Goal: Task Accomplishment & Management: Complete application form

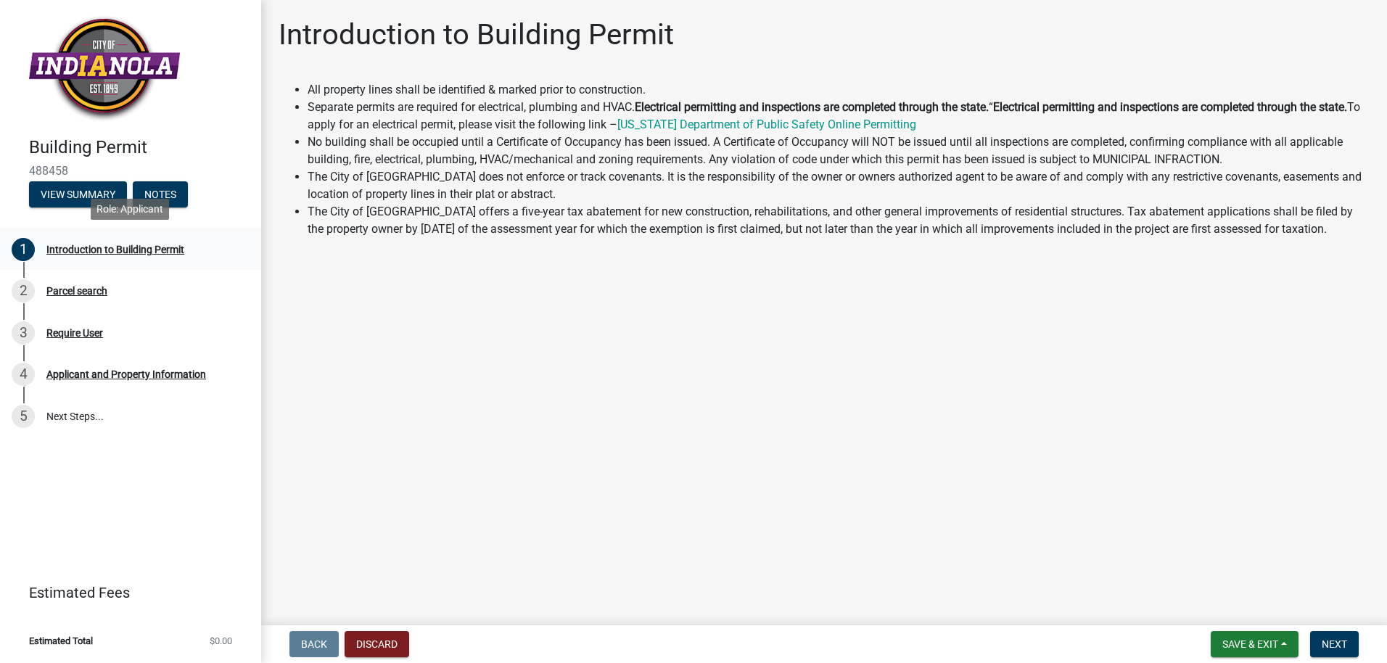
click at [132, 250] on div "Introduction to Building Permit" at bounding box center [115, 250] width 138 height 10
click at [76, 287] on div "Parcel search" at bounding box center [76, 291] width 61 height 10
click at [1341, 636] on button "Next" at bounding box center [1334, 644] width 49 height 26
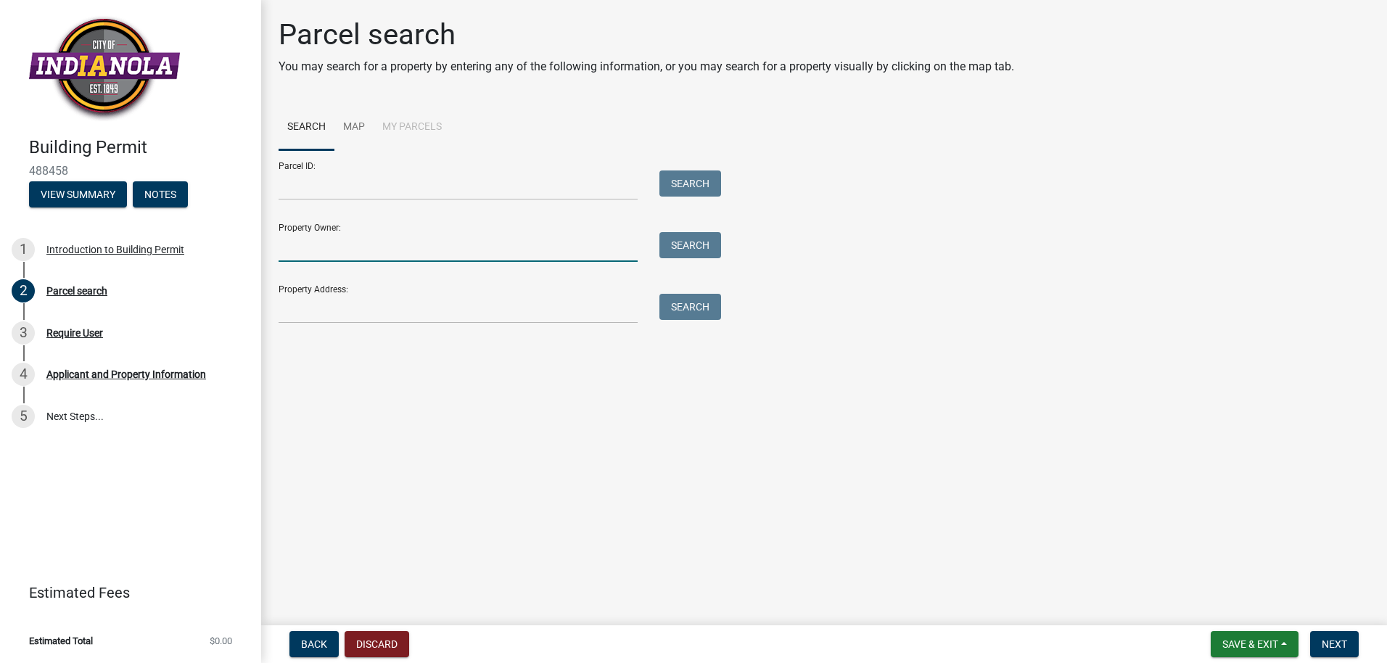
click at [300, 253] on input "Property Owner:" at bounding box center [458, 247] width 359 height 30
type input "[GEOGRAPHIC_DATA]"
click at [309, 298] on input "Property Address:" at bounding box center [458, 309] width 359 height 30
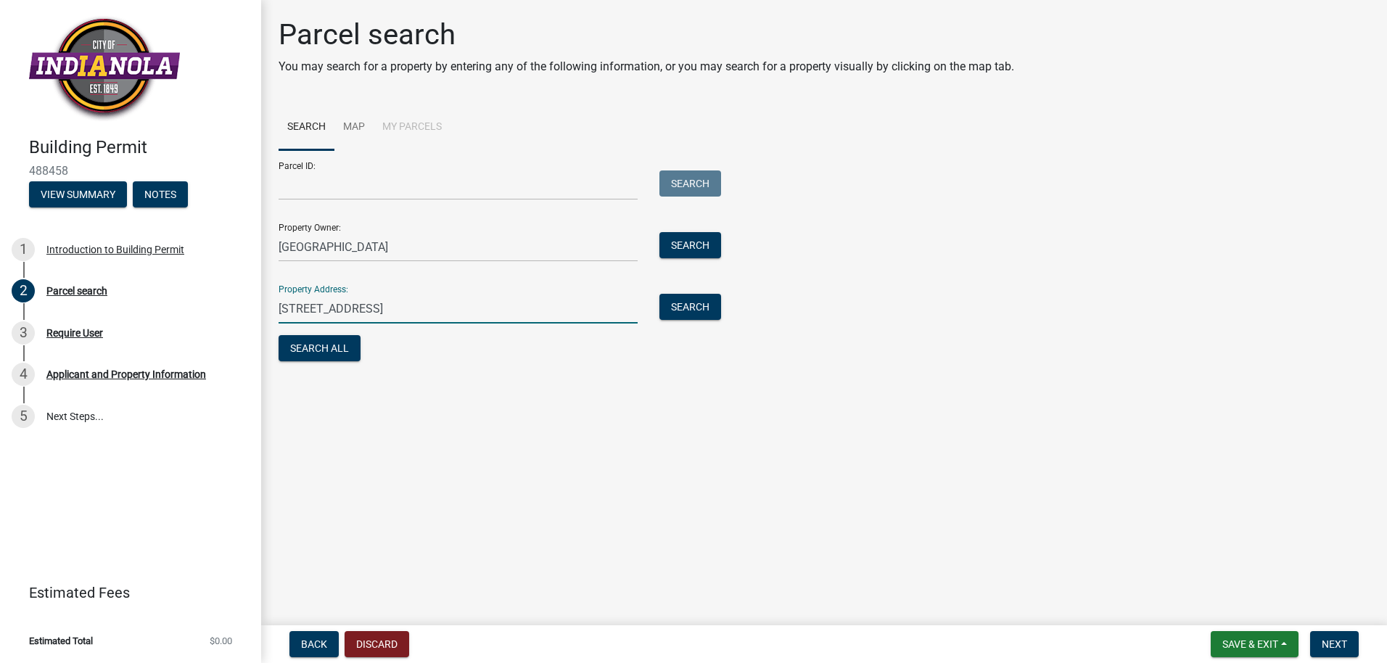
click at [415, 314] on input "[STREET_ADDRESS]" at bounding box center [458, 309] width 359 height 30
type input "[STREET_ADDRESS][US_STATE]"
click at [329, 348] on button "Search All" at bounding box center [320, 348] width 82 height 26
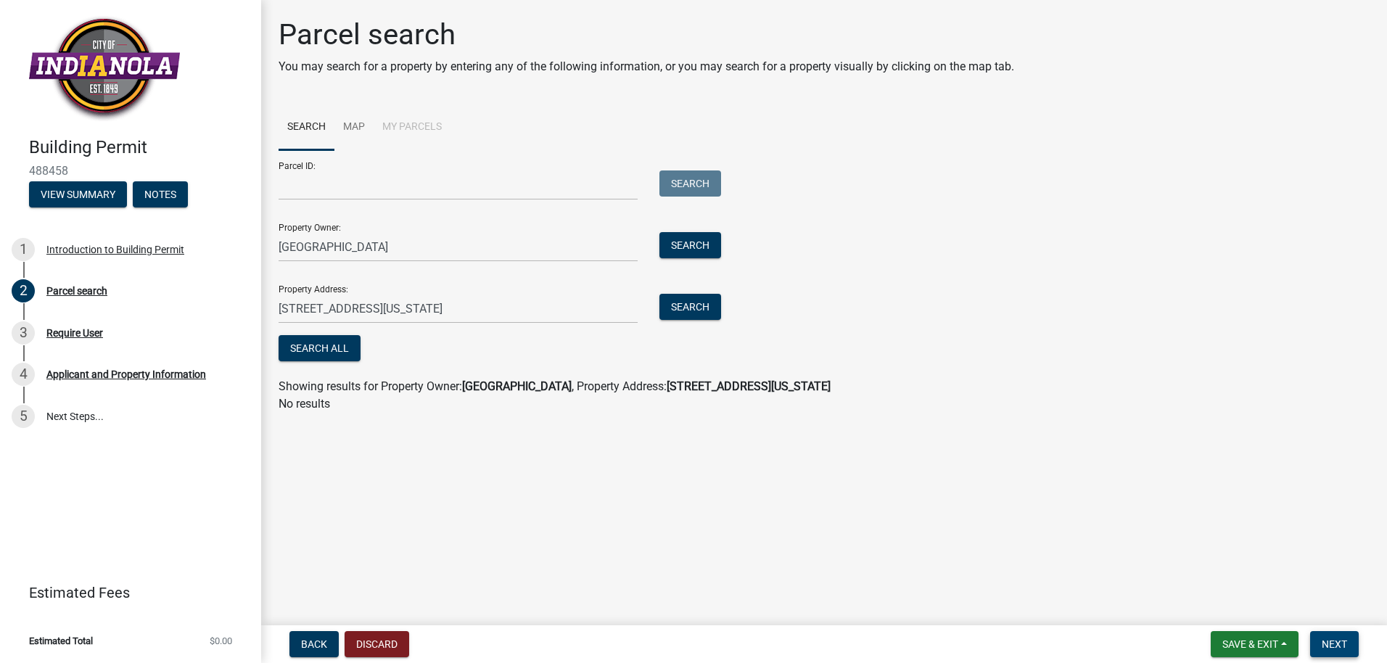
click at [1326, 646] on span "Next" at bounding box center [1334, 645] width 25 height 12
click at [1326, 641] on span "Next" at bounding box center [1334, 645] width 25 height 12
click at [329, 348] on button "Search All" at bounding box center [320, 348] width 82 height 26
click at [326, 175] on input "Parcel ID:" at bounding box center [458, 186] width 359 height 30
click at [300, 179] on input "Parcel ID:" at bounding box center [458, 186] width 359 height 30
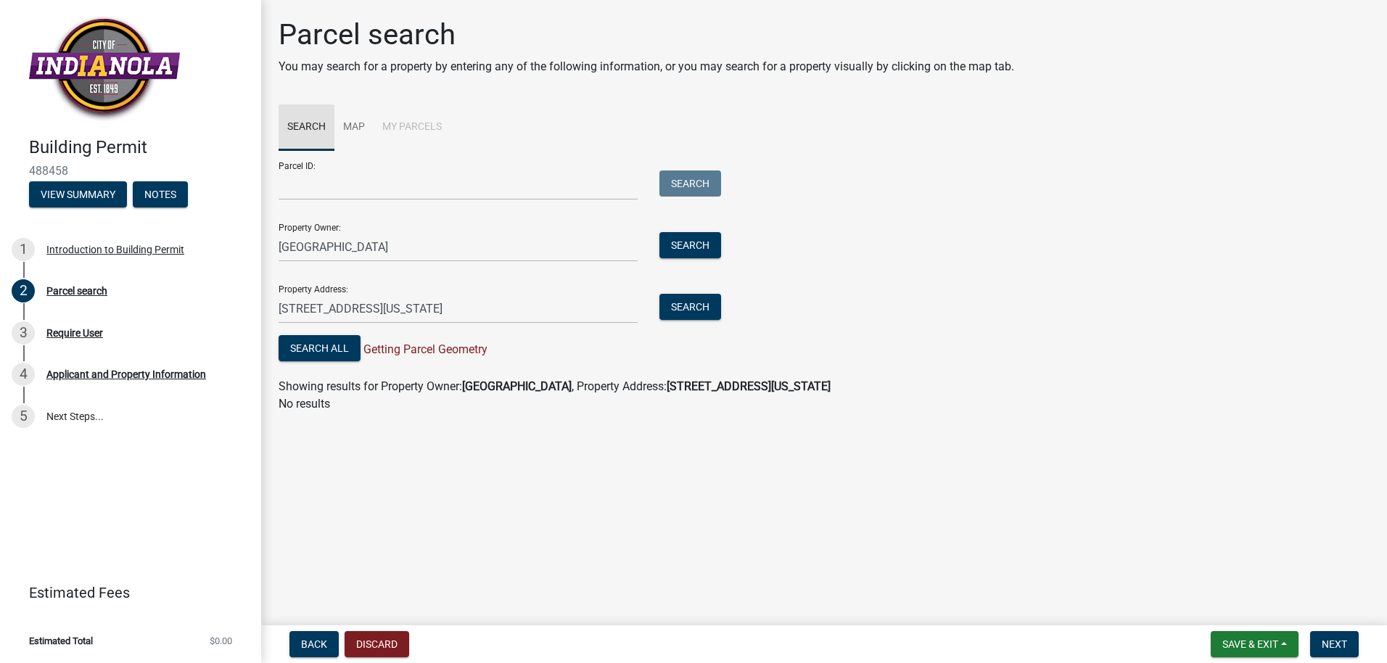
click at [303, 126] on link "Search" at bounding box center [307, 127] width 56 height 46
click at [288, 184] on input "Parcel ID:" at bounding box center [458, 186] width 359 height 30
click at [437, 348] on span "Getting Parcel Geometry" at bounding box center [424, 350] width 127 height 14
click at [324, 353] on button "Search All" at bounding box center [320, 348] width 82 height 26
click at [1337, 639] on span "Next" at bounding box center [1334, 645] width 25 height 12
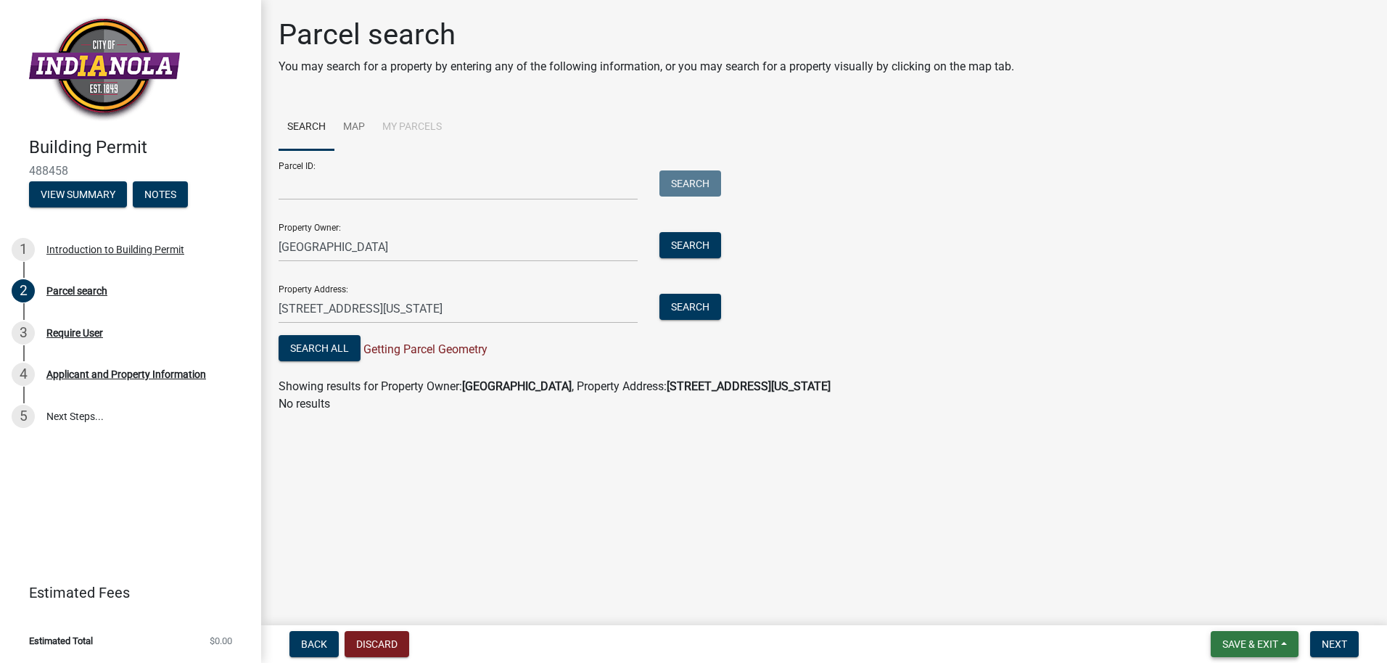
click at [1257, 649] on span "Save & Exit" at bounding box center [1251, 645] width 56 height 12
click at [432, 530] on main "Parcel search You may search for a property by entering any of the following in…" at bounding box center [824, 310] width 1126 height 620
click at [63, 335] on div "Require User" at bounding box center [74, 333] width 57 height 10
click at [1342, 635] on button "Next" at bounding box center [1334, 644] width 49 height 26
click at [73, 340] on div "3 Require User" at bounding box center [125, 332] width 226 height 23
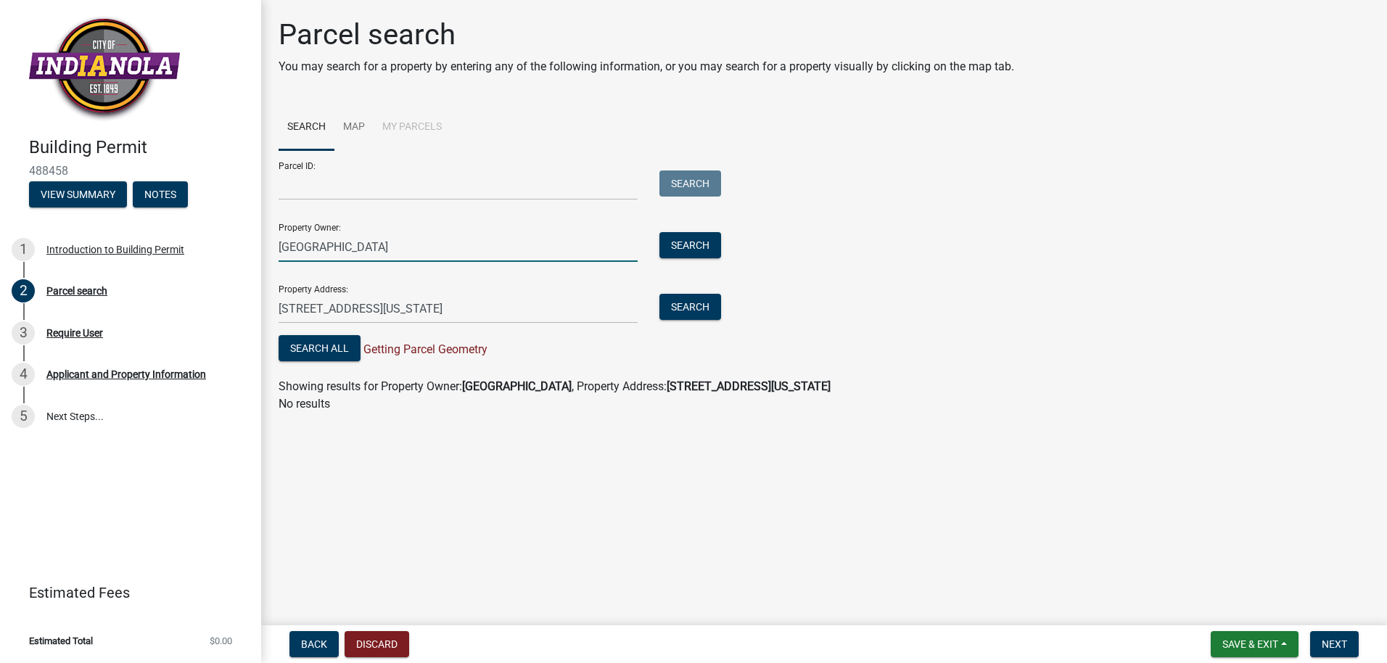
click at [419, 247] on input "[GEOGRAPHIC_DATA]" at bounding box center [458, 247] width 359 height 30
type input "I"
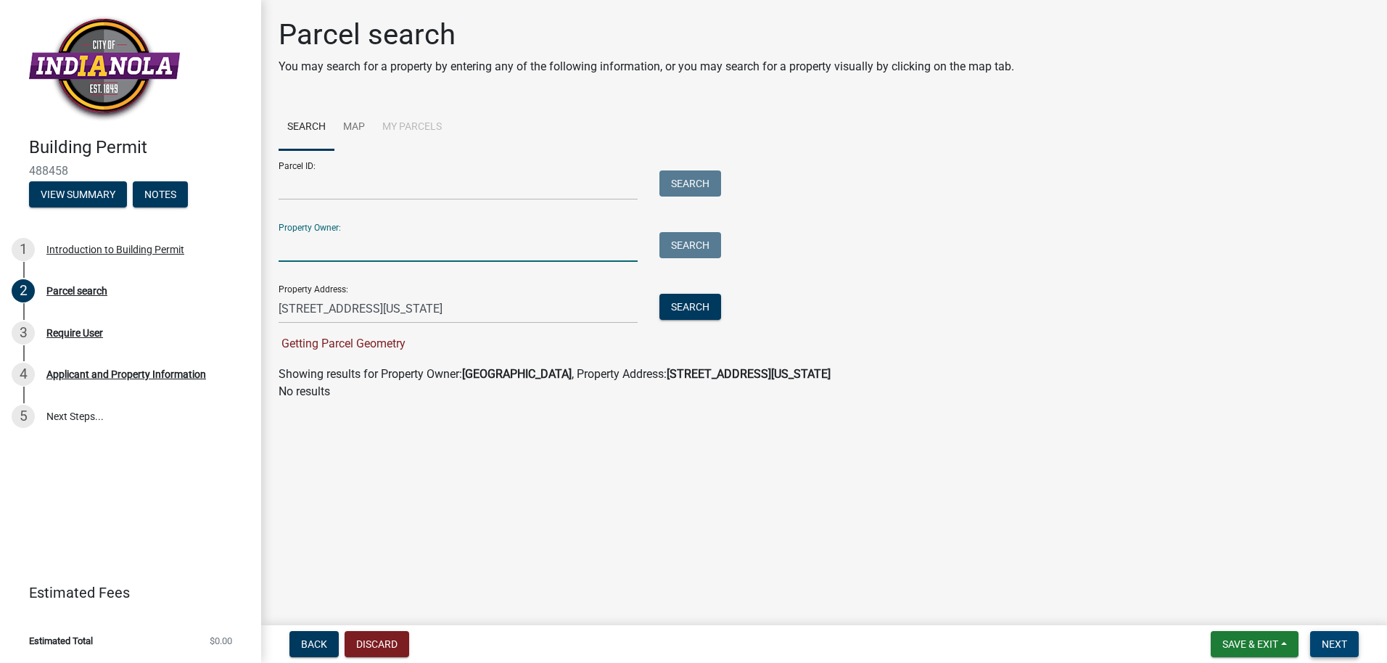
click at [1325, 639] on span "Next" at bounding box center [1334, 645] width 25 height 12
click at [1334, 649] on span "Next" at bounding box center [1334, 645] width 25 height 12
click at [690, 302] on button "Search" at bounding box center [691, 307] width 62 height 26
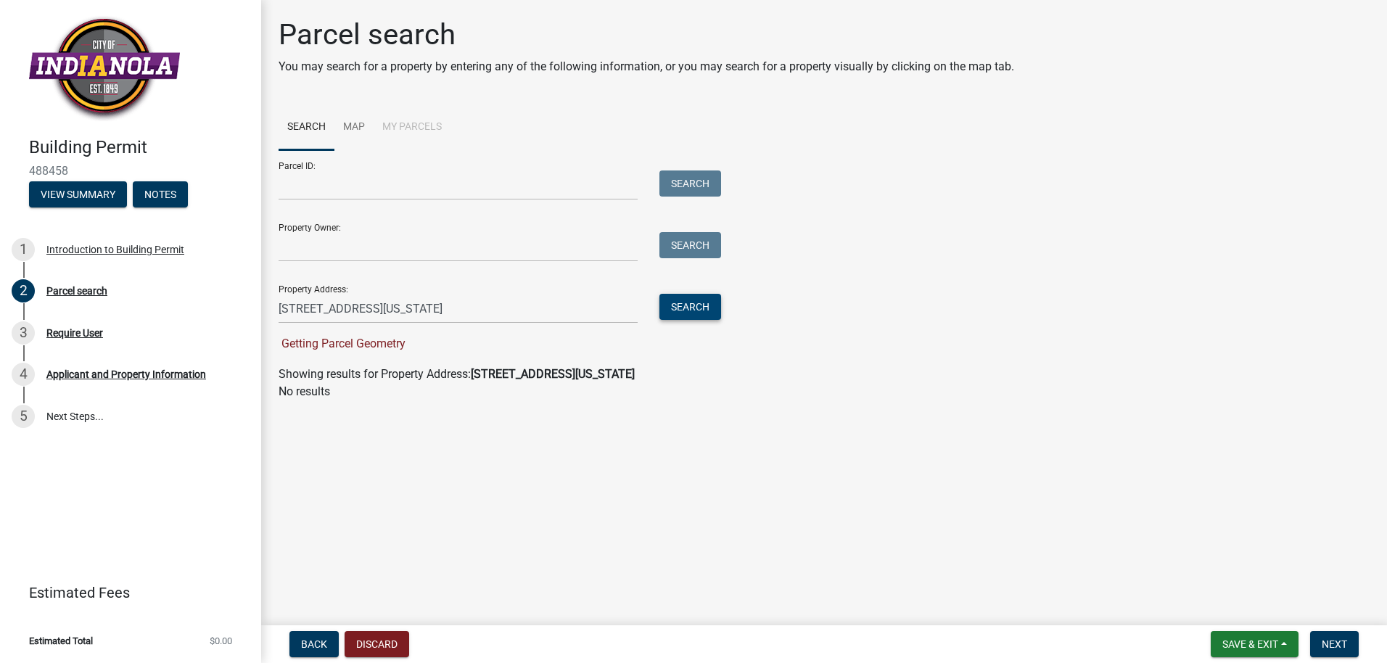
click at [697, 316] on button "Search" at bounding box center [691, 307] width 62 height 26
click at [692, 308] on button "Search" at bounding box center [691, 307] width 62 height 26
click at [305, 181] on input "Parcel ID:" at bounding box center [458, 186] width 359 height 30
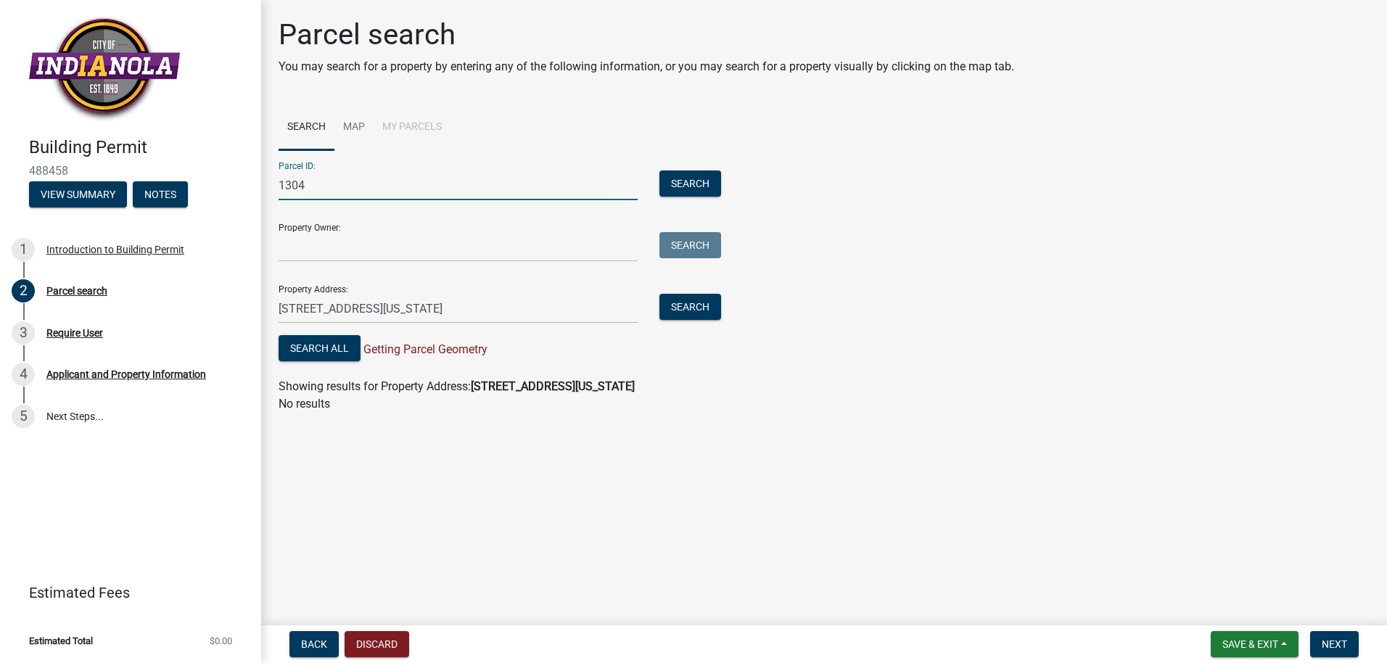
type input "1304"
click at [490, 308] on input "[STREET_ADDRESS][US_STATE]" at bounding box center [458, 309] width 359 height 30
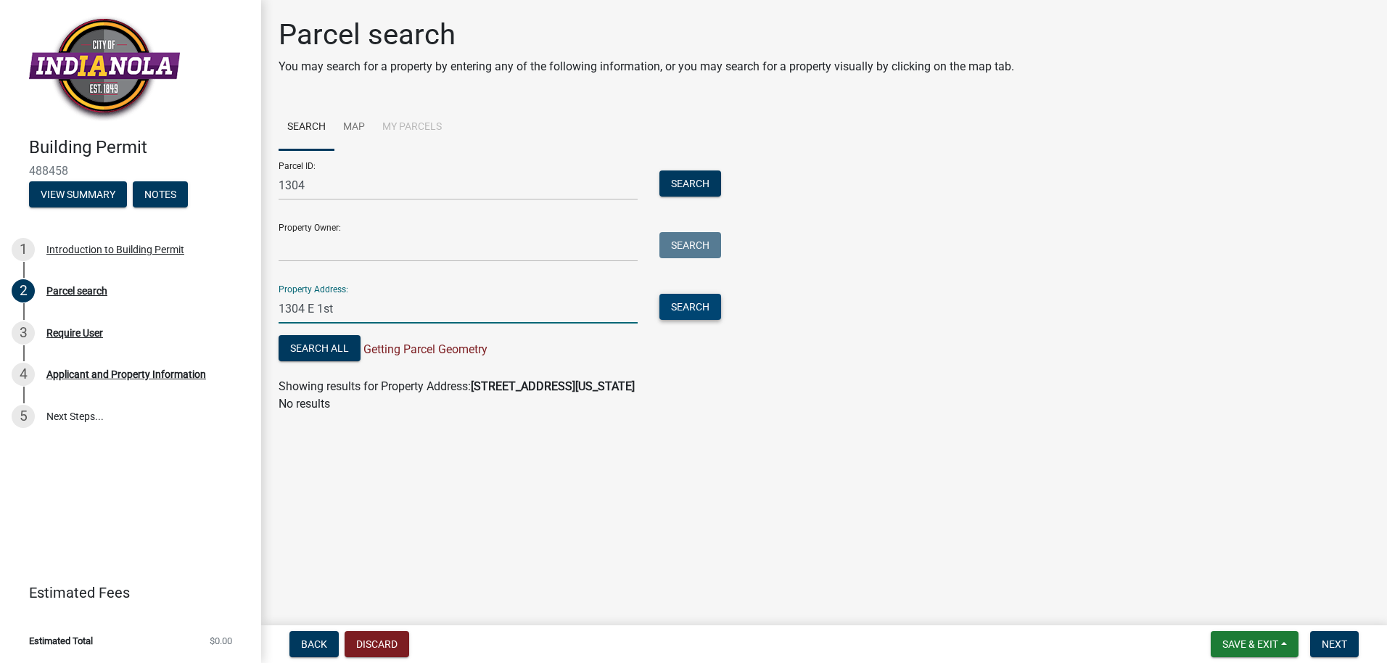
type input "1304 E 1st"
click at [707, 308] on button "Search" at bounding box center [691, 307] width 62 height 26
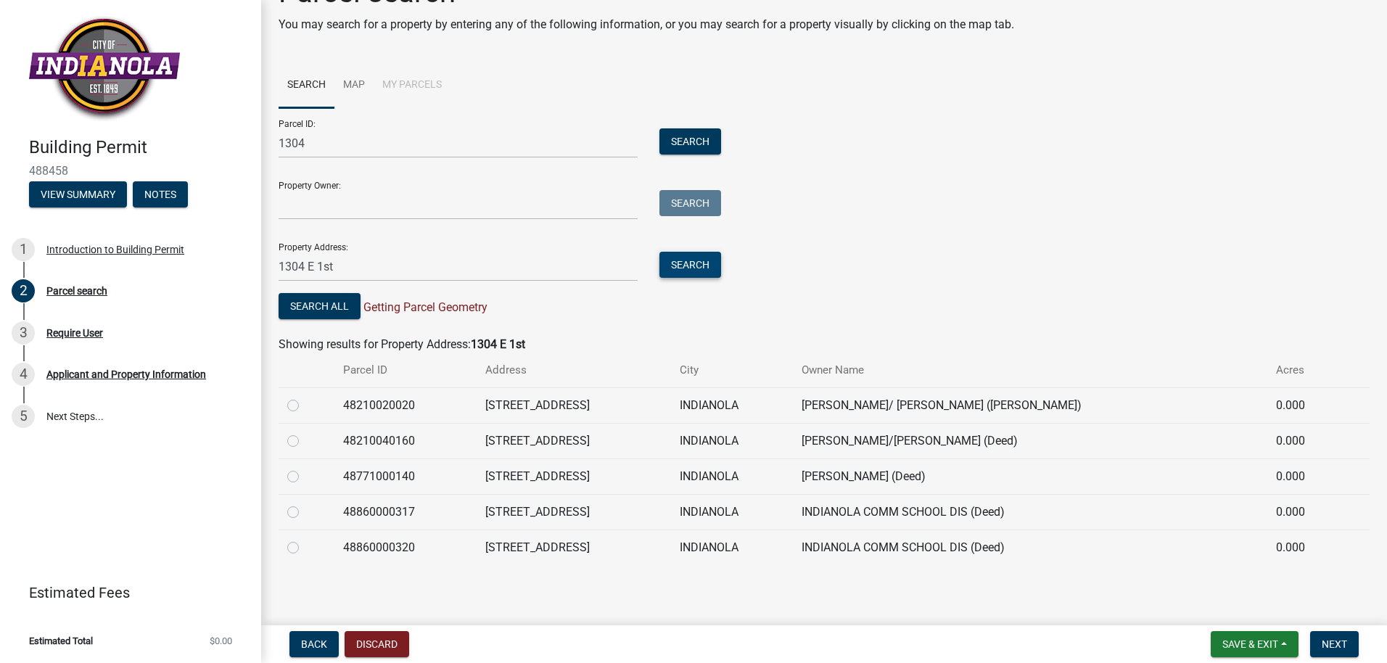
scroll to position [44, 0]
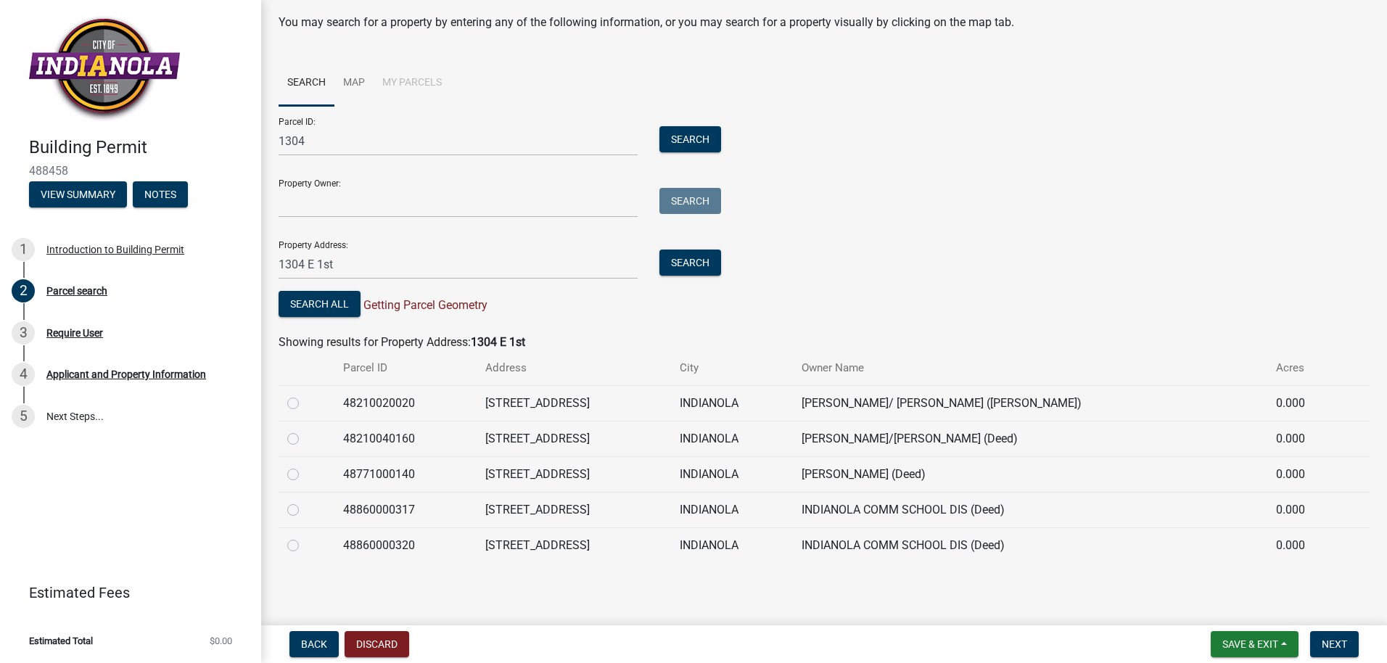
click at [305, 537] on label at bounding box center [305, 537] width 0 height 0
click at [305, 544] on input "radio" at bounding box center [309, 541] width 9 height 9
radio input "true"
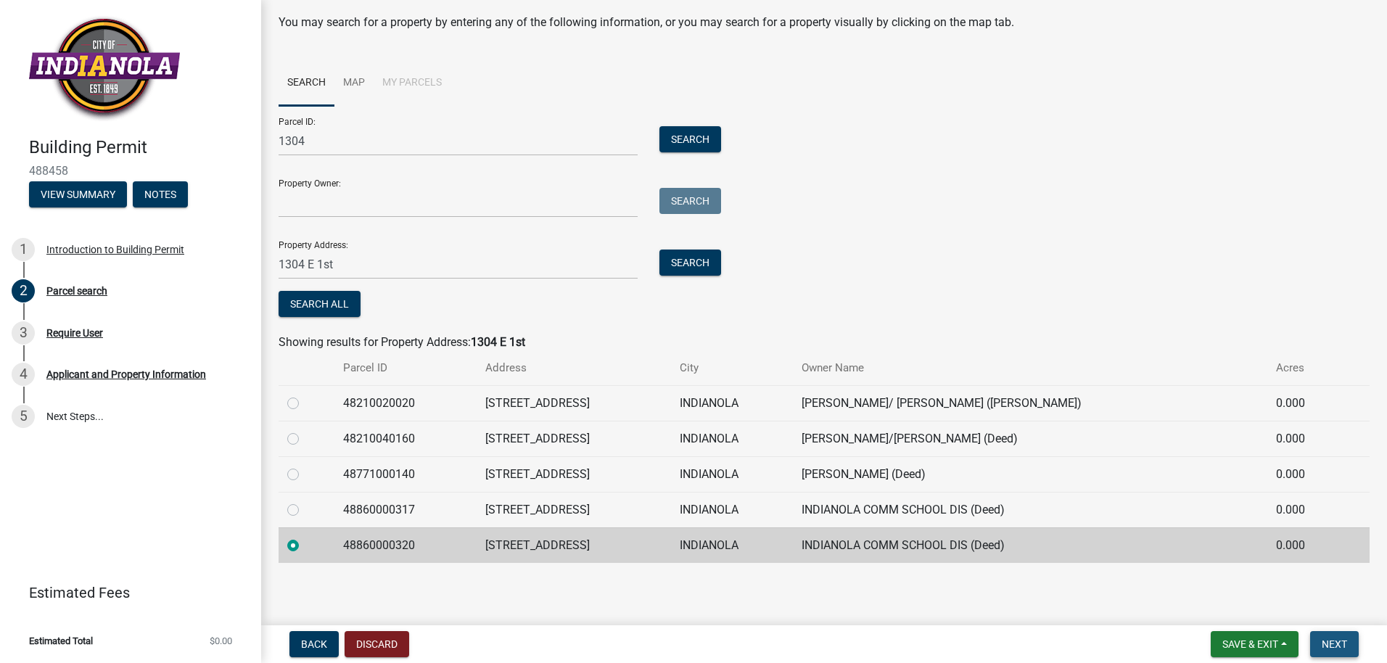
click at [1318, 637] on button "Next" at bounding box center [1334, 644] width 49 height 26
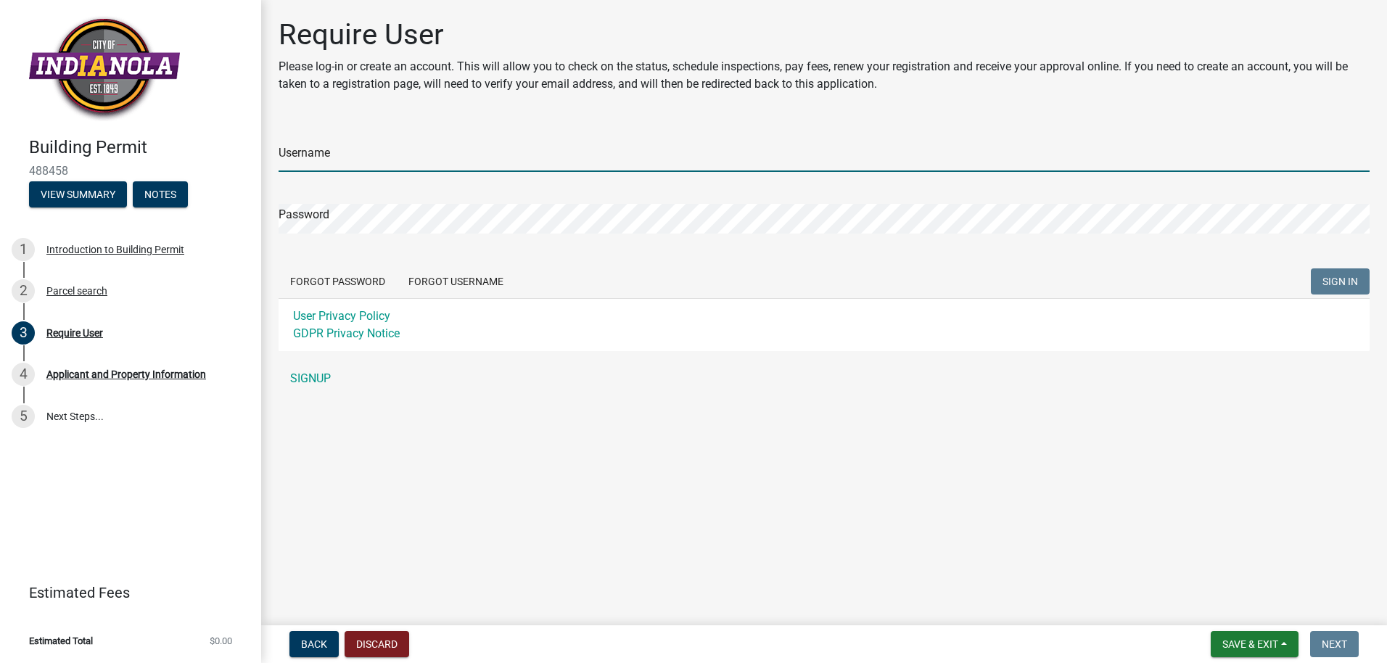
click at [356, 144] on input "Username" at bounding box center [824, 157] width 1091 height 30
click at [457, 276] on form "Username Password Forgot Password Forgot Username SIGN IN User Privacy Policy G…" at bounding box center [824, 236] width 1091 height 229
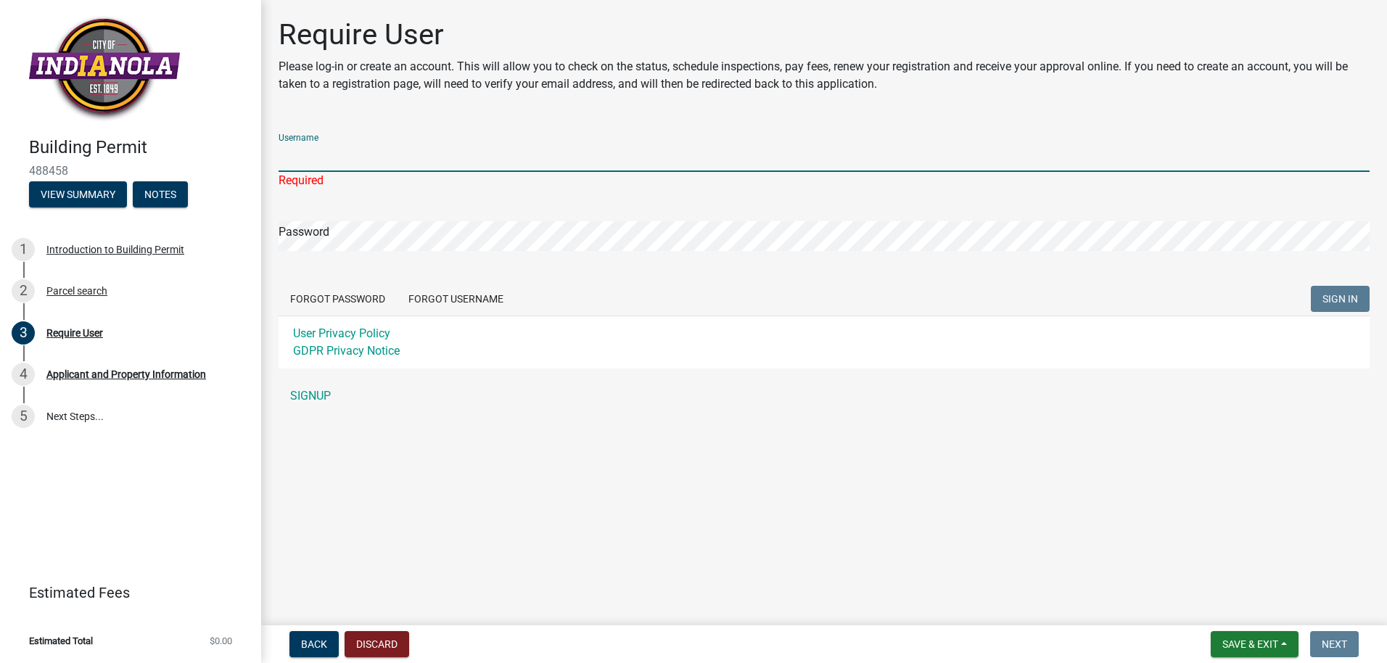
click at [327, 152] on input "Username" at bounding box center [824, 157] width 1091 height 30
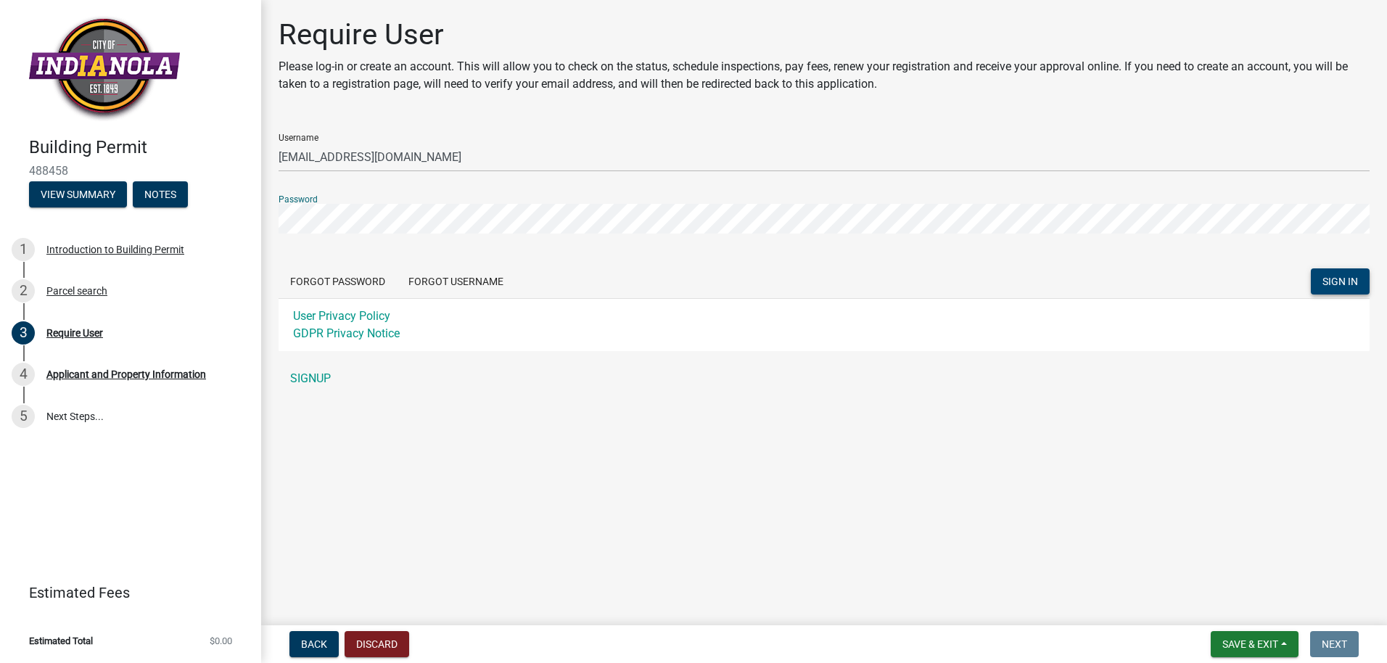
click at [1340, 280] on span "SIGN IN" at bounding box center [1341, 282] width 36 height 12
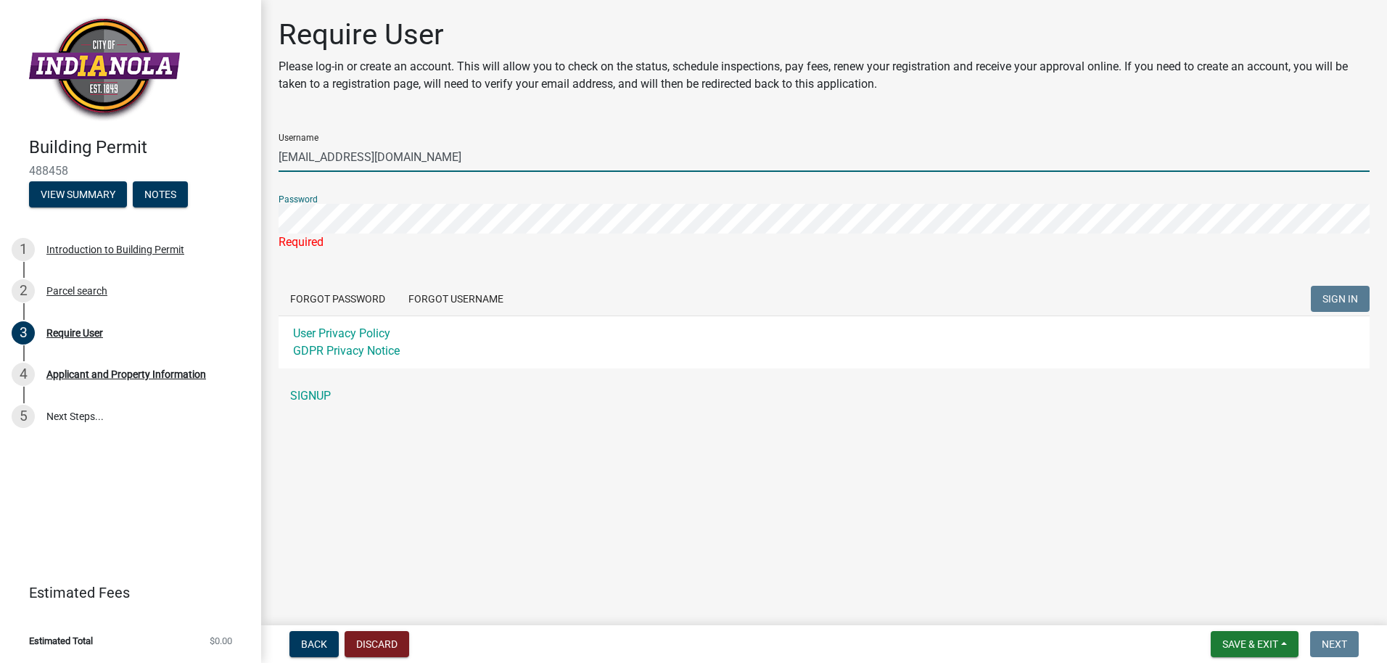
click at [374, 156] on input "[EMAIL_ADDRESS][DOMAIN_NAME]" at bounding box center [824, 157] width 1091 height 30
type input "R"
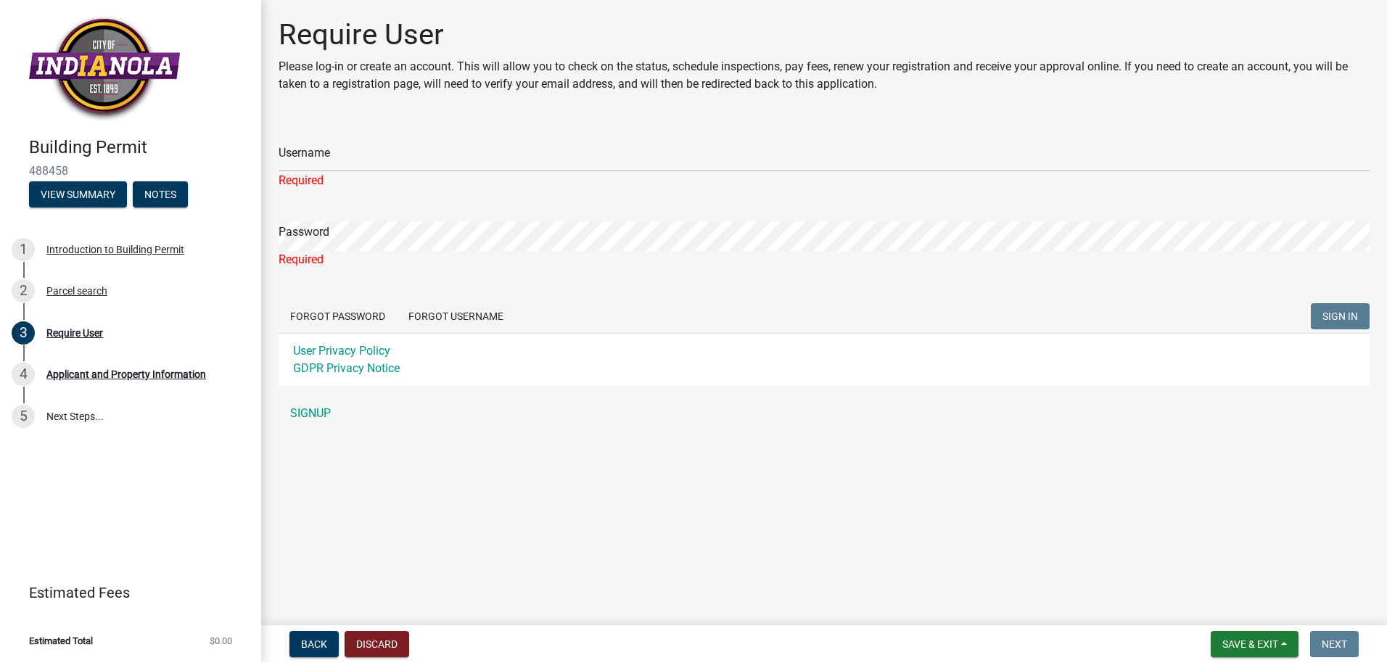
drag, startPoint x: 1316, startPoint y: 0, endPoint x: 850, endPoint y: 43, distance: 467.8
click at [850, 43] on h1 "Require User" at bounding box center [824, 34] width 1091 height 35
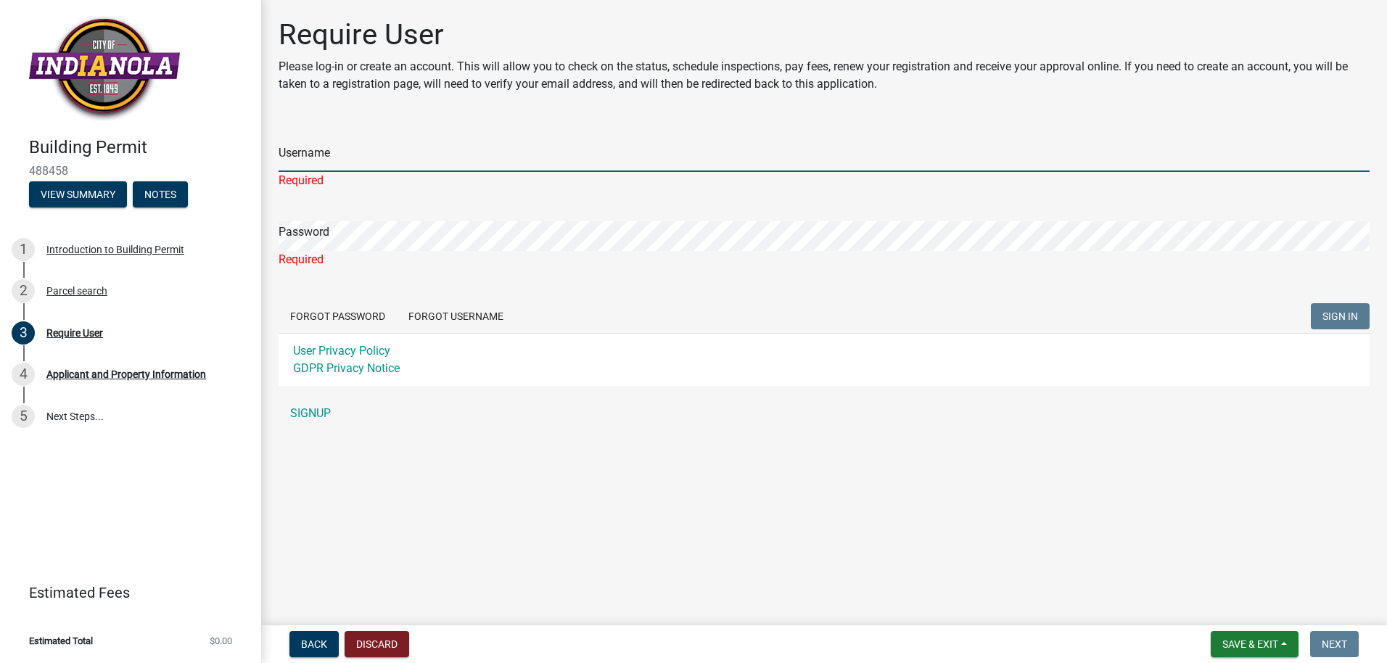
click at [334, 152] on input "Username" at bounding box center [824, 157] width 1091 height 30
type input "[EMAIL_ADDRESS][DOMAIN_NAME]"
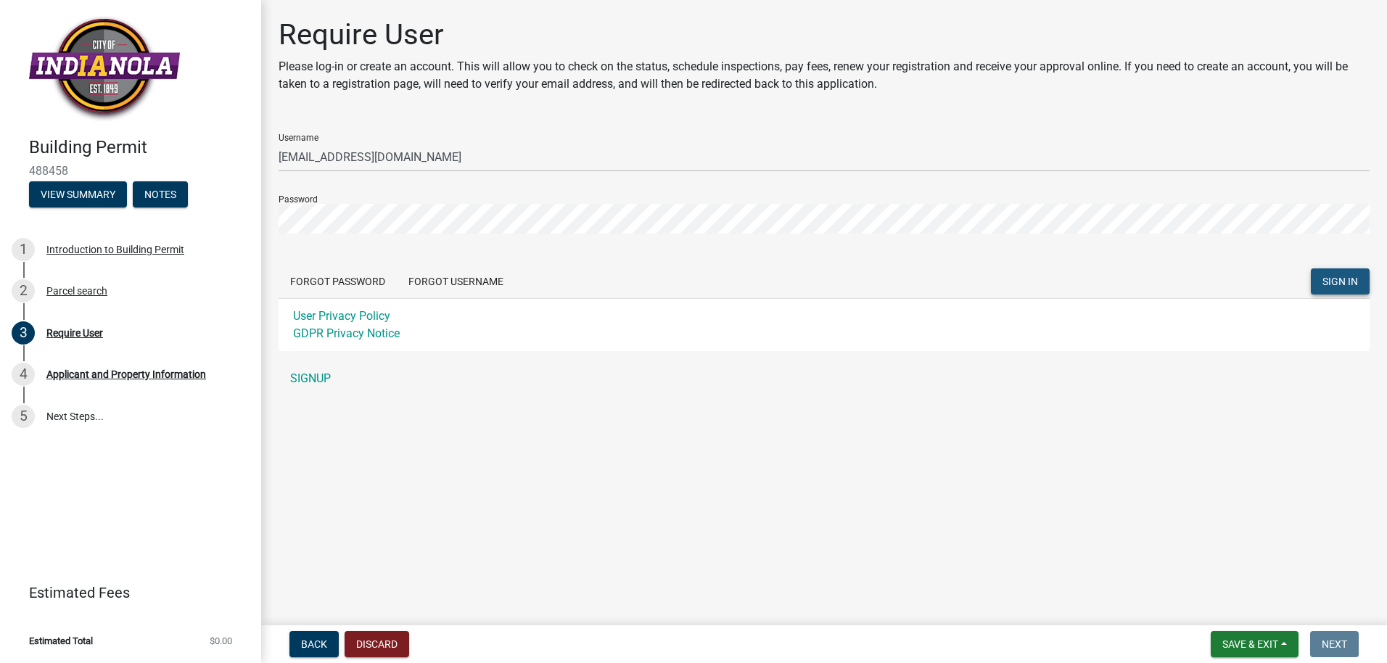
click at [1324, 287] on span "SIGN IN" at bounding box center [1341, 282] width 36 height 12
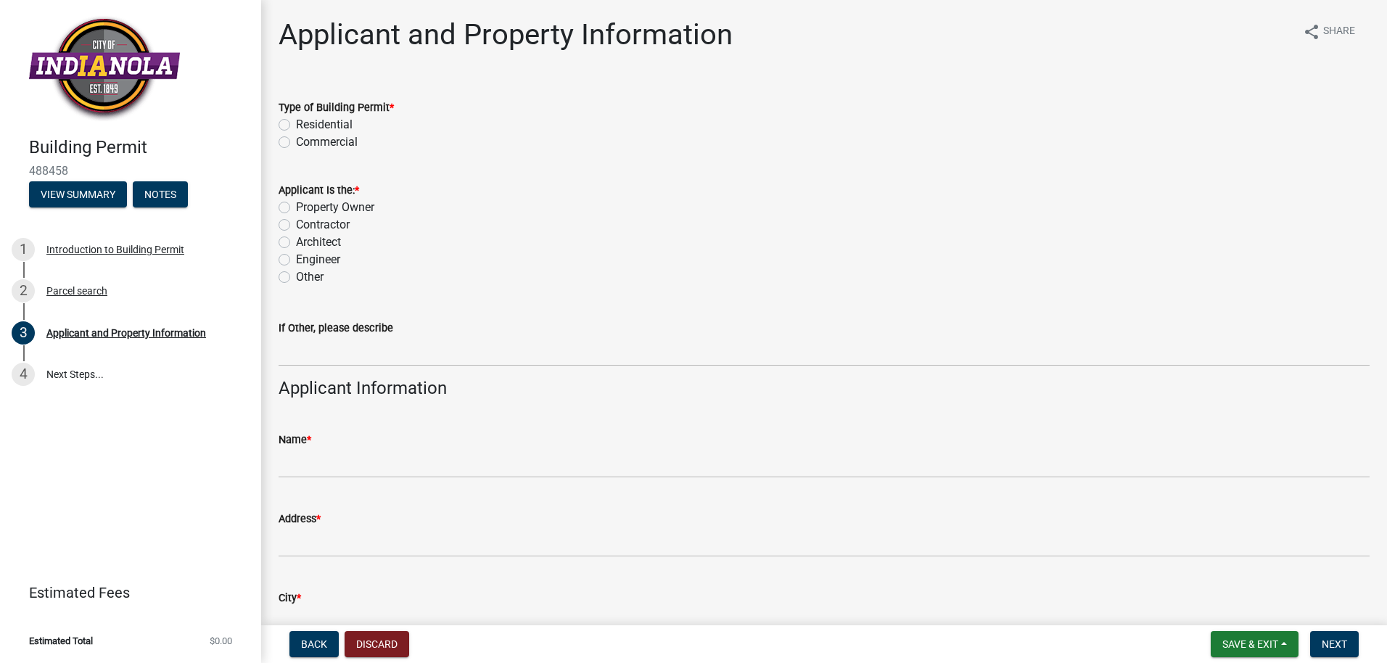
click at [296, 147] on label "Commercial" at bounding box center [327, 142] width 62 height 17
click at [296, 143] on input "Commercial" at bounding box center [300, 138] width 9 height 9
radio input "true"
click at [296, 224] on label "Contractor" at bounding box center [323, 224] width 54 height 17
click at [296, 224] on input "Contractor" at bounding box center [300, 220] width 9 height 9
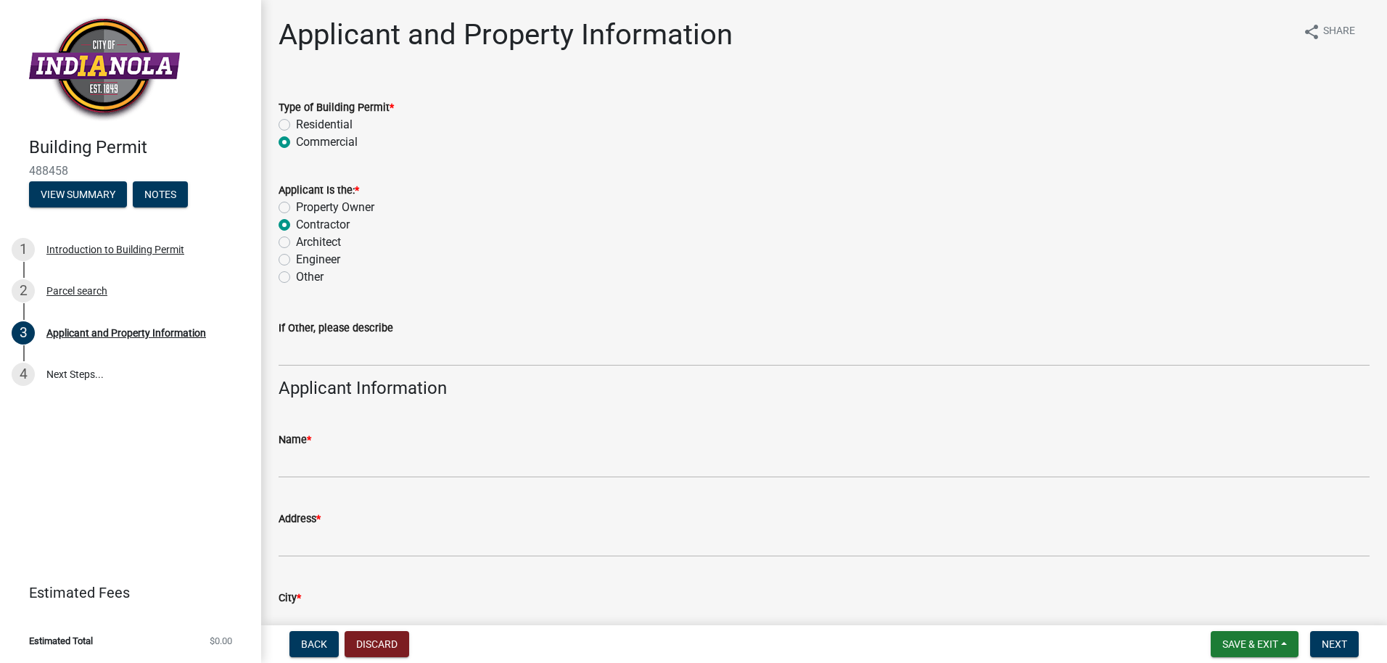
radio input "true"
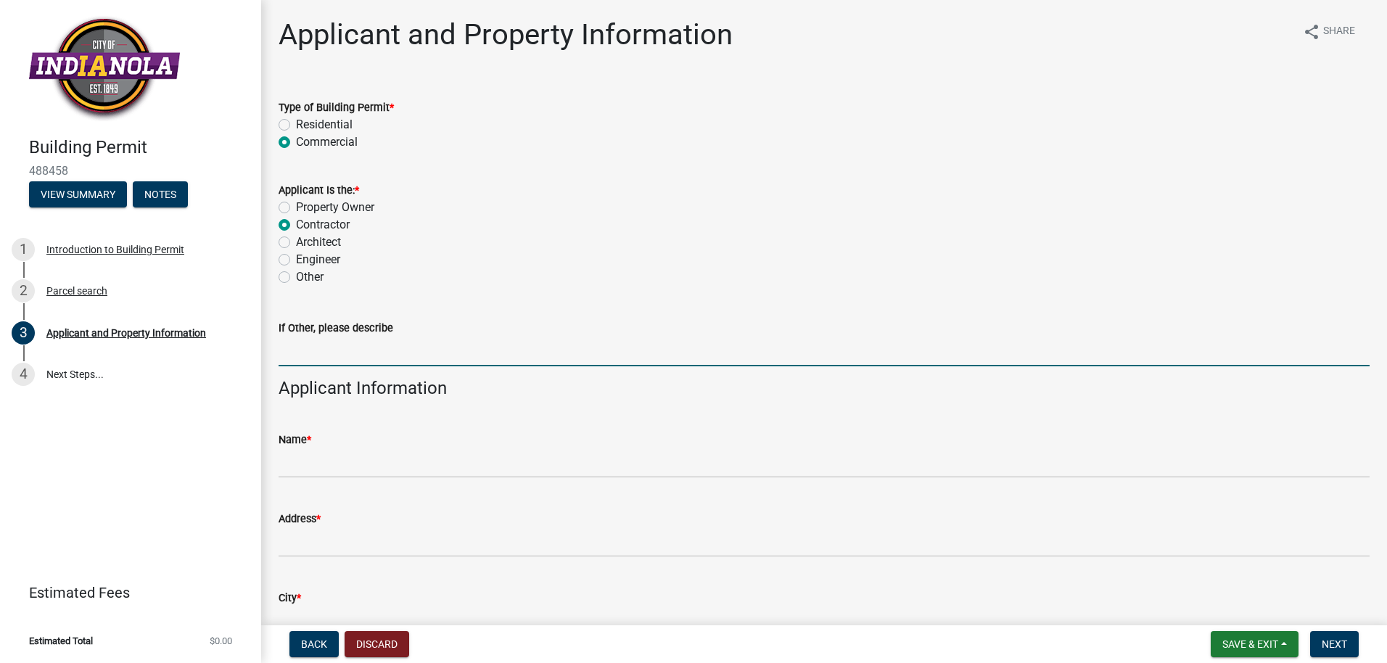
click at [308, 347] on input "If Other, please describe" at bounding box center [824, 352] width 1091 height 30
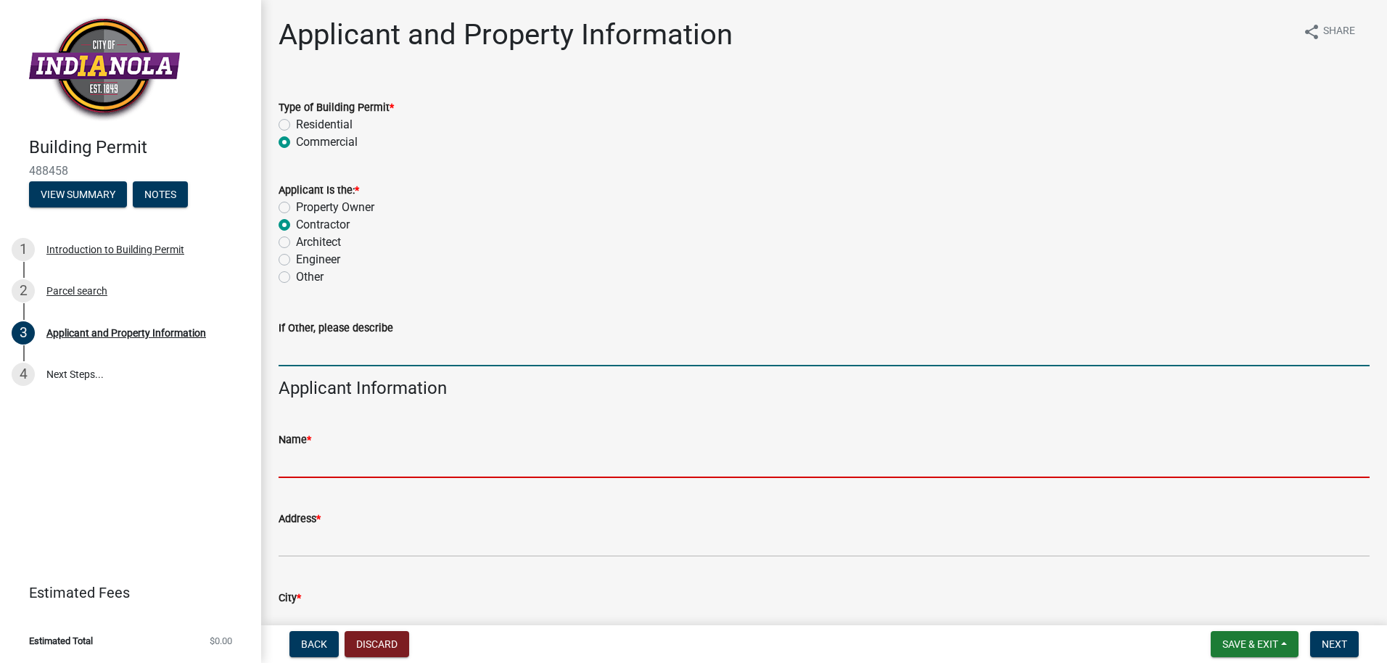
click at [315, 466] on input "Name *" at bounding box center [824, 463] width 1091 height 30
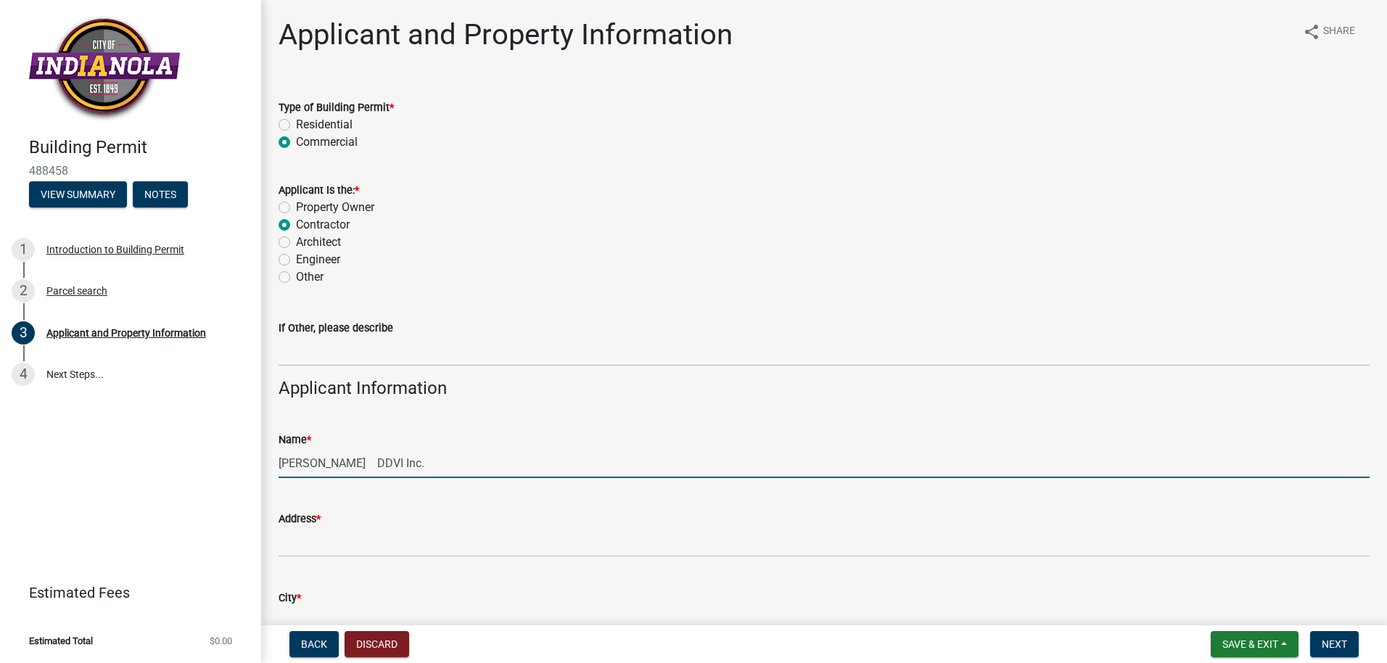
type input "[PERSON_NAME] DDVI Inc."
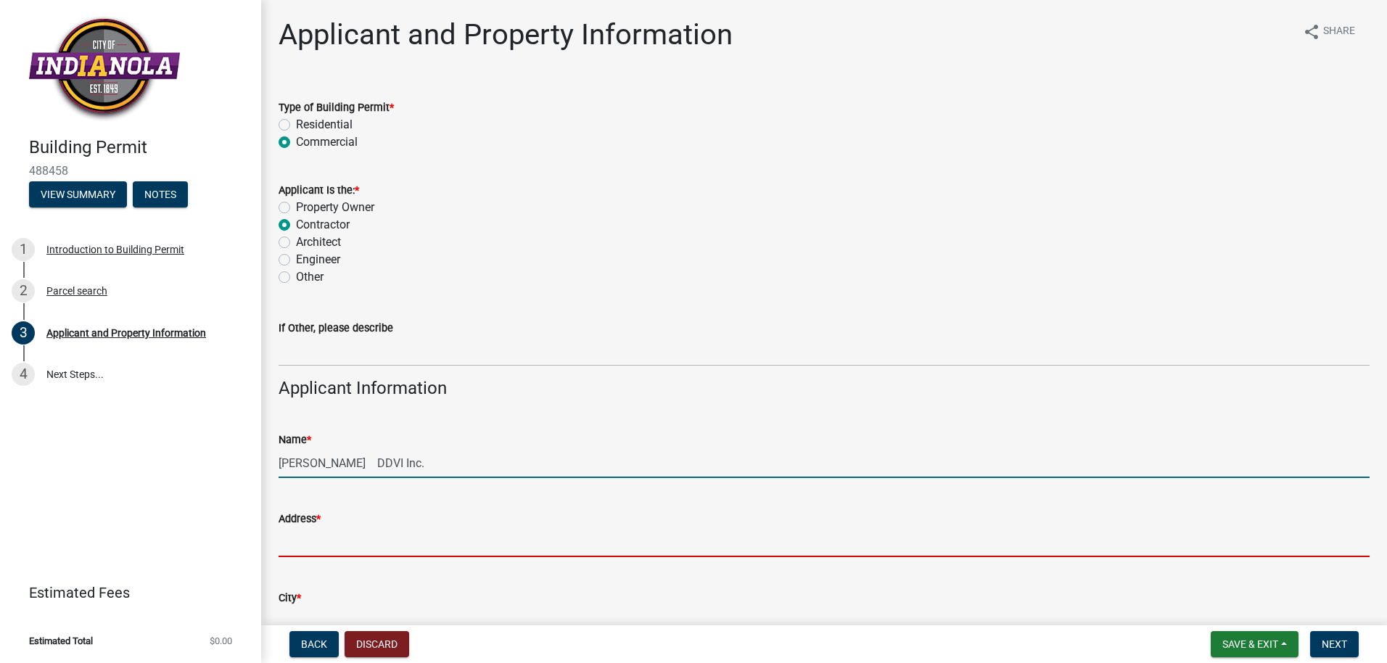
click at [300, 544] on input "Address *" at bounding box center [824, 543] width 1091 height 30
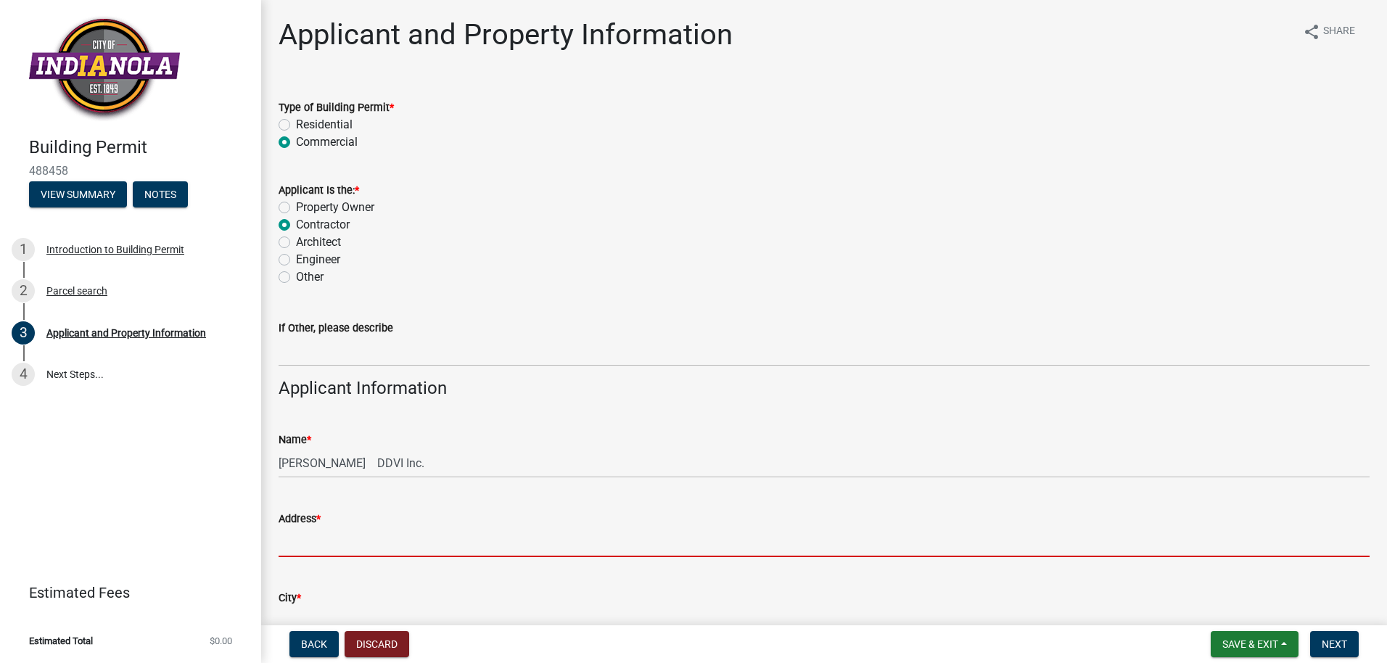
type input "[STREET_ADDRESS]"
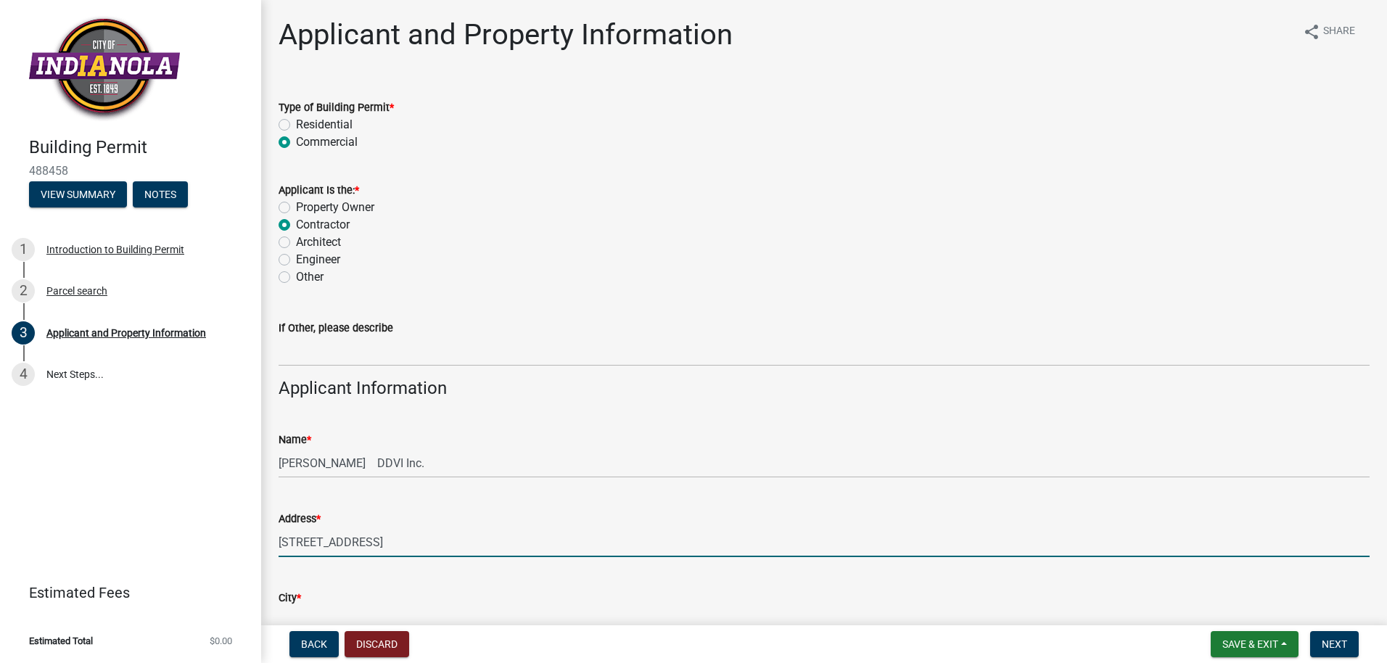
type input "Indianola"
type input "16"
type input "50125"
type input "[PHONE_NUMBER]"
type input "[EMAIL_ADDRESS][DOMAIN_NAME]"
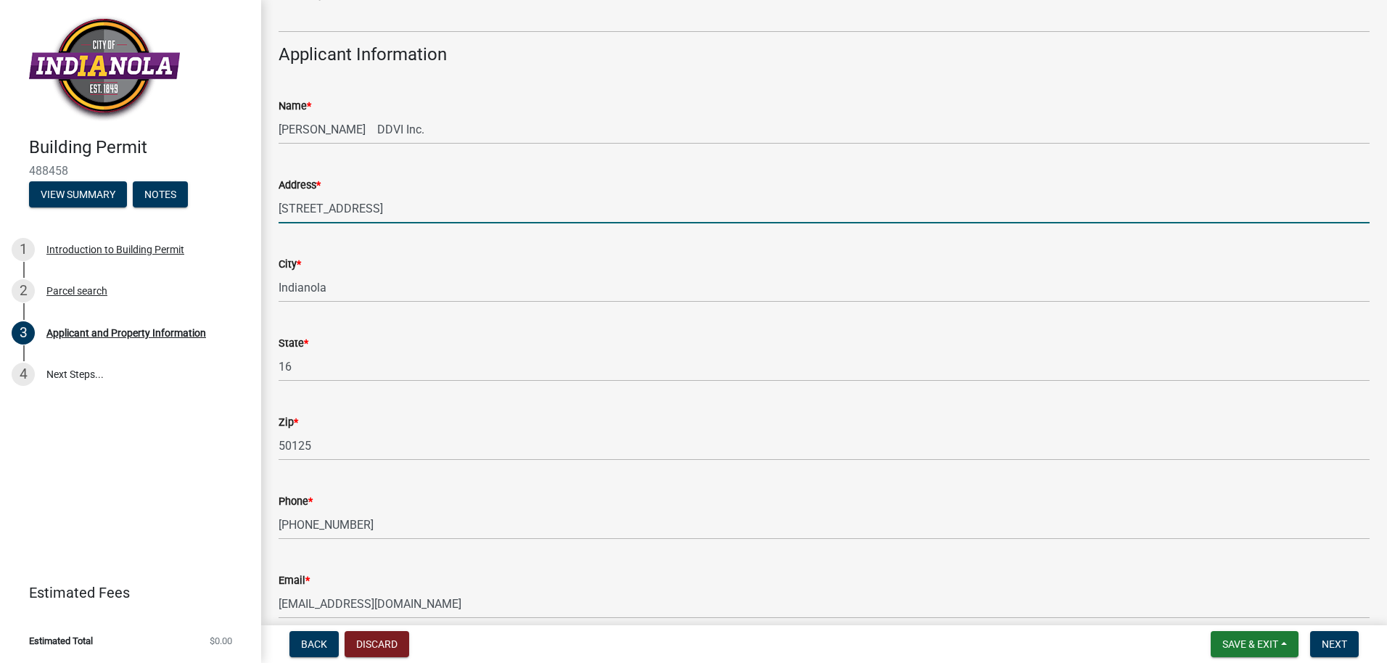
scroll to position [348, 0]
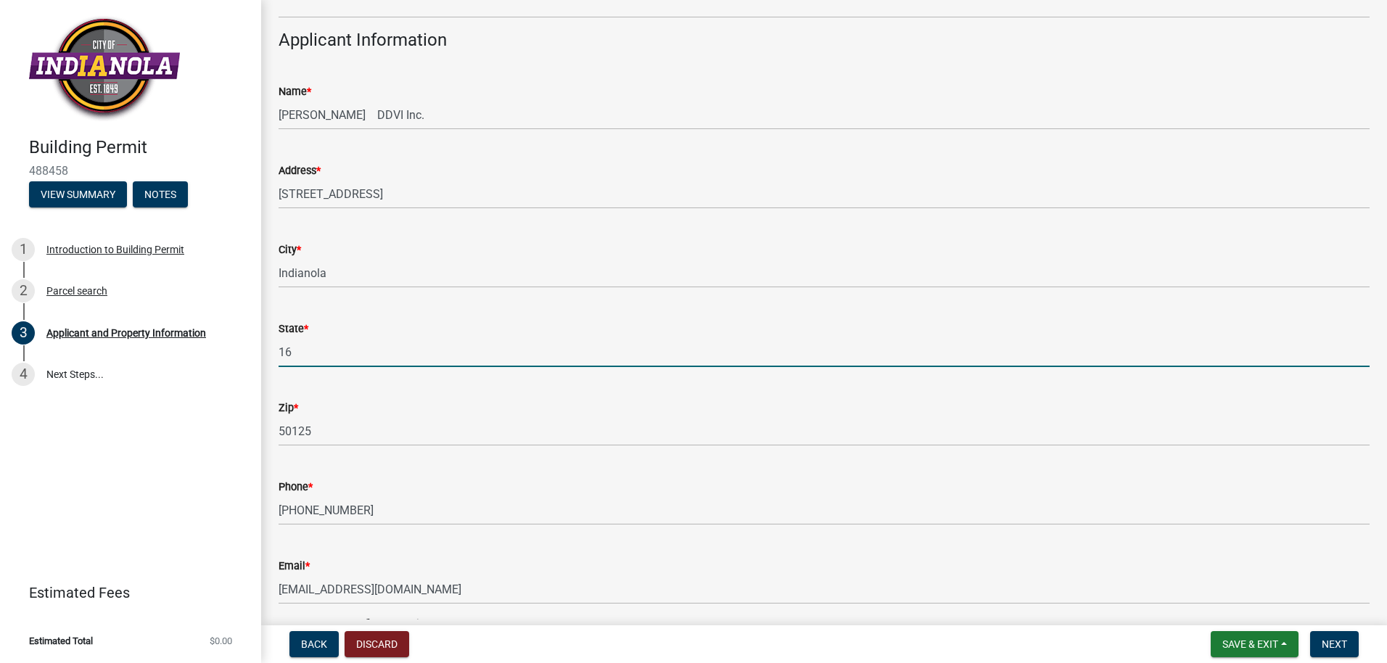
click at [310, 348] on input "16" at bounding box center [824, 352] width 1091 height 30
type input "1"
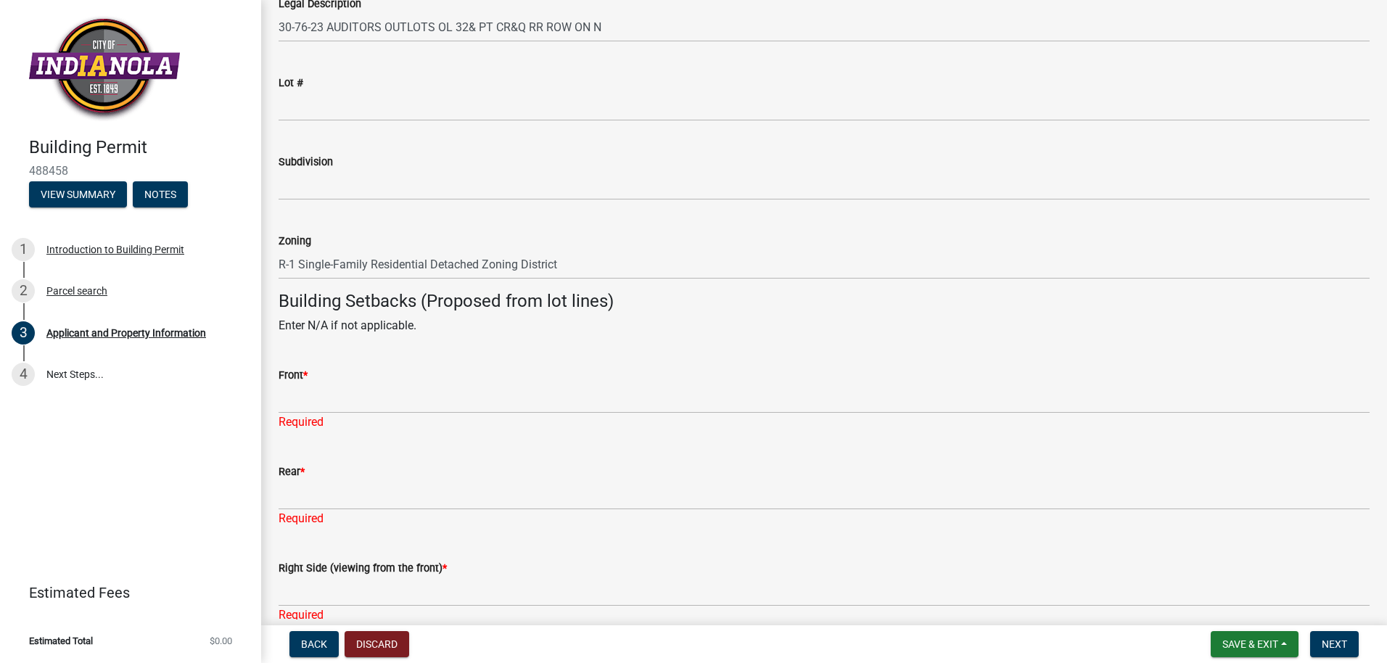
scroll to position [1103, 0]
type input "[US_STATE]"
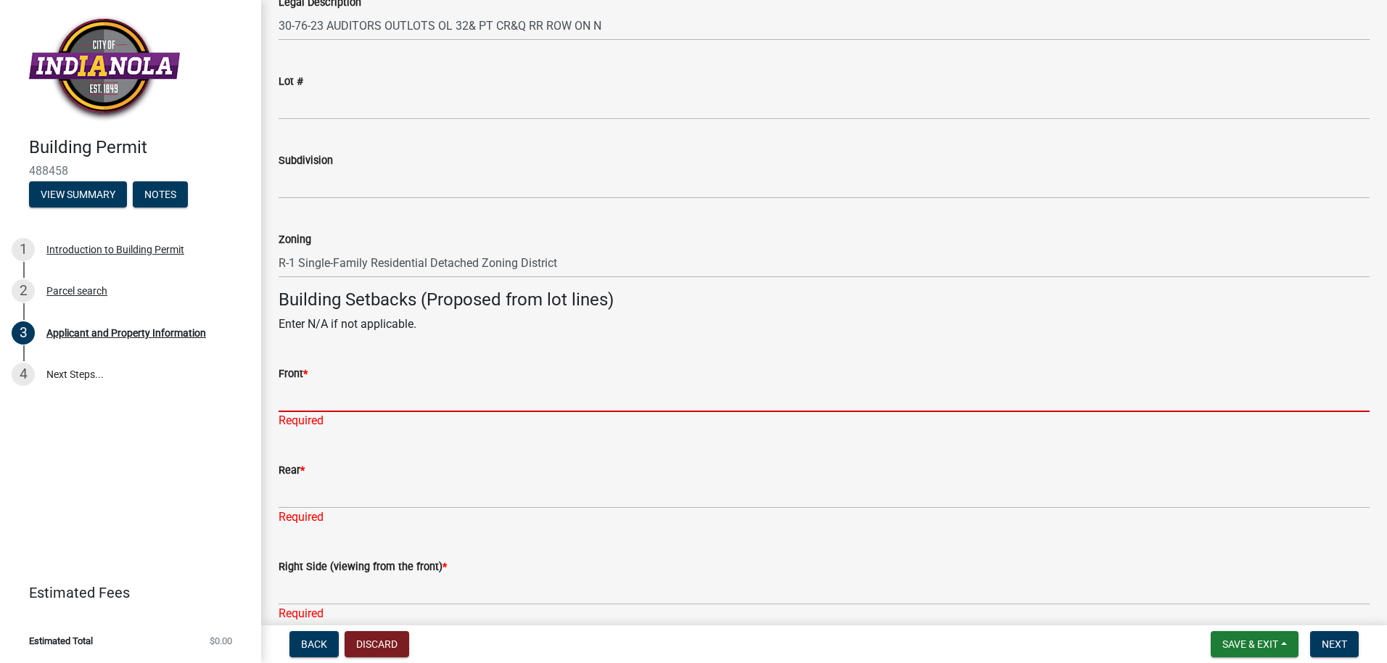
click at [309, 389] on input "Front *" at bounding box center [824, 397] width 1091 height 30
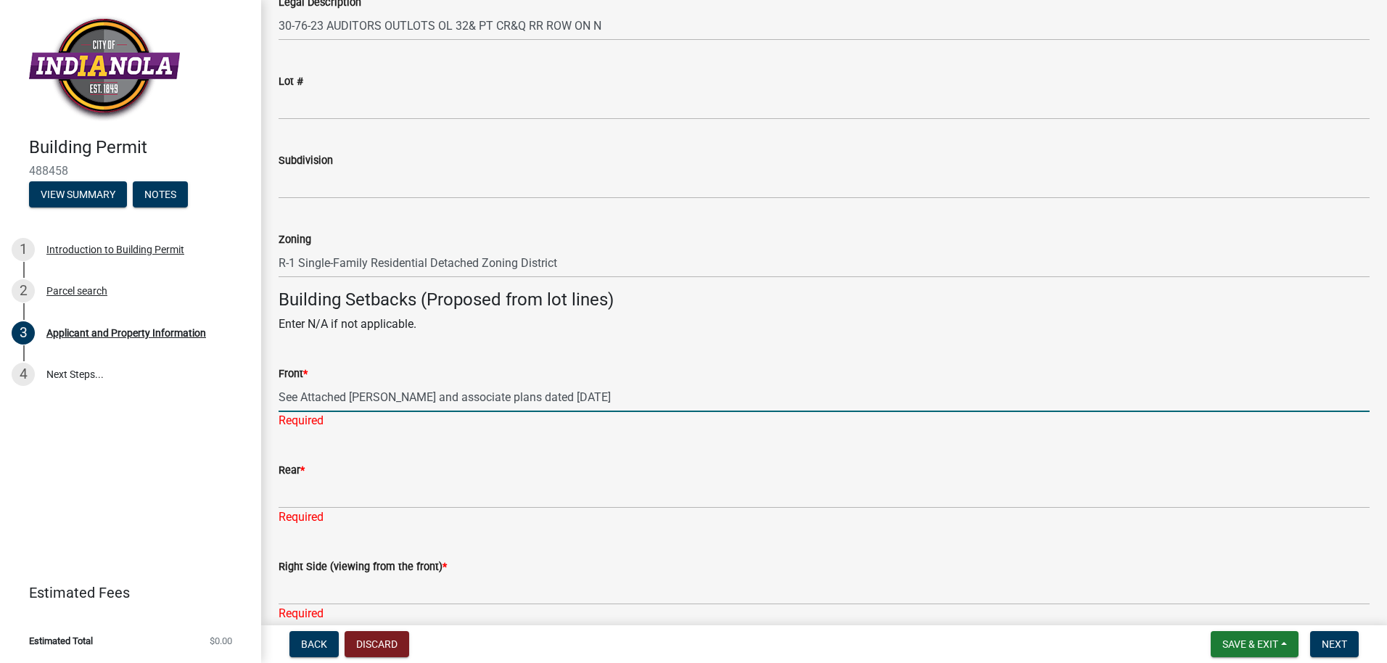
type input "See Attached [PERSON_NAME] and associate plans dated [DATE]"
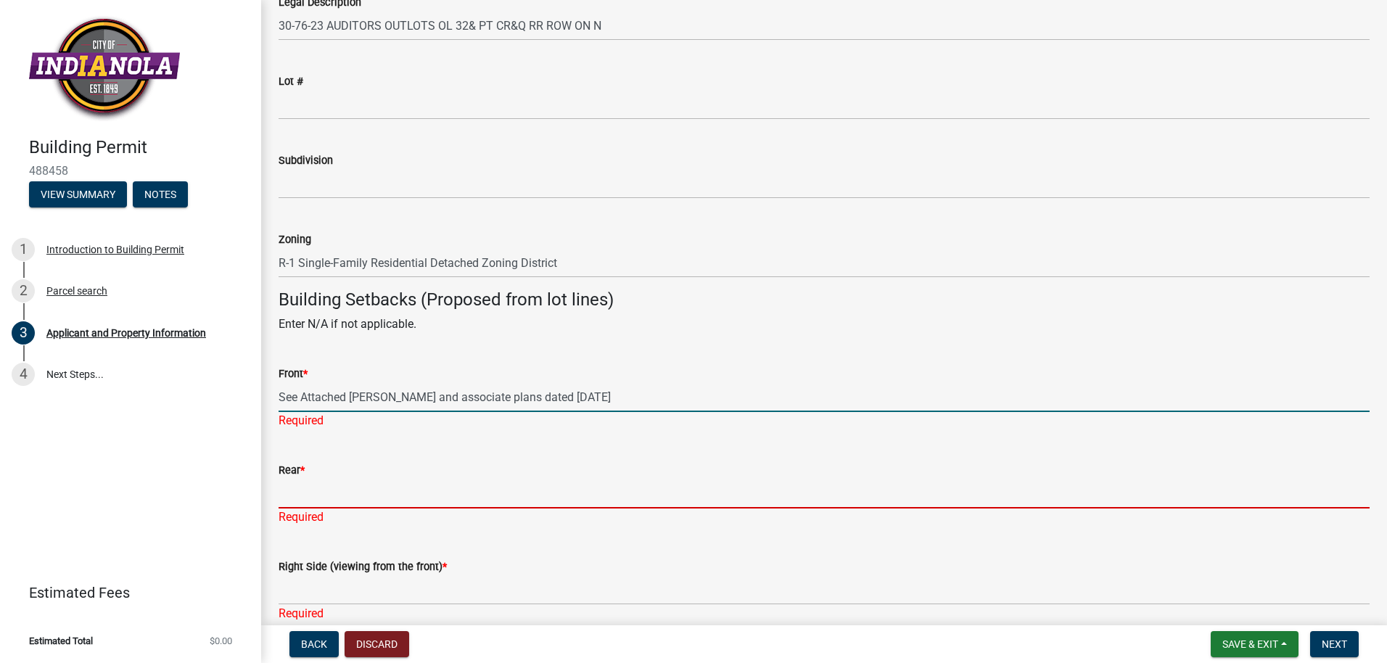
click at [297, 499] on div "Rear * Required" at bounding box center [824, 483] width 1091 height 85
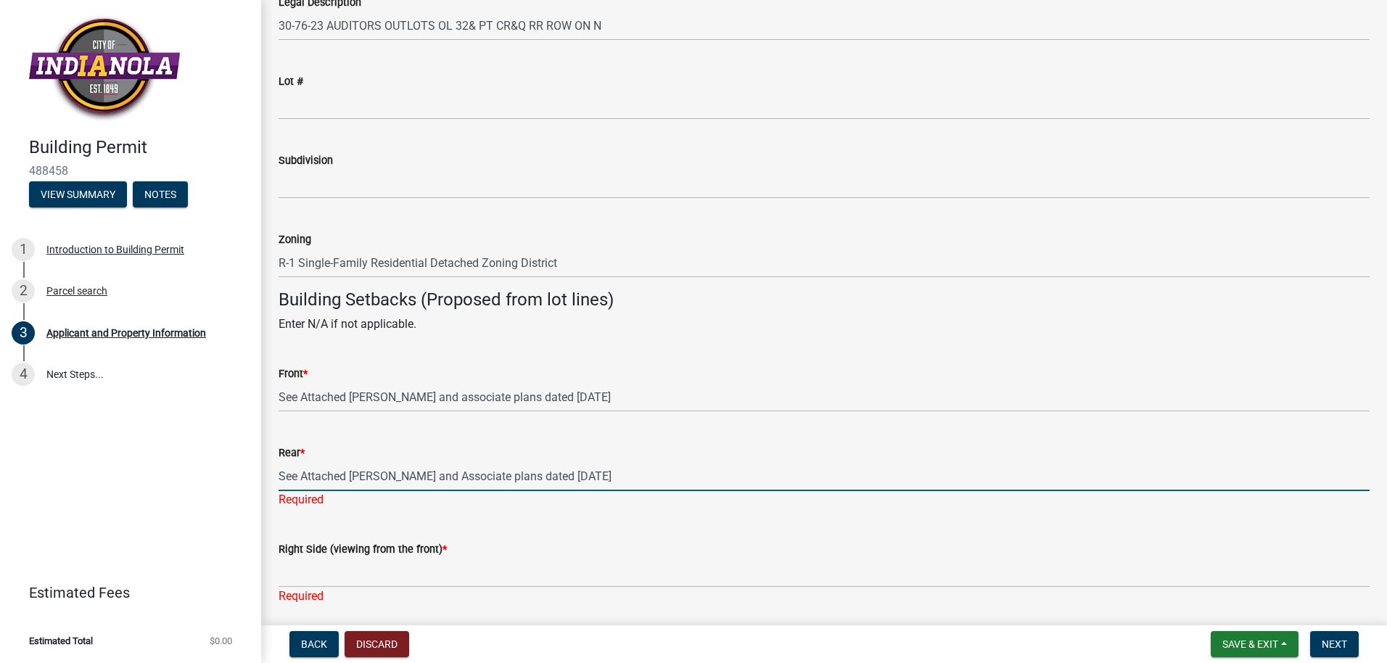
type input "See Attached [PERSON_NAME] and Associate plans dated [DATE]"
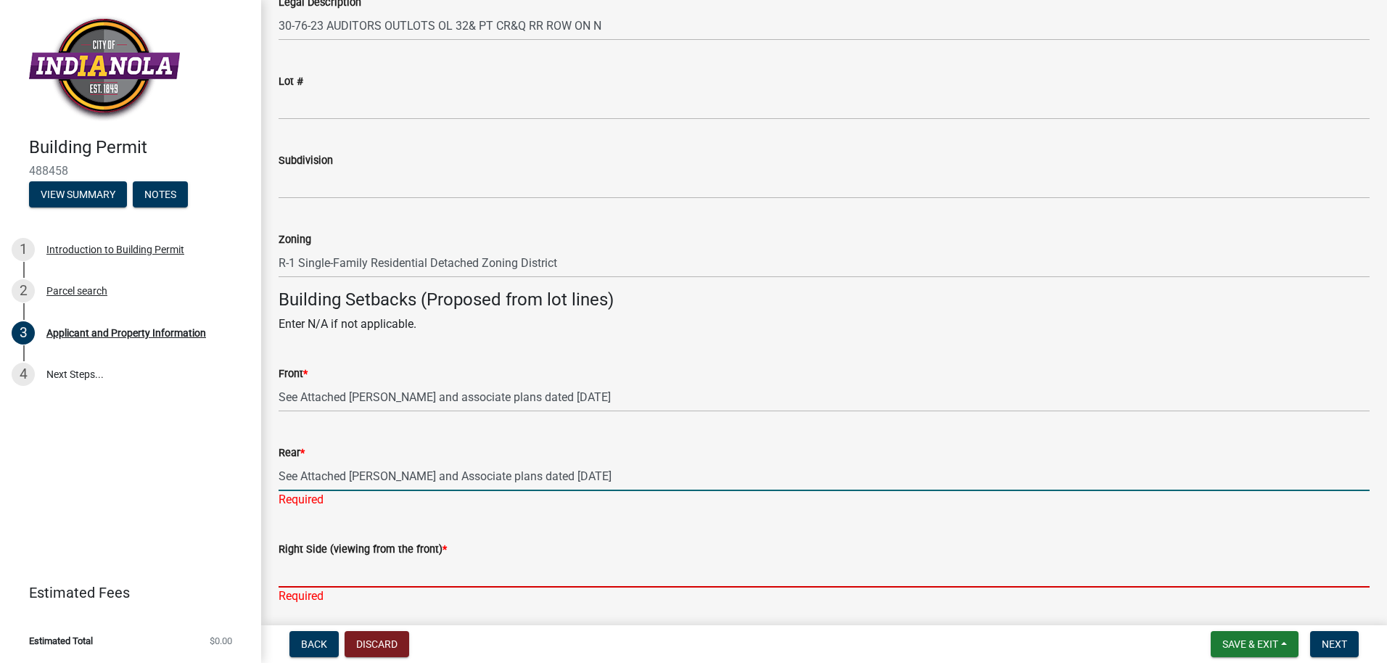
click at [303, 579] on div "Right Side (viewing from the front) * Required" at bounding box center [824, 562] width 1091 height 85
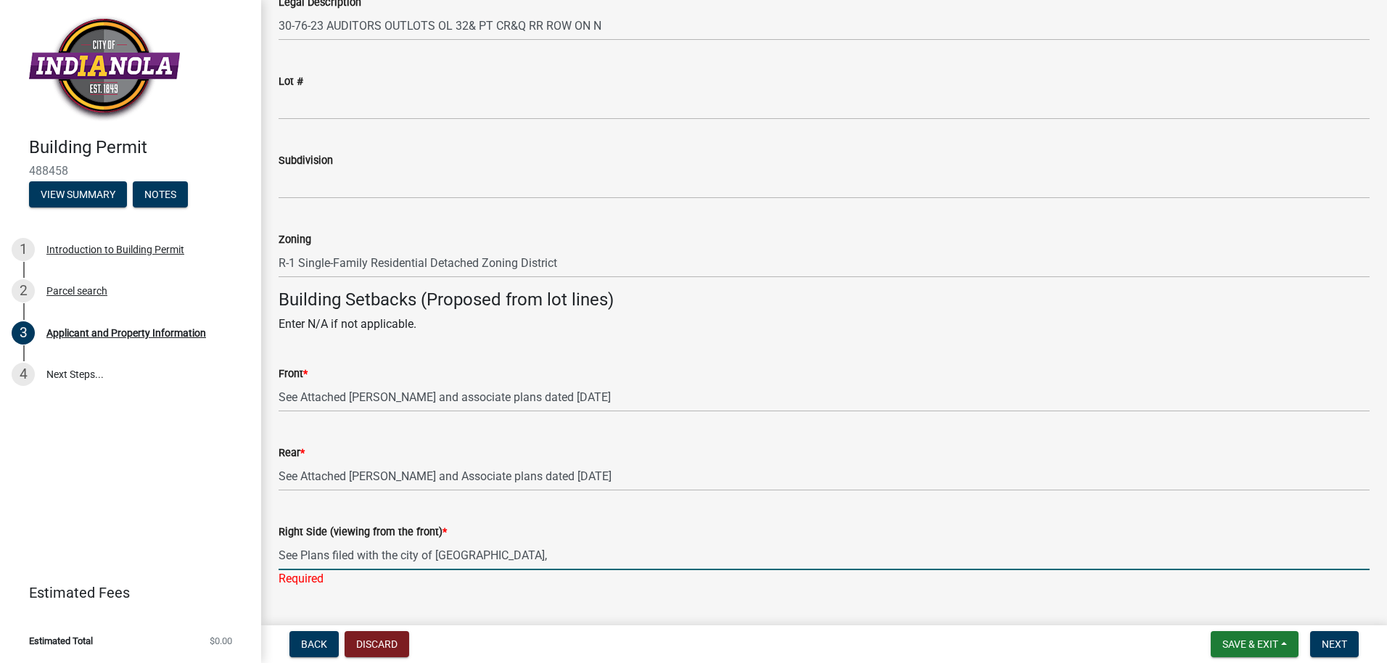
type input "See Plans filed with the city of [GEOGRAPHIC_DATA],"
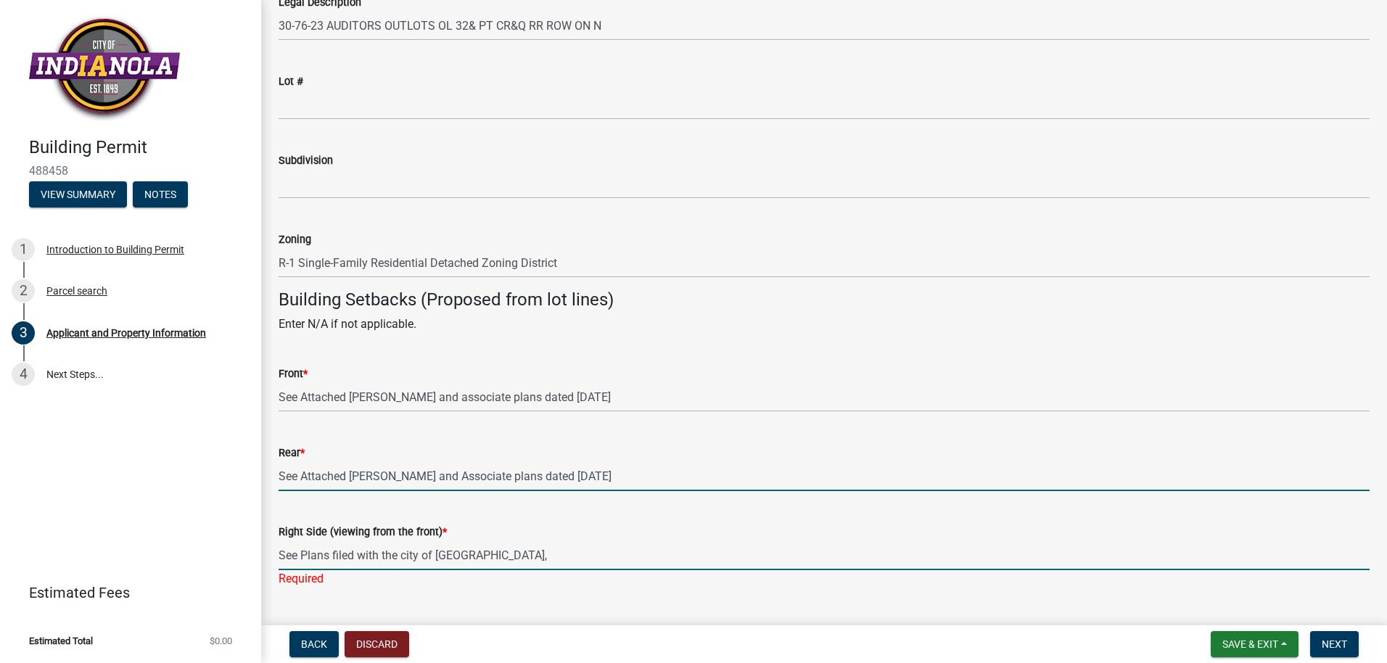
click at [302, 478] on input "See Attached [PERSON_NAME] and Associate plans dated [DATE]" at bounding box center [824, 477] width 1091 height 30
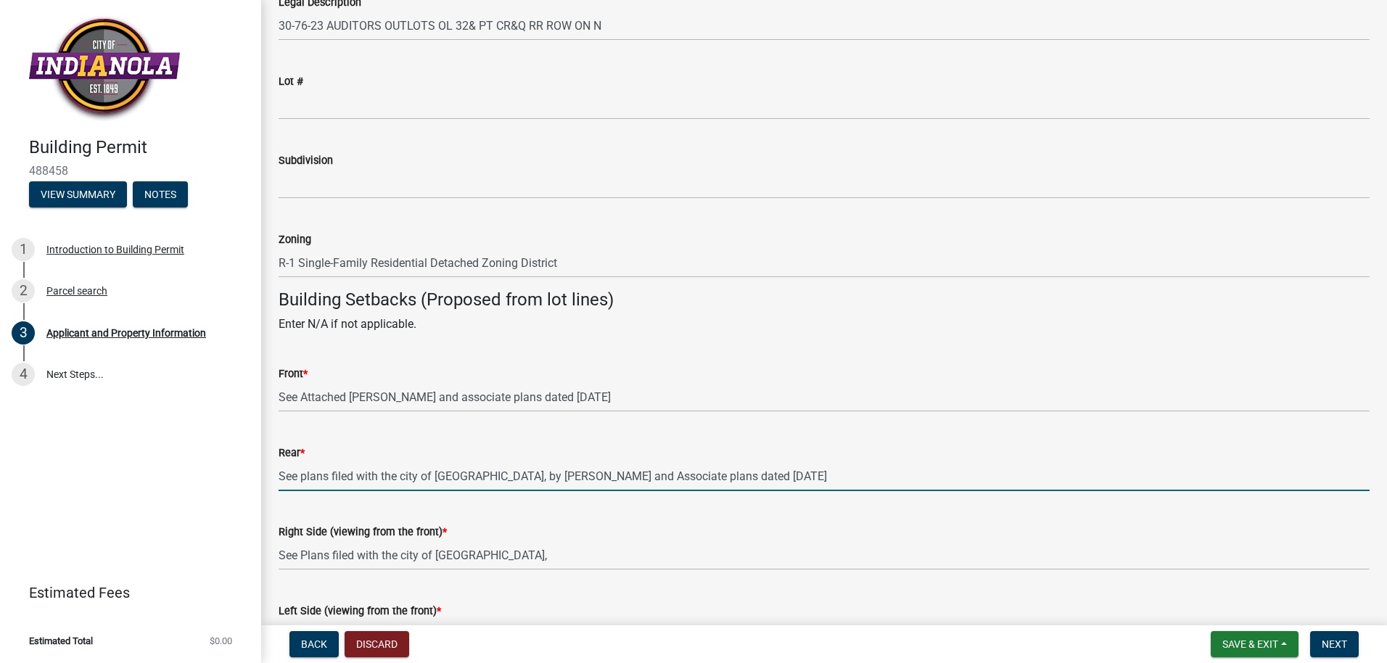
type input "See plans filed with the city of [GEOGRAPHIC_DATA], by [PERSON_NAME] and Associ…"
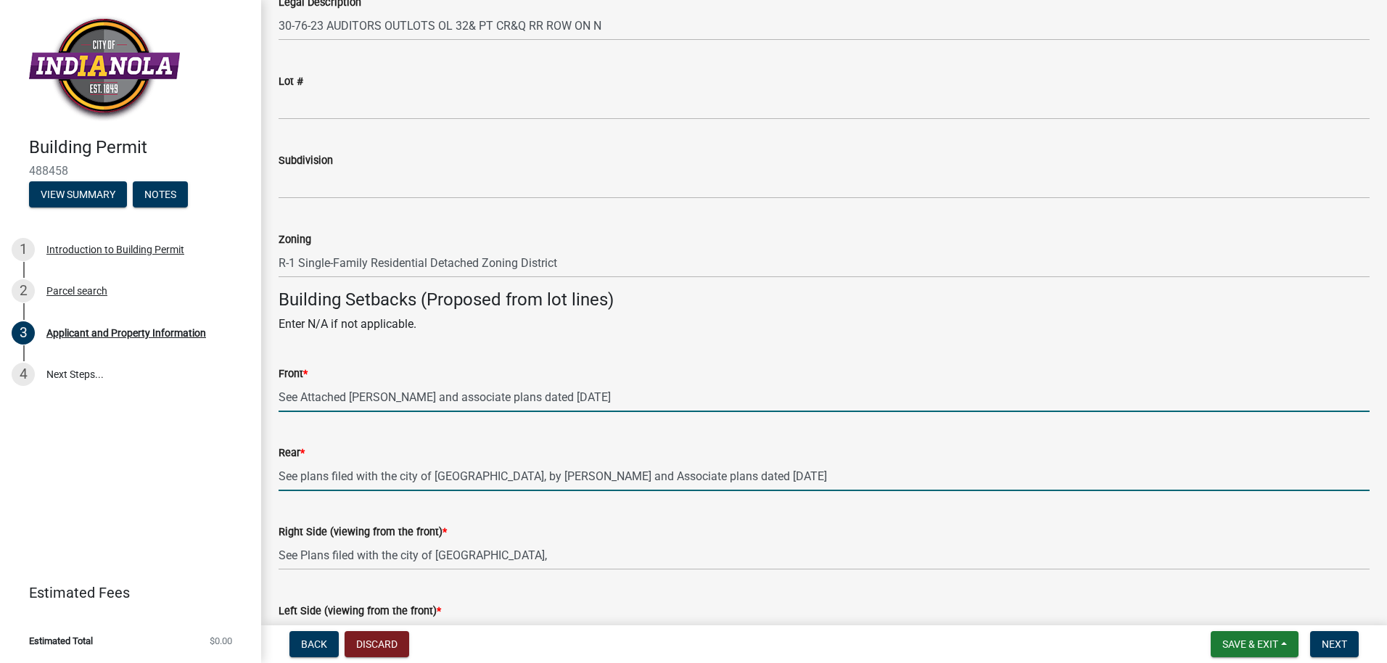
click at [353, 394] on input "See Attached [PERSON_NAME] and associate plans dated [DATE]" at bounding box center [824, 397] width 1091 height 30
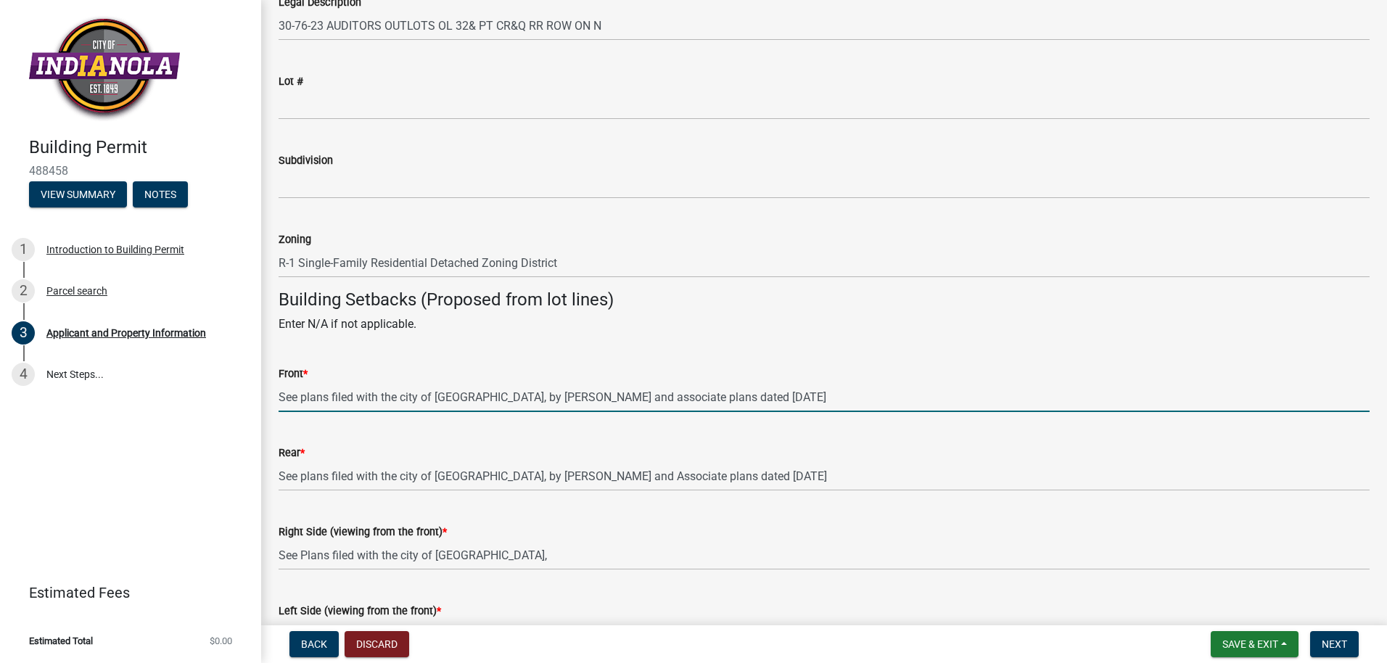
type input "See plans filed with the city of [GEOGRAPHIC_DATA], by [PERSON_NAME] and associ…"
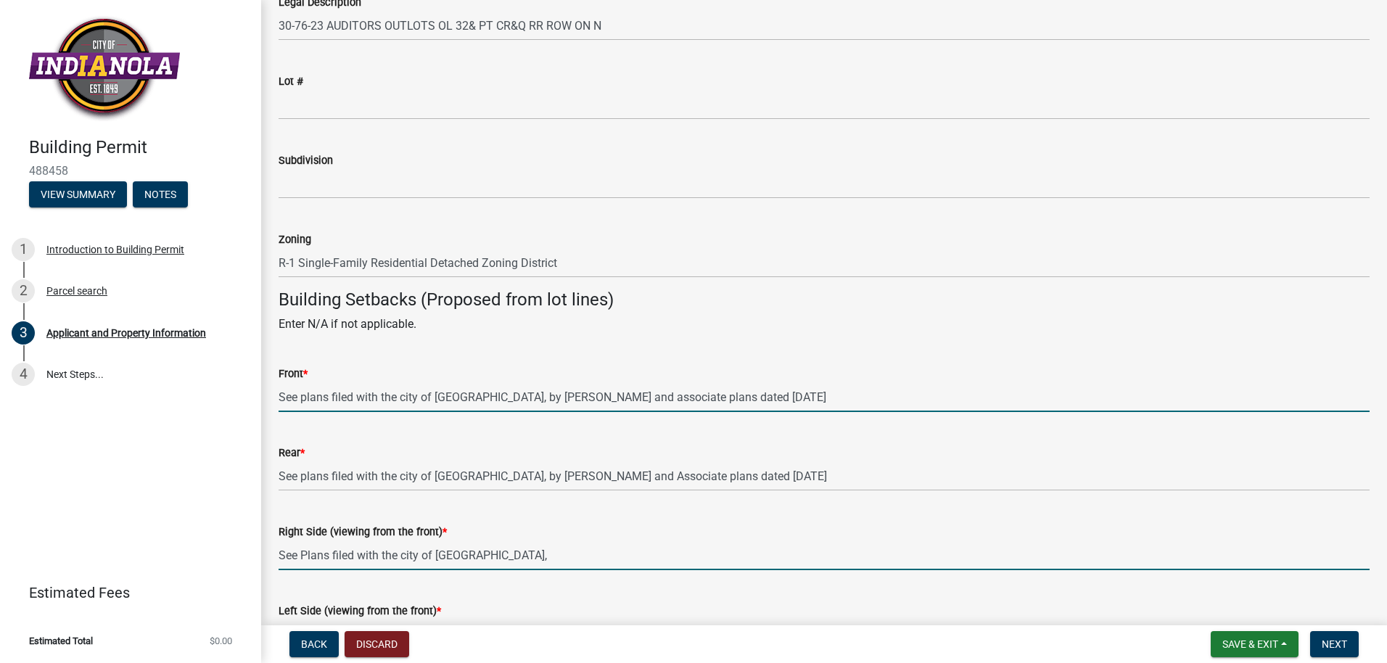
click at [498, 559] on input "See Plans filed with the city of [GEOGRAPHIC_DATA]," at bounding box center [824, 556] width 1091 height 30
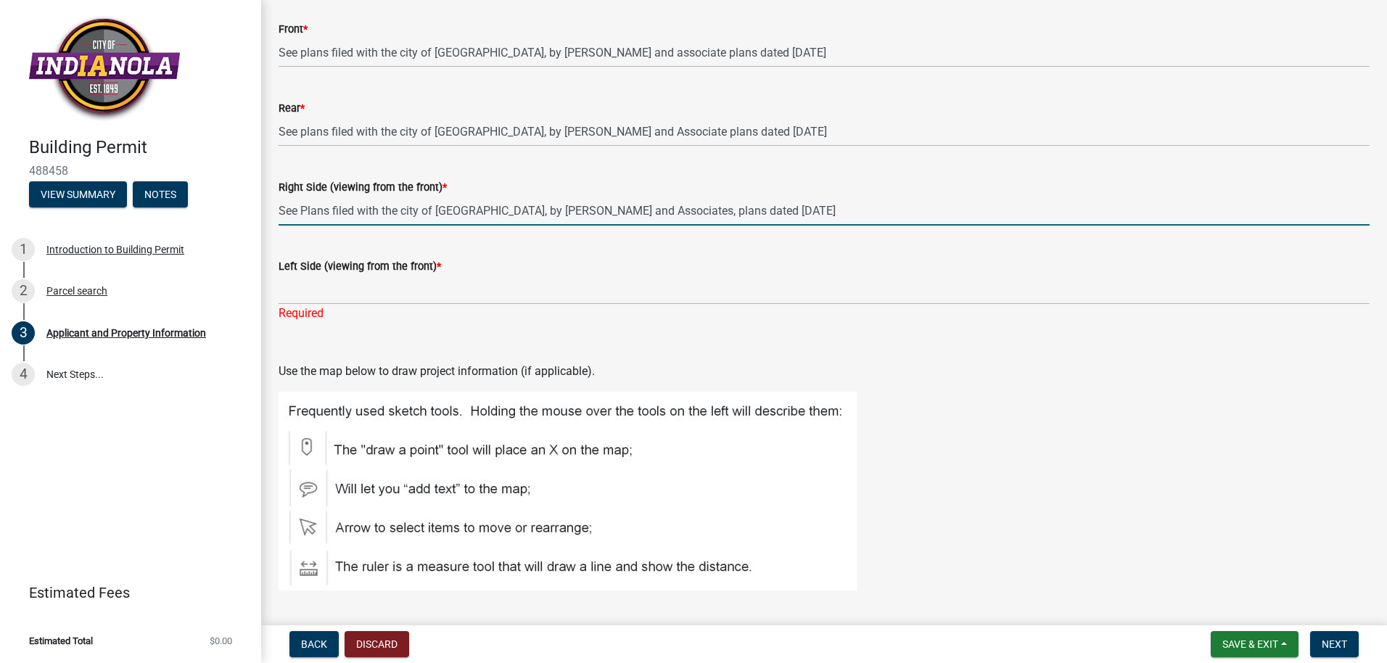
scroll to position [1480, 0]
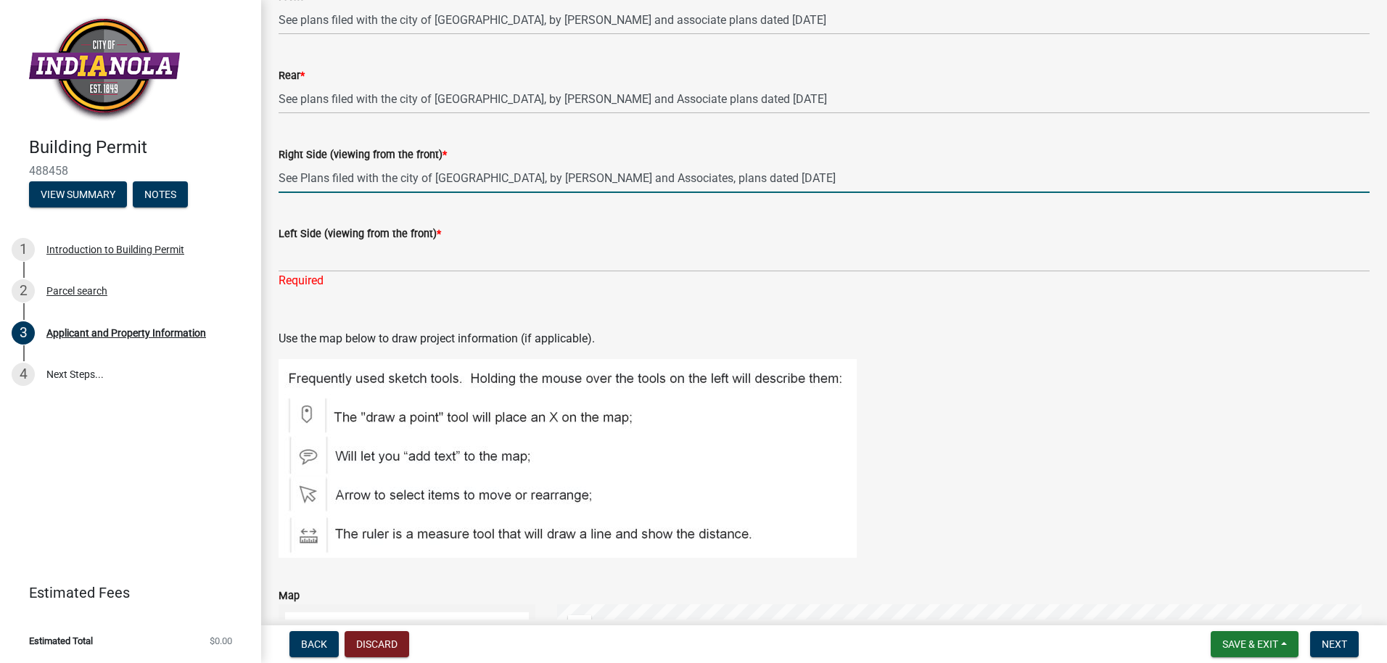
type input "See Plans filed with the city of [GEOGRAPHIC_DATA], by [PERSON_NAME] and Associ…"
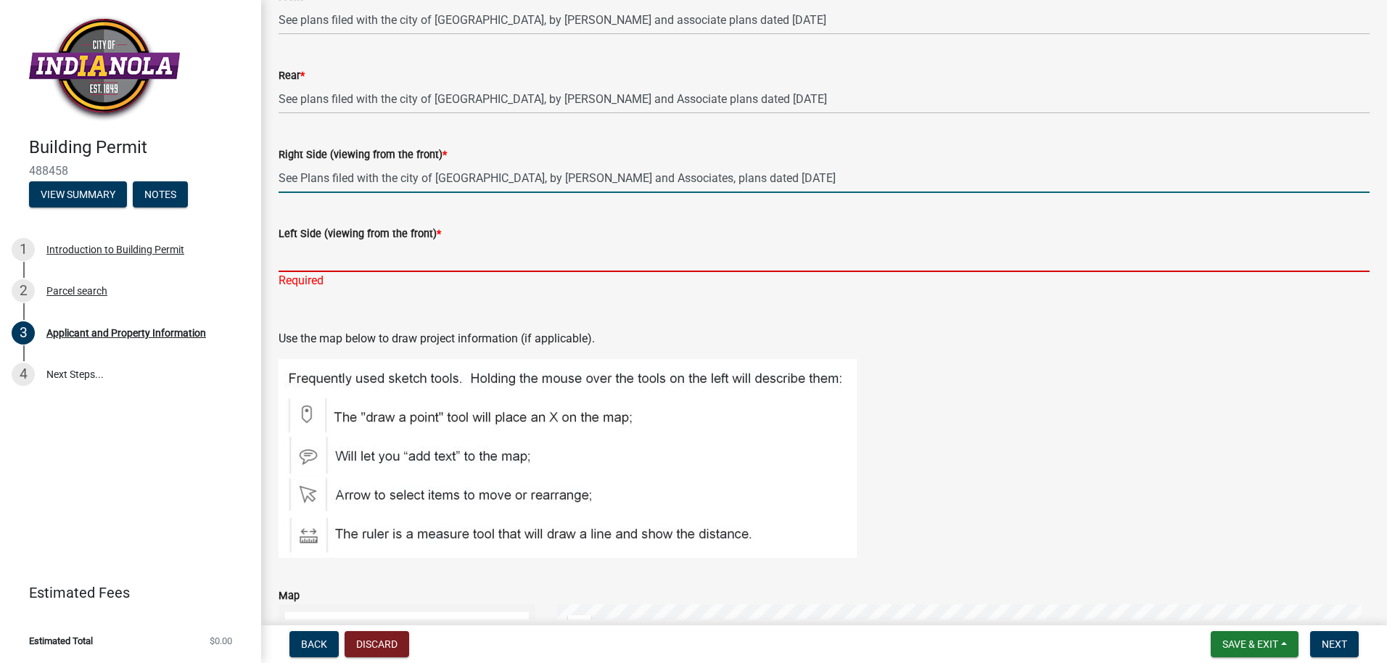
click at [295, 253] on input "Left Side (viewing from the front) *" at bounding box center [824, 257] width 1091 height 30
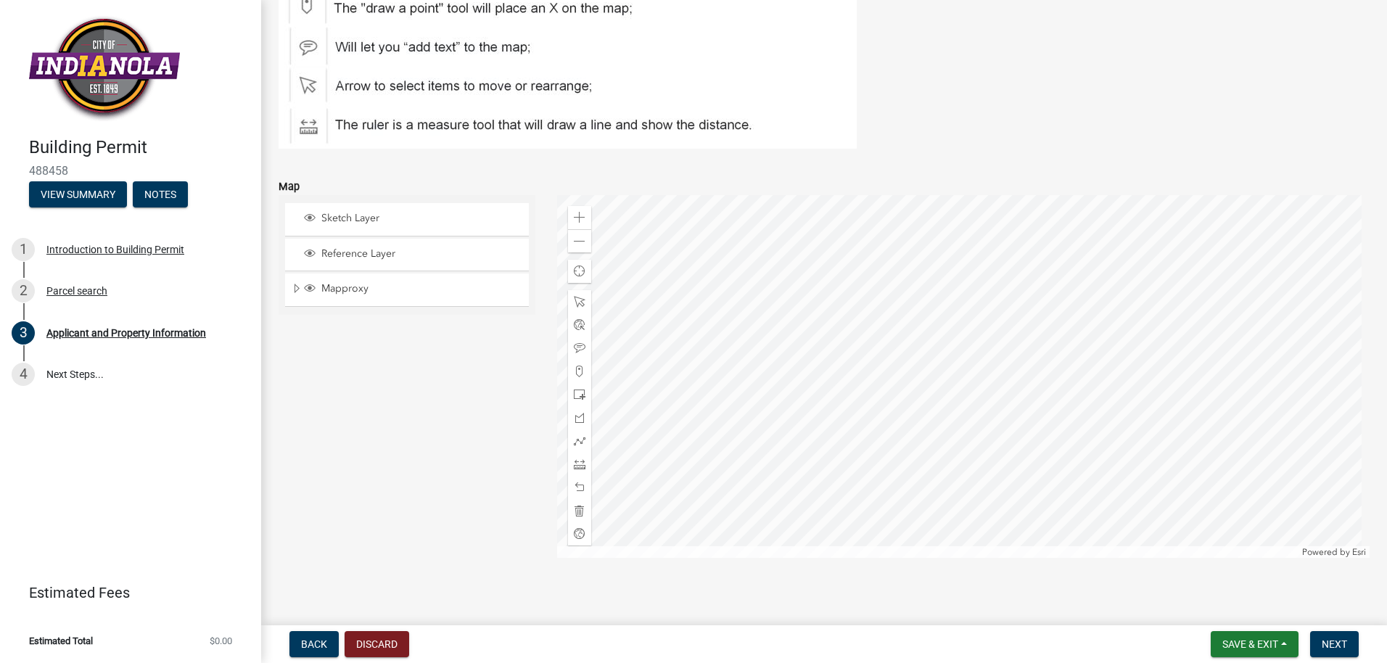
scroll to position [1898, 0]
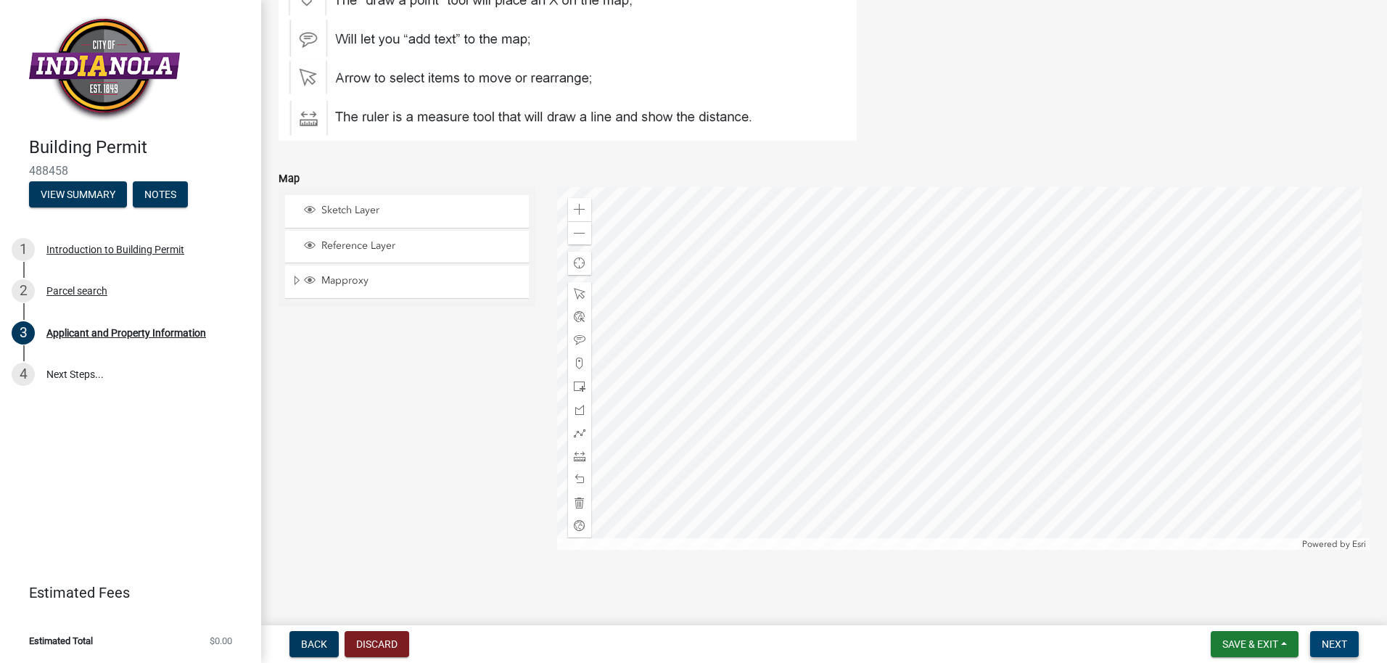
type input "See Plans filed with the city of [GEOGRAPHIC_DATA], by [PERSON_NAME] and associ…"
click at [1335, 641] on span "Next" at bounding box center [1334, 645] width 25 height 12
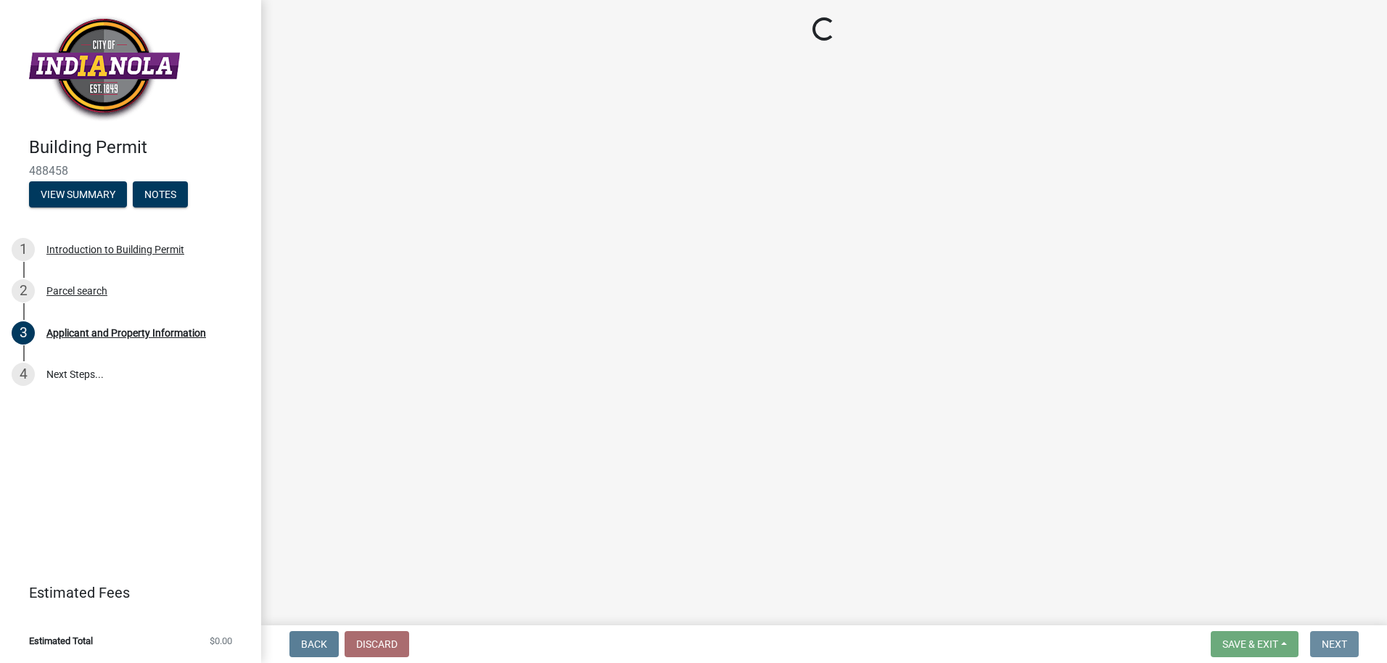
scroll to position [0, 0]
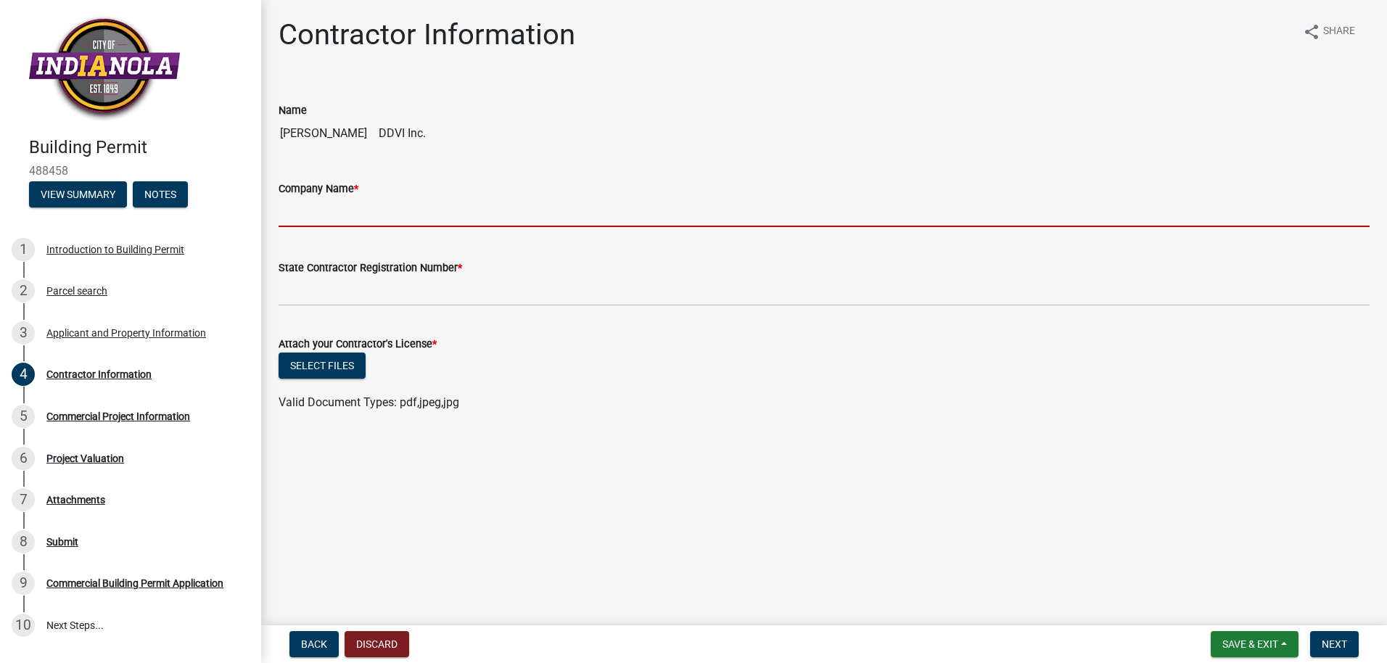
click at [338, 200] on input "Company Name *" at bounding box center [824, 212] width 1091 height 30
type input "DDVI"
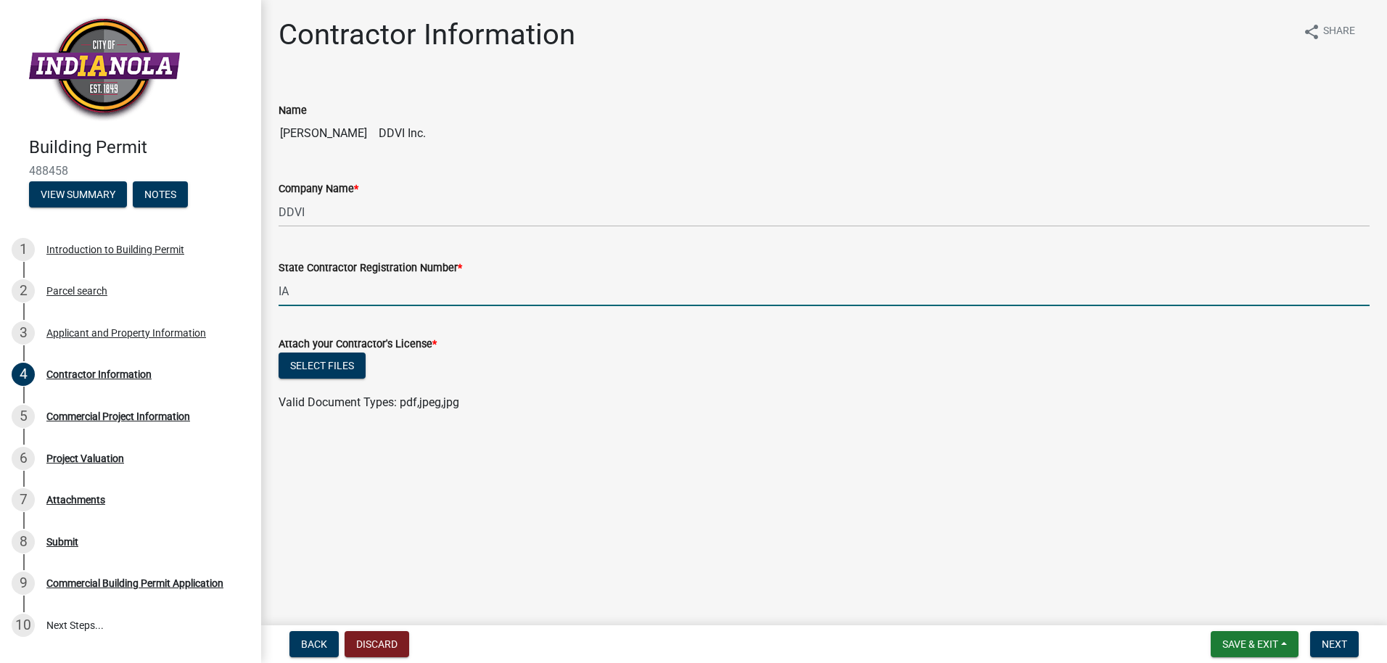
click at [302, 292] on input "IA" at bounding box center [824, 291] width 1091 height 30
type input "I"
type input "C085114"
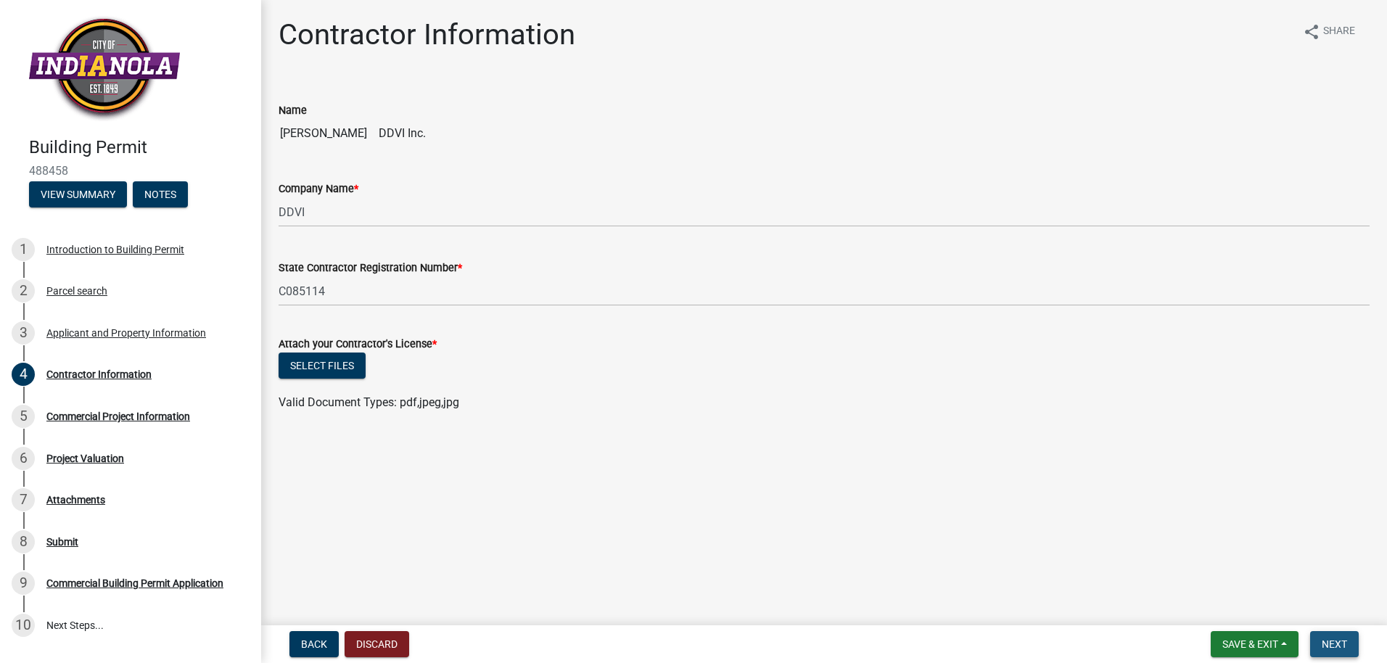
click at [1343, 646] on span "Next" at bounding box center [1334, 645] width 25 height 12
click at [316, 365] on button "Select files" at bounding box center [322, 366] width 87 height 26
click at [366, 439] on div "Required" at bounding box center [824, 432] width 1091 height 17
click at [340, 364] on button "Select files" at bounding box center [322, 366] width 87 height 26
click at [339, 417] on link "20251006_105953.pdf" at bounding box center [337, 413] width 117 height 14
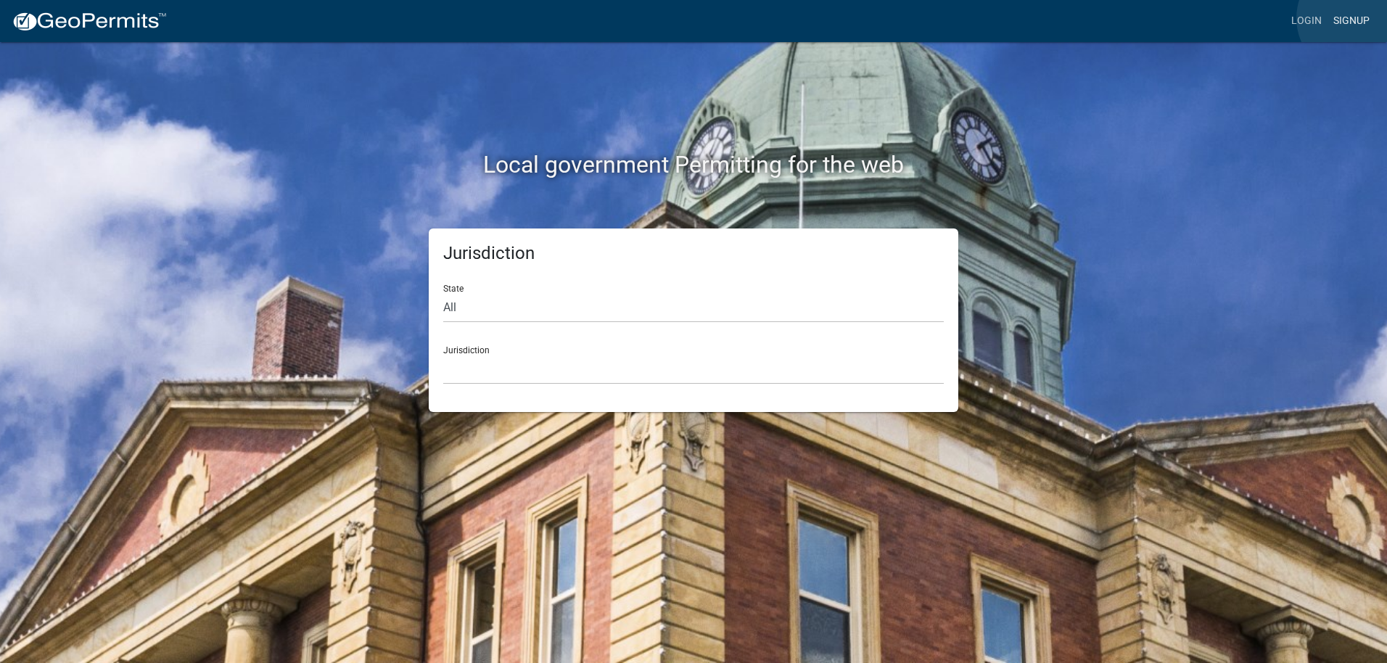
click at [1356, 18] on link "Signup" at bounding box center [1352, 21] width 48 height 28
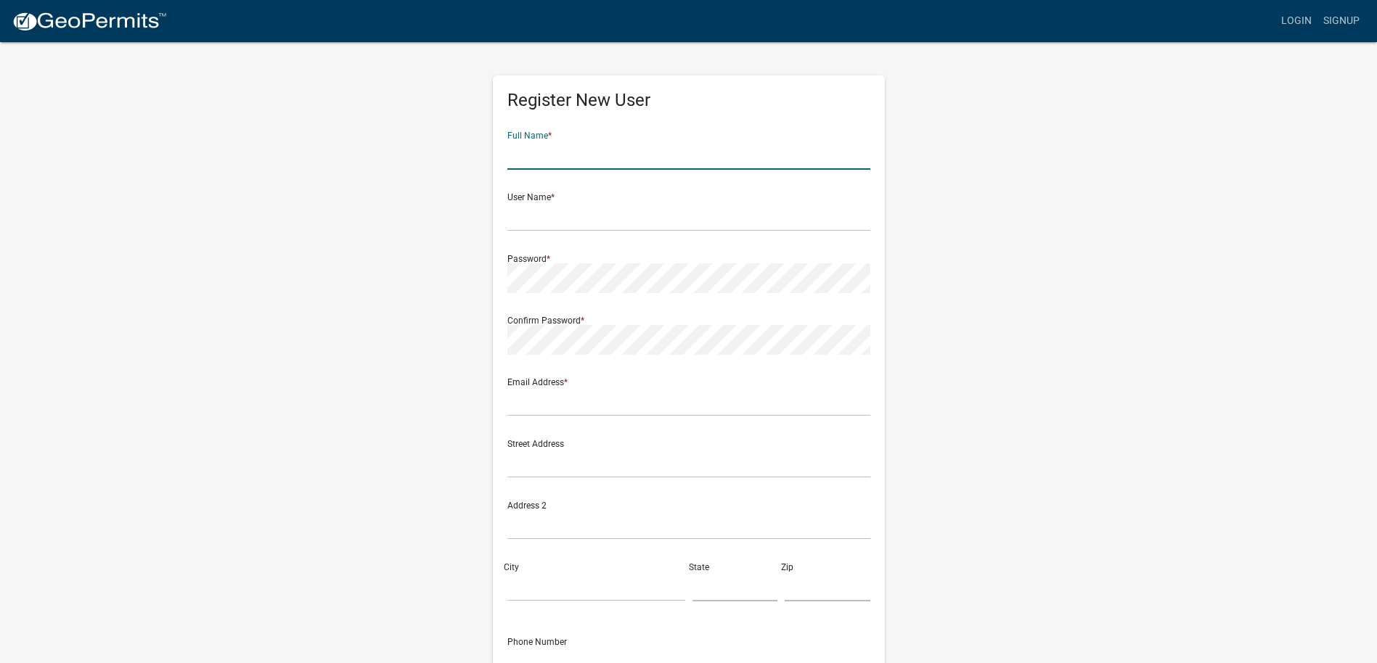
click at [531, 161] on input "text" at bounding box center [688, 155] width 363 height 30
type input "[PERSON_NAME]"
click at [513, 220] on input "text" at bounding box center [688, 217] width 363 height 30
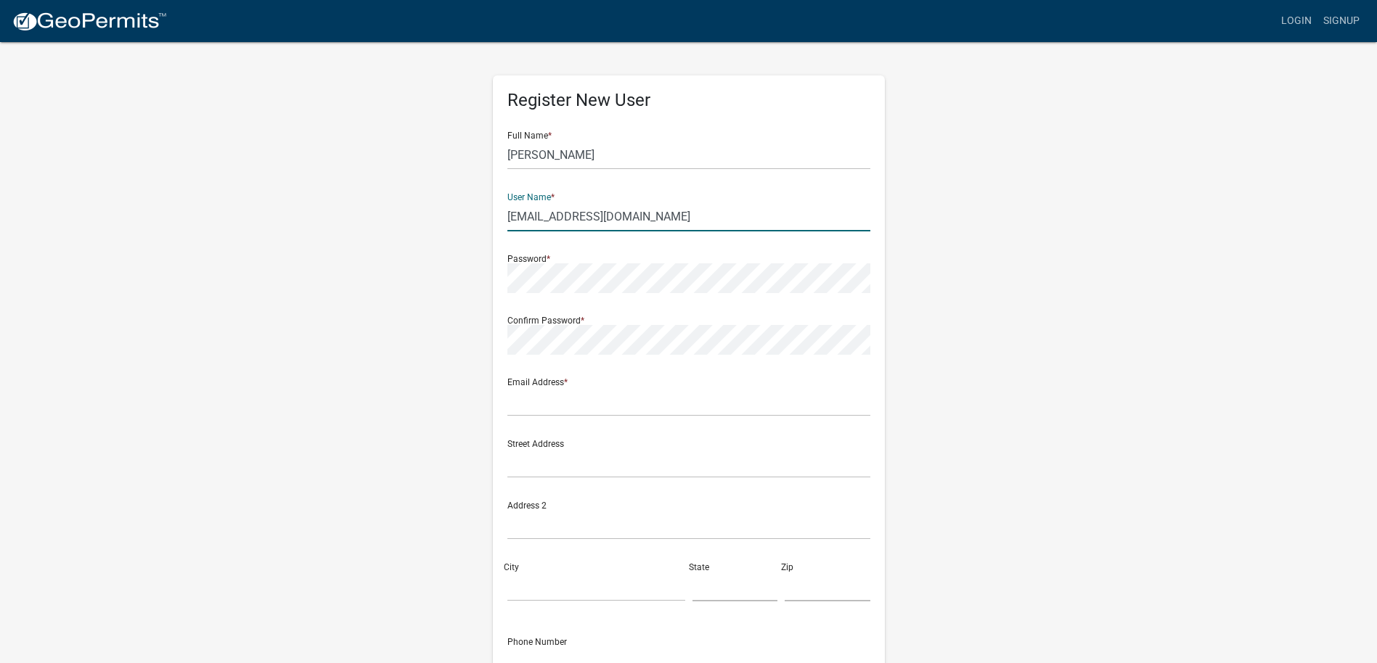
type input "[EMAIL_ADDRESS][DOMAIN_NAME]"
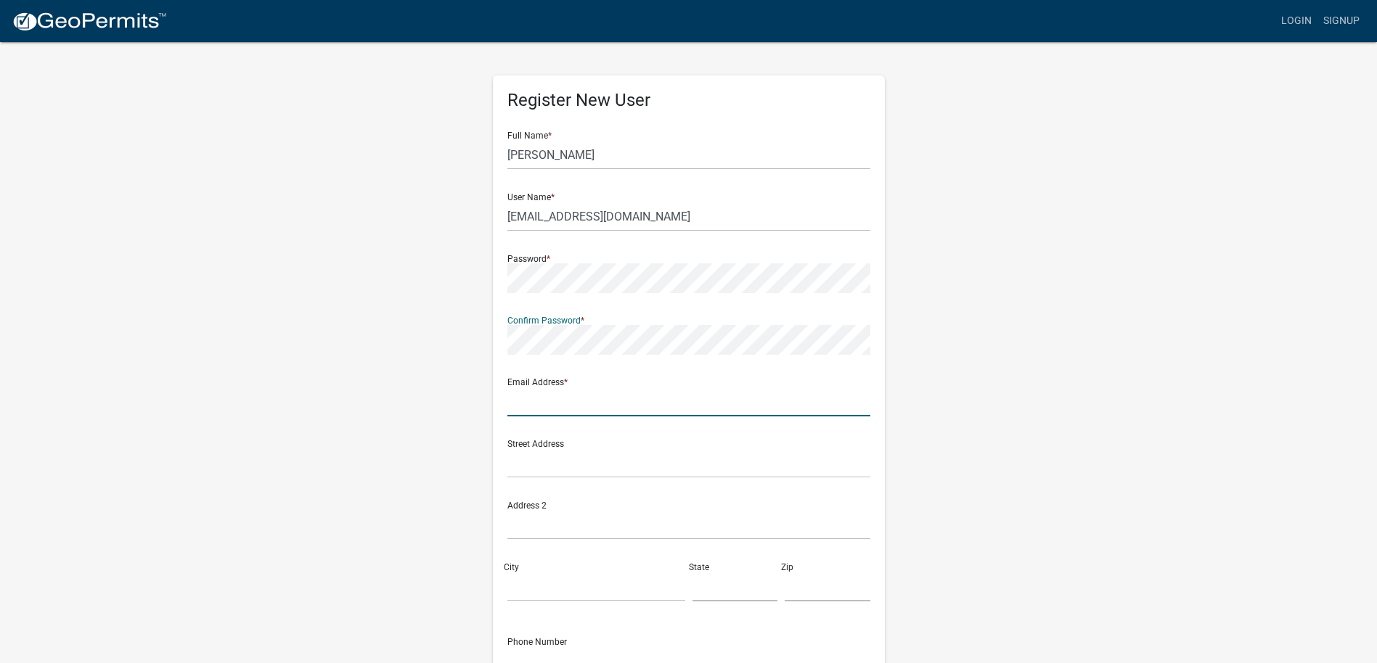
click at [538, 398] on input "text" at bounding box center [688, 402] width 363 height 30
type input "[EMAIL_ADDRESS][DOMAIN_NAME]"
type input "[STREET_ADDRESS]"
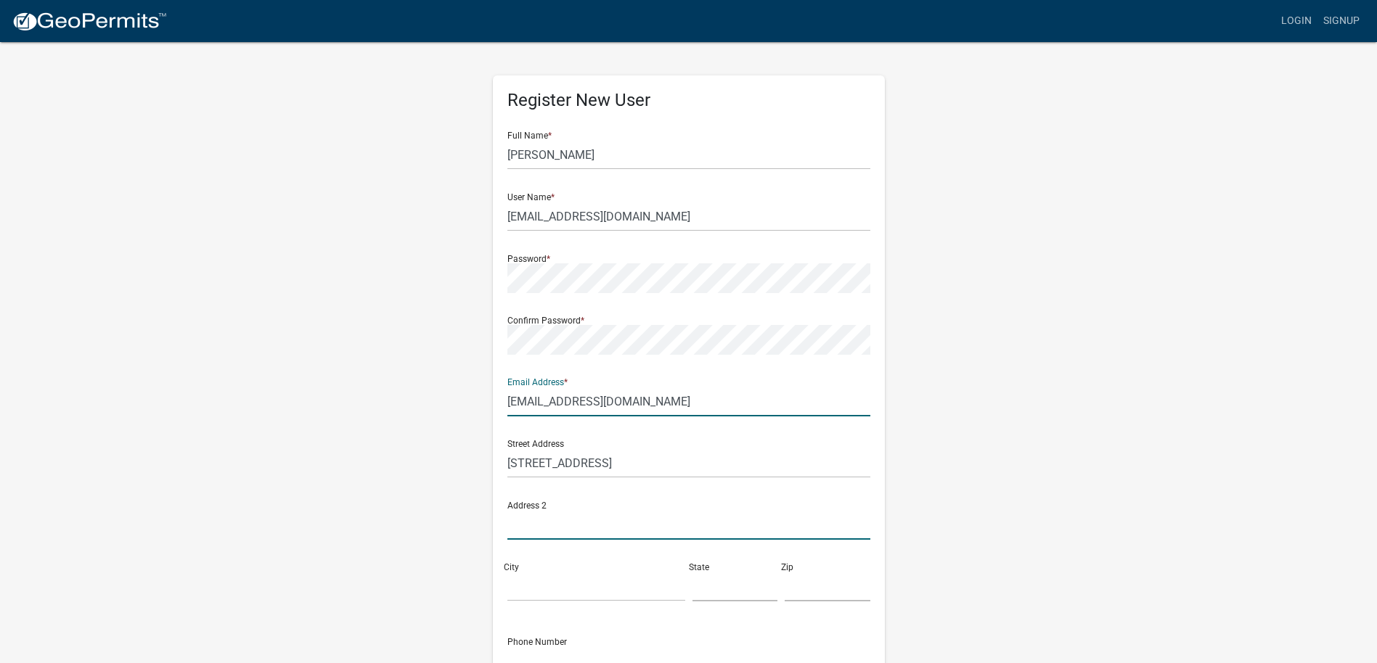
type input "[STREET_ADDRESS]"
type input "Indianola"
type input "16"
type input "50125"
type input "515-249-1666"
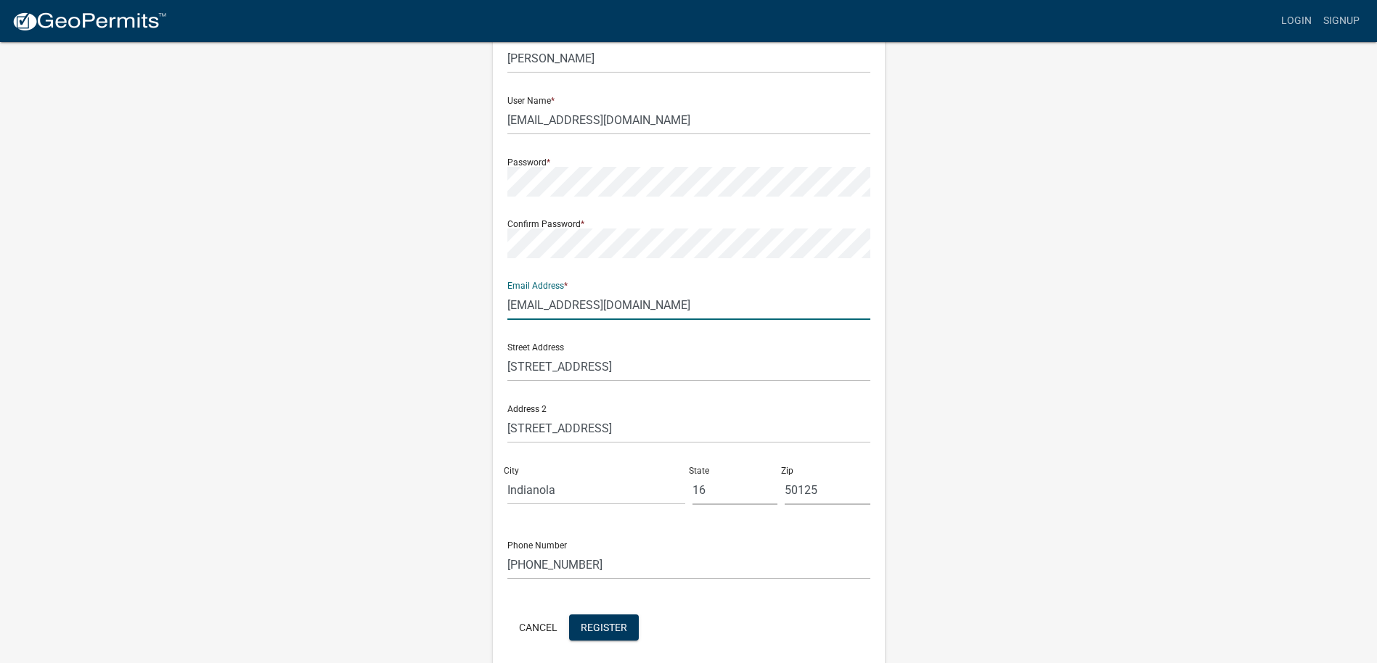
scroll to position [154, 0]
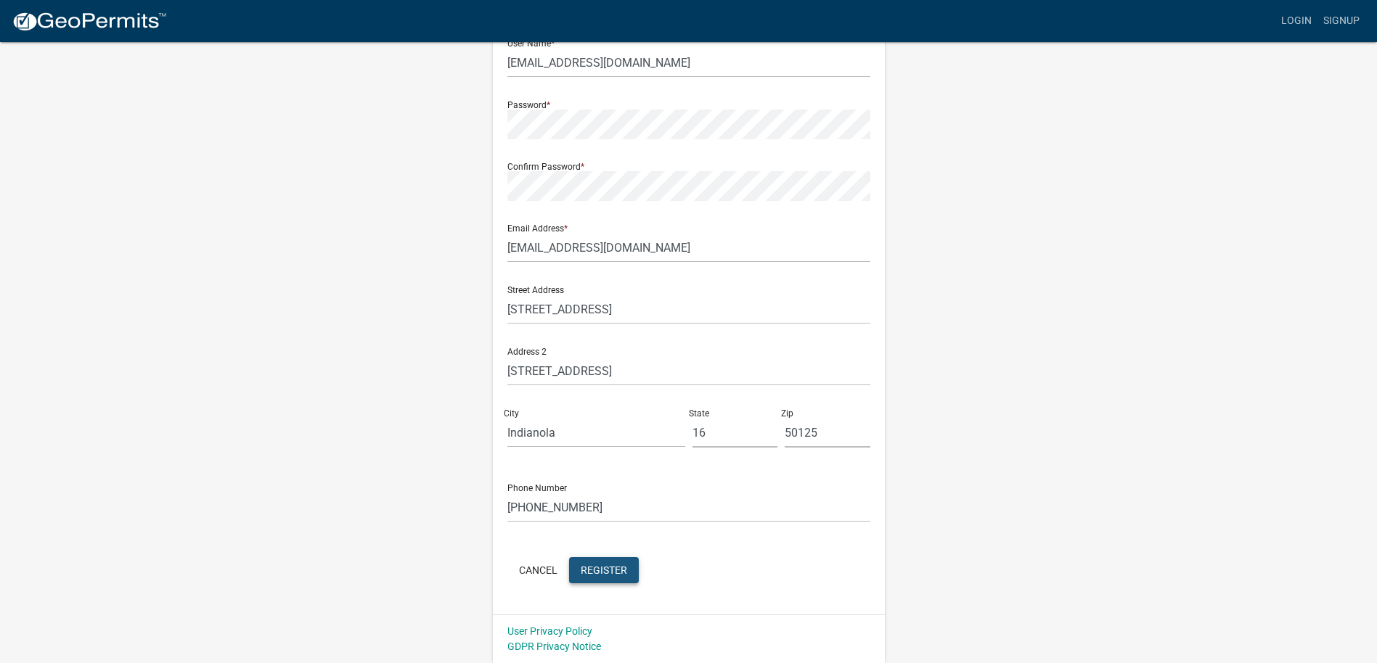
click at [606, 575] on span "Register" at bounding box center [604, 570] width 46 height 12
click at [595, 575] on span "Register" at bounding box center [604, 570] width 46 height 12
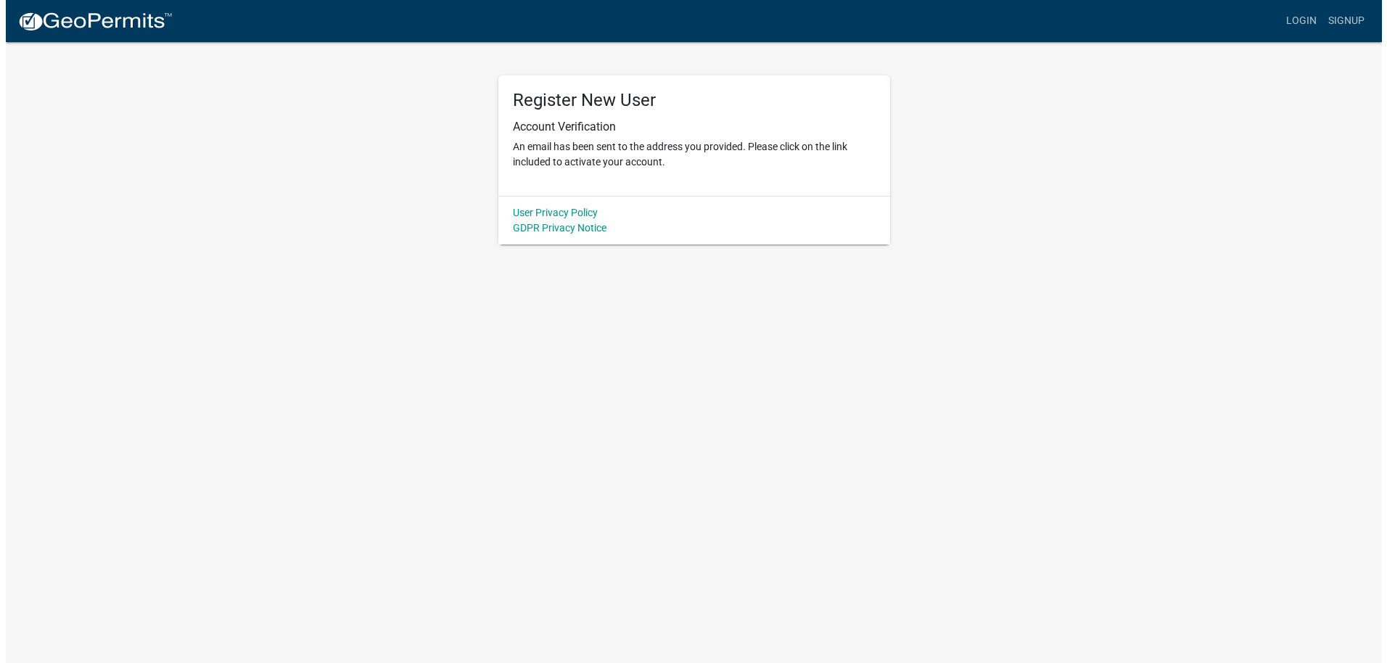
scroll to position [0, 0]
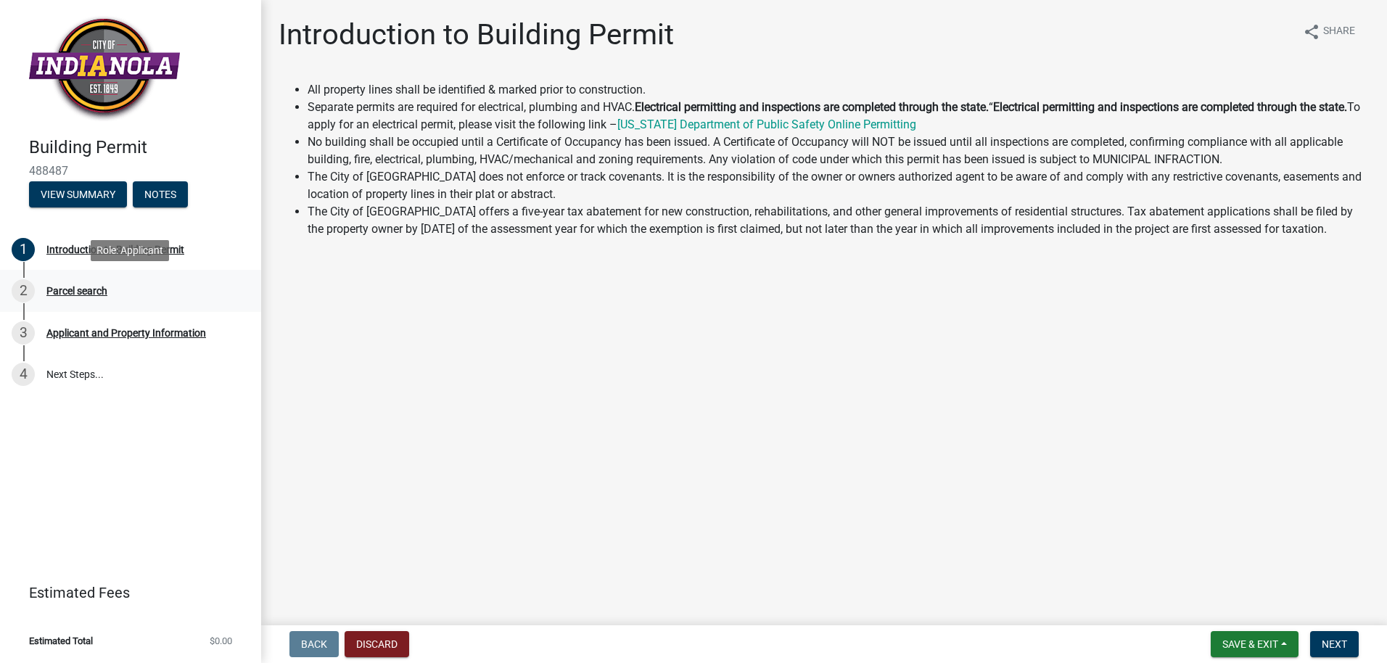
click at [78, 288] on div "Parcel search" at bounding box center [76, 291] width 61 height 10
click at [1332, 650] on span "Next" at bounding box center [1334, 645] width 25 height 12
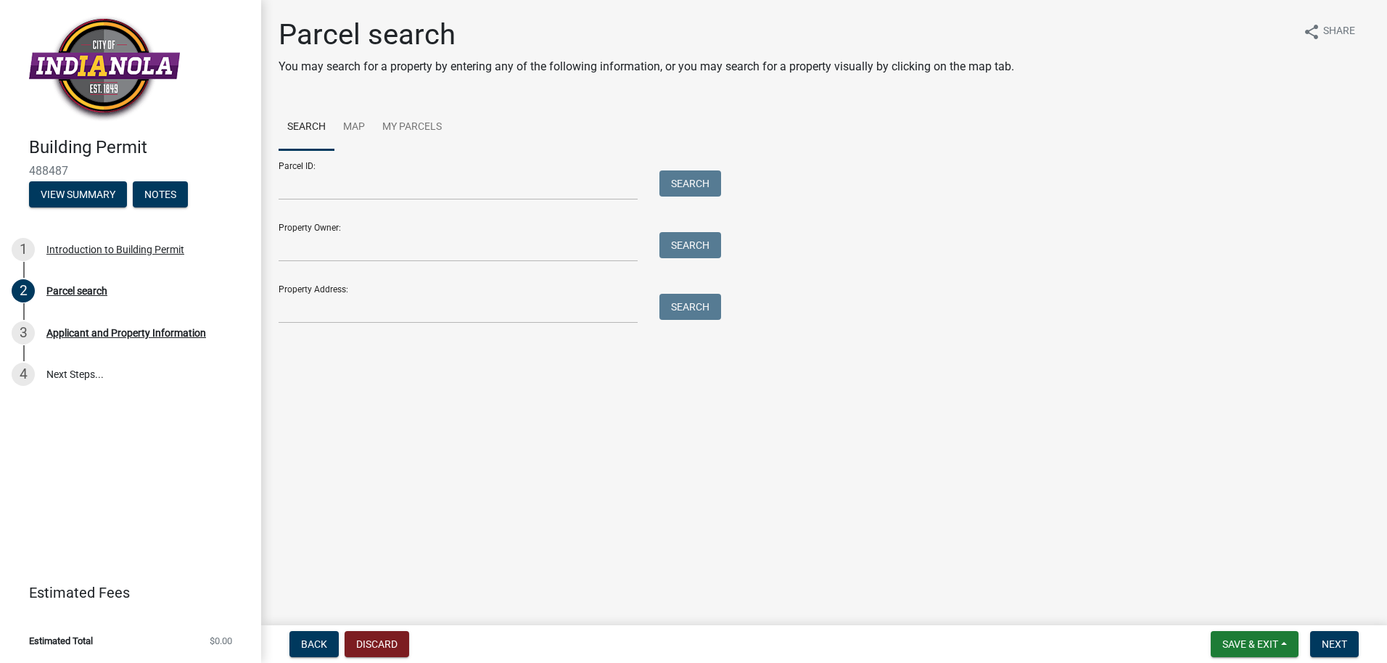
click at [295, 291] on div "Property Address: Search" at bounding box center [496, 299] width 435 height 50
click at [290, 312] on input "Property Address:" at bounding box center [458, 309] width 359 height 30
type input "[STREET_ADDRESS][US_STATE]"
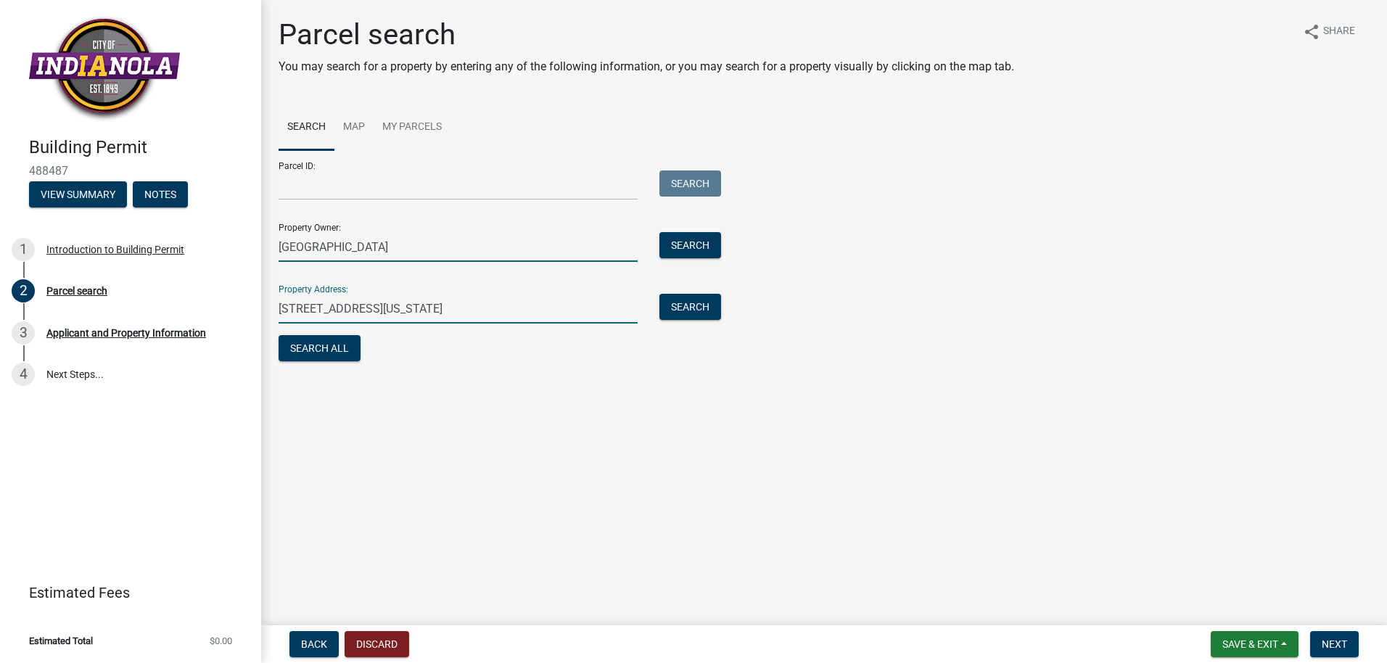
click at [427, 254] on input "[GEOGRAPHIC_DATA]" at bounding box center [458, 247] width 359 height 30
type input "I"
click at [479, 312] on input "[STREET_ADDRESS][US_STATE]" at bounding box center [458, 309] width 359 height 30
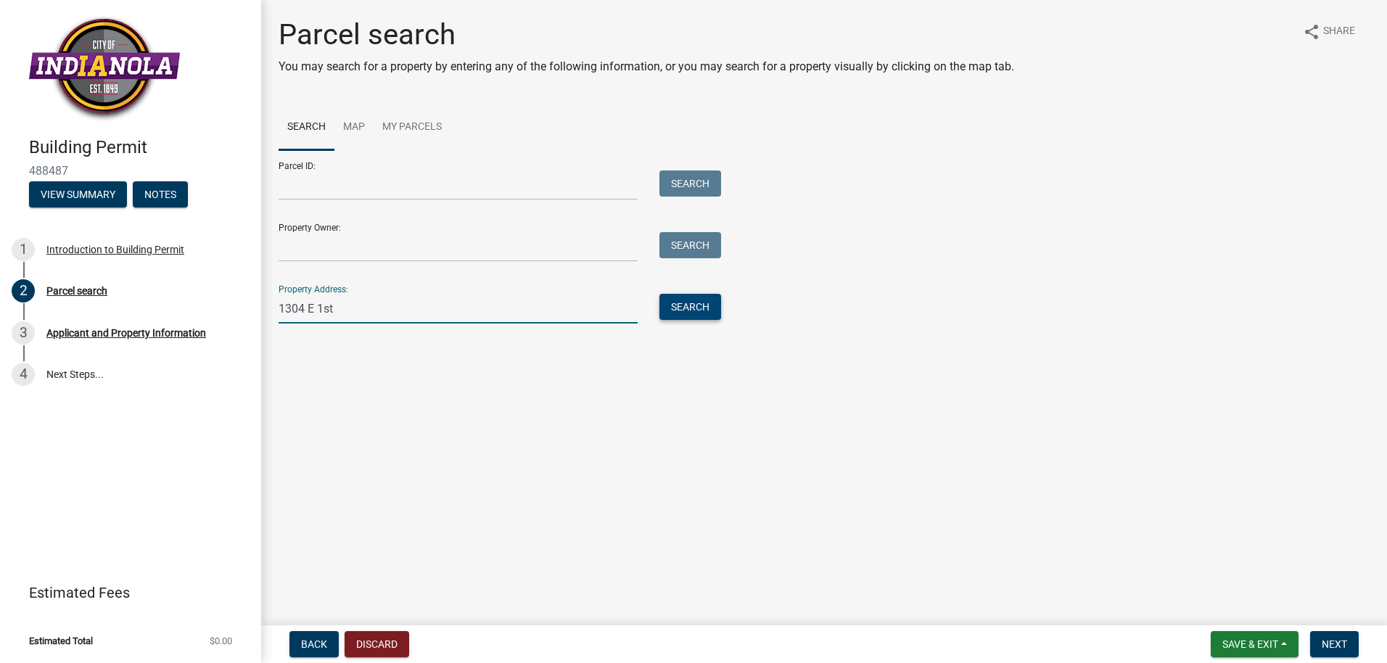
type input "1304 E 1st"
click at [689, 302] on button "Search" at bounding box center [691, 307] width 62 height 26
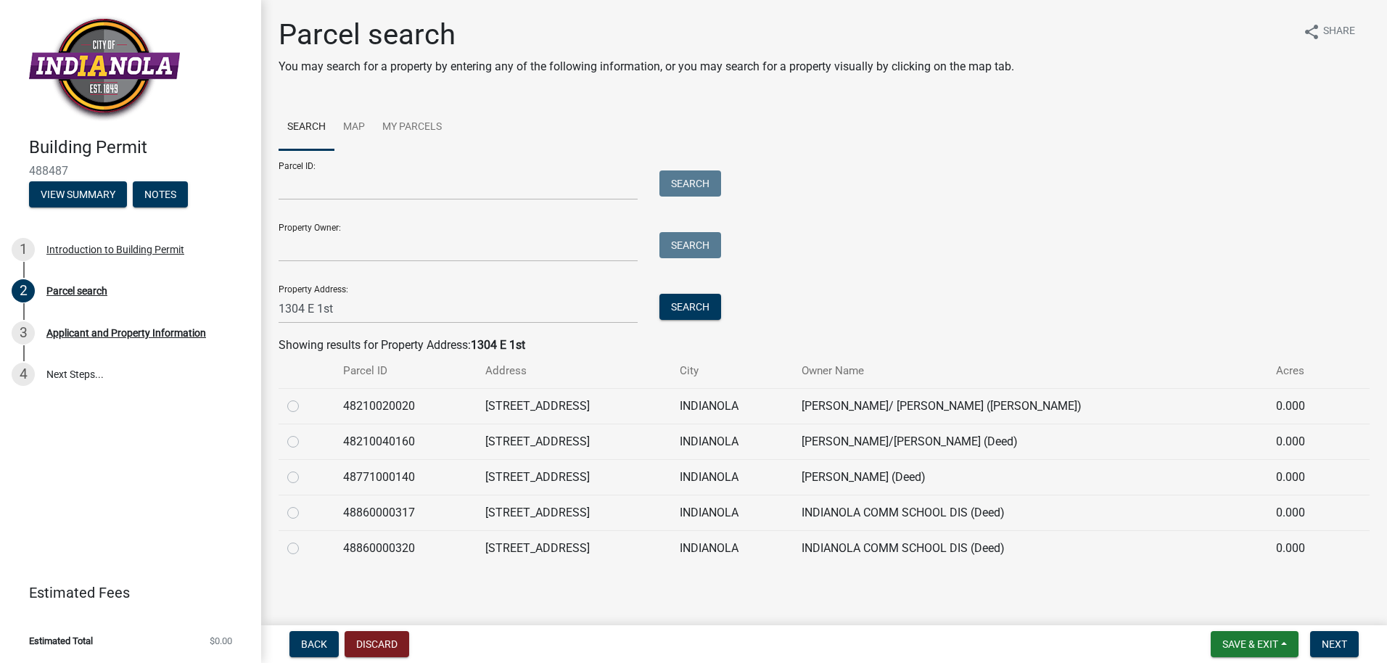
click at [305, 540] on label at bounding box center [305, 540] width 0 height 0
click at [305, 549] on input "radio" at bounding box center [309, 544] width 9 height 9
radio input "true"
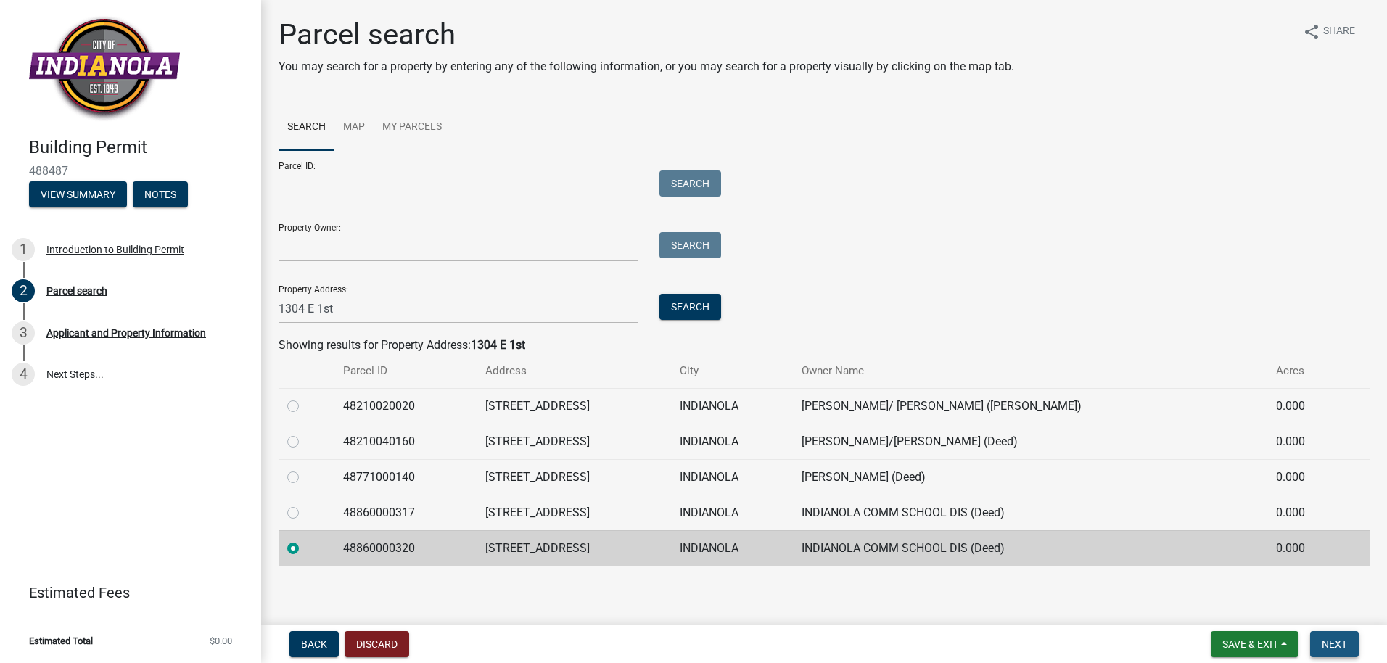
click at [1341, 637] on button "Next" at bounding box center [1334, 644] width 49 height 26
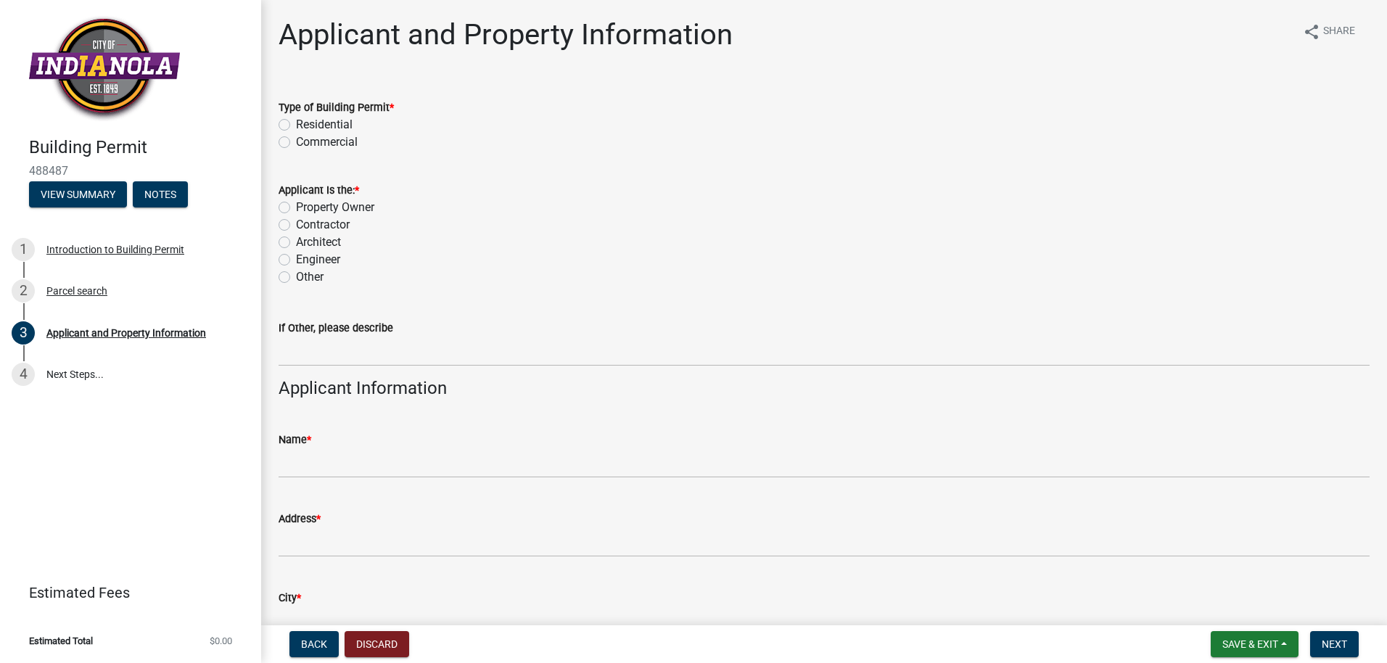
click at [296, 147] on label "Commercial" at bounding box center [327, 142] width 62 height 17
click at [296, 143] on input "Commercial" at bounding box center [300, 138] width 9 height 9
radio input "true"
click at [296, 221] on label "Contractor" at bounding box center [323, 224] width 54 height 17
click at [296, 221] on input "Contractor" at bounding box center [300, 220] width 9 height 9
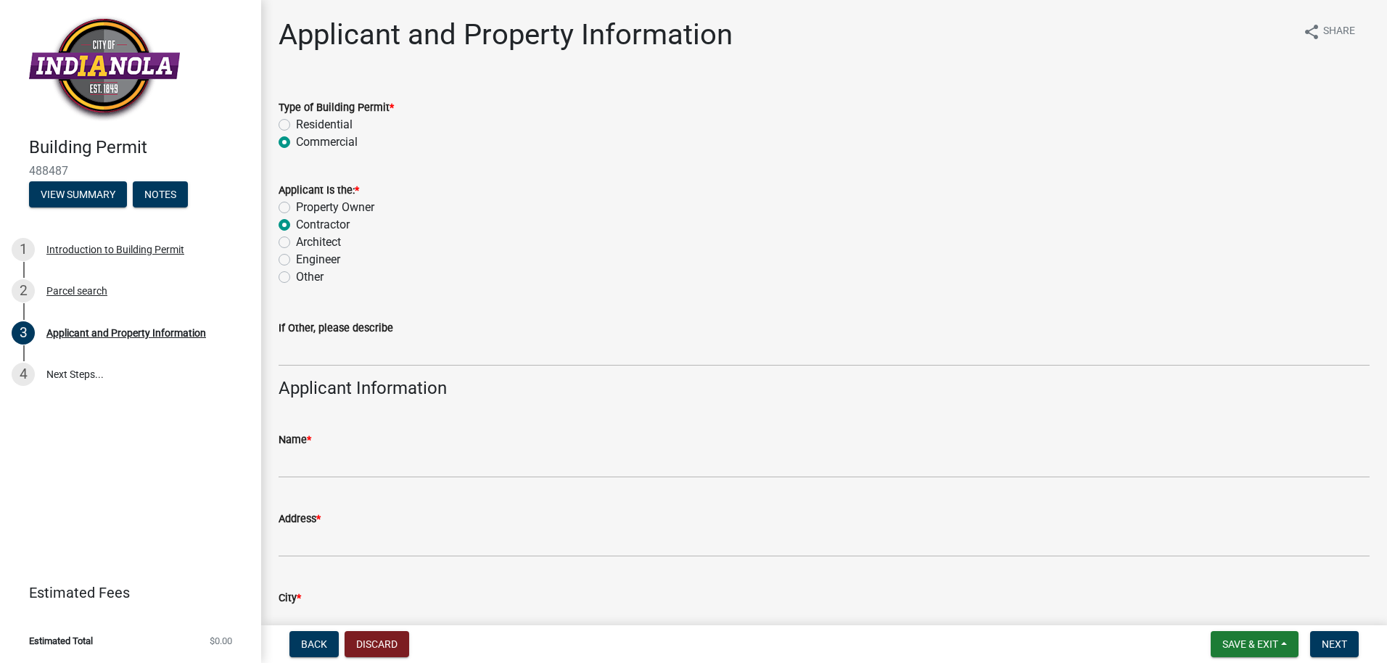
radio input "true"
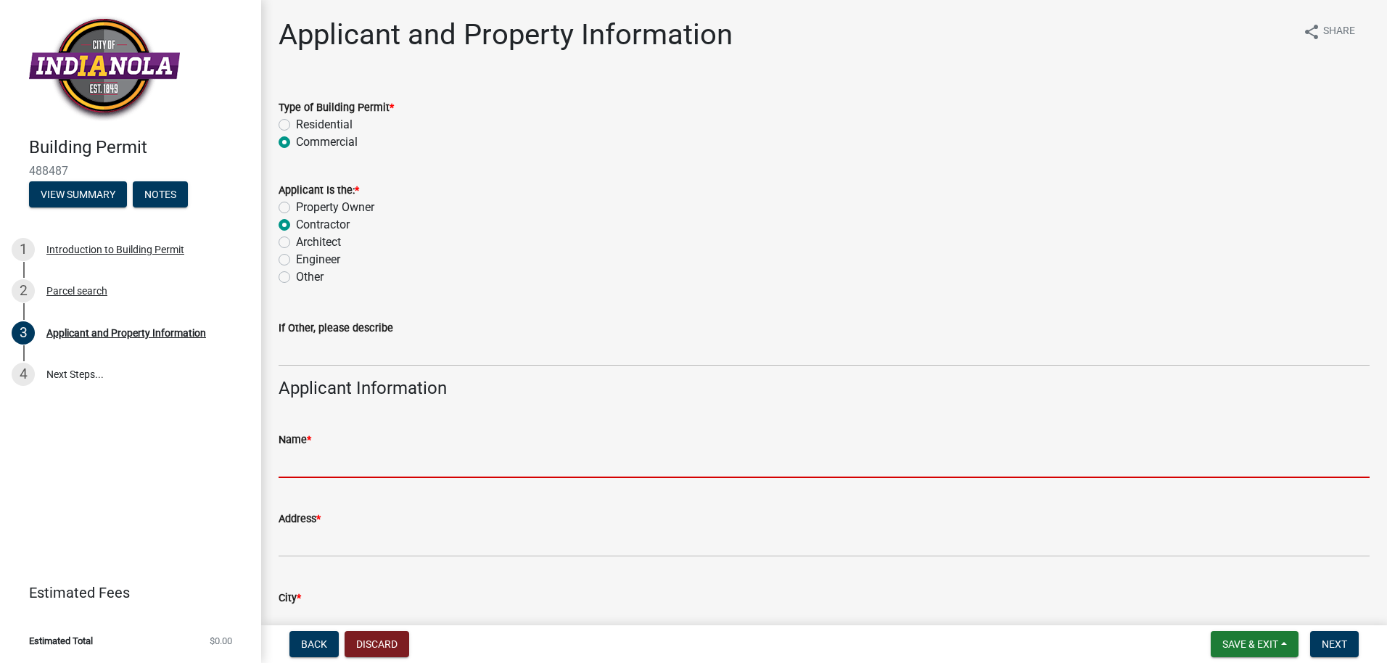
click at [292, 468] on input "Name *" at bounding box center [824, 463] width 1091 height 30
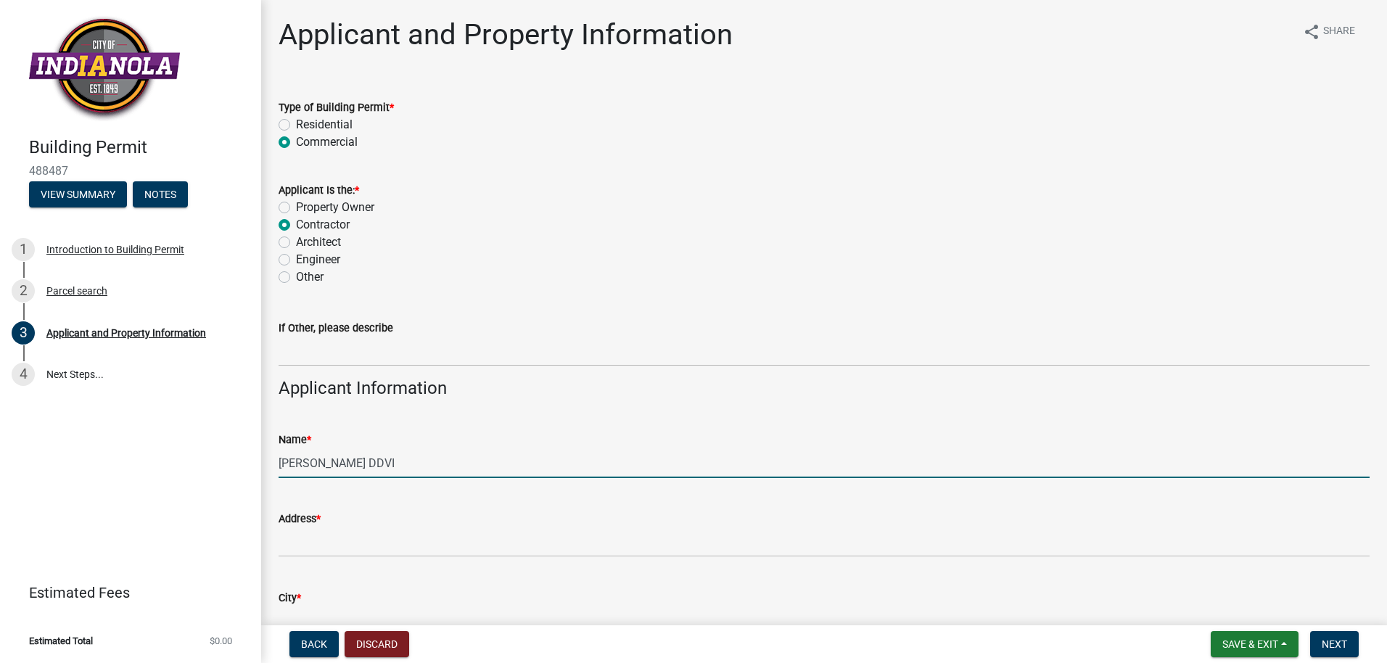
type input "Rich Piper DDVI"
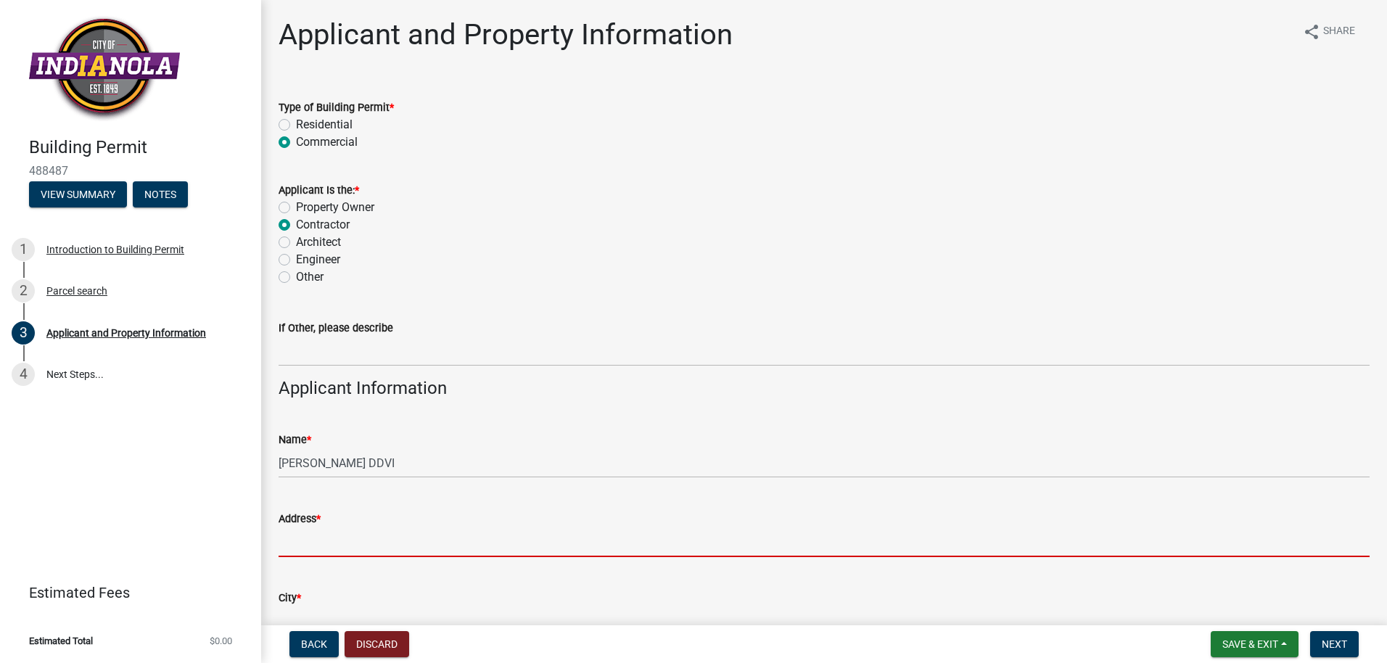
click at [616, 546] on input "Address *" at bounding box center [824, 543] width 1091 height 30
type input "[STREET_ADDRESS]"
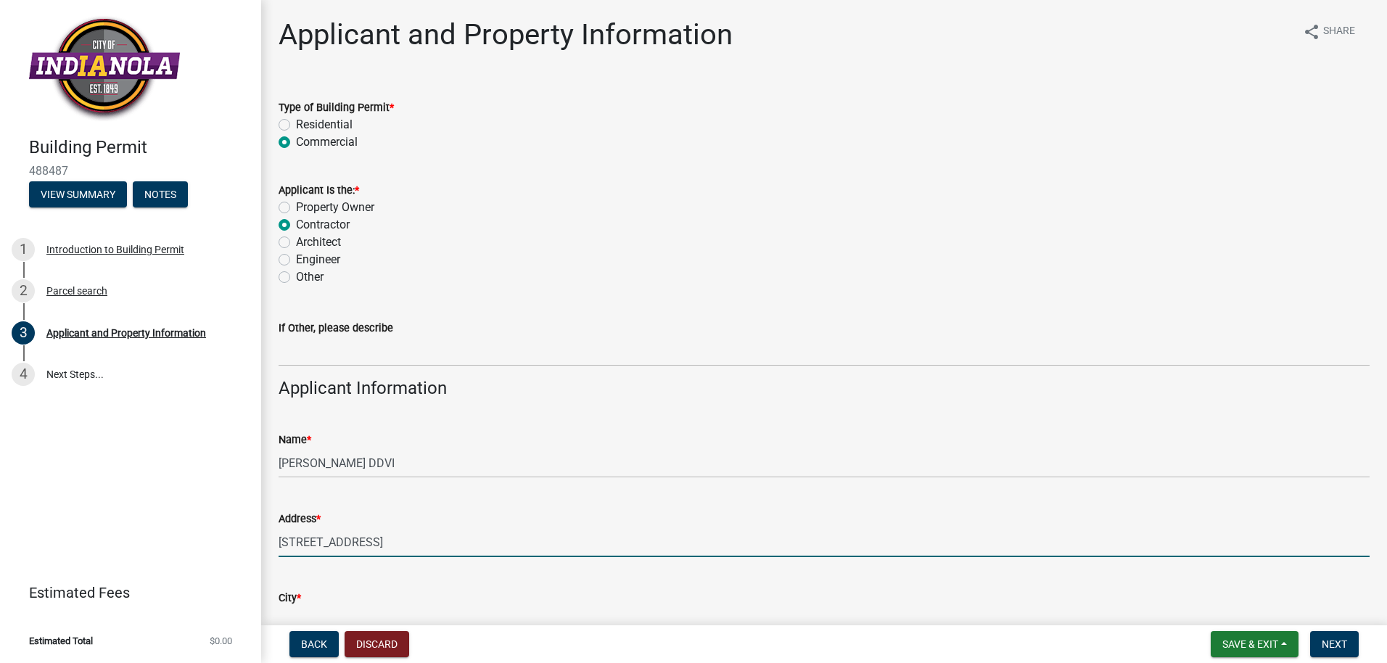
type input "Indianola"
type input "[US_STATE]"
type input "50125"
type input "5159622176"
type input "[EMAIL_ADDRESS][DOMAIN_NAME]"
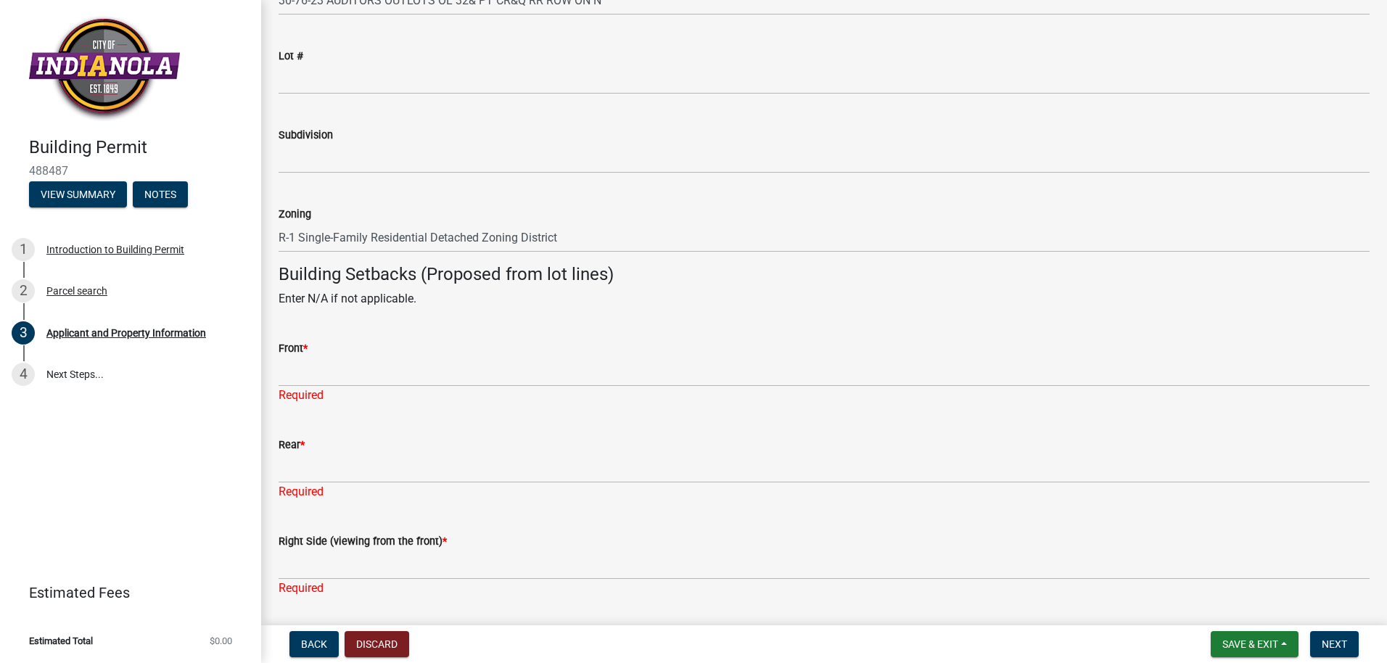
scroll to position [1132, 0]
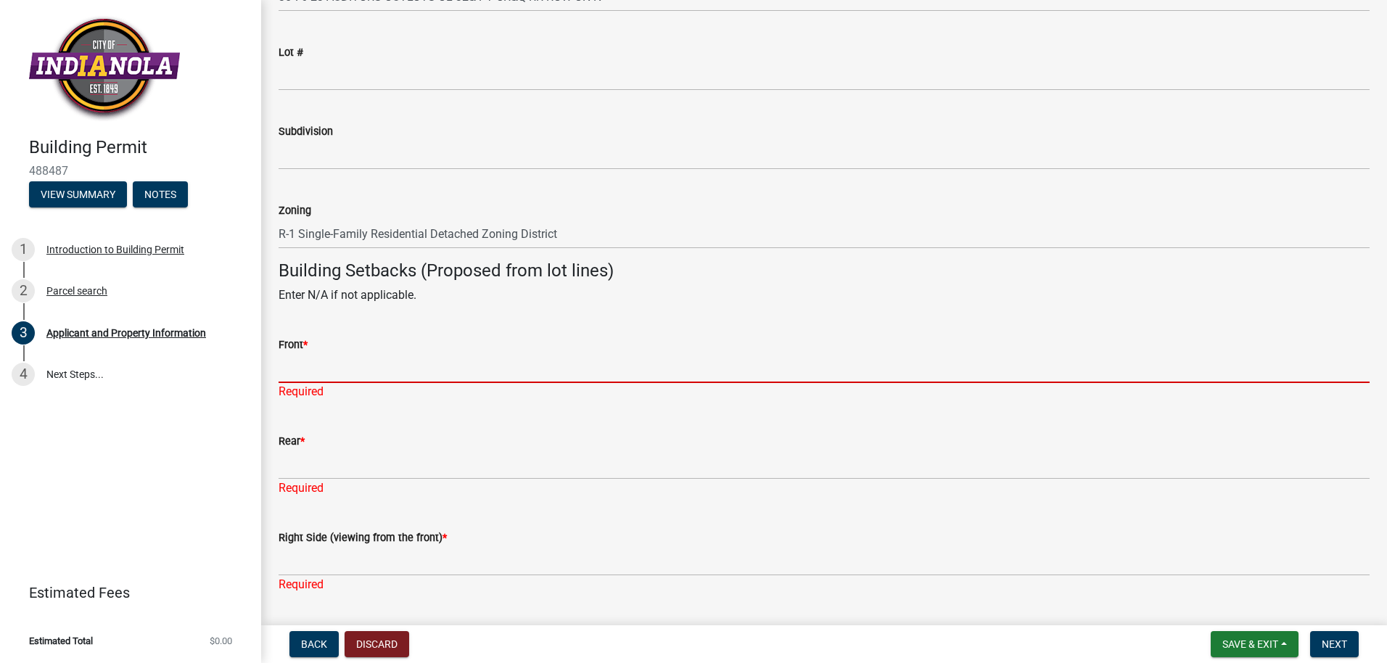
click at [298, 369] on input "Front *" at bounding box center [824, 368] width 1091 height 30
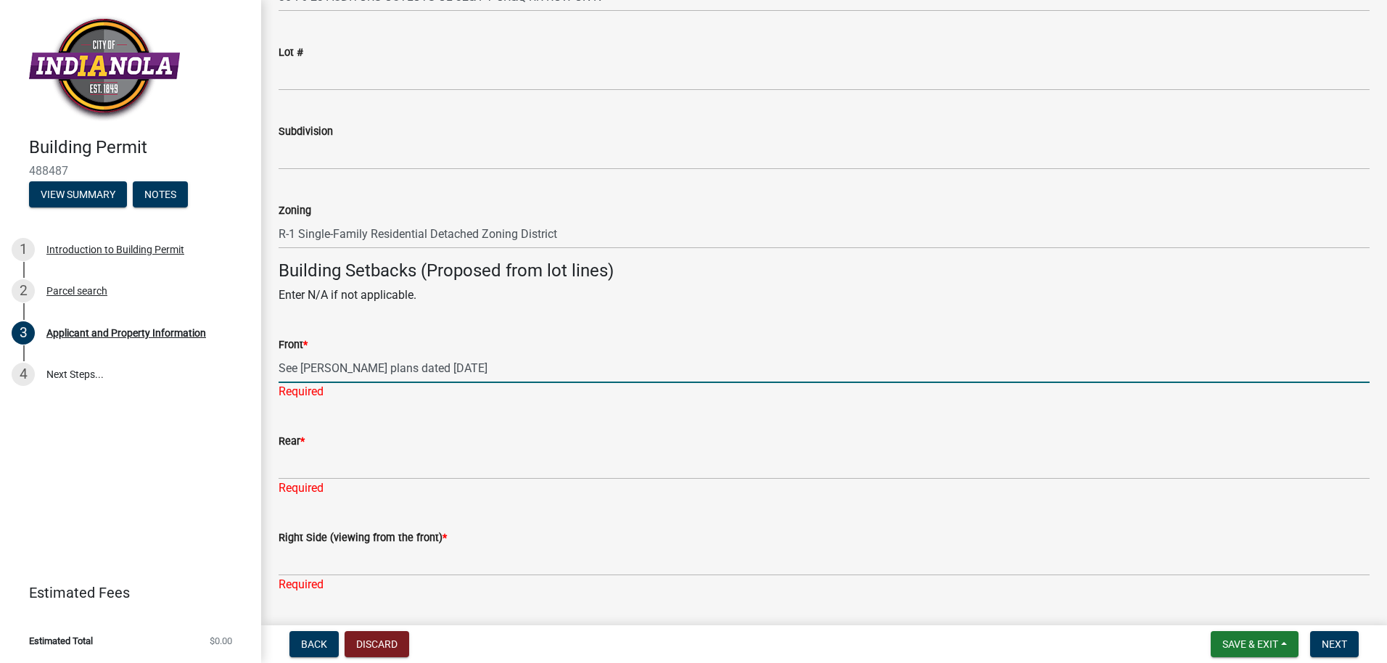
type input "See Snyder plans dated April 14th, 2025"
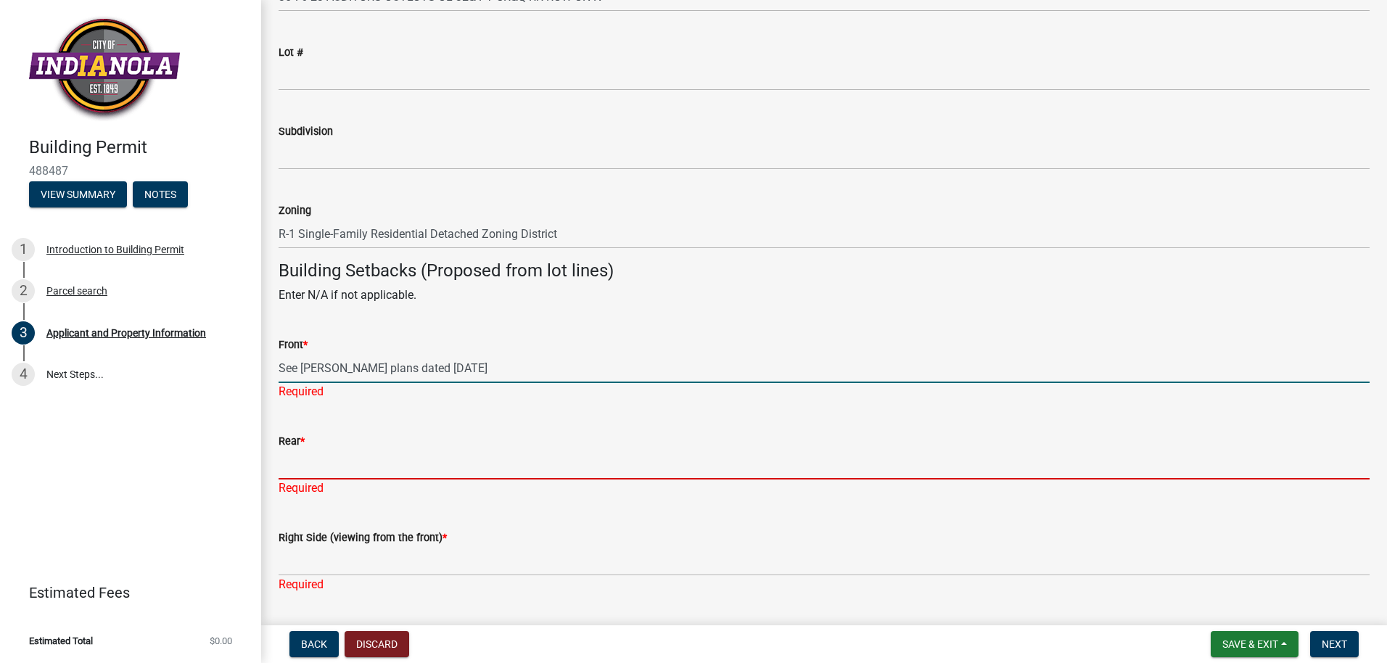
click at [297, 464] on div "Rear * Required" at bounding box center [824, 454] width 1091 height 85
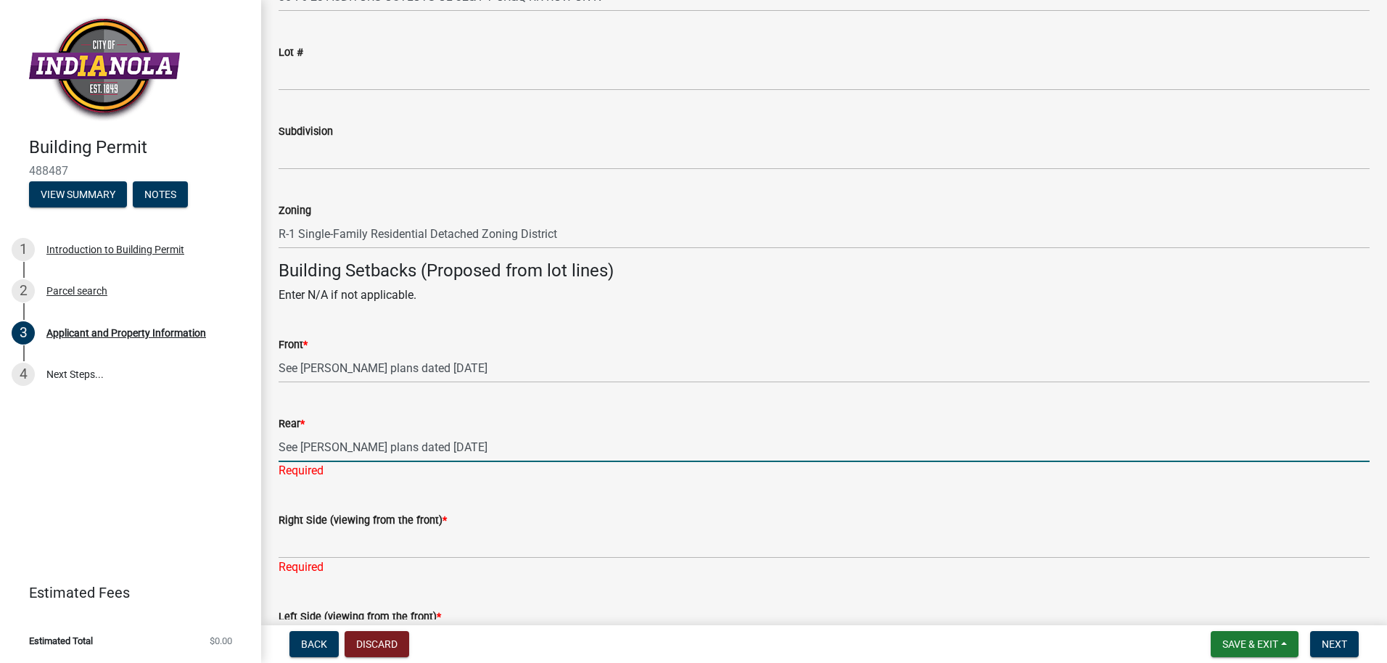
type input "See Snyder plans dated April 14th 2025"
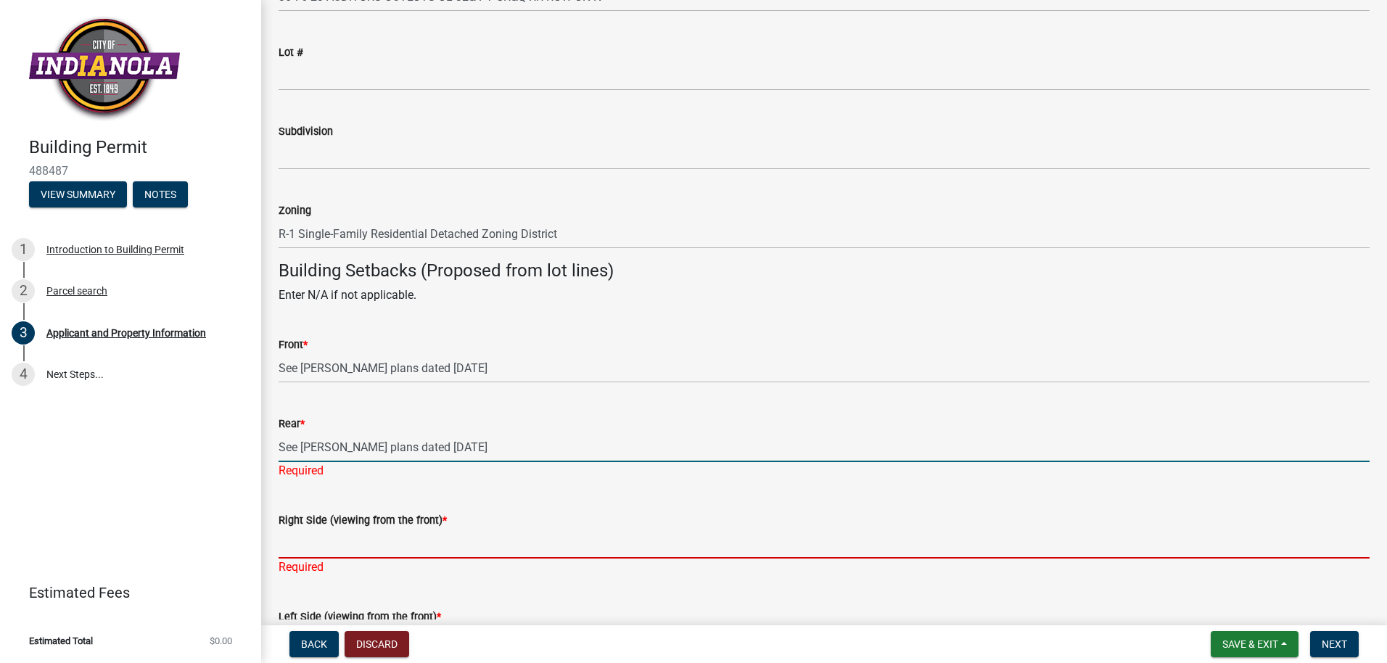
click at [307, 547] on div "Right Side (viewing from the front) * Required" at bounding box center [824, 533] width 1091 height 85
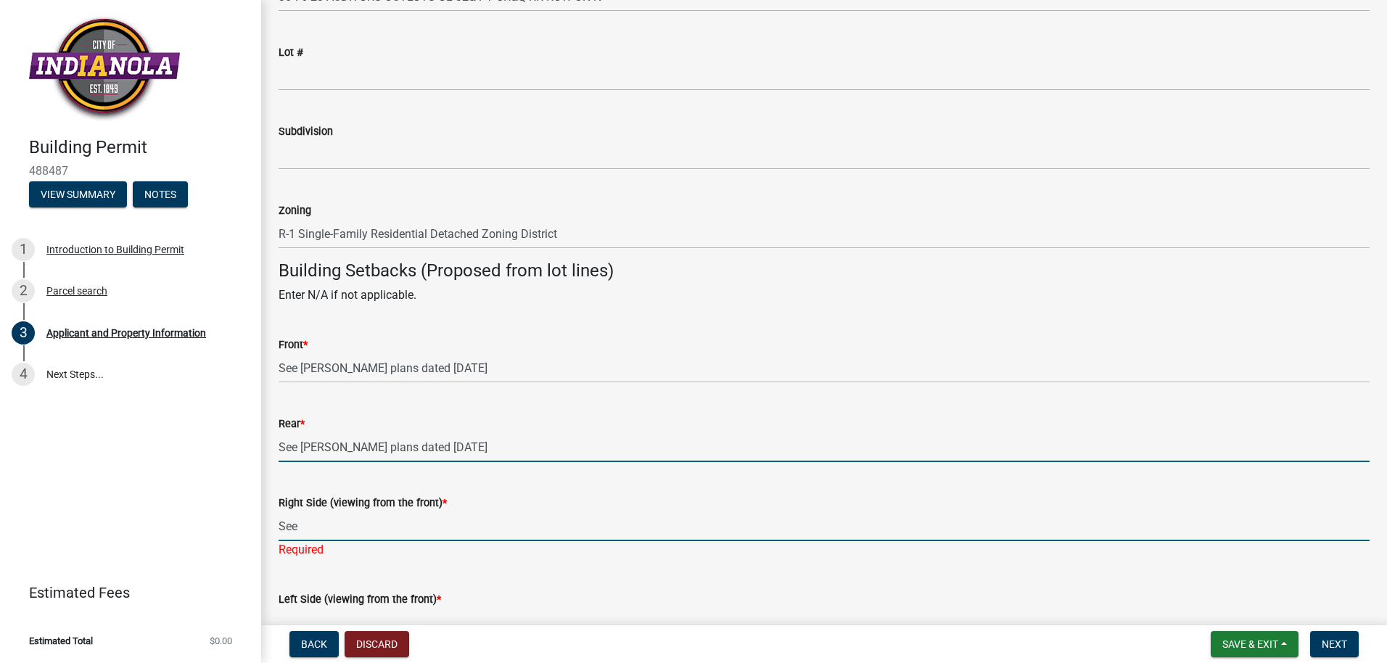
click at [603, 444] on input "See Snyder plans dated April 14th 2025" at bounding box center [824, 447] width 1091 height 30
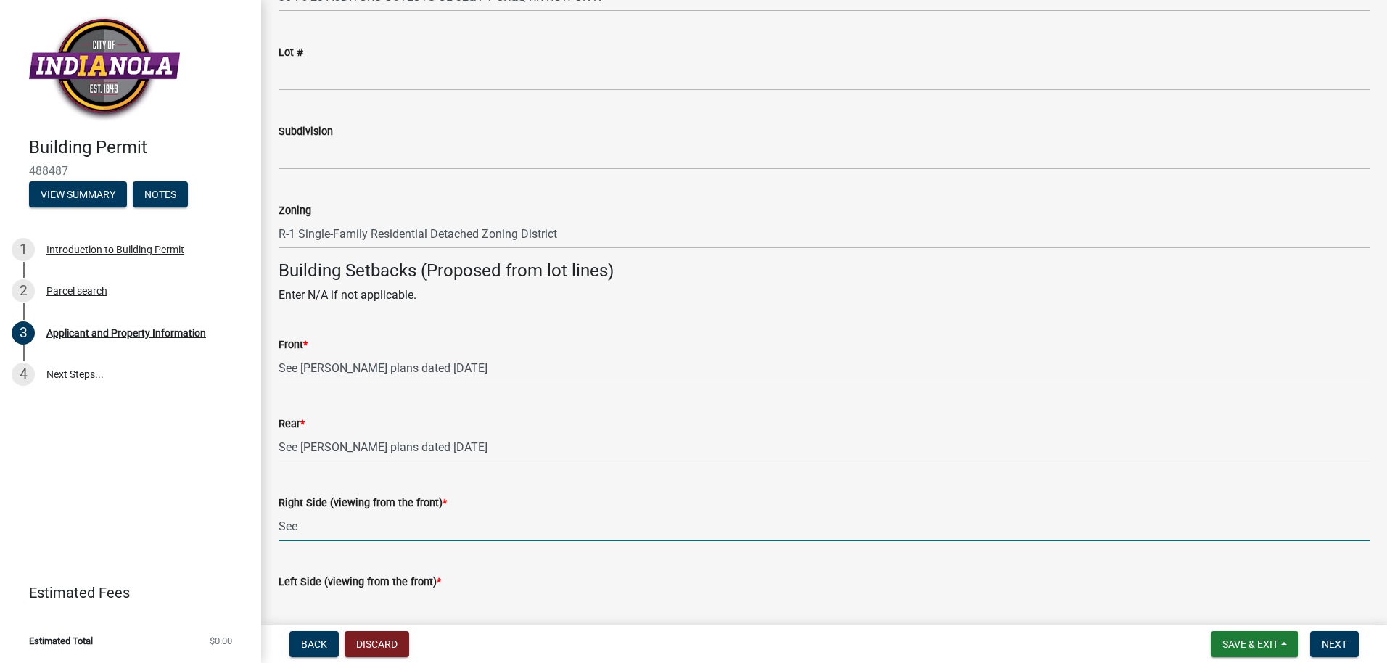
click at [316, 532] on input "See" at bounding box center [824, 527] width 1091 height 30
click at [305, 521] on input "See" at bounding box center [824, 527] width 1091 height 30
click at [304, 526] on input "See" at bounding box center [824, 527] width 1091 height 30
click at [731, 532] on input "See" at bounding box center [824, 527] width 1091 height 30
type input "See Plans filed with the city of [GEOGRAPHIC_DATA], by [PERSON_NAME] and Associ…"
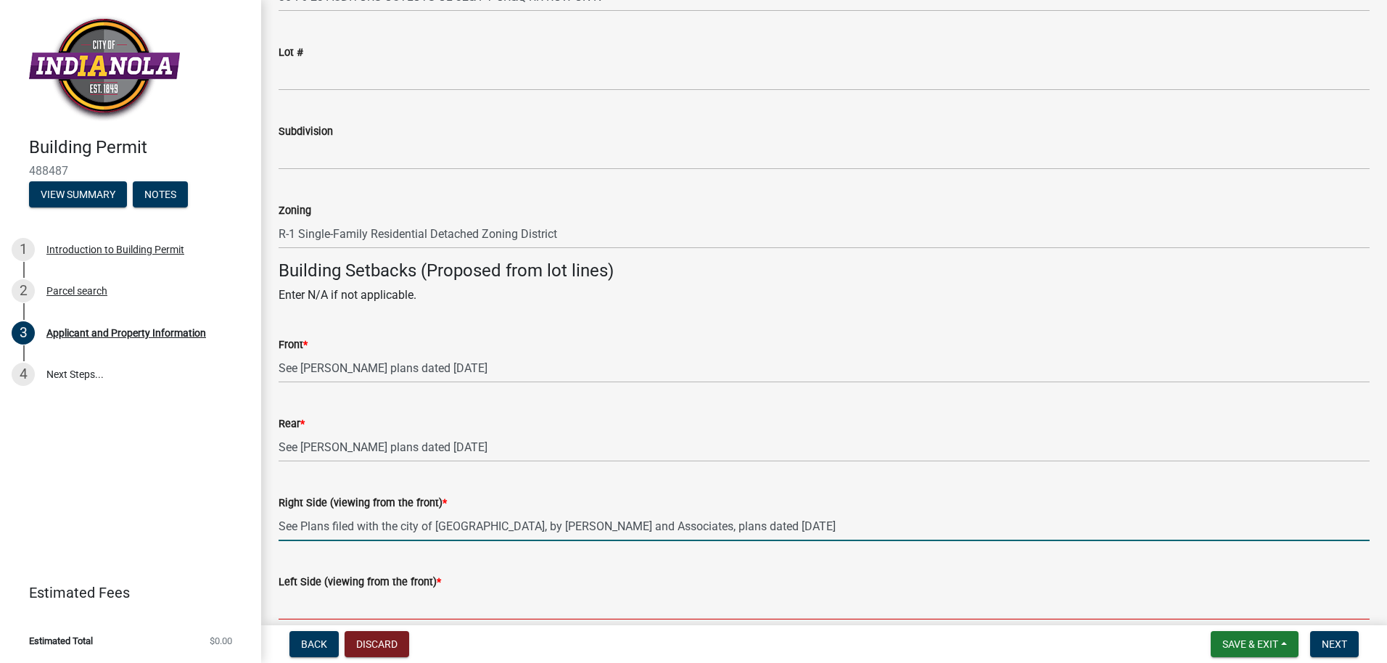
type input "See Plans filed with the city of [GEOGRAPHIC_DATA], by [PERSON_NAME] and associ…"
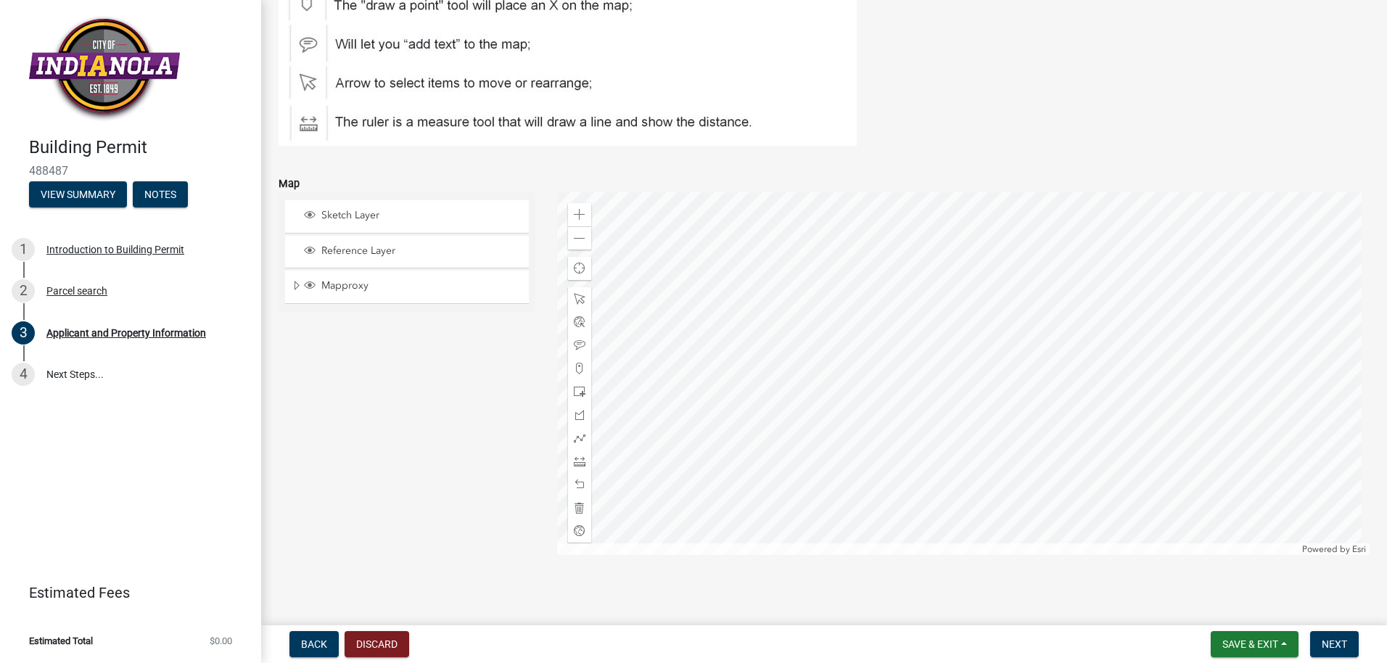
scroll to position [1880, 0]
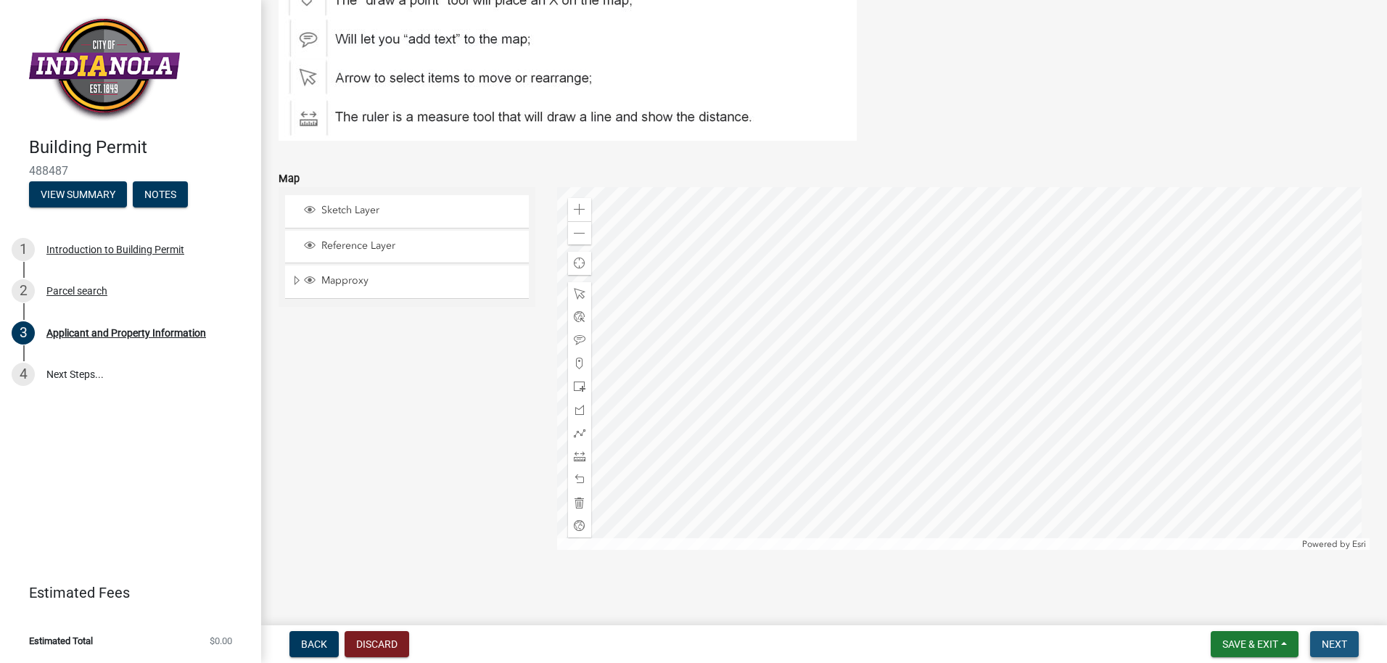
click at [1329, 641] on span "Next" at bounding box center [1334, 645] width 25 height 12
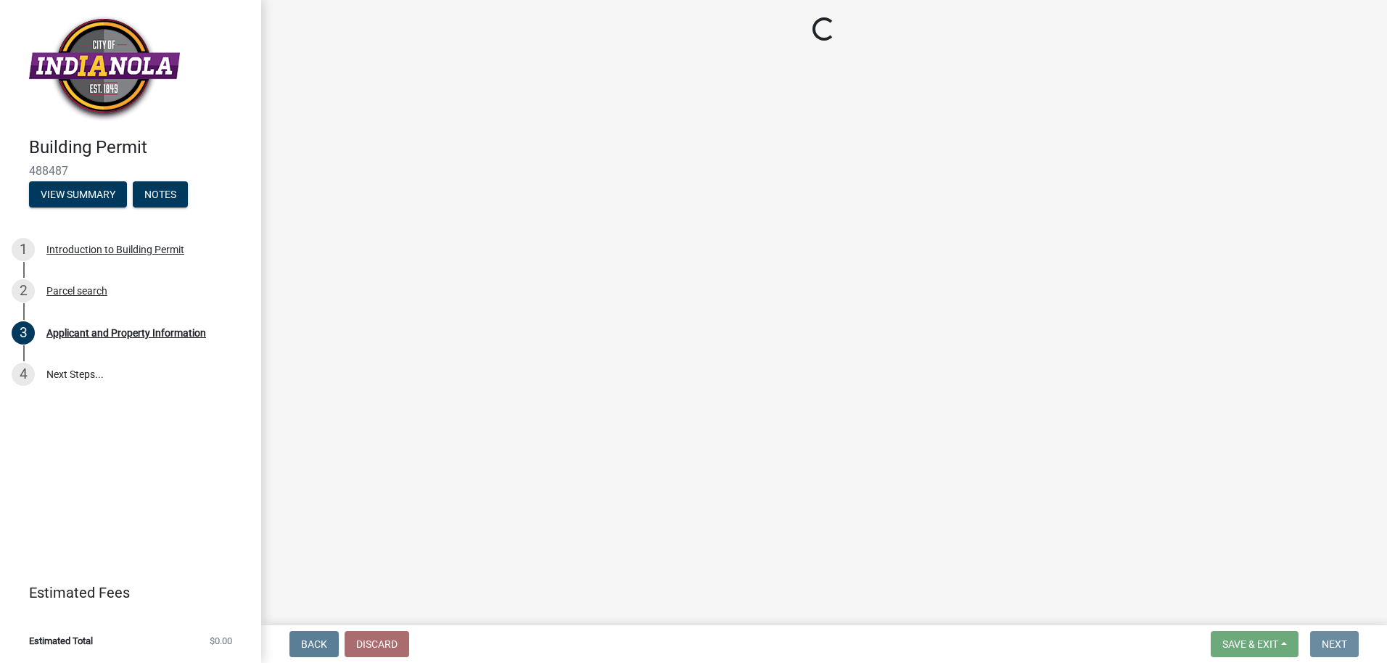
scroll to position [0, 0]
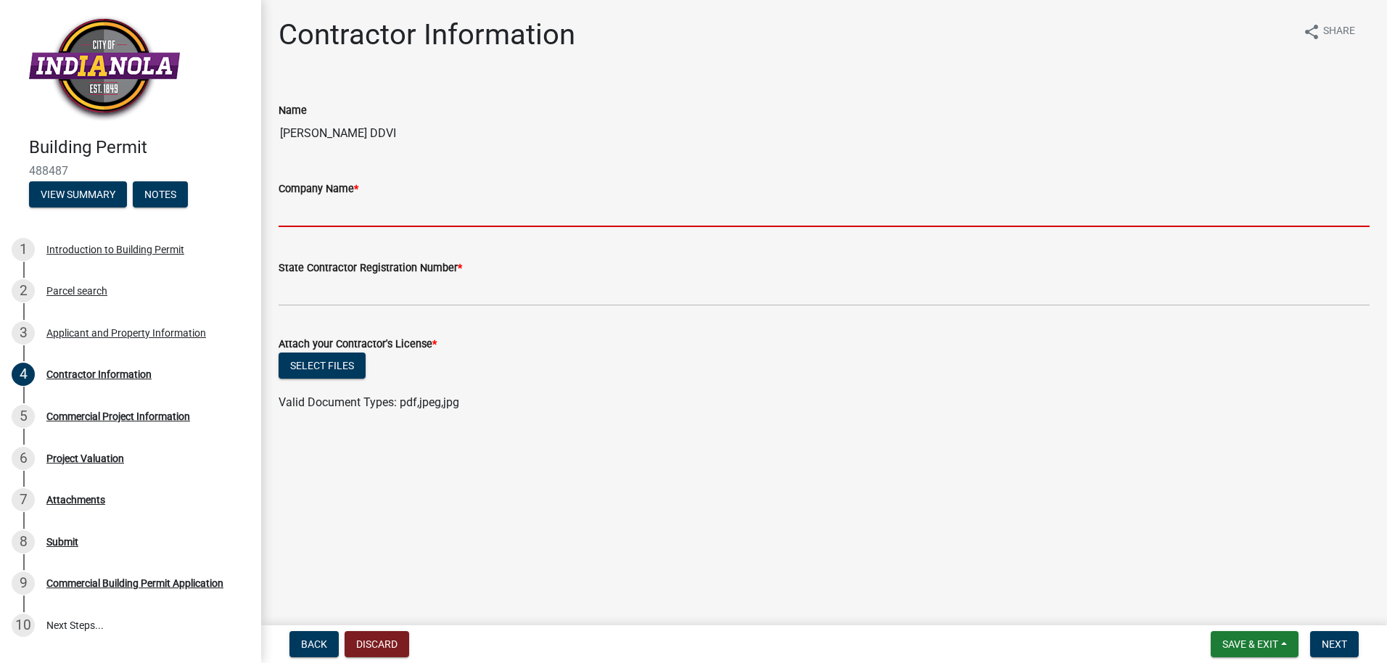
click at [311, 200] on input "Company Name *" at bounding box center [824, 212] width 1091 height 30
type input "DDVI"
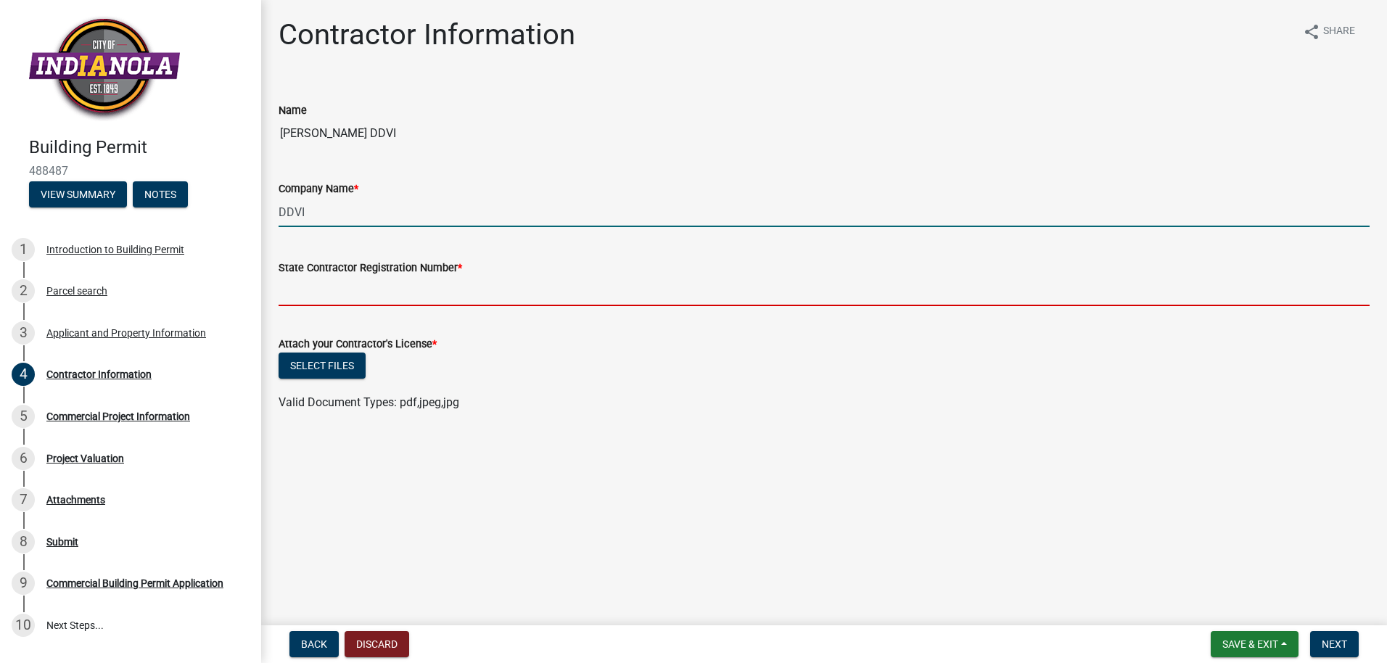
type input "C085114"
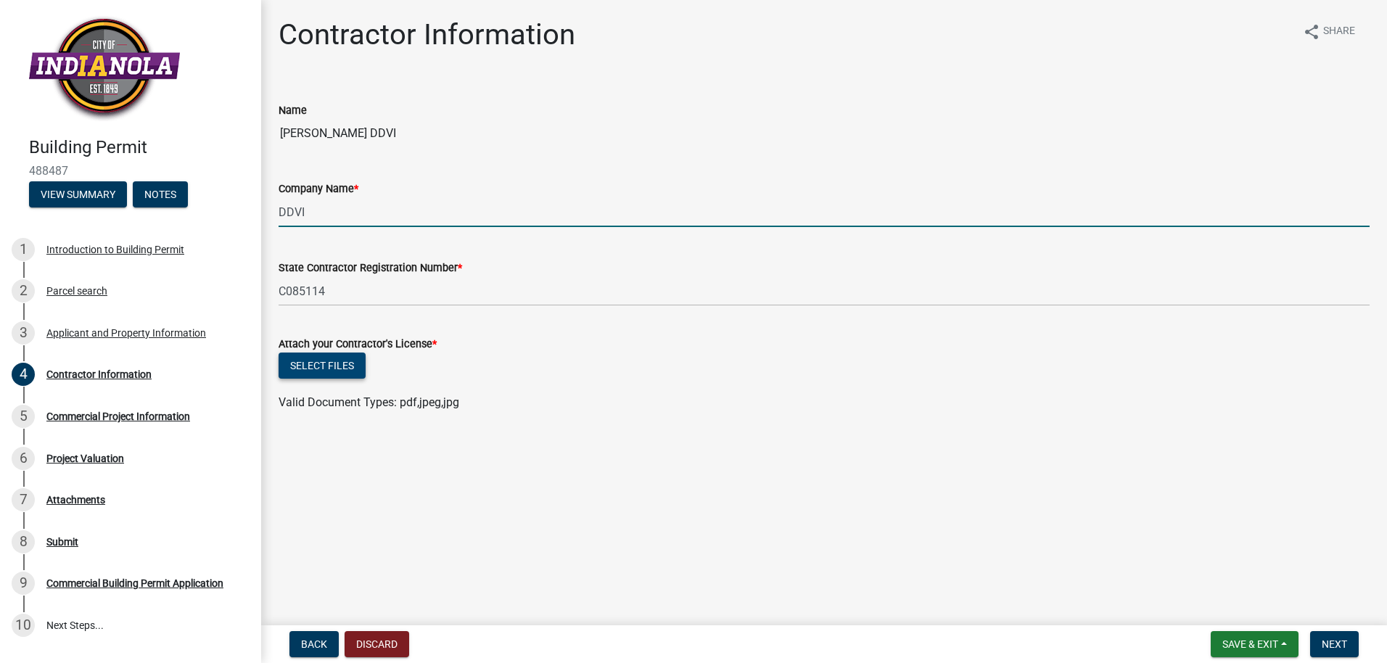
click at [321, 364] on button "Select files" at bounding box center [322, 366] width 87 height 26
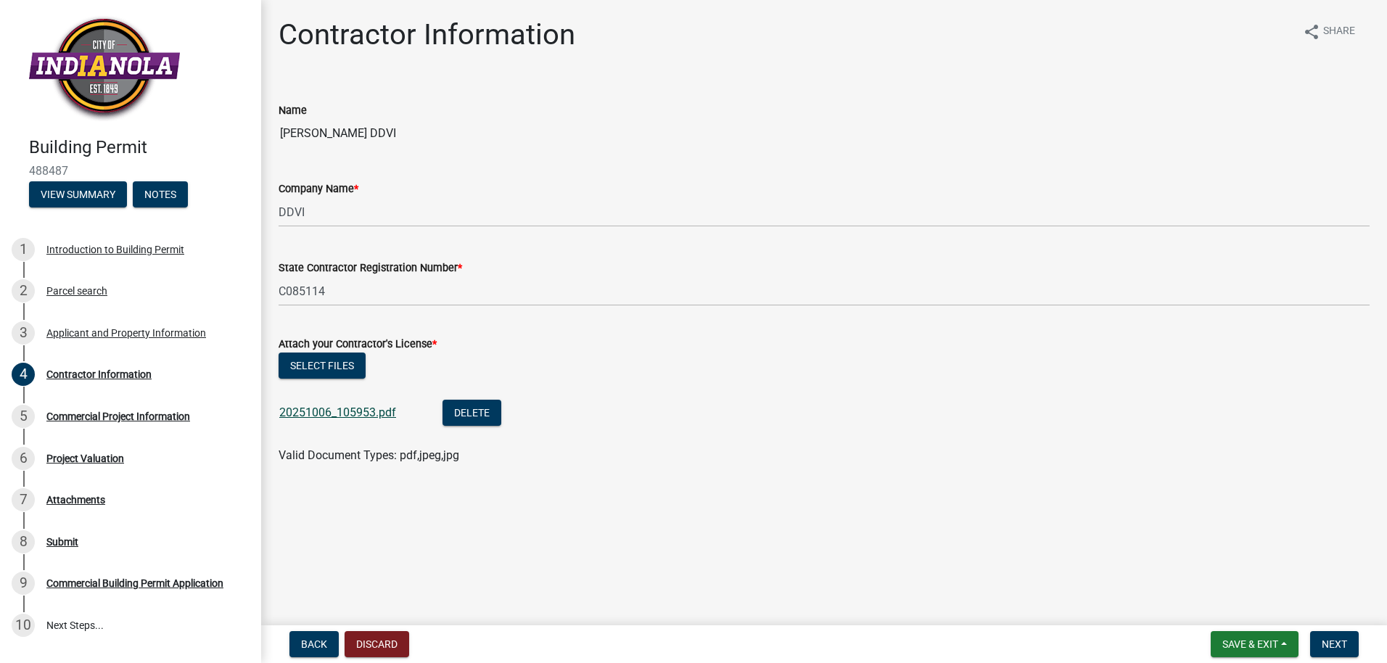
click at [324, 413] on link "20251006_105953.pdf" at bounding box center [337, 413] width 117 height 14
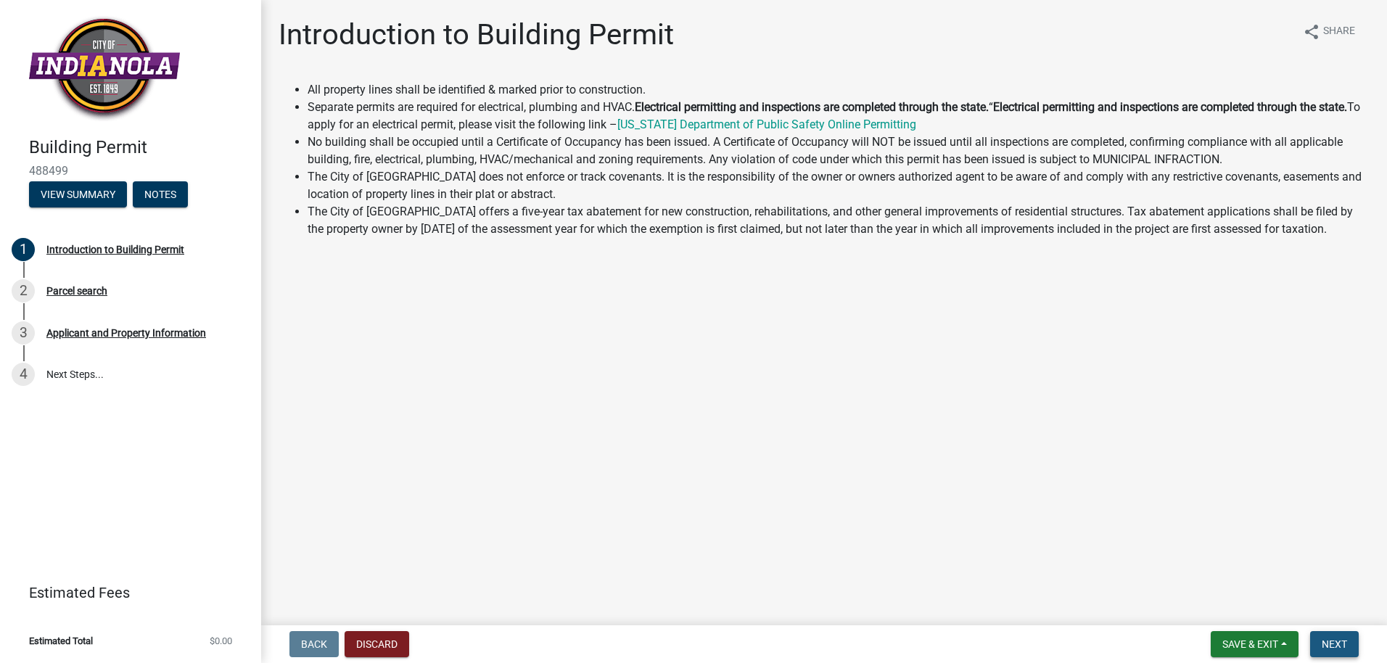
click at [1329, 646] on span "Next" at bounding box center [1334, 645] width 25 height 12
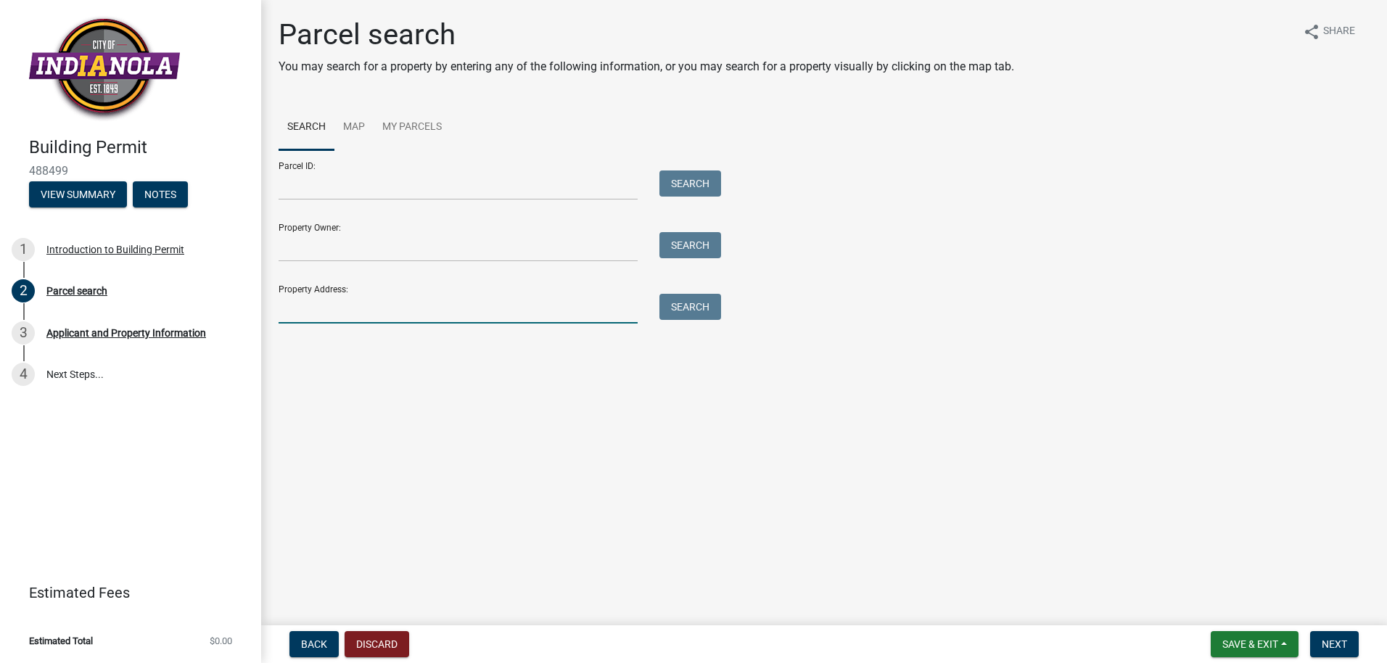
click at [300, 305] on input "Property Address:" at bounding box center [458, 309] width 359 height 30
type input "[STREET_ADDRESS][US_STATE]"
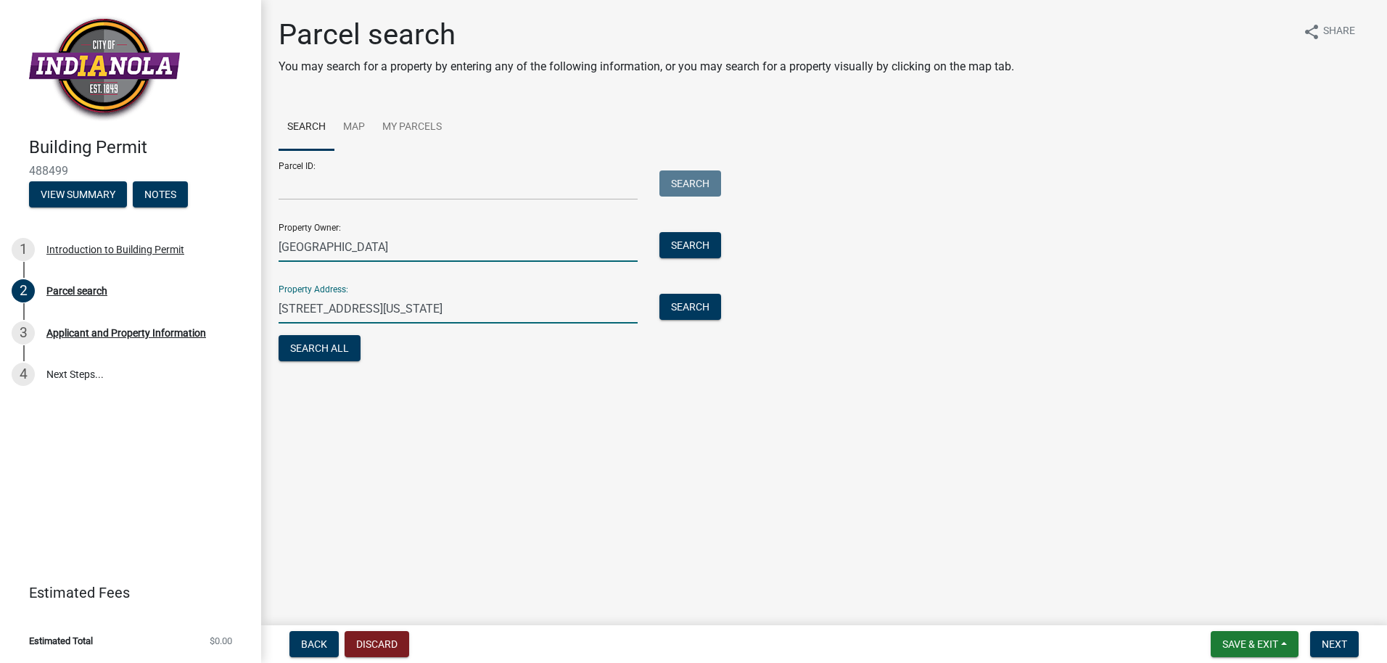
click at [431, 240] on input "[GEOGRAPHIC_DATA]" at bounding box center [458, 247] width 359 height 30
type input "I"
click at [487, 307] on input "[STREET_ADDRESS][US_STATE]" at bounding box center [458, 309] width 359 height 30
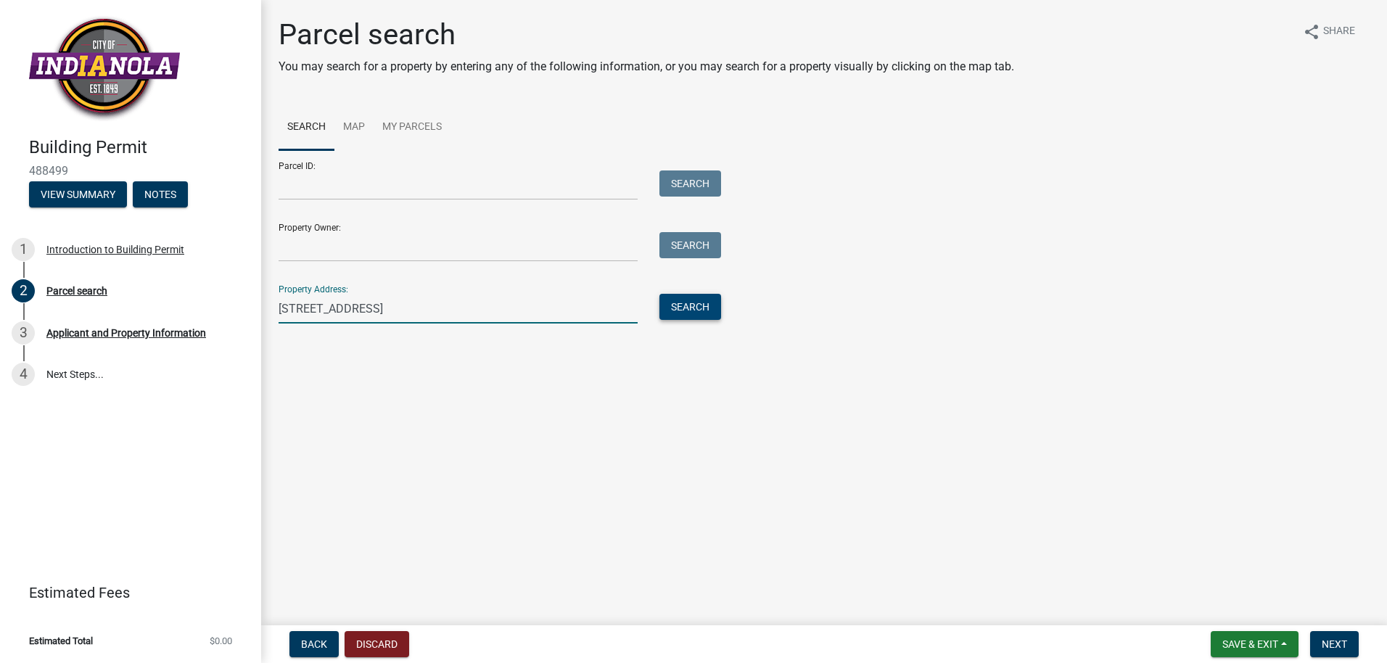
type input "[STREET_ADDRESS]"
click at [697, 308] on button "Search" at bounding box center [691, 307] width 62 height 26
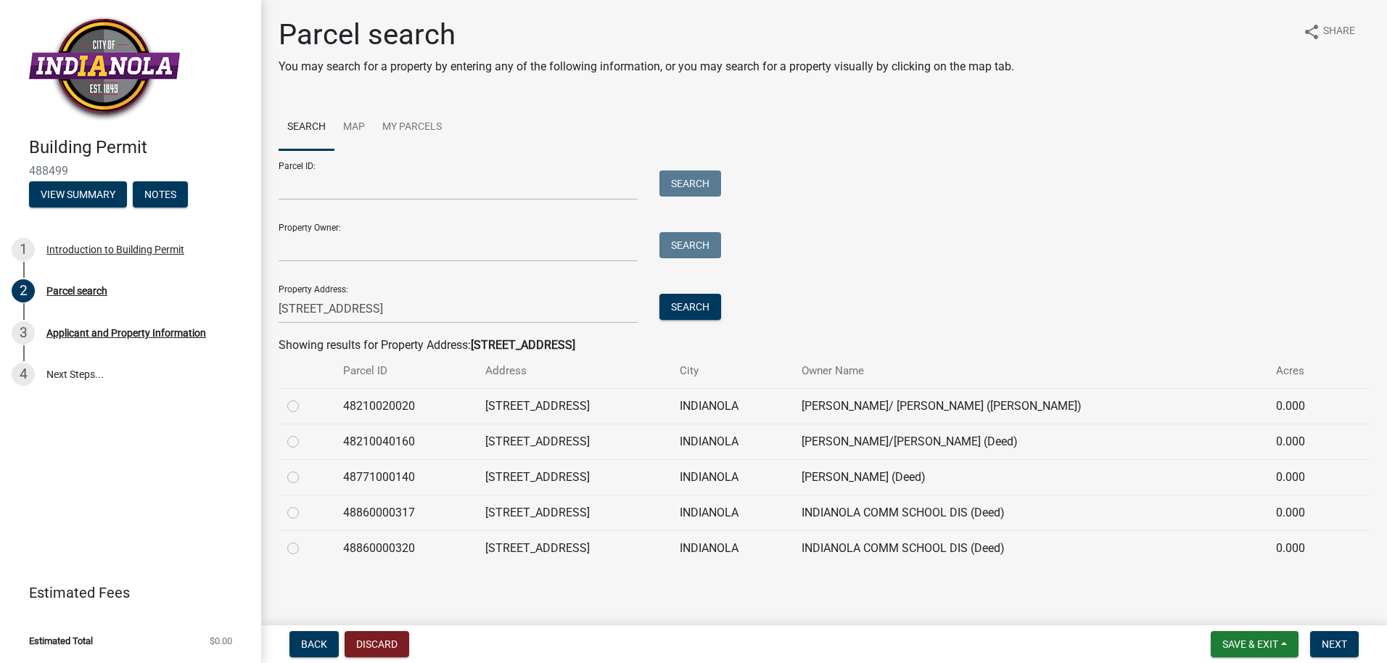
click at [295, 554] on div at bounding box center [306, 548] width 38 height 17
click at [305, 540] on label at bounding box center [305, 540] width 0 height 0
click at [305, 544] on input "radio" at bounding box center [309, 544] width 9 height 9
radio input "true"
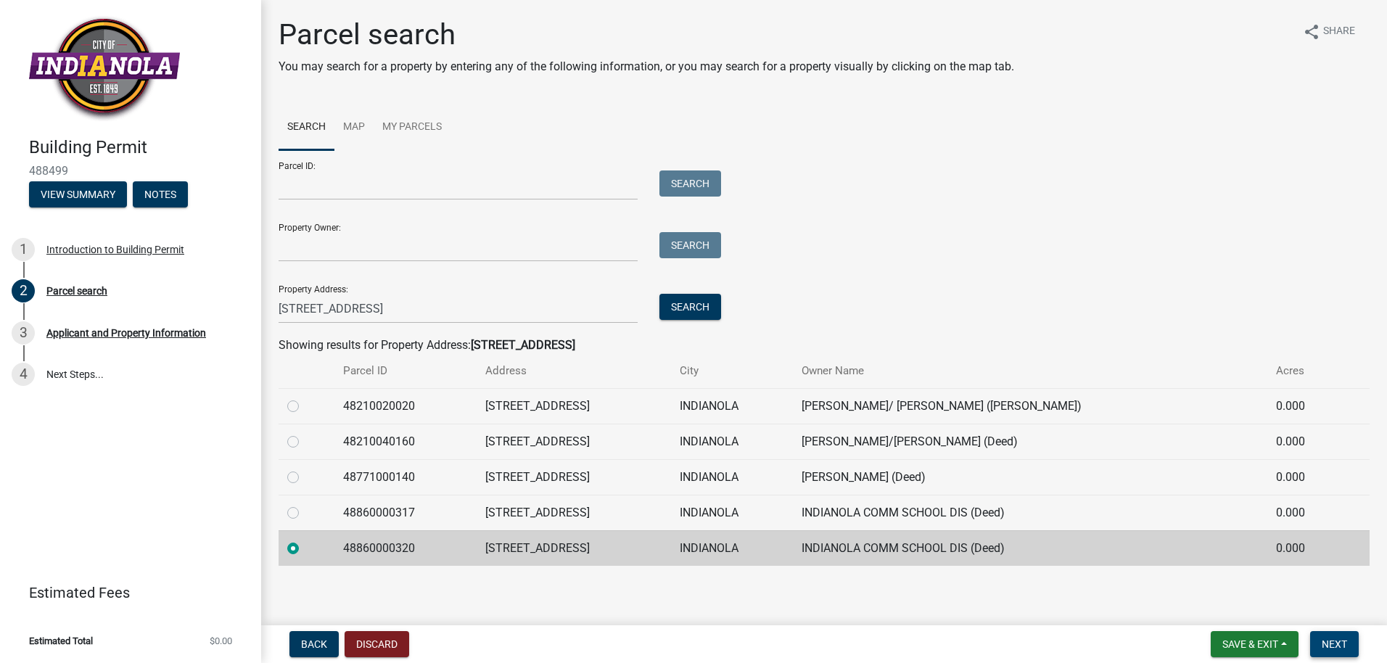
click at [1340, 644] on span "Next" at bounding box center [1334, 645] width 25 height 12
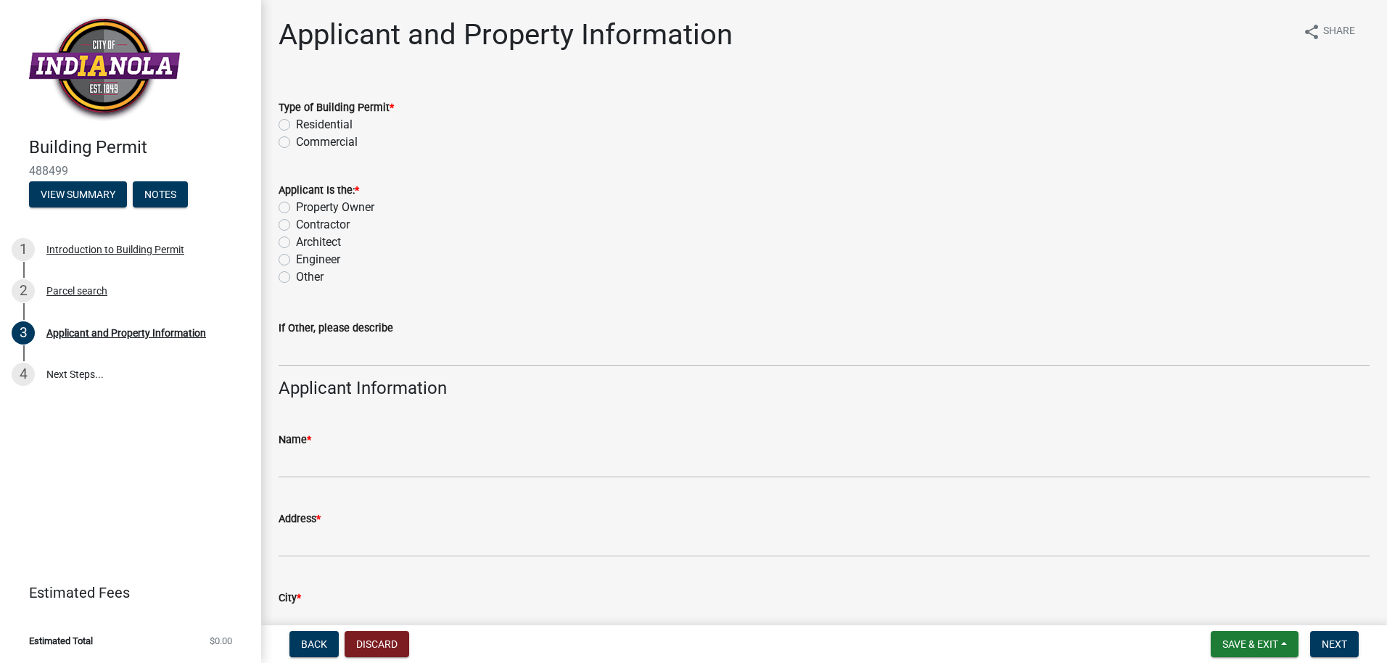
click at [296, 145] on label "Commercial" at bounding box center [327, 142] width 62 height 17
click at [296, 143] on input "Commercial" at bounding box center [300, 138] width 9 height 9
radio input "true"
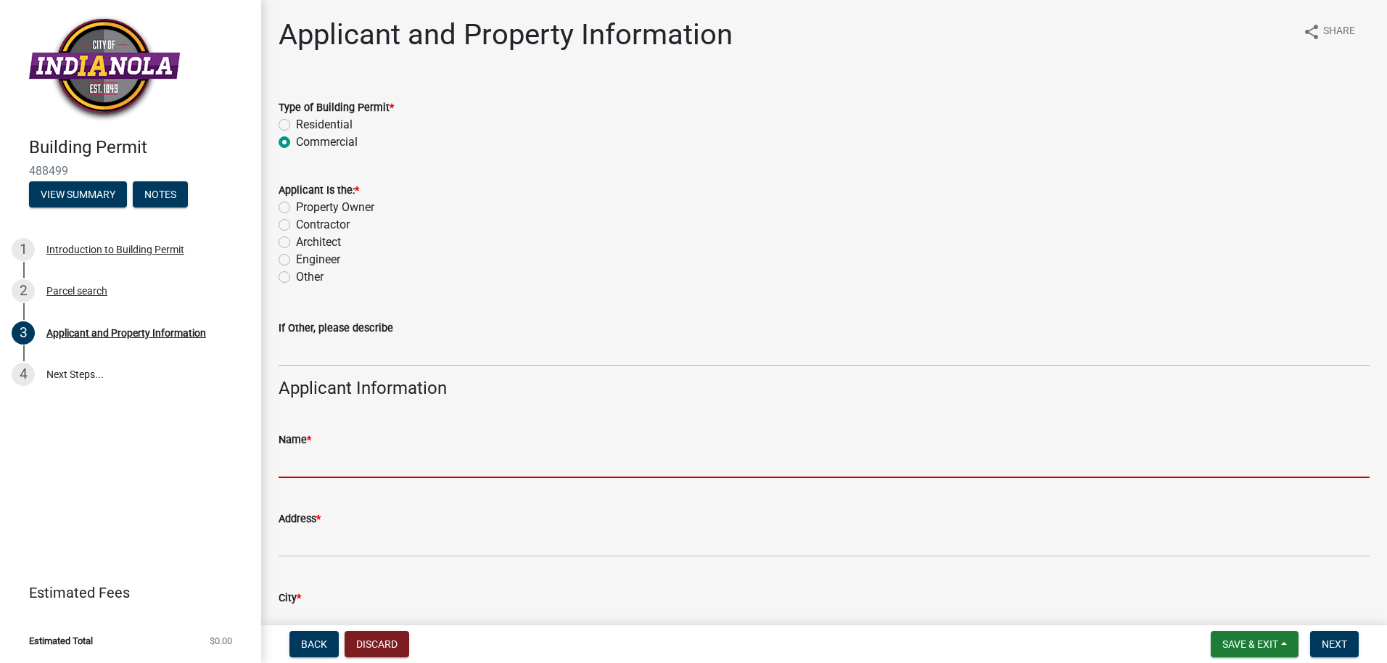
click at [297, 455] on input "Name *" at bounding box center [824, 463] width 1091 height 30
click at [300, 463] on input "Name *" at bounding box center [824, 463] width 1091 height 30
type input "[PERSON_NAME] DDVI Inc."
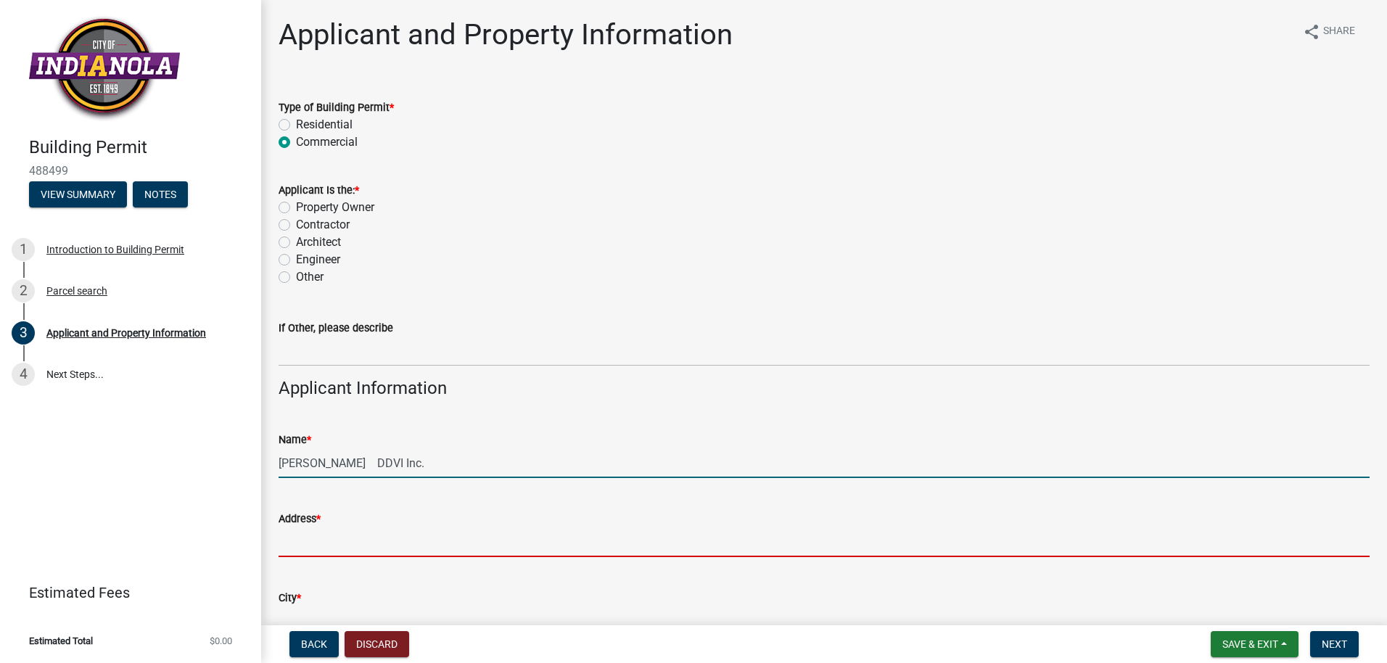
type input "[STREET_ADDRESS]"
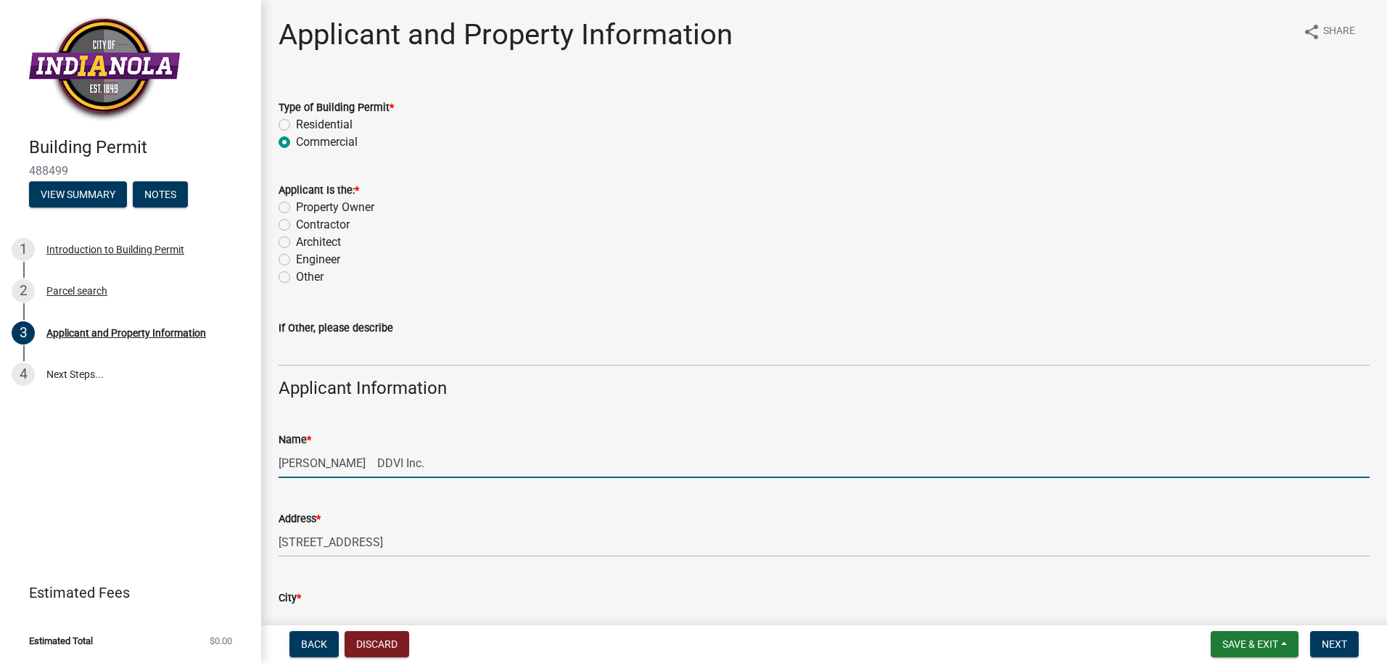
type input "Indianola"
type input "[US_STATE]"
type input "50125"
type input "[PHONE_NUMBER]"
type input "[EMAIL_ADDRESS][DOMAIN_NAME]"
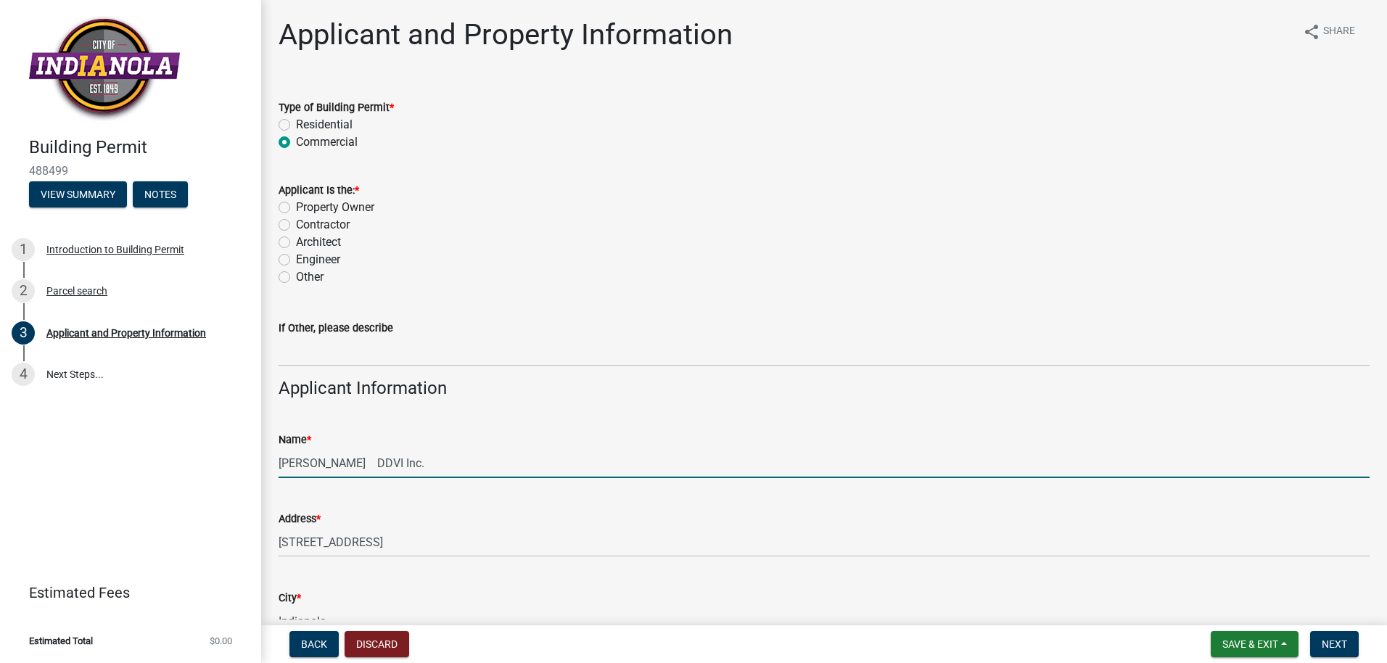
type input "See plans filed with the city of [GEOGRAPHIC_DATA], by [PERSON_NAME] and associ…"
type input "See plans filed with the city of [GEOGRAPHIC_DATA], by [PERSON_NAME] and Associ…"
type input "See Plans filed with the city of [GEOGRAPHIC_DATA], by [PERSON_NAME] and Associ…"
type input "See Plans filed with the city of [GEOGRAPHIC_DATA], by [PERSON_NAME] and associ…"
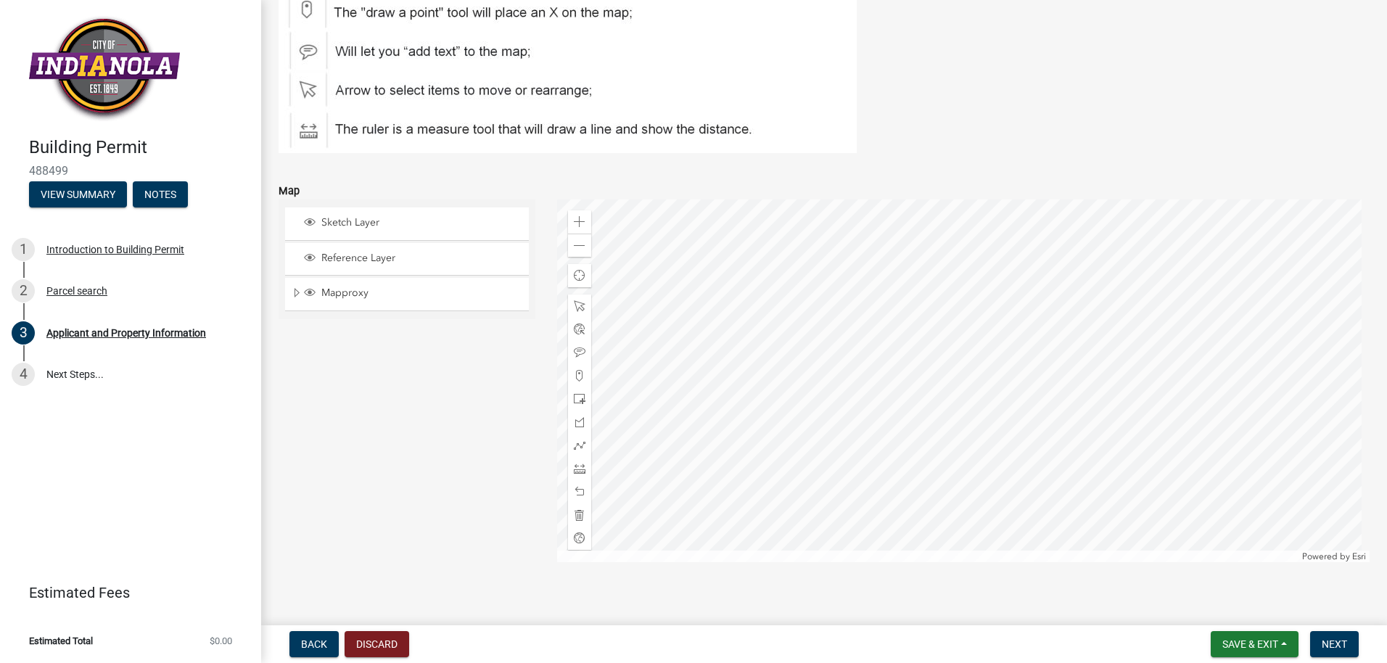
scroll to position [1880, 0]
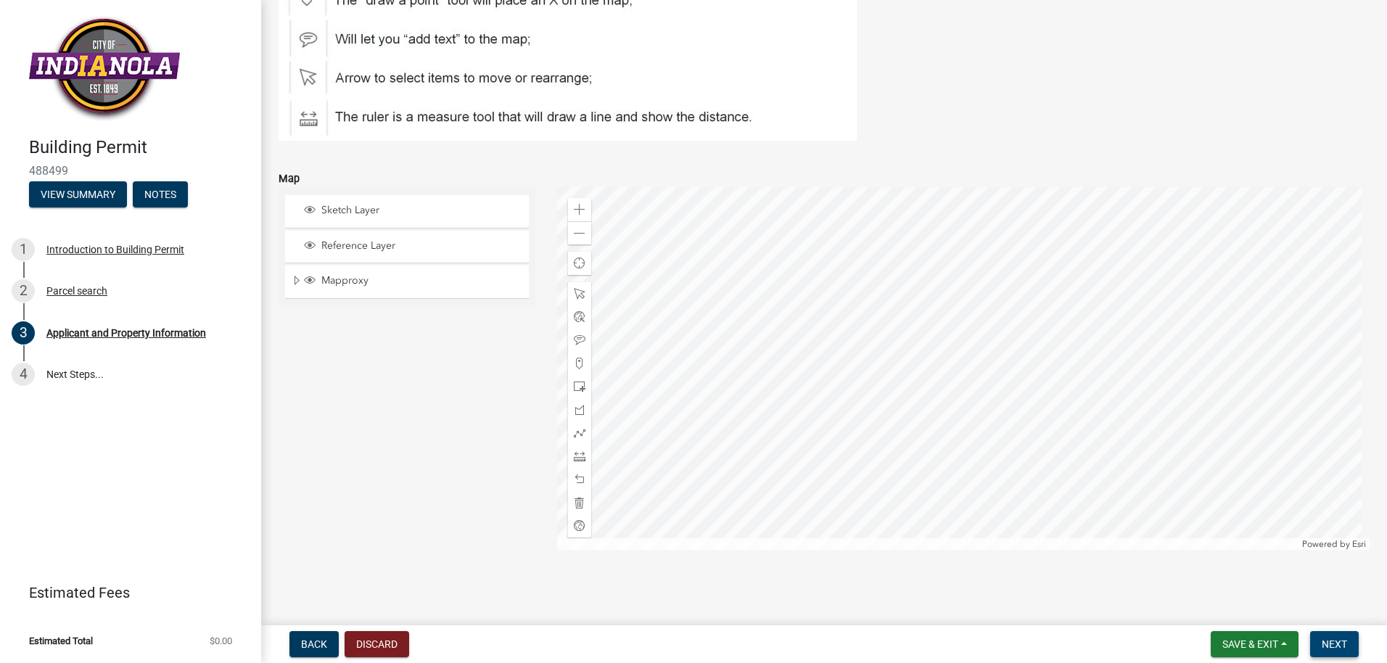
click at [1335, 644] on span "Next" at bounding box center [1334, 645] width 25 height 12
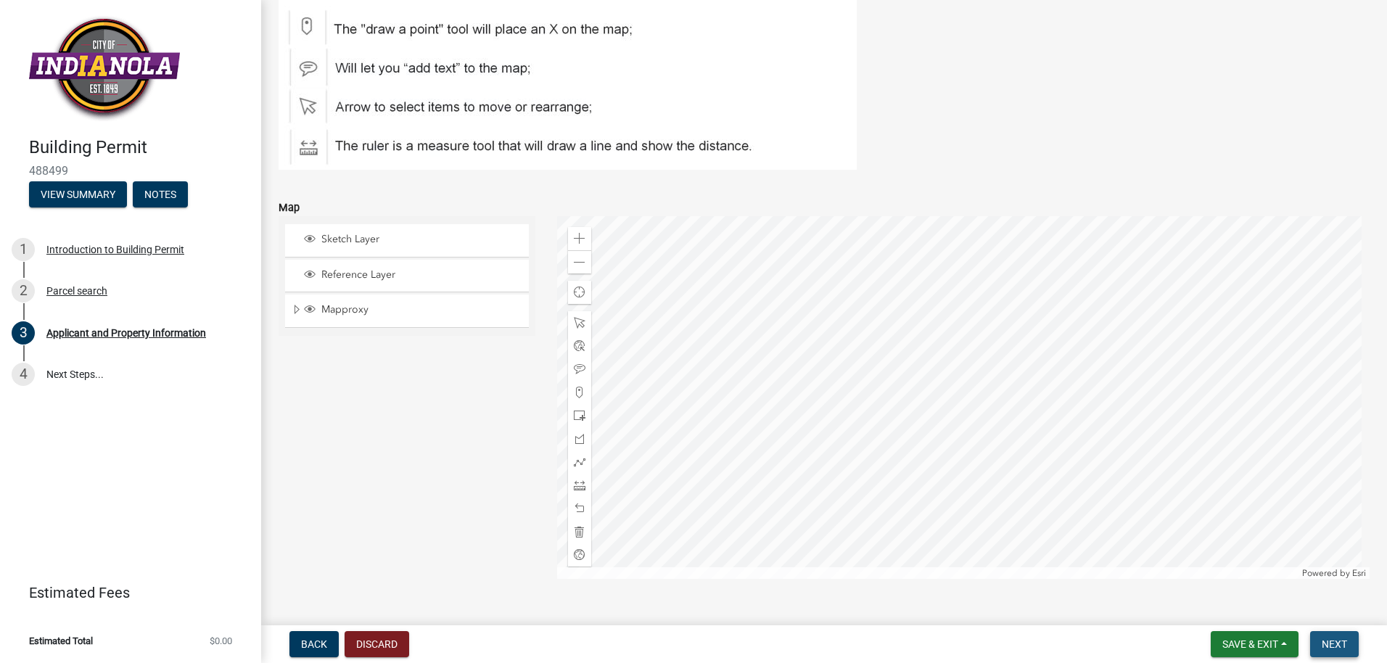
scroll to position [1909, 0]
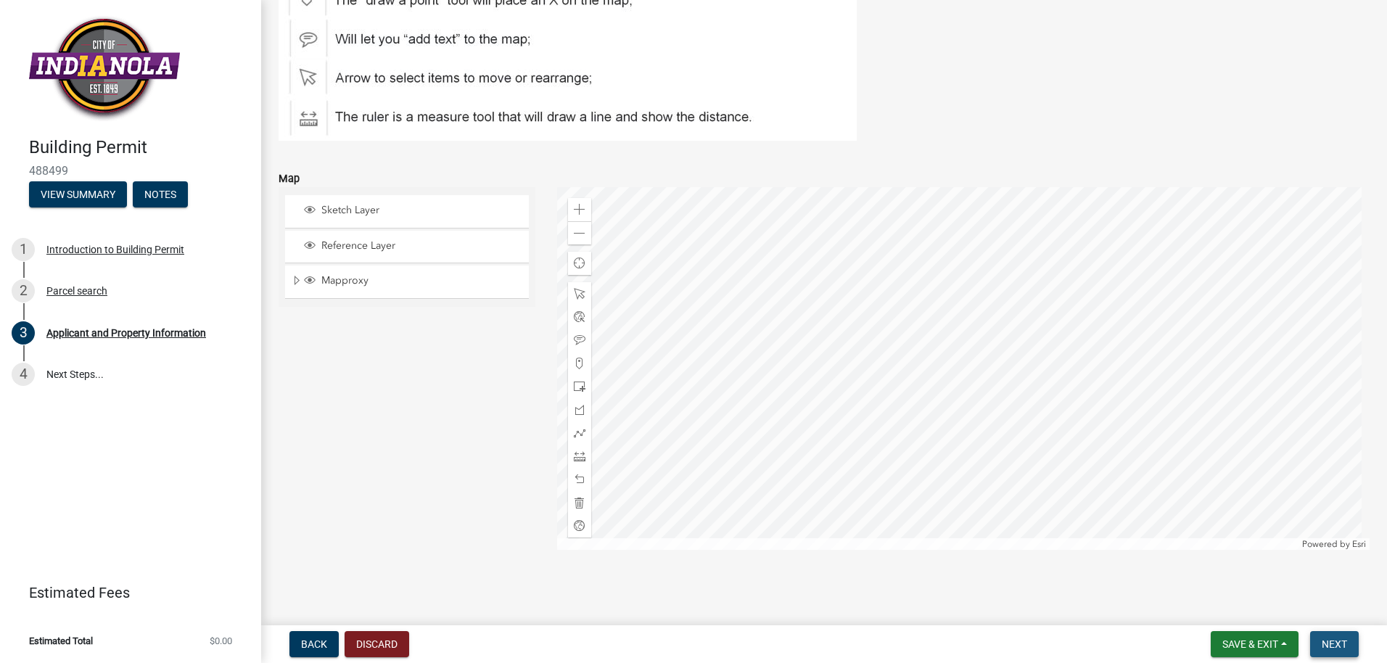
click at [1334, 641] on span "Next" at bounding box center [1334, 645] width 25 height 12
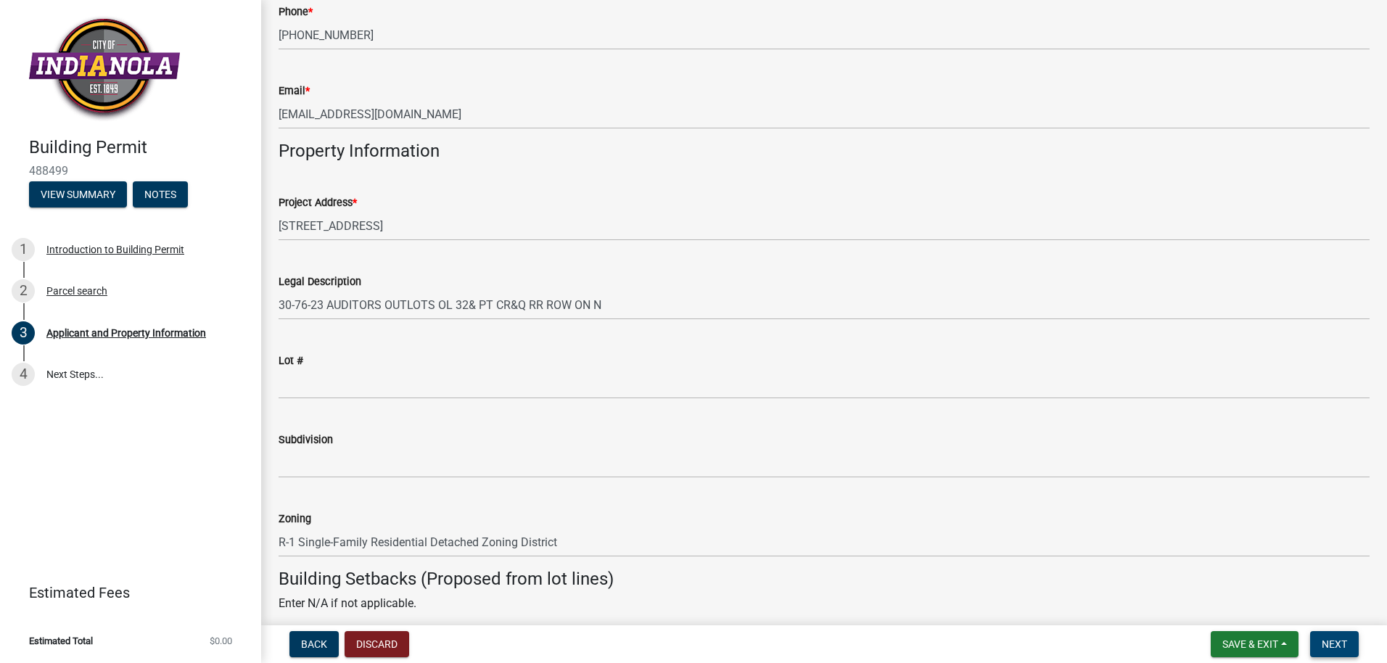
scroll to position [705, 0]
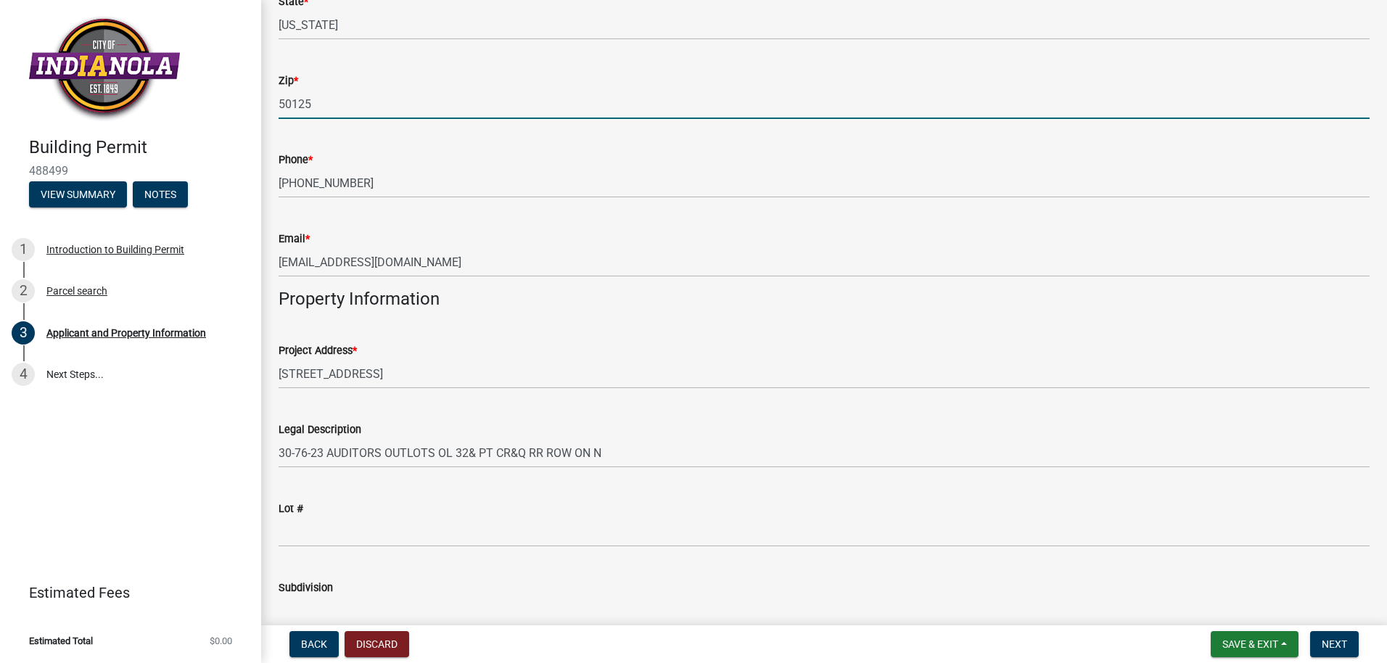
click at [361, 107] on input "50125" at bounding box center [824, 104] width 1091 height 30
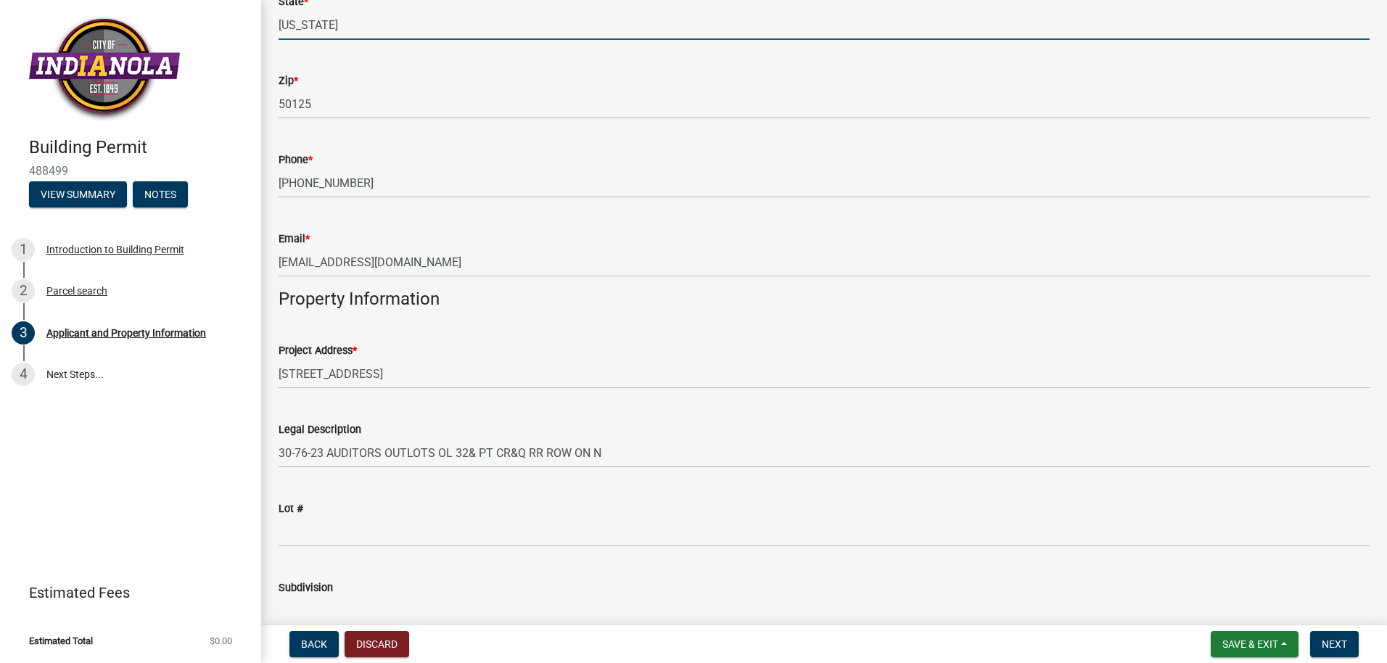
click at [338, 33] on input "[US_STATE]" at bounding box center [824, 25] width 1091 height 30
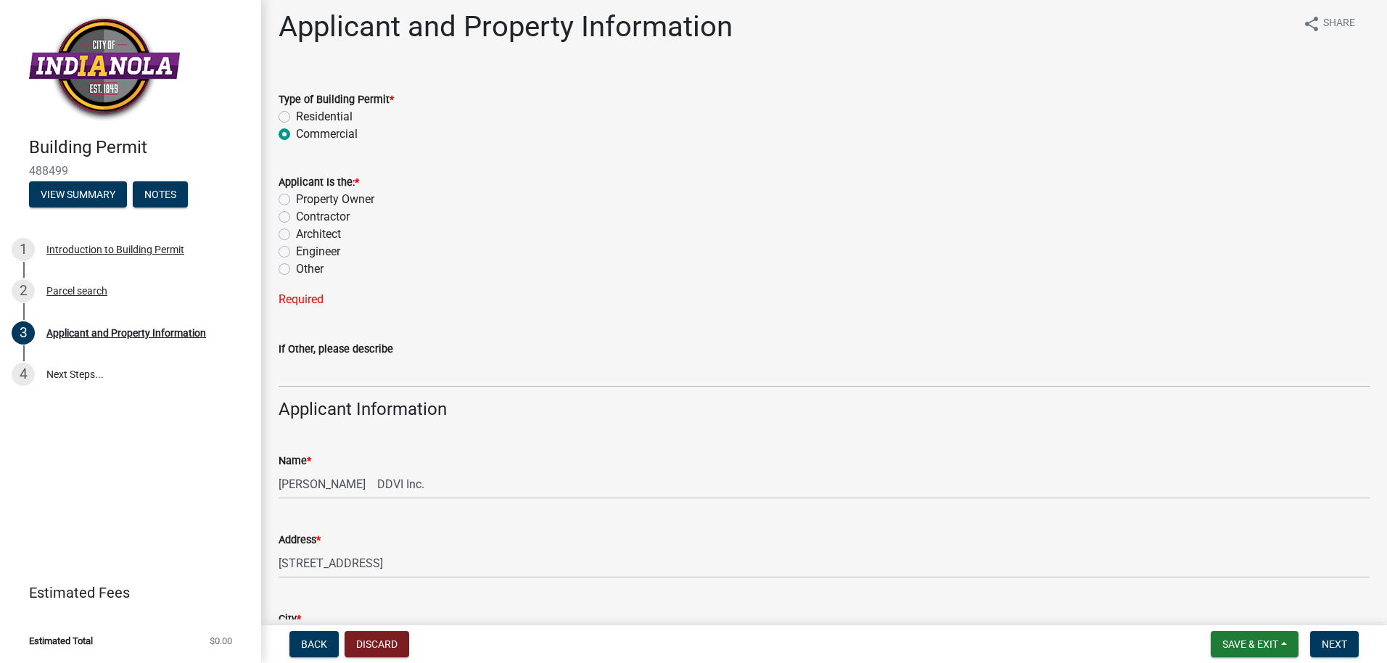
scroll to position [0, 0]
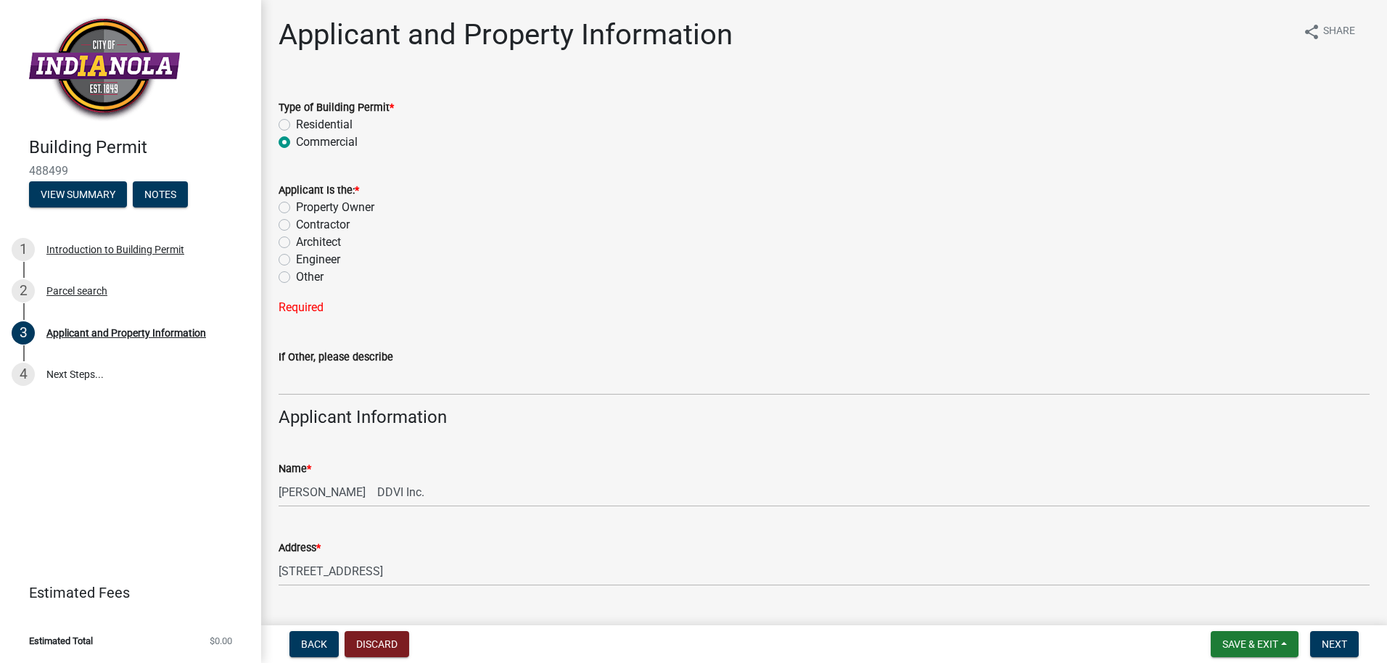
click at [296, 227] on label "Contractor" at bounding box center [323, 224] width 54 height 17
click at [296, 226] on input "Contractor" at bounding box center [300, 220] width 9 height 9
radio input "true"
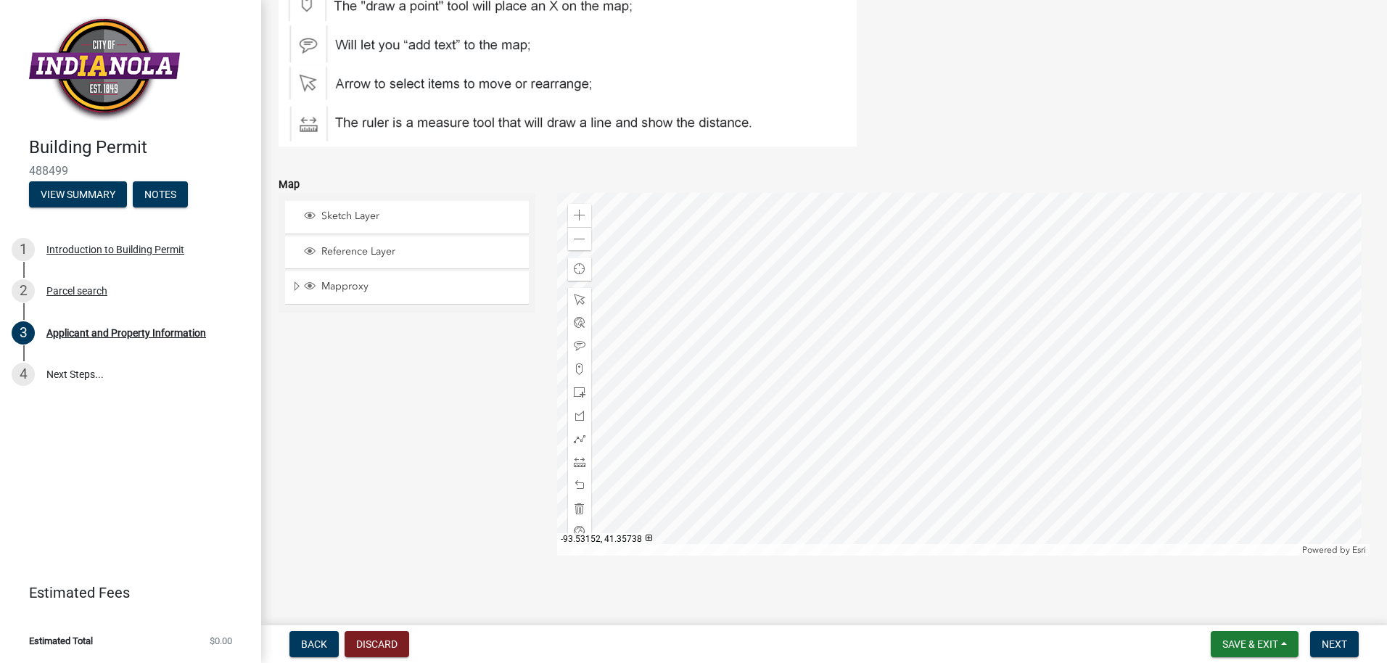
scroll to position [1880, 0]
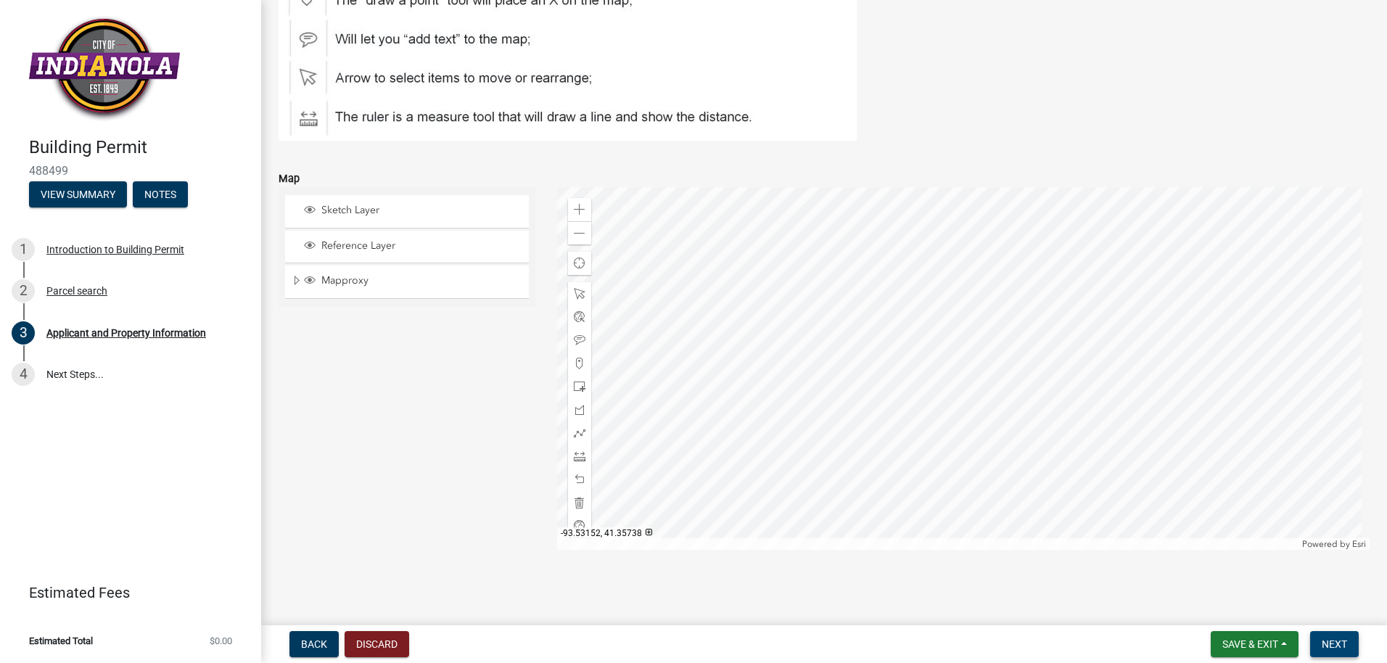
click at [1340, 644] on span "Next" at bounding box center [1334, 645] width 25 height 12
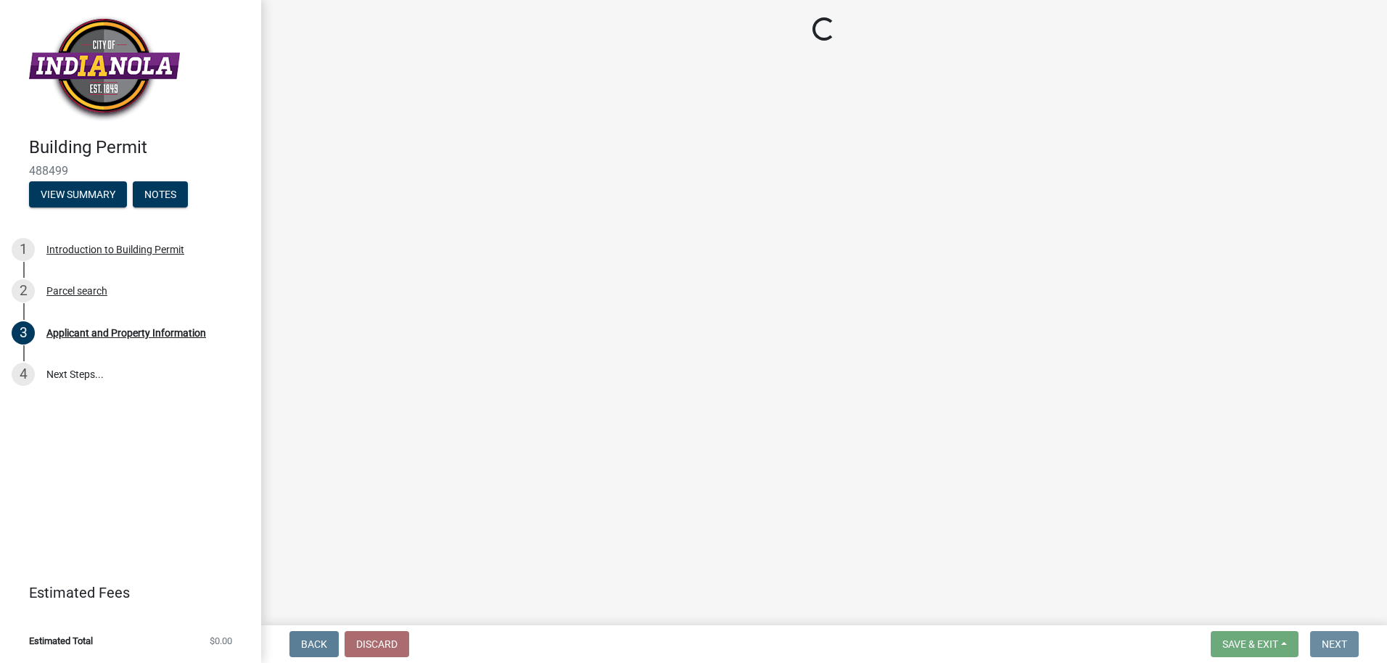
scroll to position [0, 0]
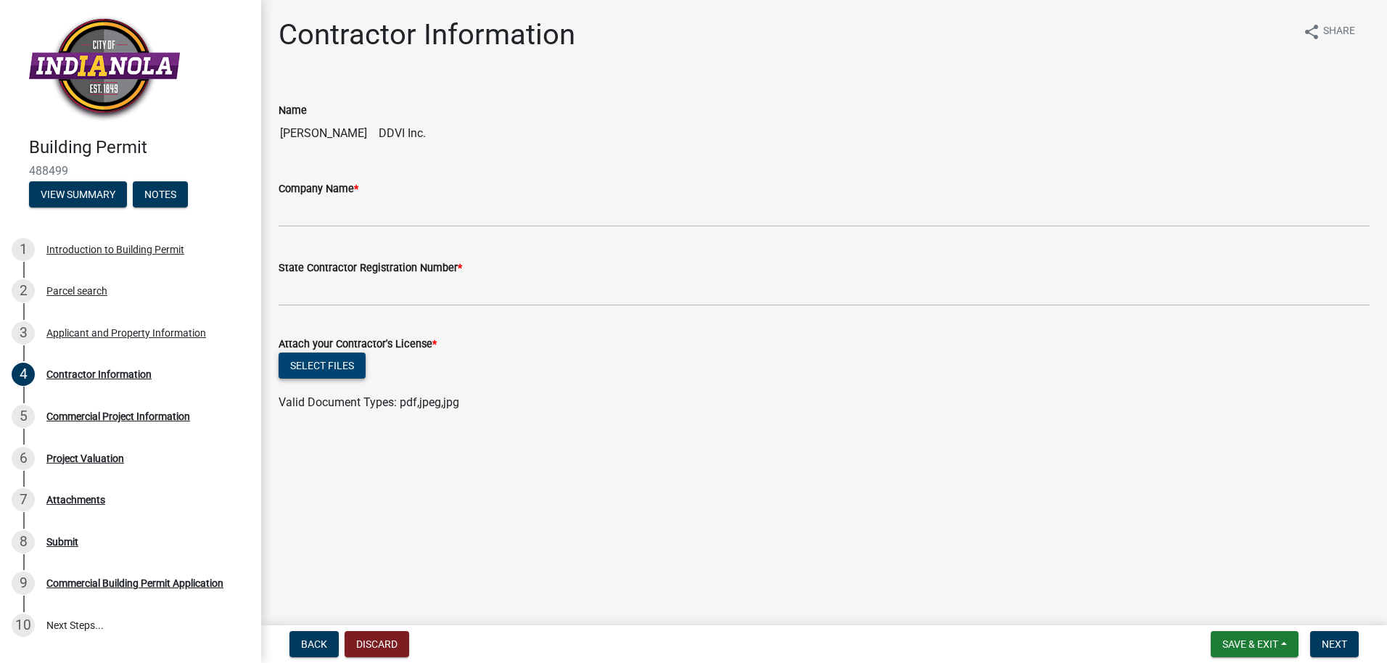
click at [326, 371] on button "Select files" at bounding box center [322, 366] width 87 height 26
click at [1337, 652] on button "Next" at bounding box center [1334, 644] width 49 height 26
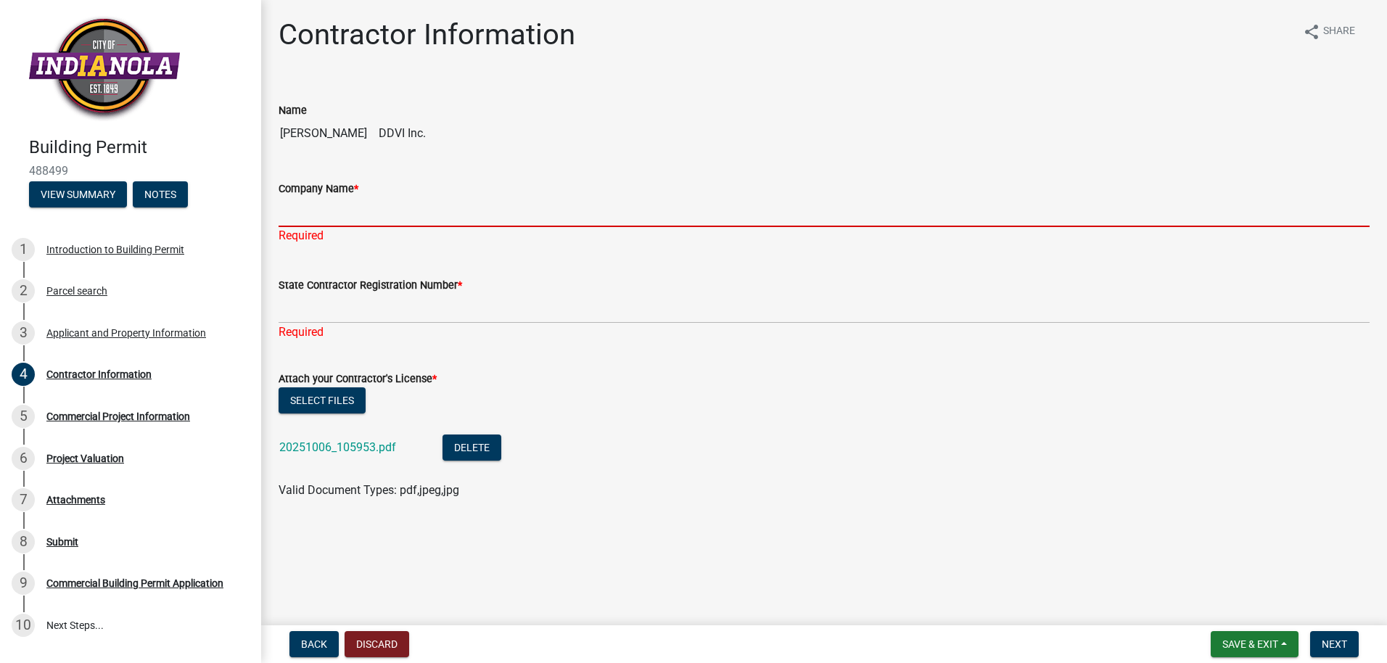
click at [304, 210] on input "Company Name *" at bounding box center [824, 212] width 1091 height 30
type input "DDVI"
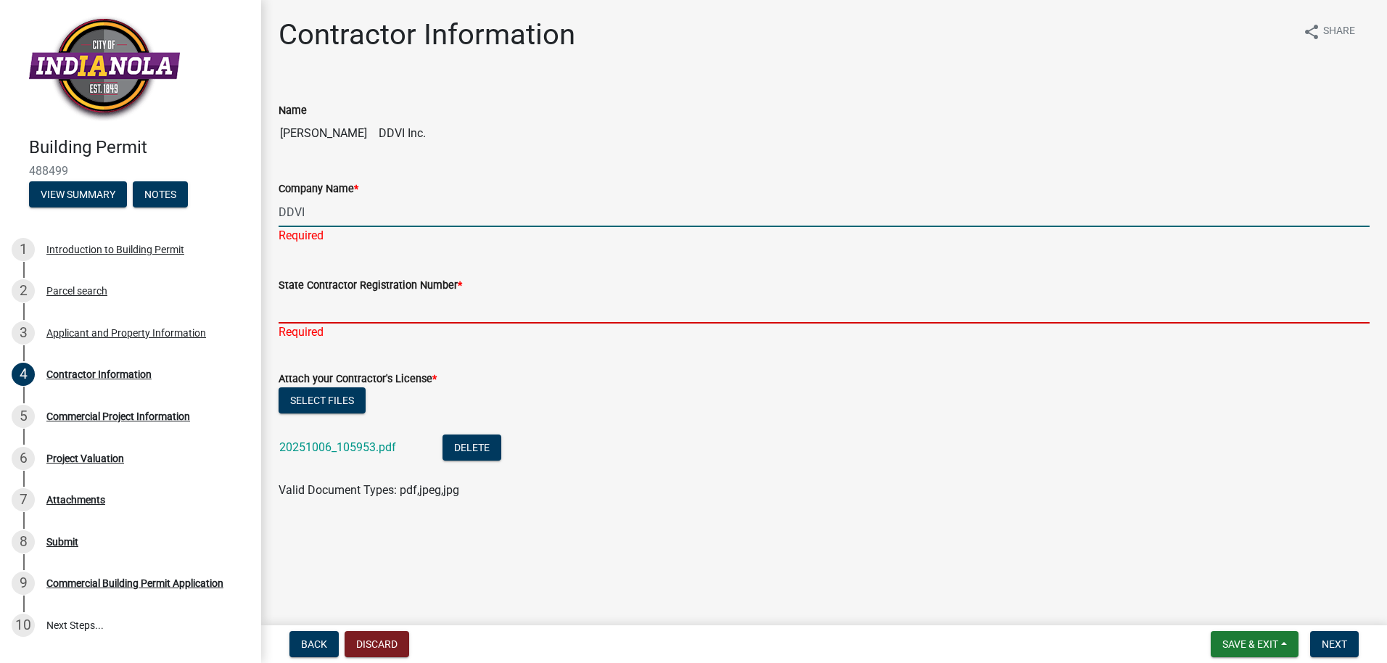
type input "C085114"
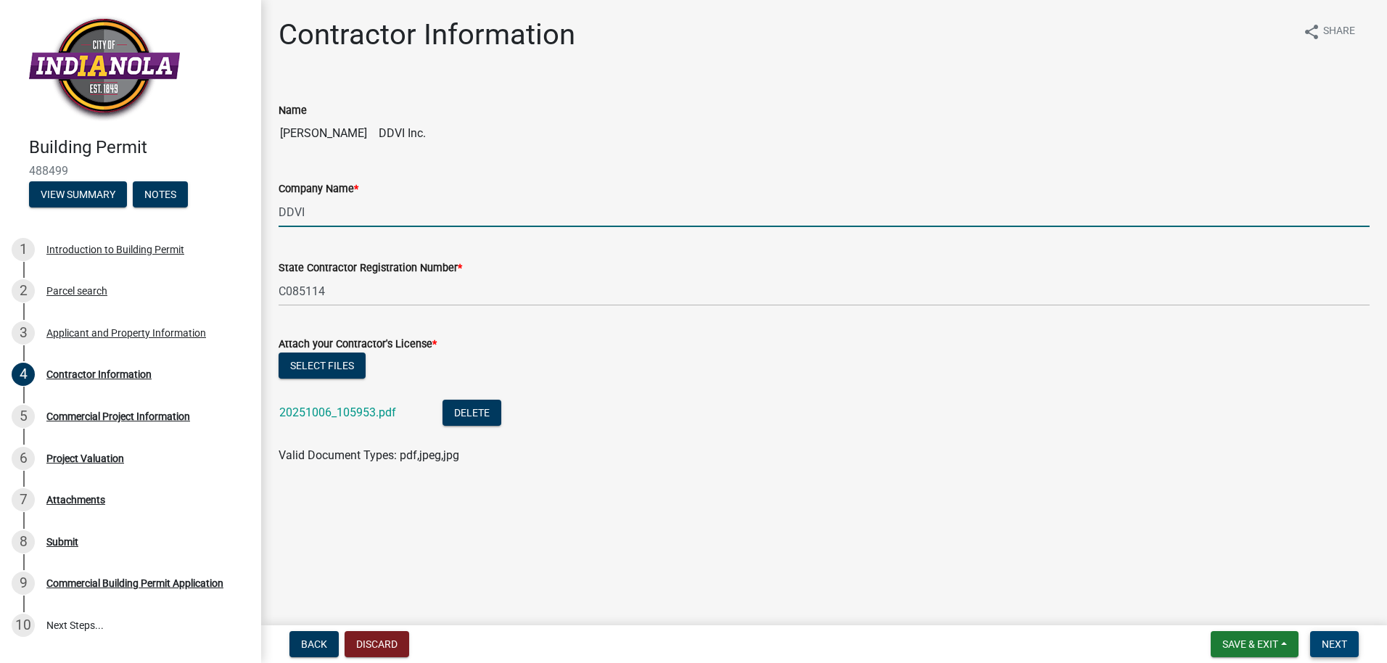
click at [1333, 641] on span "Next" at bounding box center [1334, 645] width 25 height 12
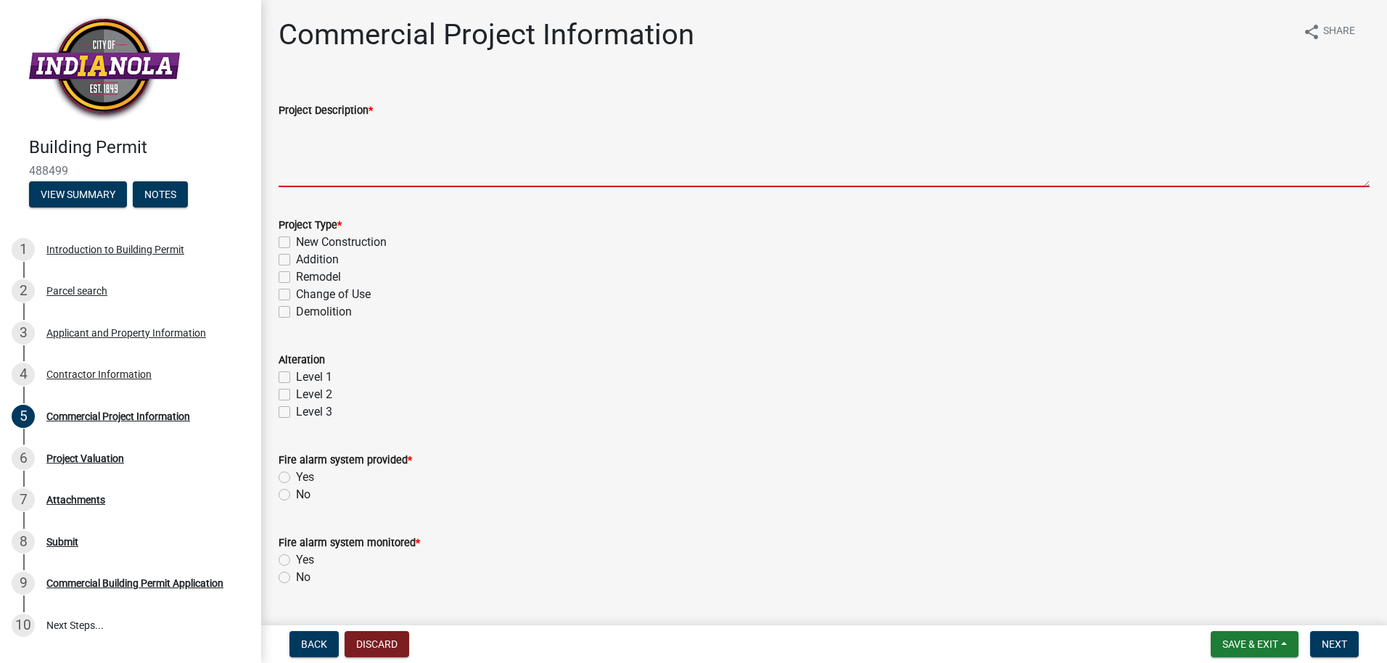
click at [347, 165] on textarea "Project Description *" at bounding box center [824, 153] width 1091 height 68
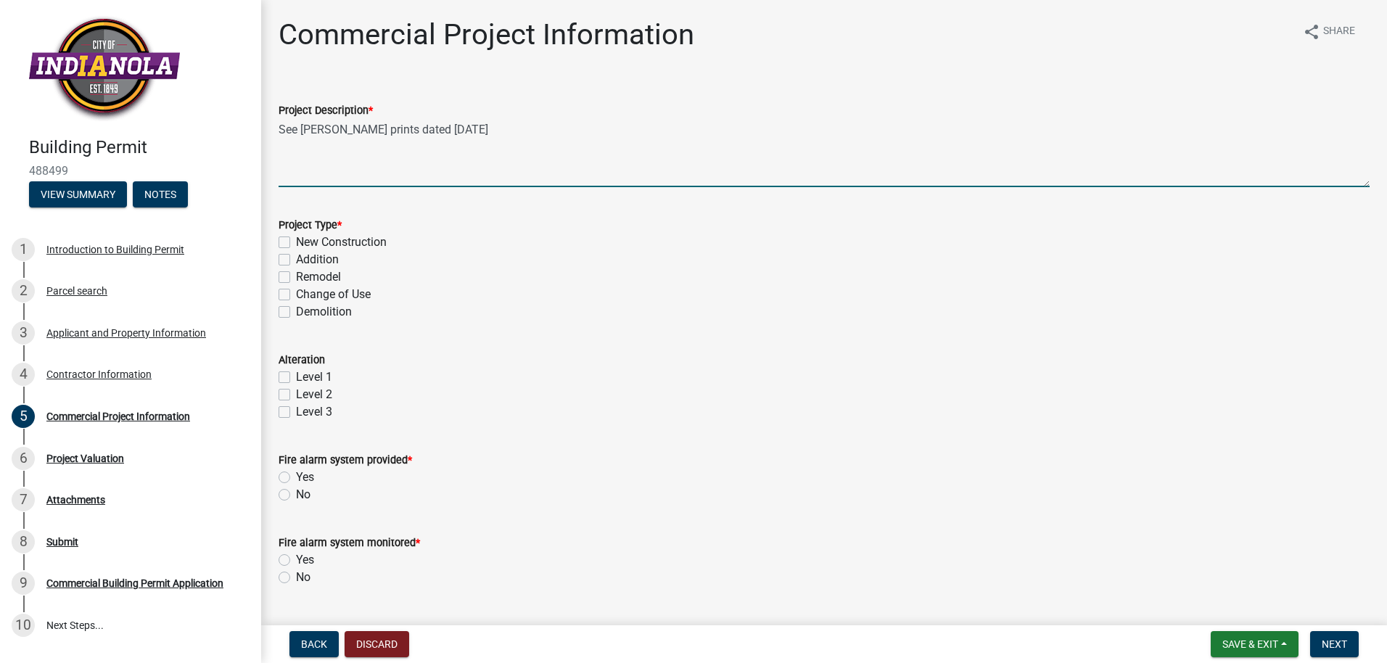
click at [292, 150] on textarea "See Snyder prints dated April 14th, 2025" at bounding box center [824, 153] width 1091 height 68
click at [498, 131] on textarea "See Snyder prints dated April 14th, 2025" at bounding box center [824, 153] width 1091 height 68
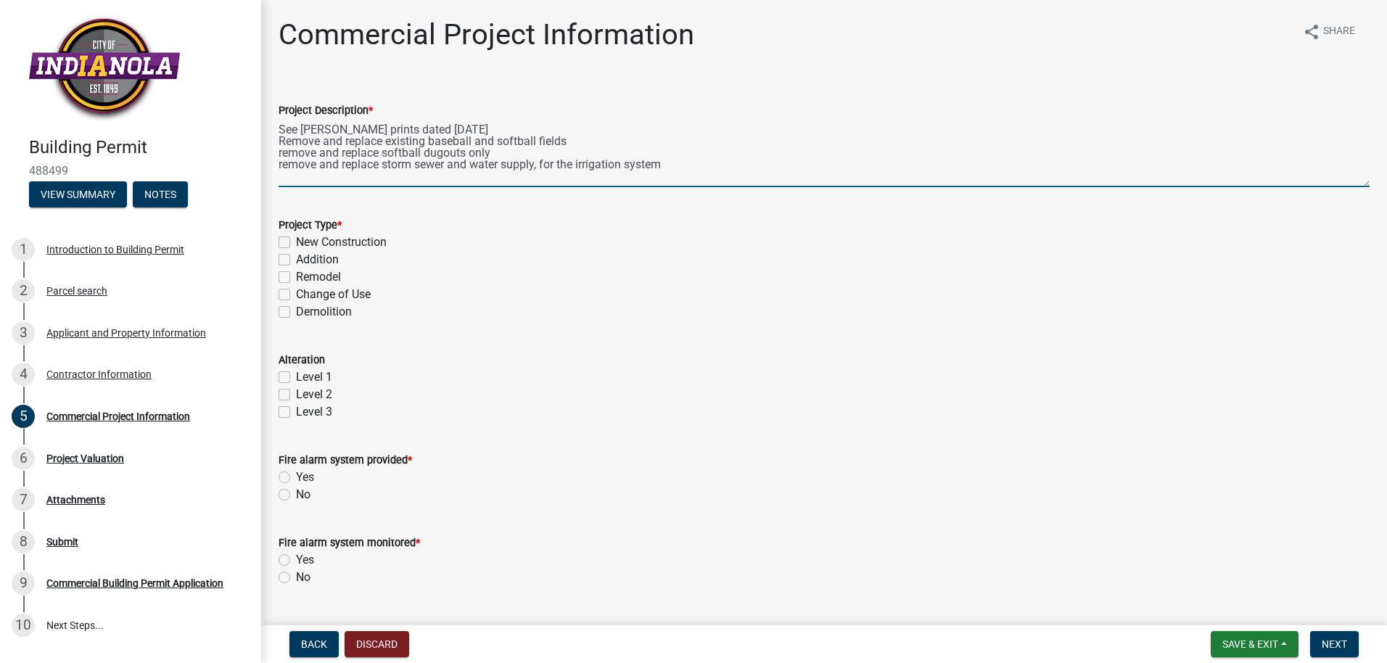
type textarea "See Snyder prints dated April 14th, 2025 Remove and replace existing baseball a…"
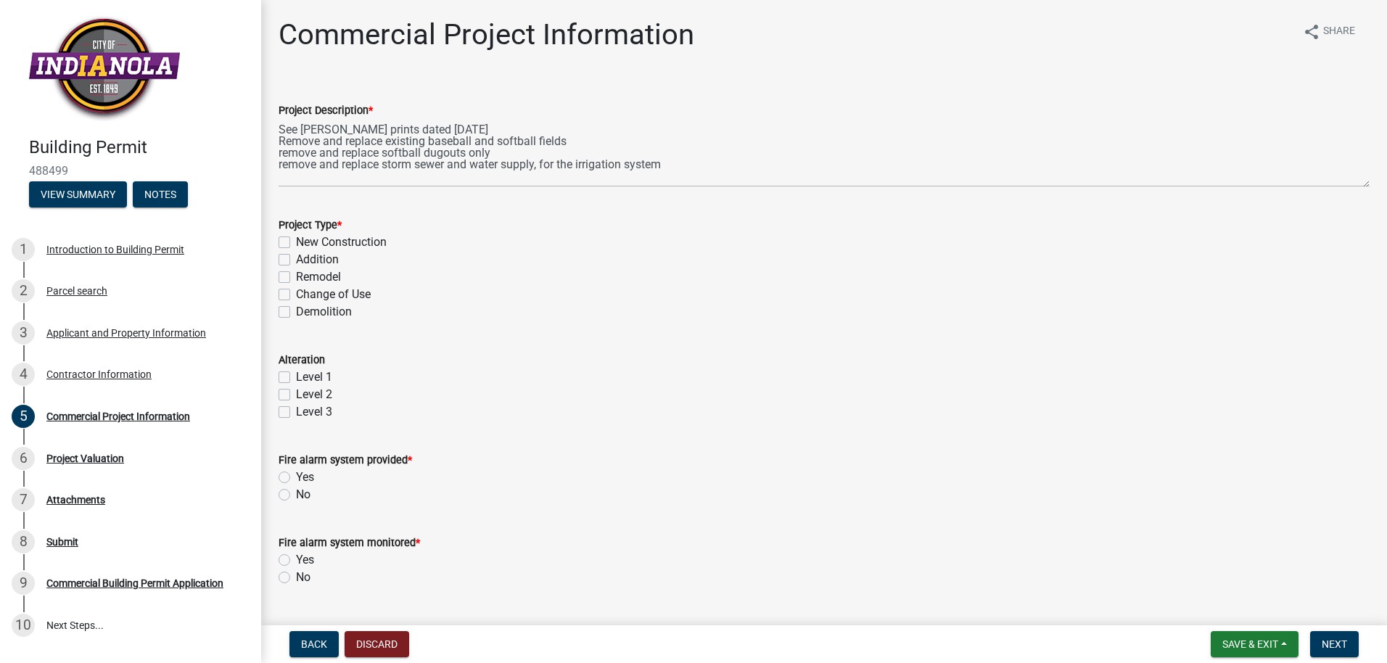
click at [296, 309] on label "Demolition" at bounding box center [324, 311] width 56 height 17
click at [296, 309] on input "Demolition" at bounding box center [300, 307] width 9 height 9
checkbox input "true"
checkbox input "false"
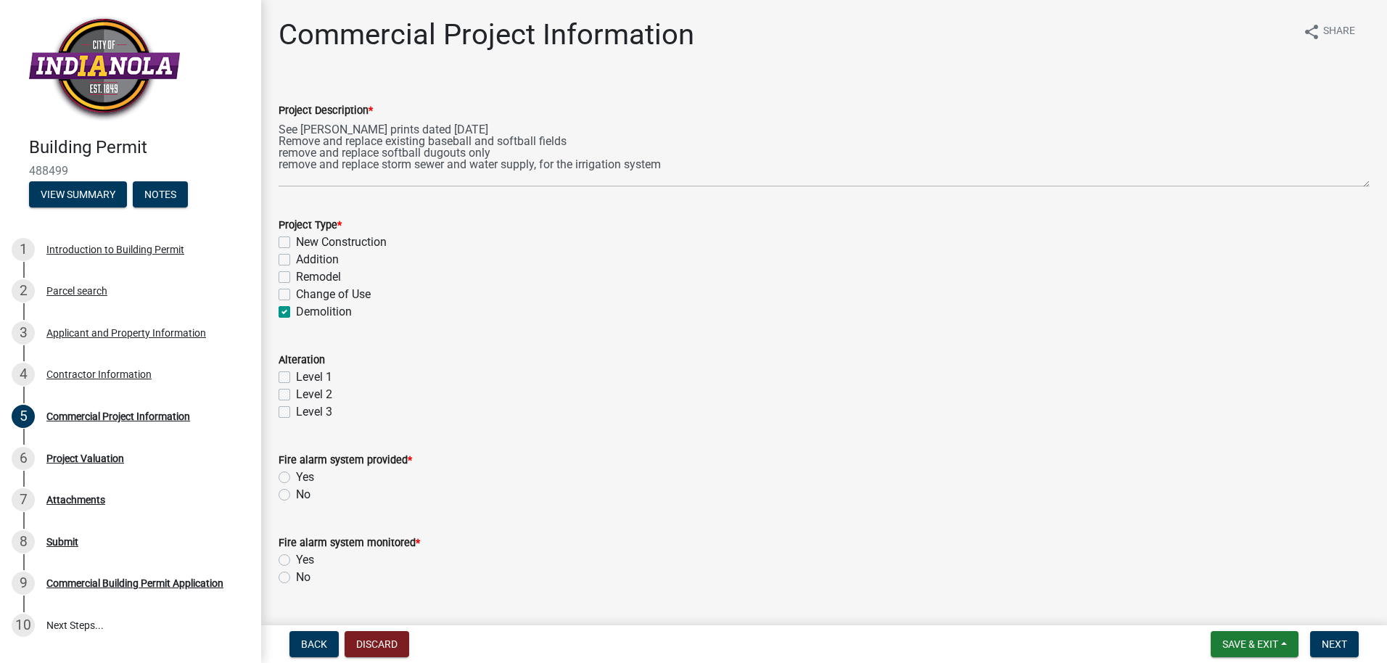
checkbox input "false"
checkbox input "true"
click at [296, 239] on label "New Construction" at bounding box center [341, 242] width 91 height 17
click at [296, 239] on input "New Construction" at bounding box center [300, 238] width 9 height 9
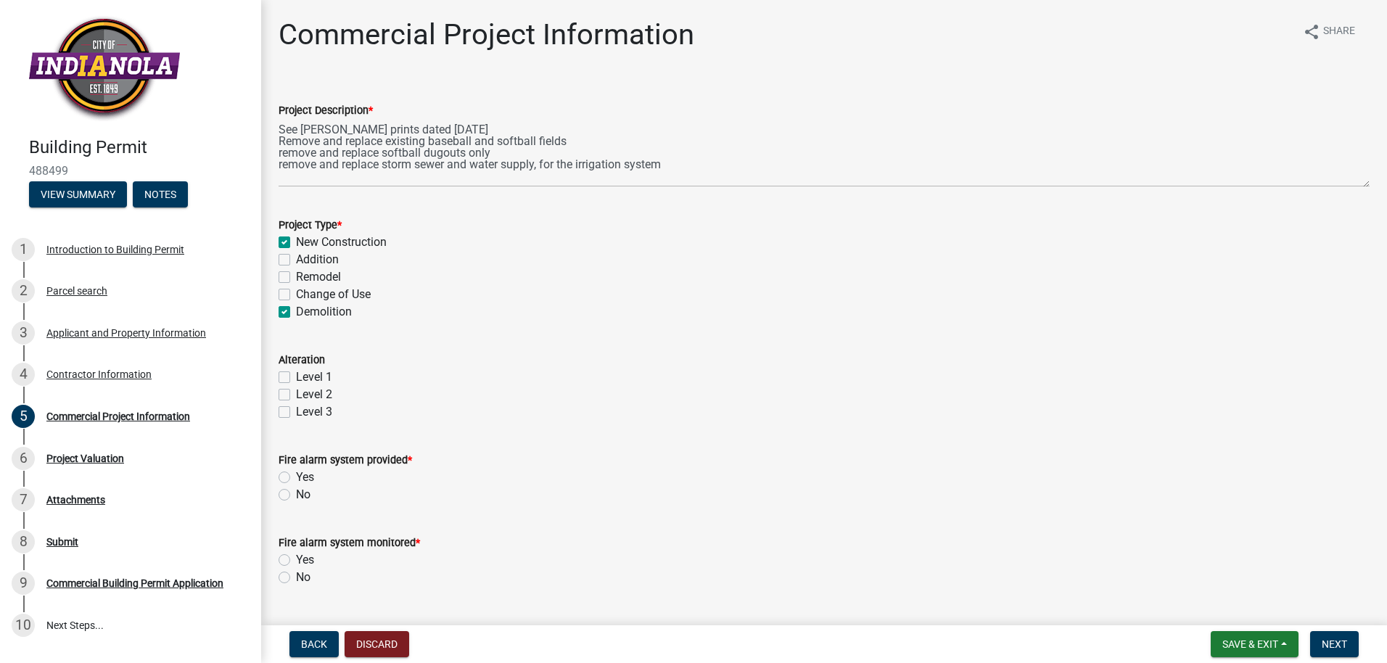
checkbox input "true"
checkbox input "false"
checkbox input "true"
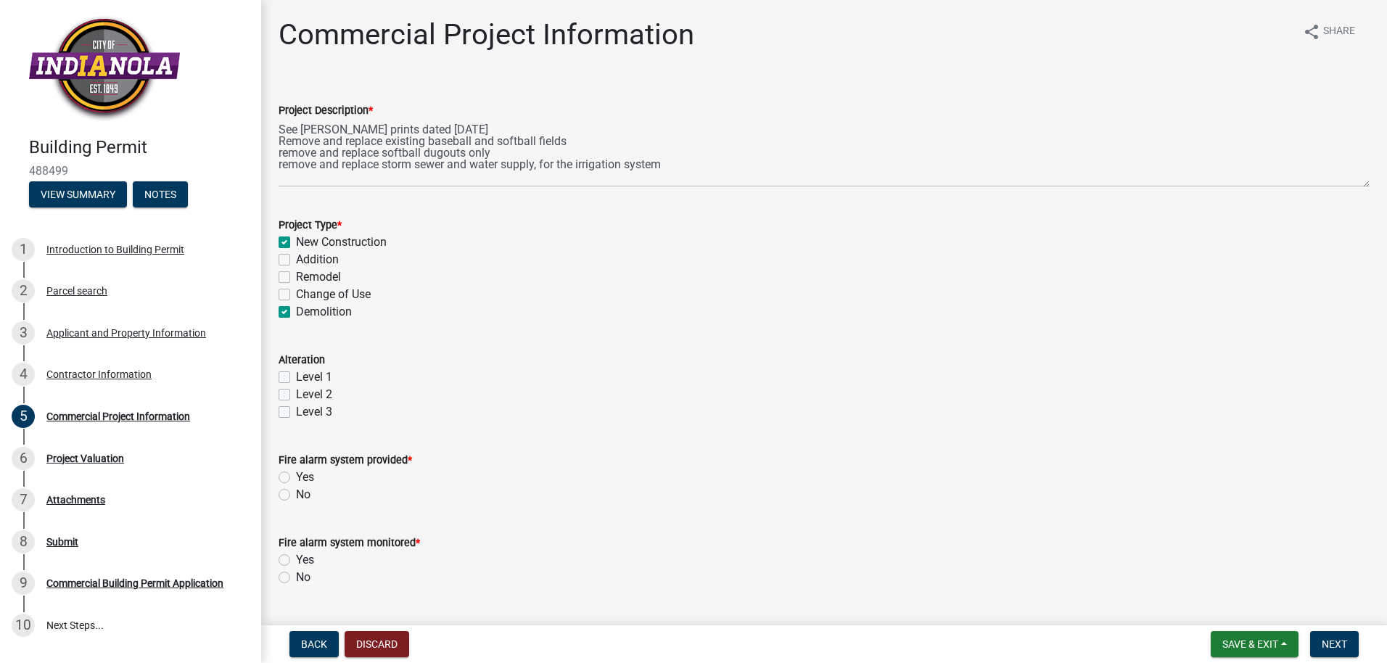
click at [296, 496] on label "No" at bounding box center [303, 494] width 15 height 17
click at [296, 496] on input "No" at bounding box center [300, 490] width 9 height 9
radio input "true"
click at [296, 577] on label "No" at bounding box center [303, 577] width 15 height 17
click at [296, 577] on input "No" at bounding box center [300, 573] width 9 height 9
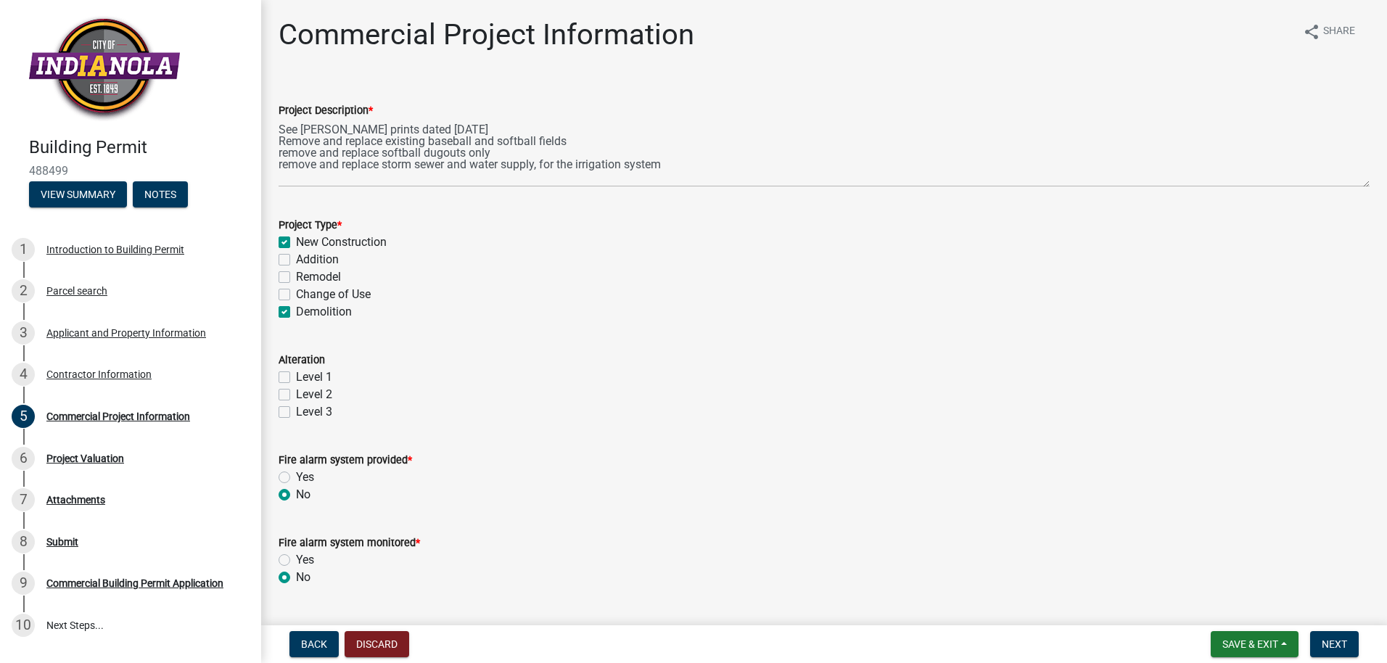
radio input "true"
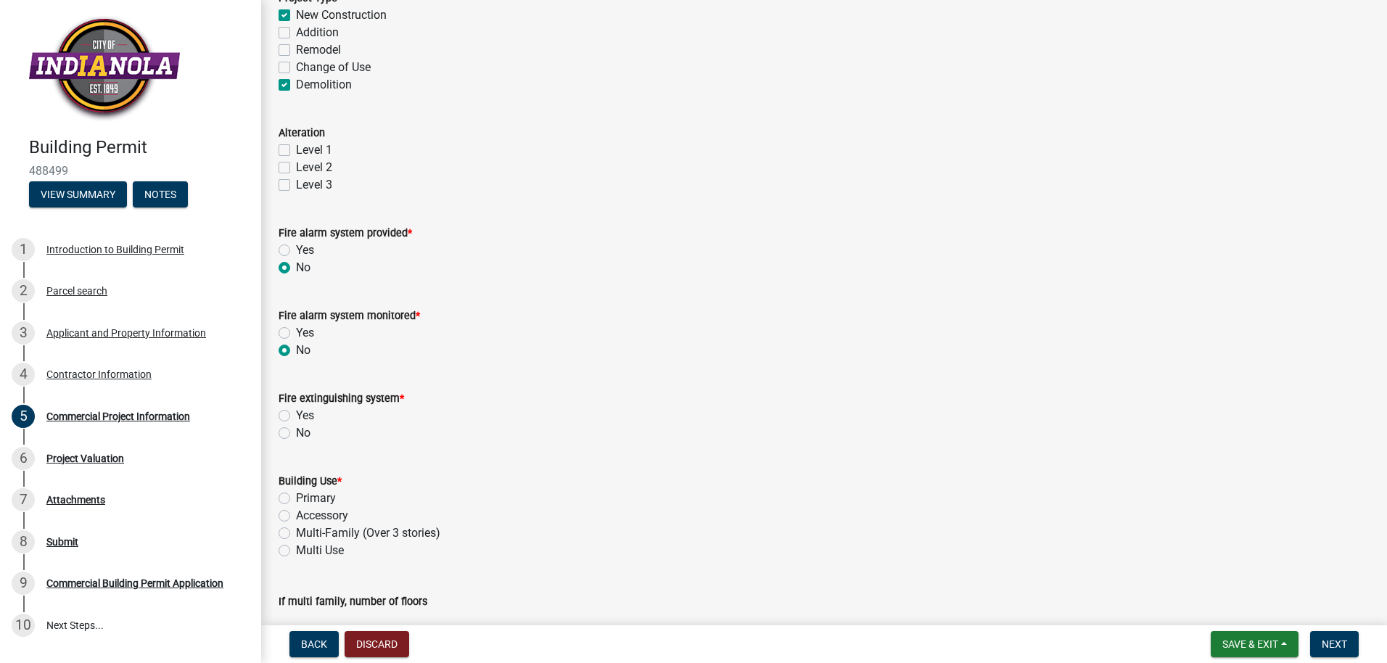
scroll to position [232, 0]
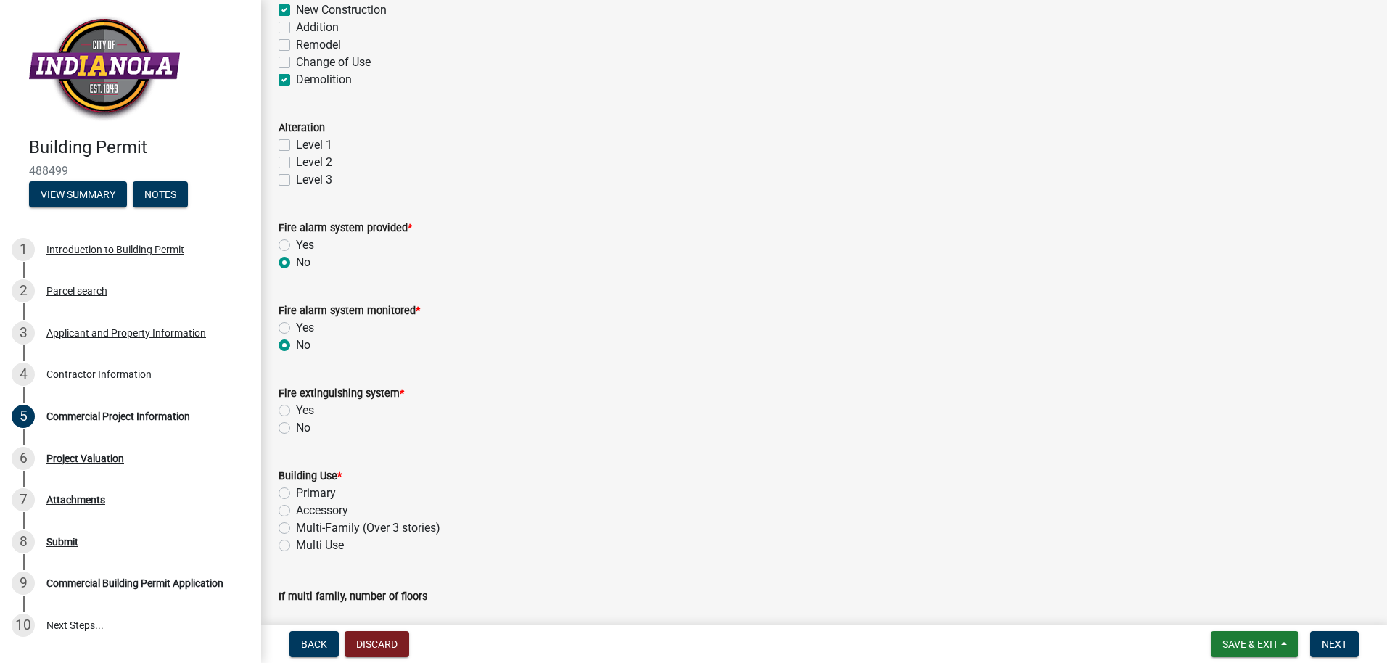
click at [296, 141] on label "Level 1" at bounding box center [314, 144] width 36 height 17
click at [296, 141] on input "Level 1" at bounding box center [300, 140] width 9 height 9
checkbox input "true"
checkbox input "false"
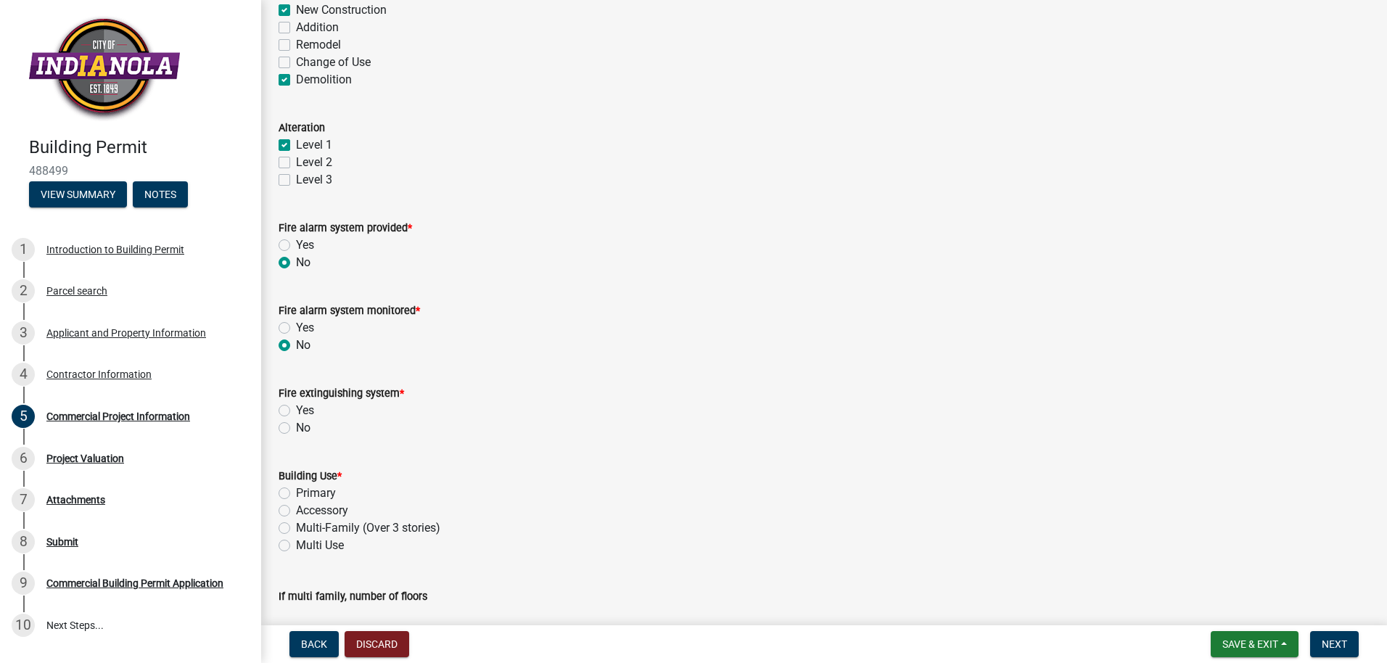
click at [296, 432] on label "No" at bounding box center [303, 427] width 15 height 17
click at [296, 429] on input "No" at bounding box center [300, 423] width 9 height 9
radio input "true"
click at [296, 512] on label "Accessory" at bounding box center [322, 510] width 52 height 17
click at [296, 512] on input "Accessory" at bounding box center [300, 506] width 9 height 9
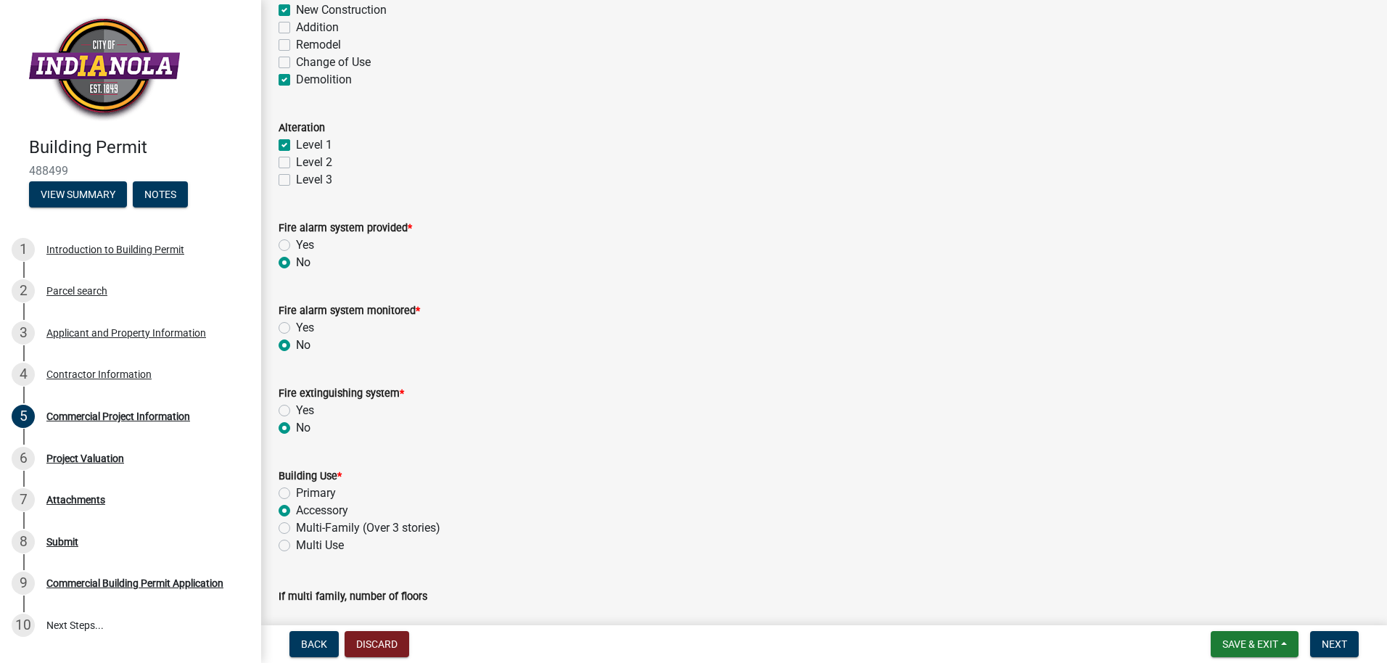
radio input "true"
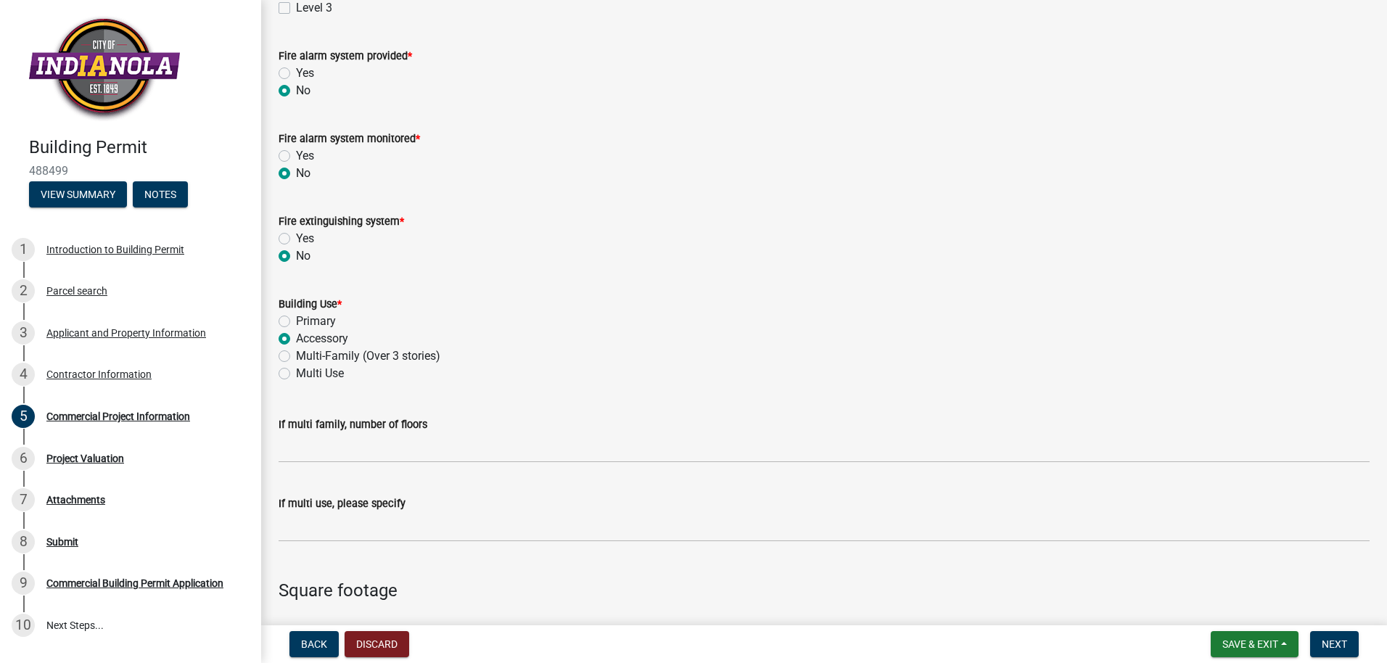
scroll to position [460, 0]
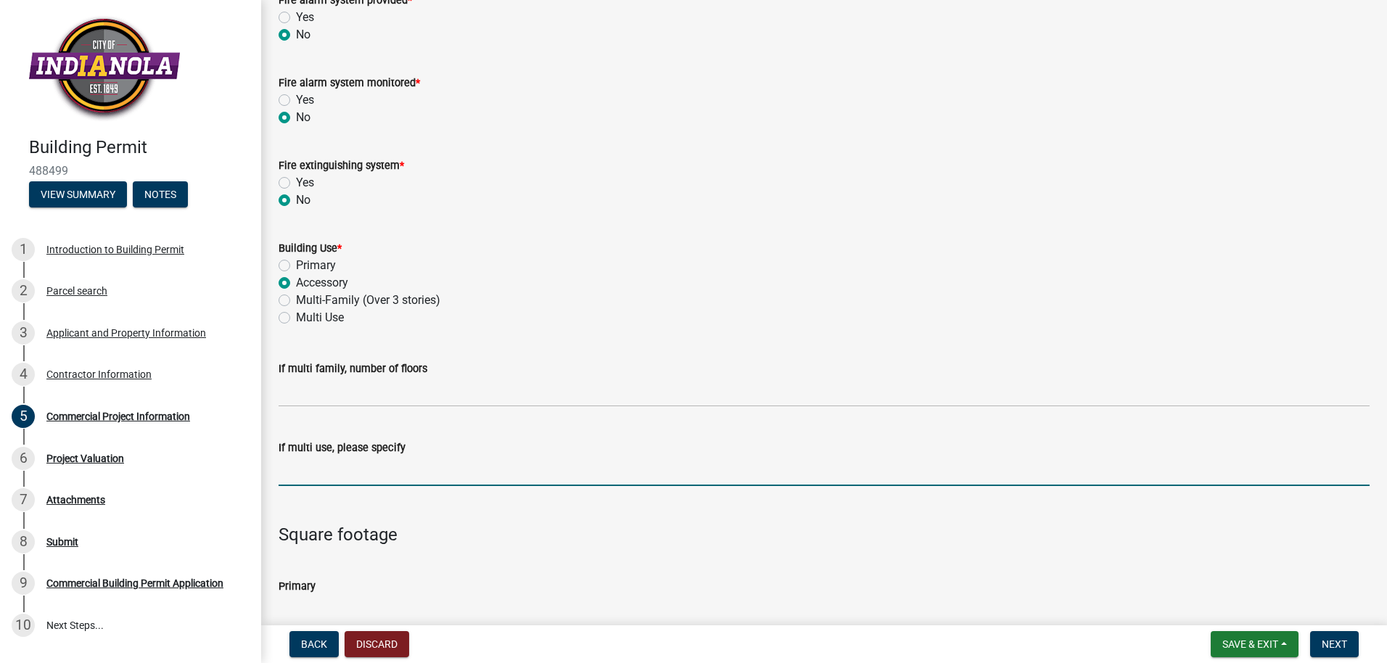
click at [289, 473] on input "If multi use, please specify" at bounding box center [824, 471] width 1091 height 30
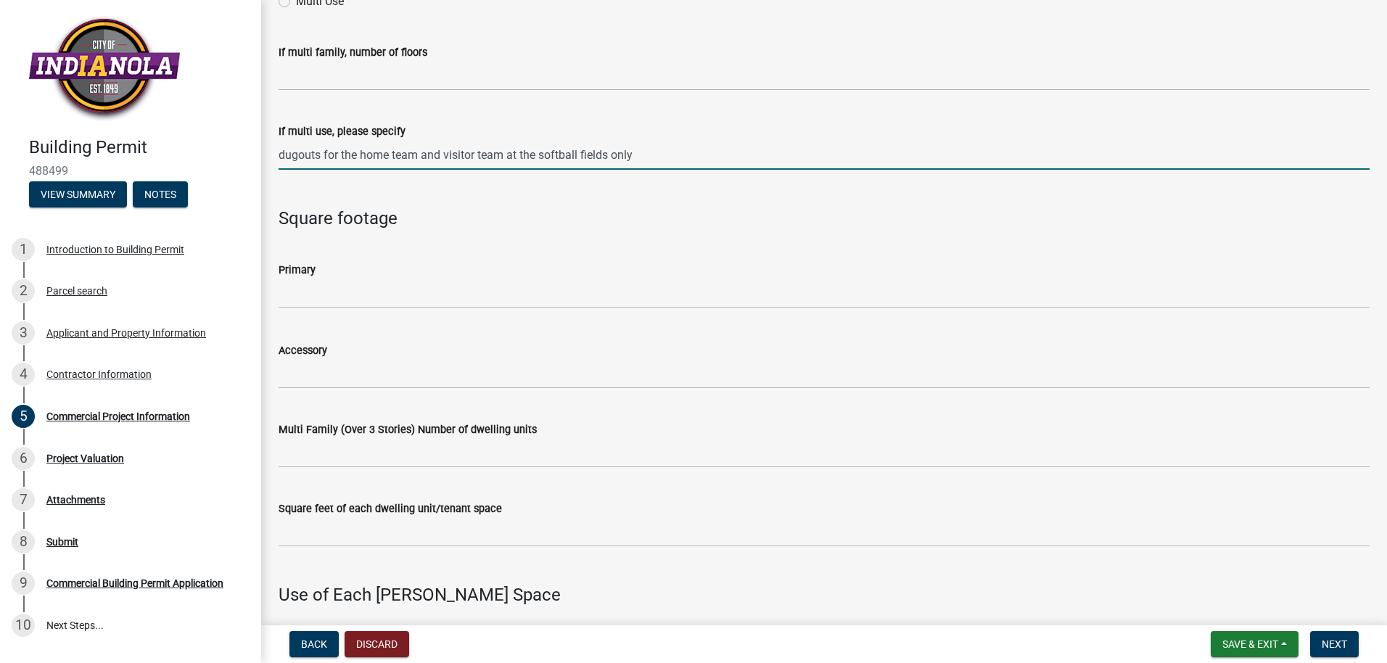
scroll to position [779, 0]
type input "dugouts for the home team and visitor team at the softball fields only"
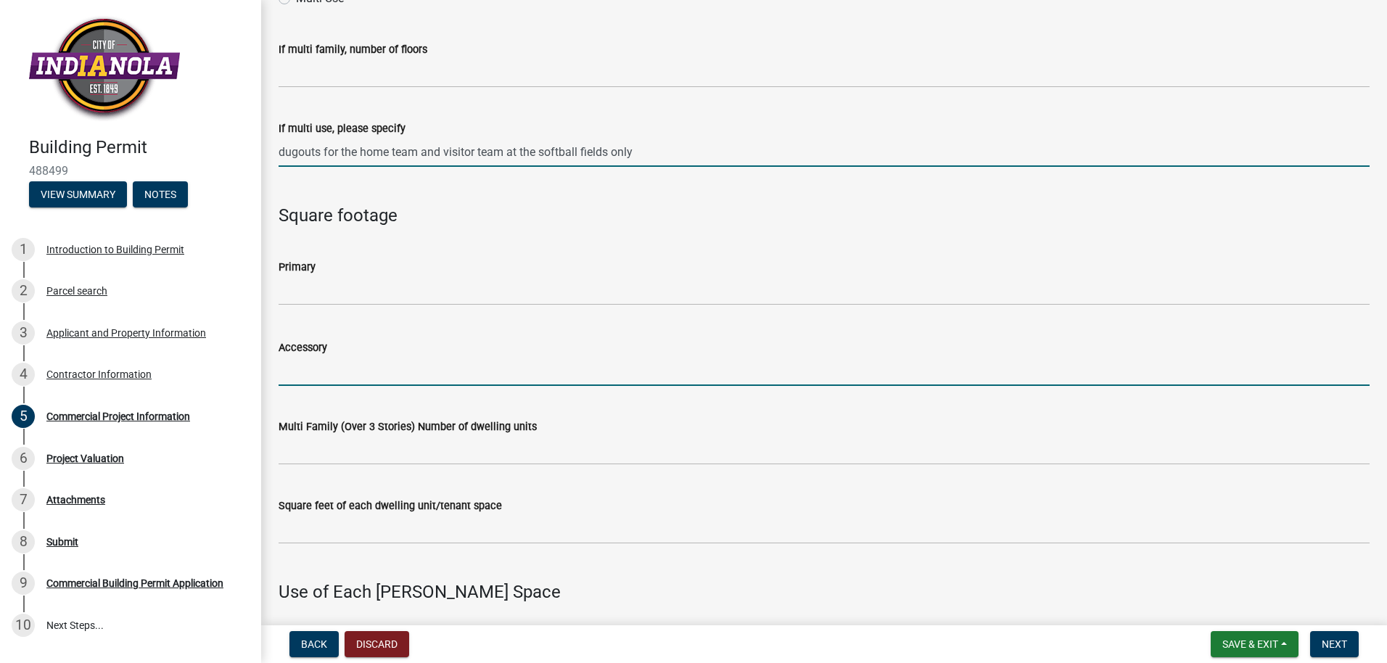
click at [309, 366] on input "Accessory" at bounding box center [824, 371] width 1091 height 30
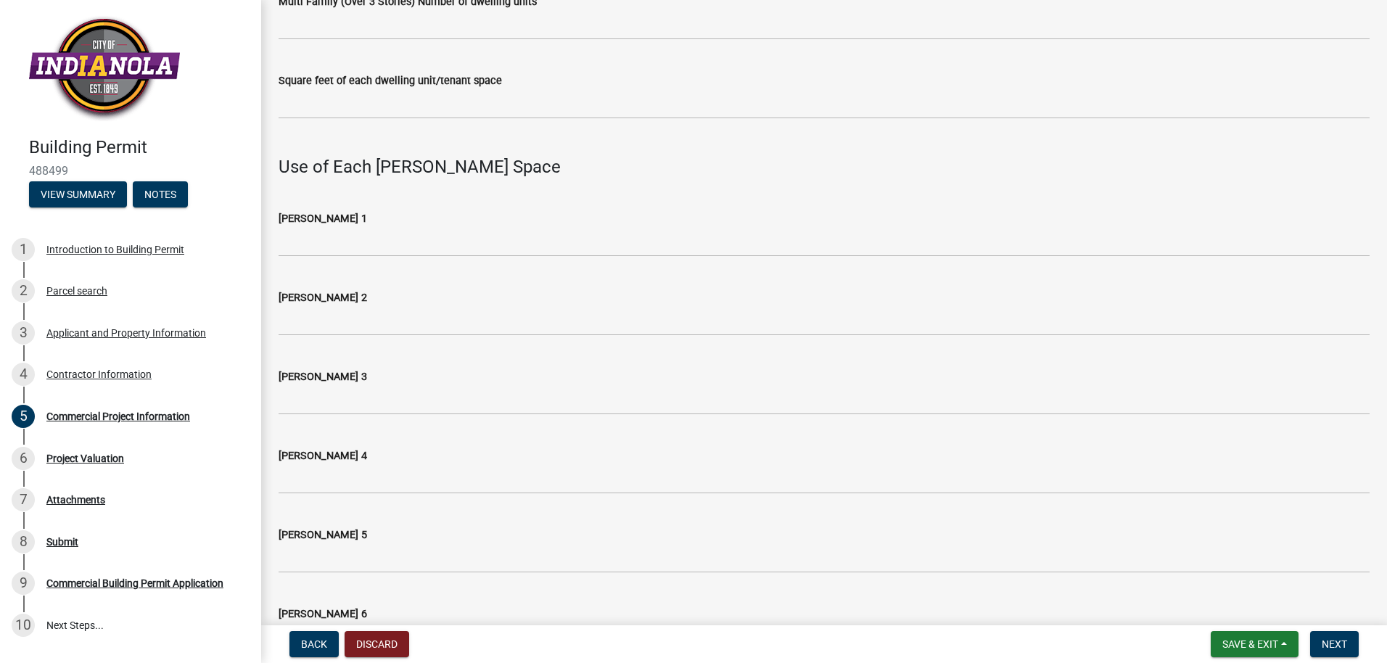
scroll to position [1215, 0]
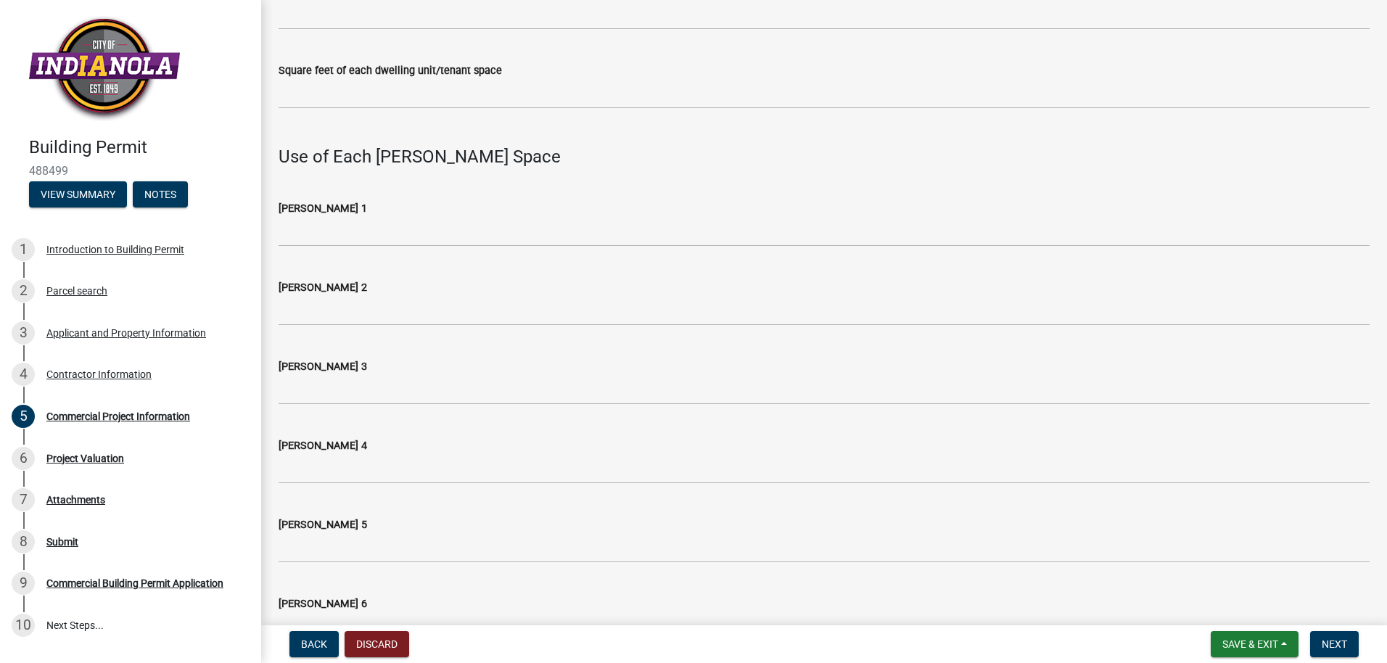
type input "1200 square feet"
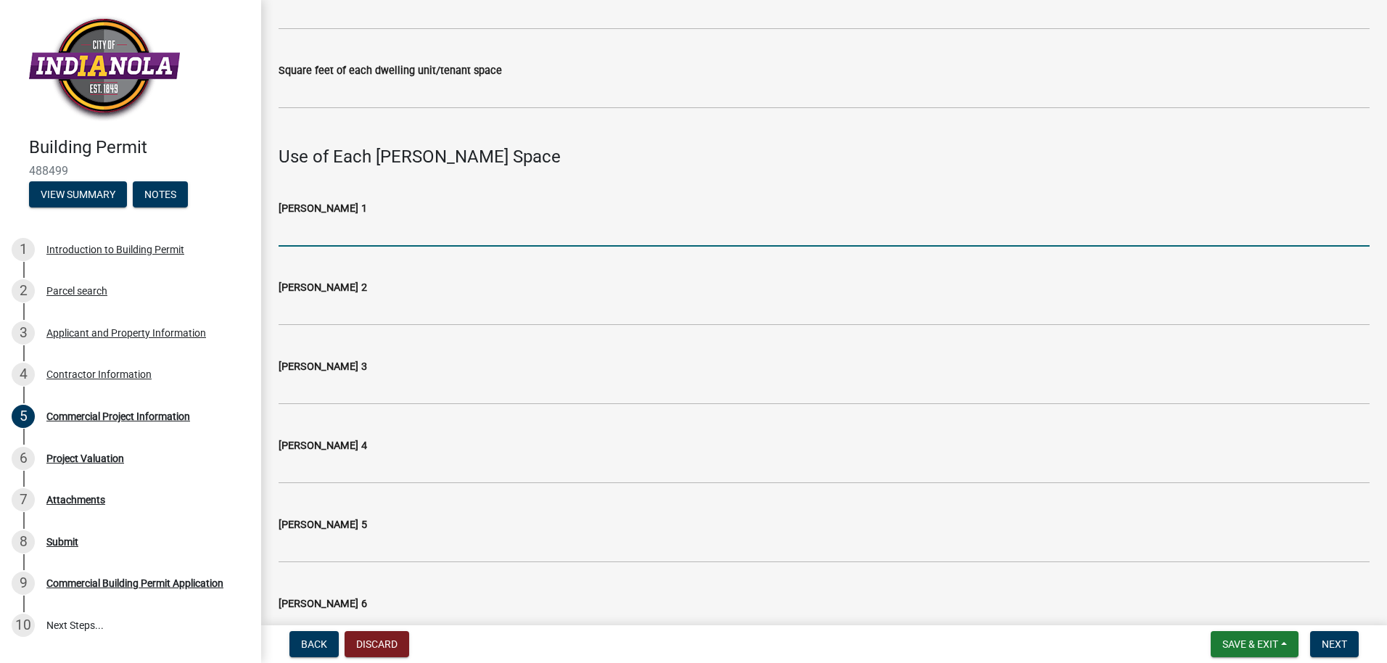
click at [298, 234] on input "Tennant 1" at bounding box center [824, 232] width 1091 height 30
drag, startPoint x: 303, startPoint y: 233, endPoint x: 446, endPoint y: 220, distance: 143.5
click at [446, 220] on input "Indiananola" at bounding box center [824, 232] width 1091 height 30
click at [345, 239] on input "Indianola" at bounding box center [824, 232] width 1091 height 30
click at [328, 231] on input "Indianola Softball team" at bounding box center [824, 232] width 1091 height 30
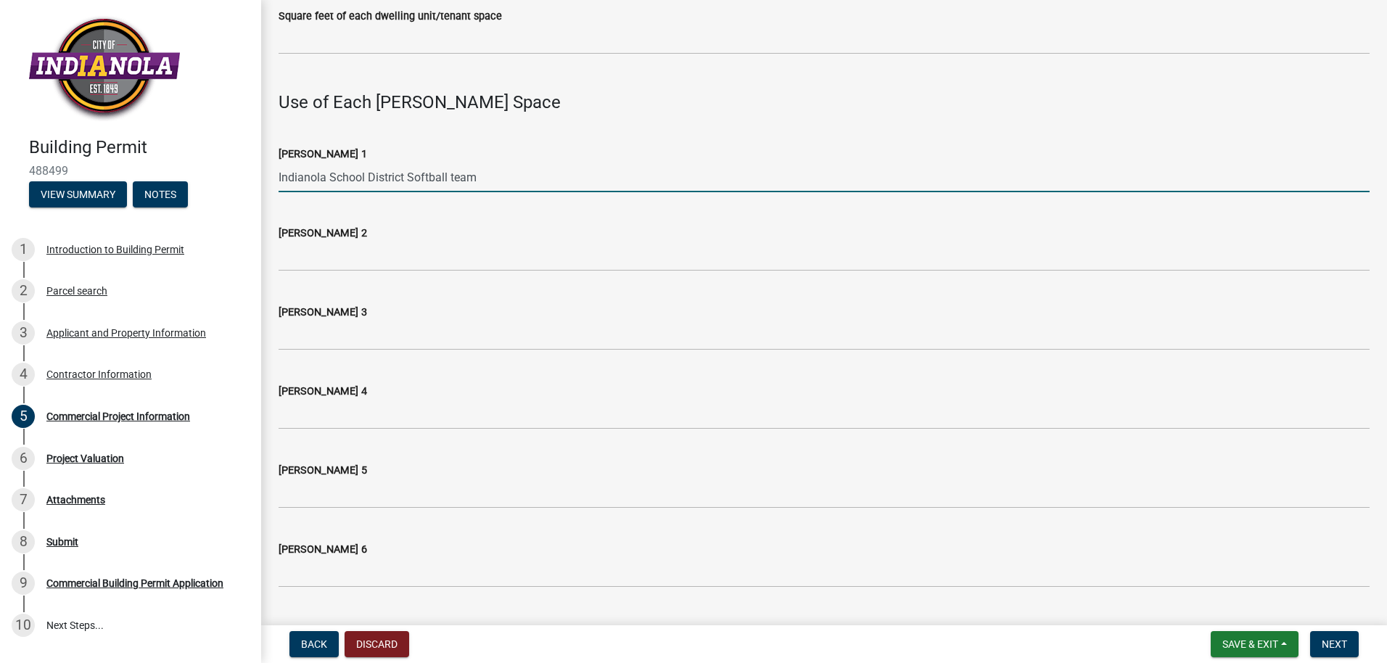
scroll to position [1305, 0]
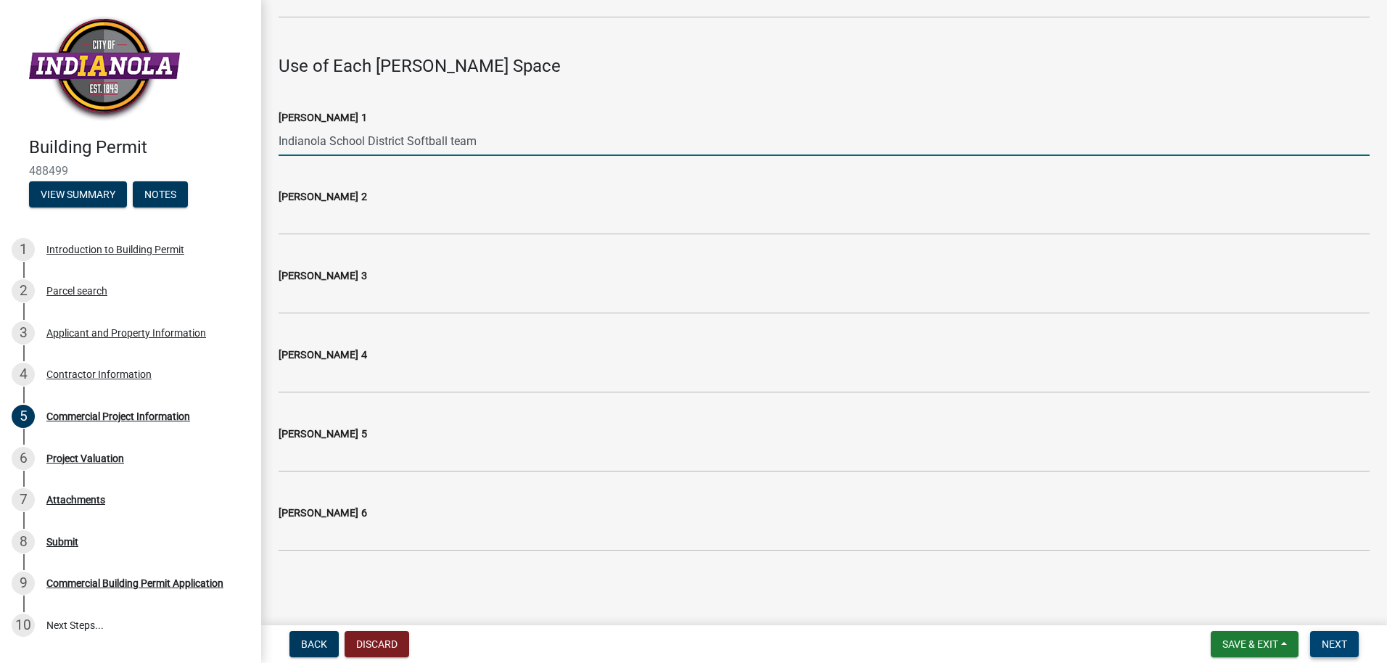
type input "Indianola School District Softball team"
click at [1335, 643] on span "Next" at bounding box center [1334, 645] width 25 height 12
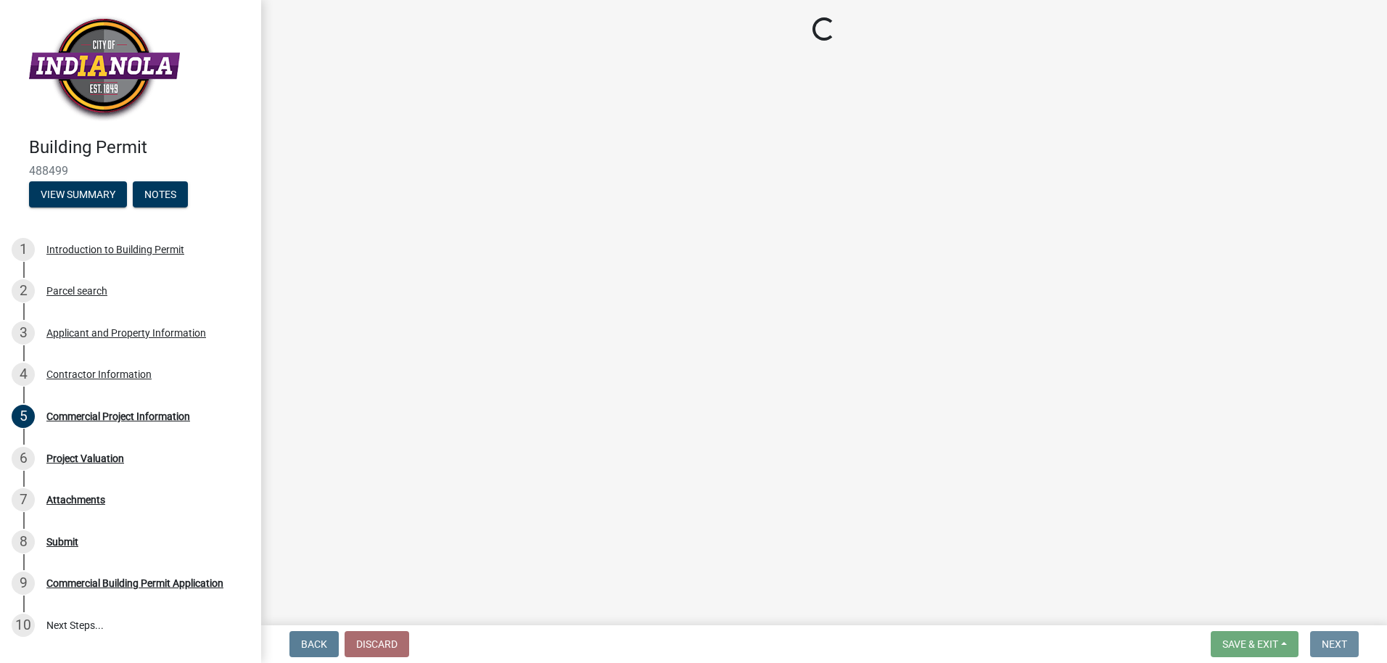
scroll to position [0, 0]
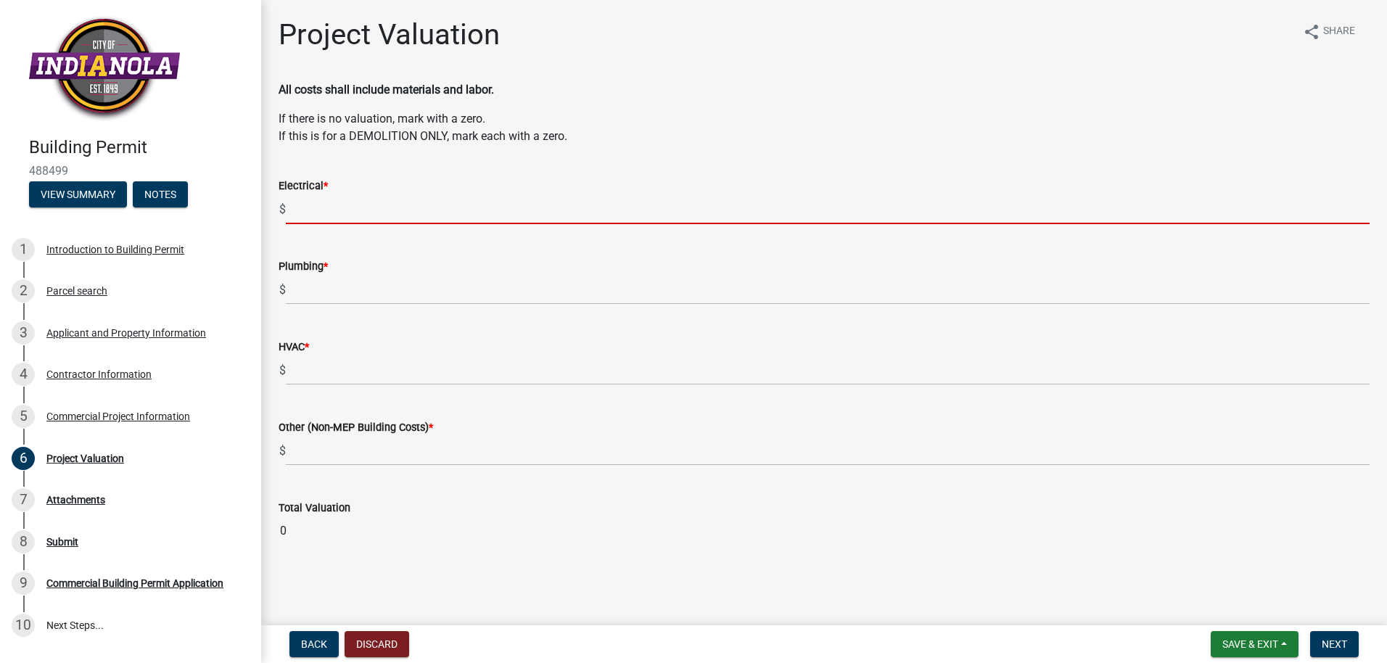
click at [318, 202] on input "text" at bounding box center [828, 209] width 1084 height 30
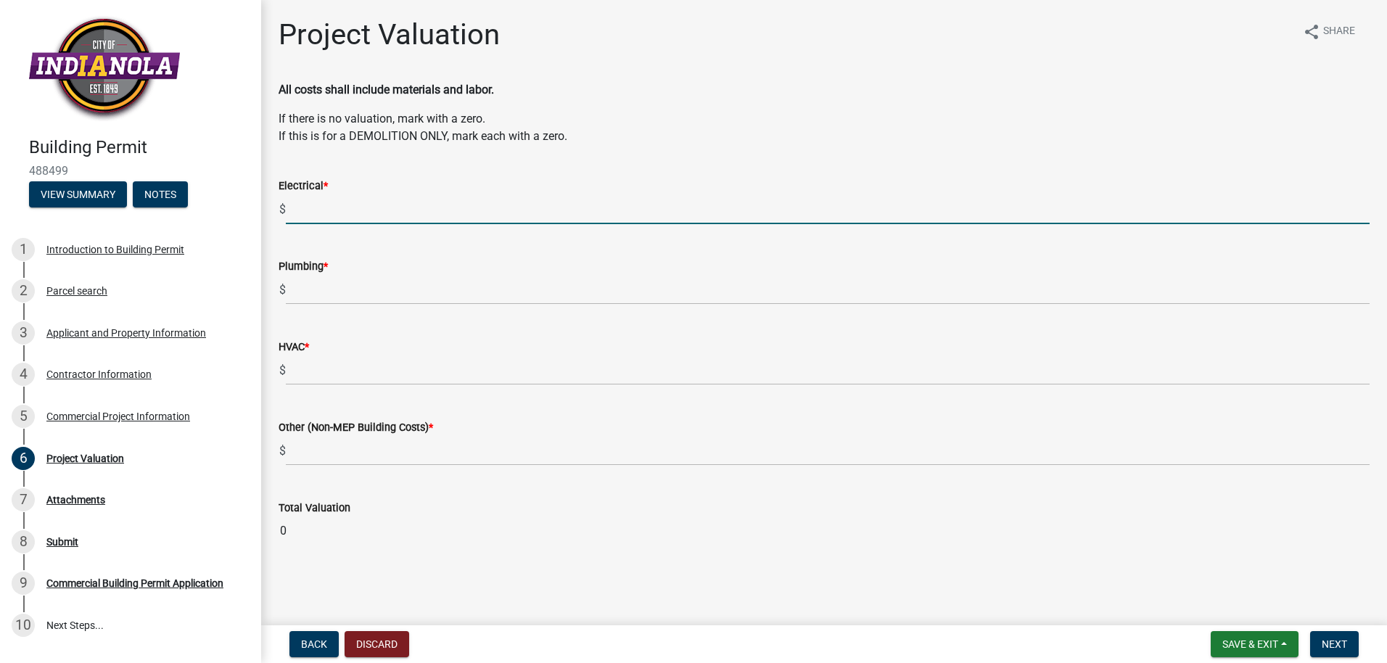
type input "z"
type input "$"
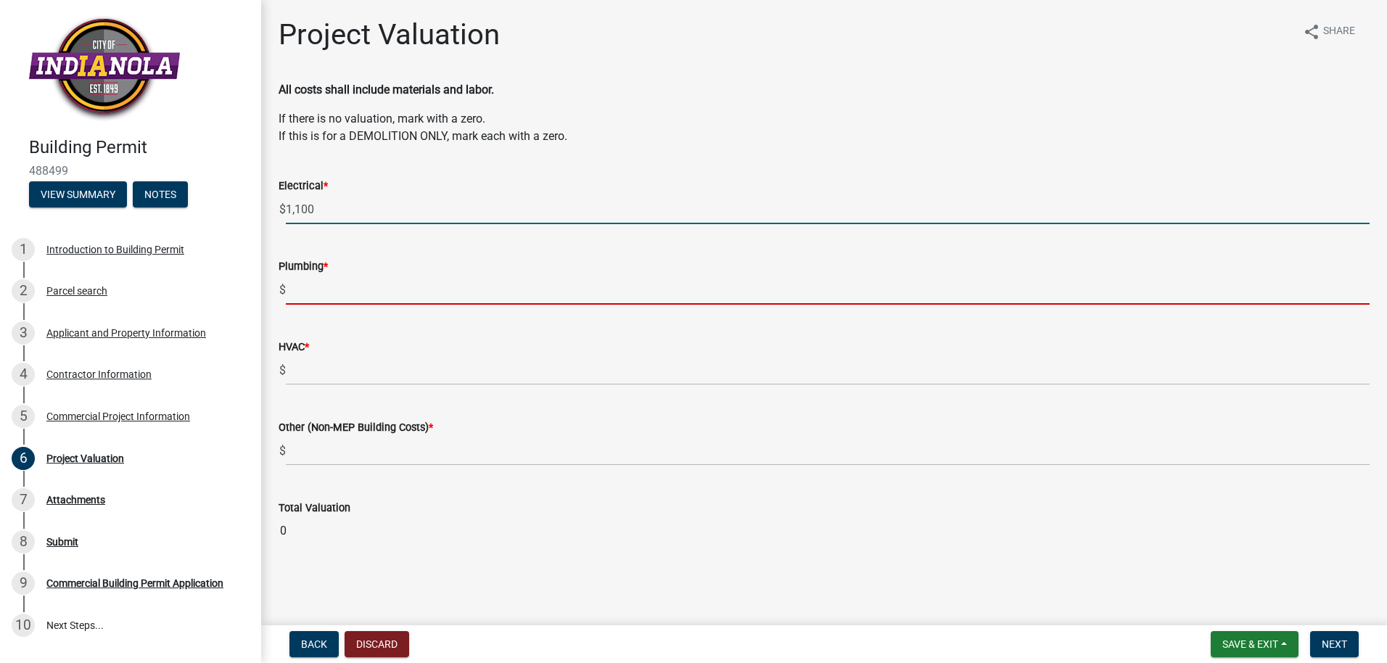
type input "1100"
click at [316, 284] on input "text" at bounding box center [828, 290] width 1084 height 30
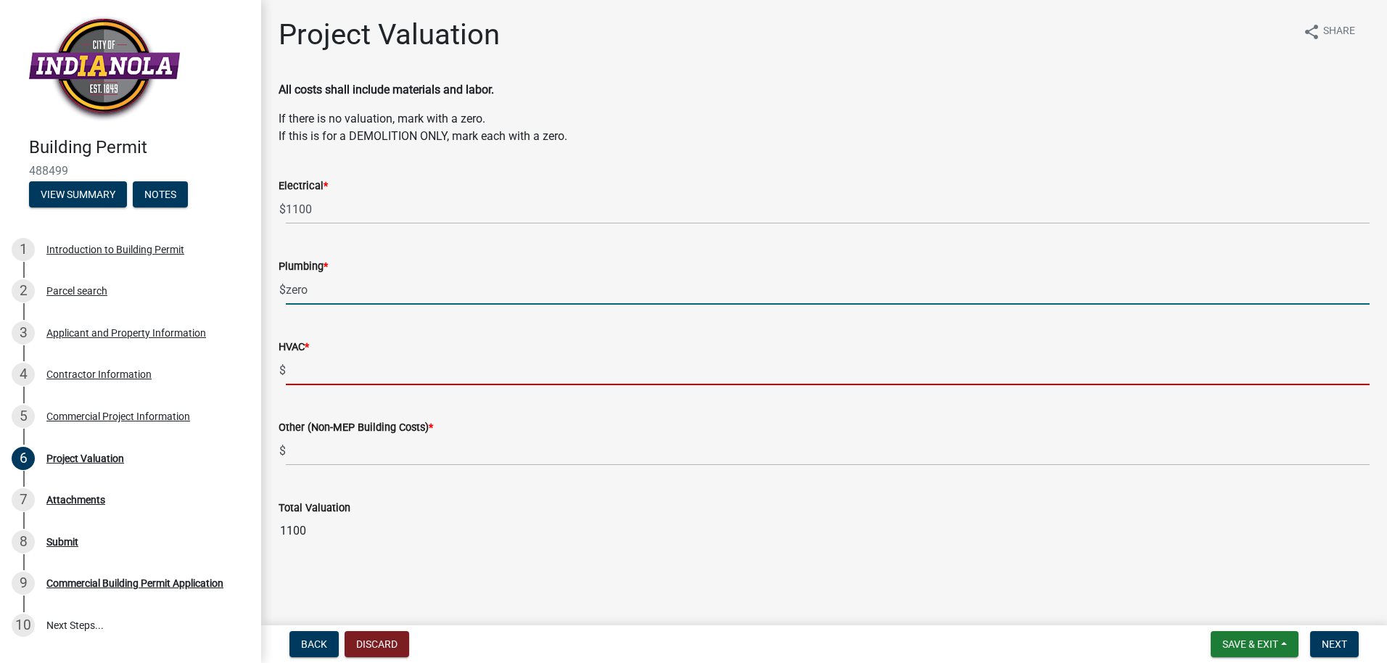
type input "0"
click at [313, 369] on input "text" at bounding box center [828, 371] width 1084 height 30
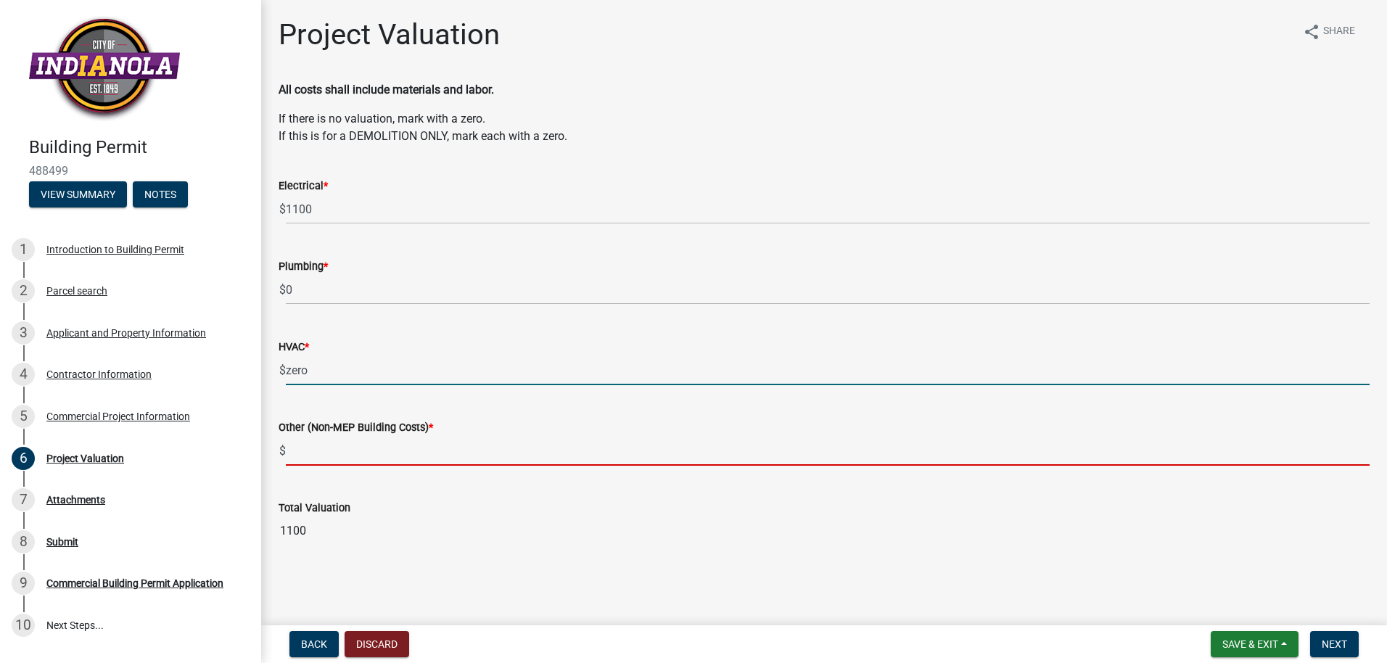
type input "0"
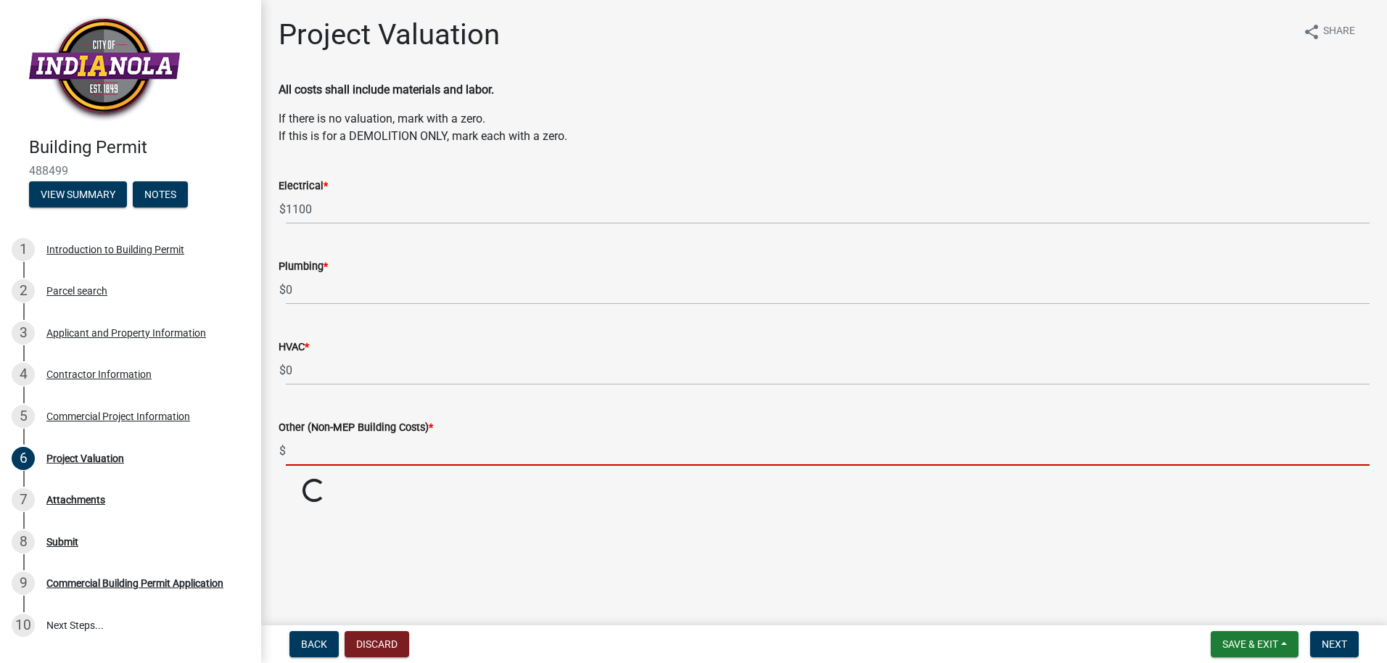
click at [321, 449] on input "text" at bounding box center [828, 451] width 1084 height 30
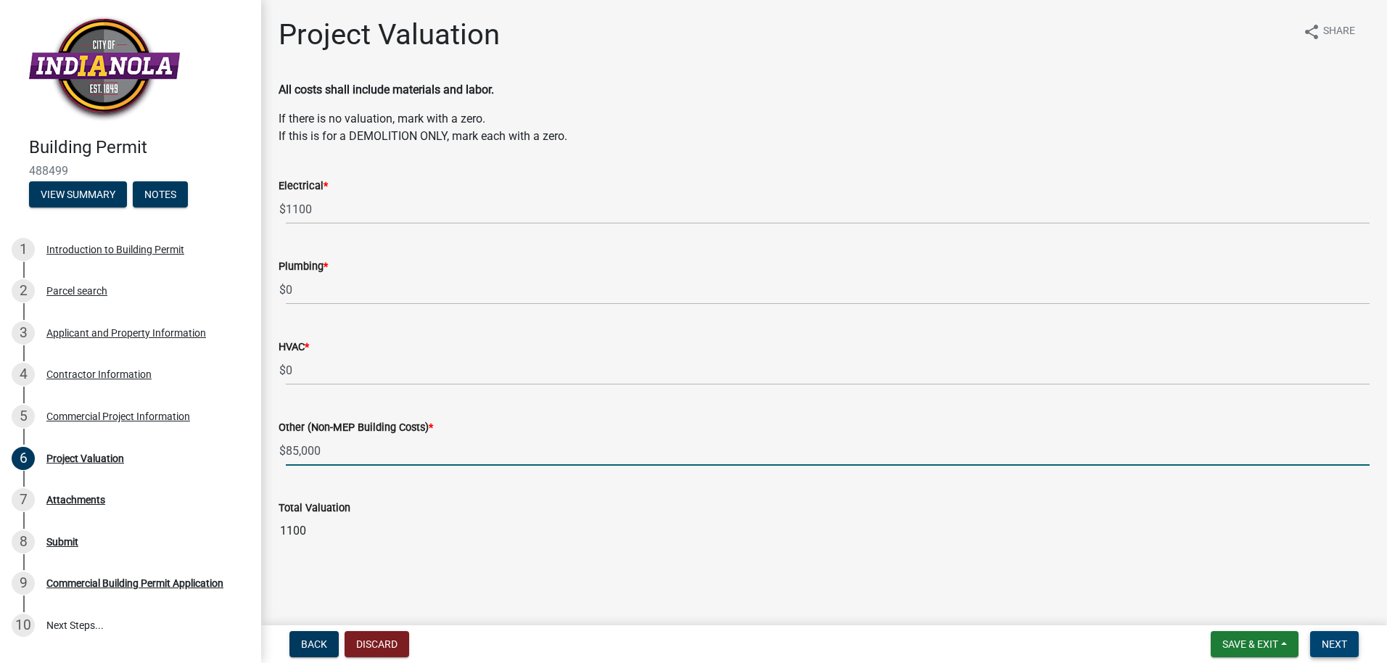
type input "85000"
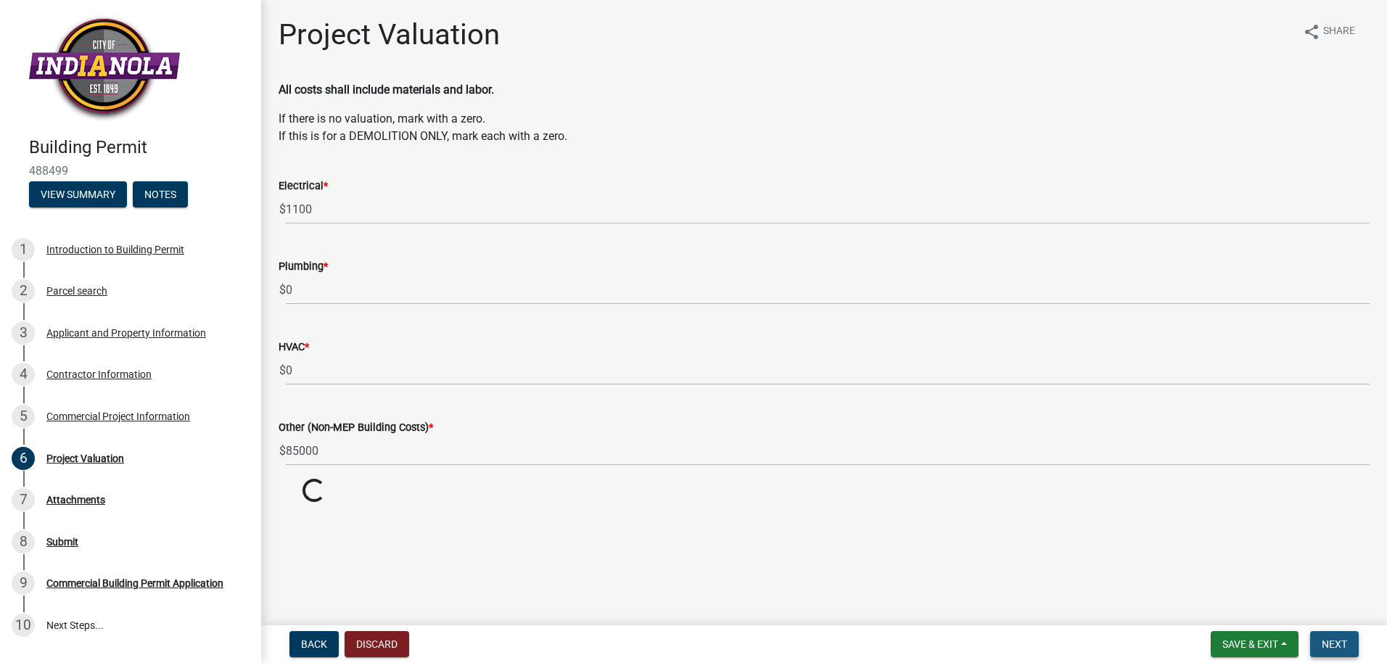
click at [1331, 644] on span "Next" at bounding box center [1334, 645] width 25 height 12
click at [1343, 644] on span "Next" at bounding box center [1334, 645] width 25 height 12
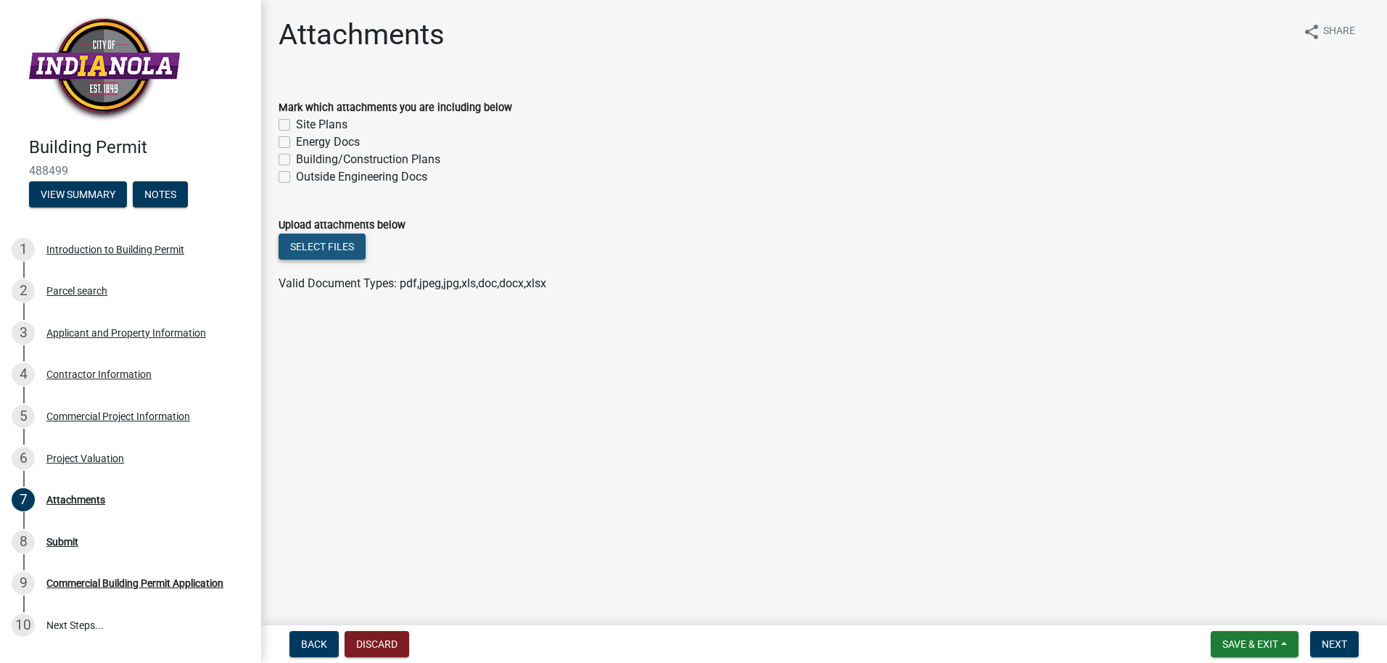
click at [337, 244] on button "Select files" at bounding box center [322, 247] width 87 height 26
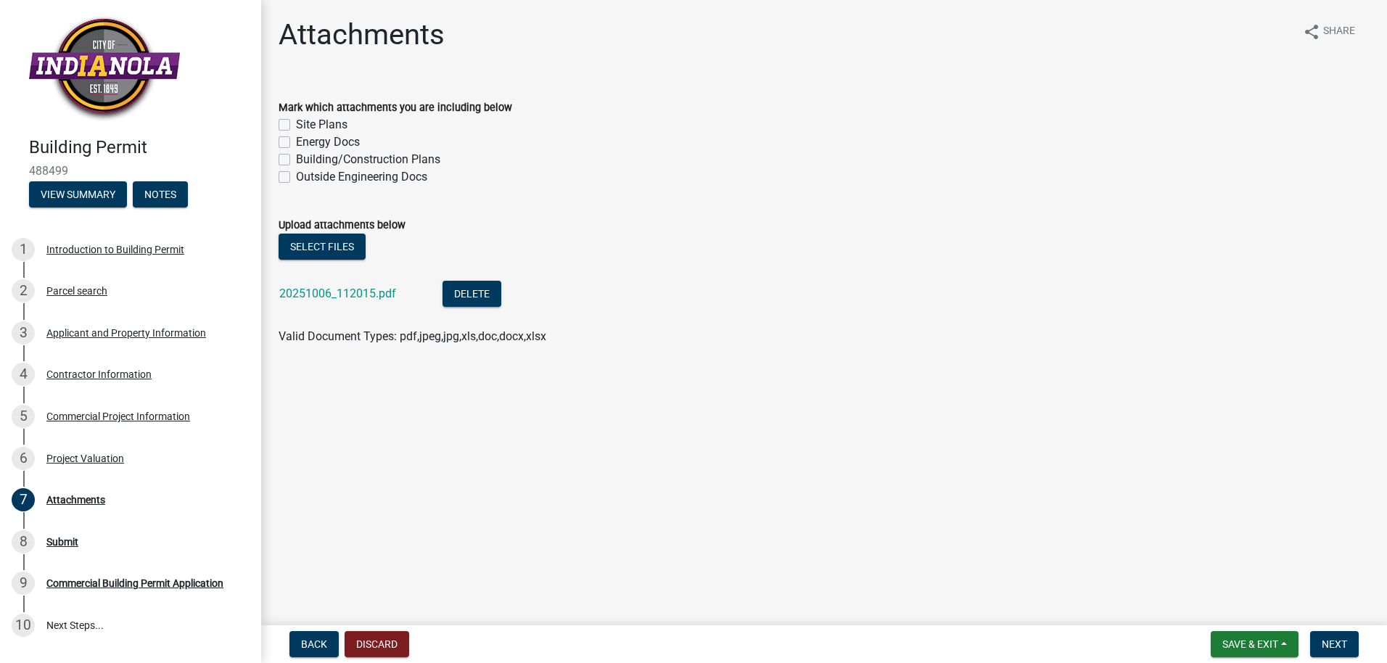
click at [296, 125] on label "Site Plans" at bounding box center [322, 124] width 52 height 17
click at [296, 125] on input "Site Plans" at bounding box center [300, 120] width 9 height 9
checkbox input "true"
checkbox input "false"
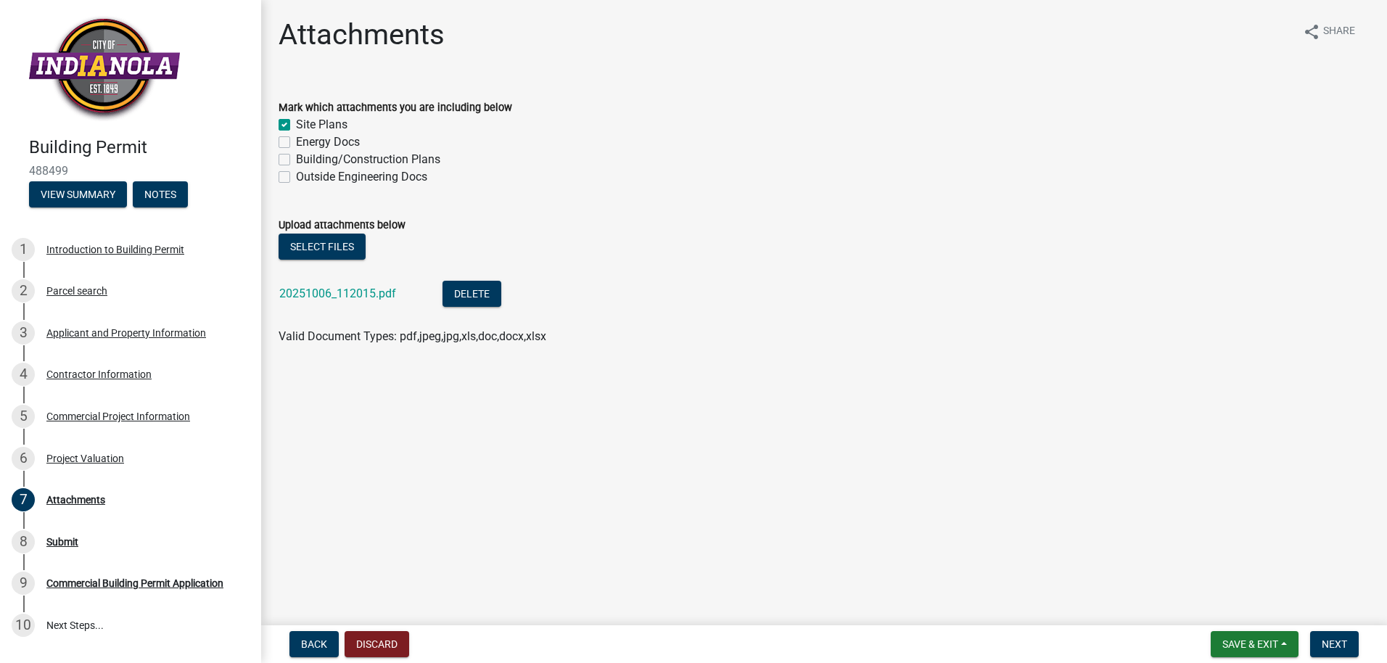
checkbox input "false"
click at [296, 156] on label "Building/Construction Plans" at bounding box center [368, 159] width 144 height 17
click at [296, 156] on input "Building/Construction Plans" at bounding box center [300, 155] width 9 height 9
checkbox input "true"
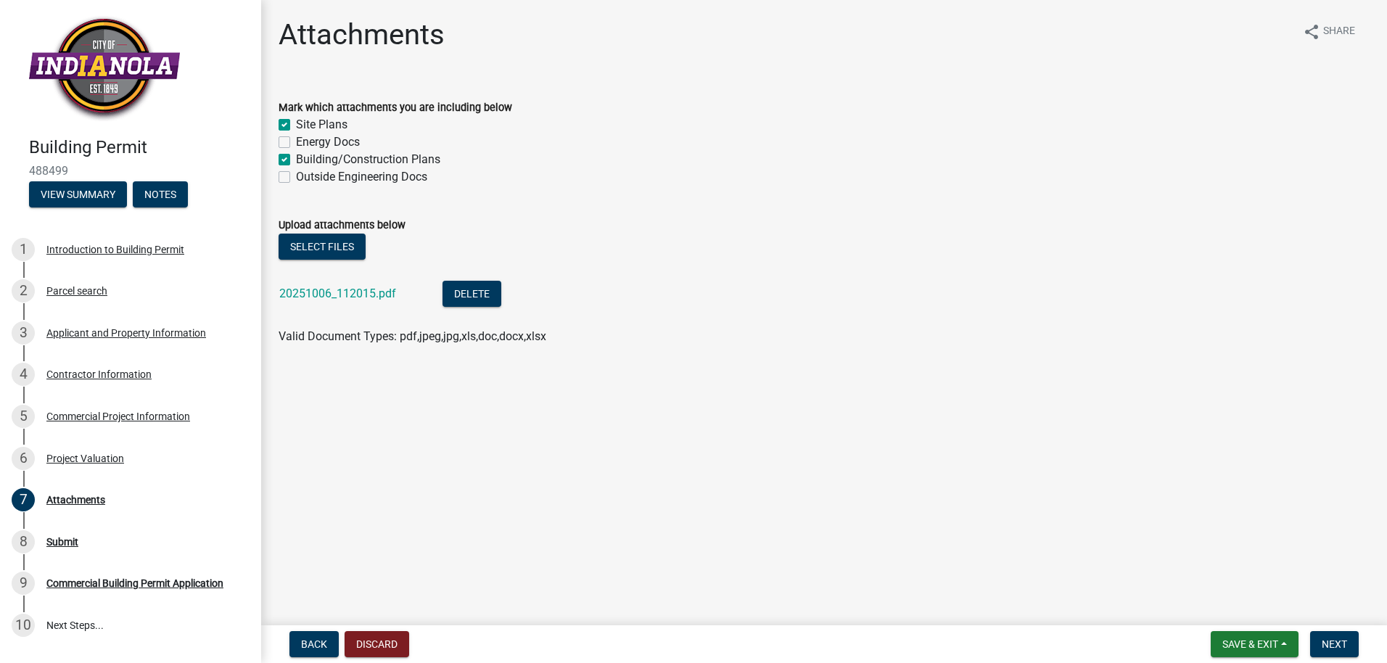
checkbox input "false"
checkbox input "true"
checkbox input "false"
click at [1337, 649] on span "Next" at bounding box center [1334, 645] width 25 height 12
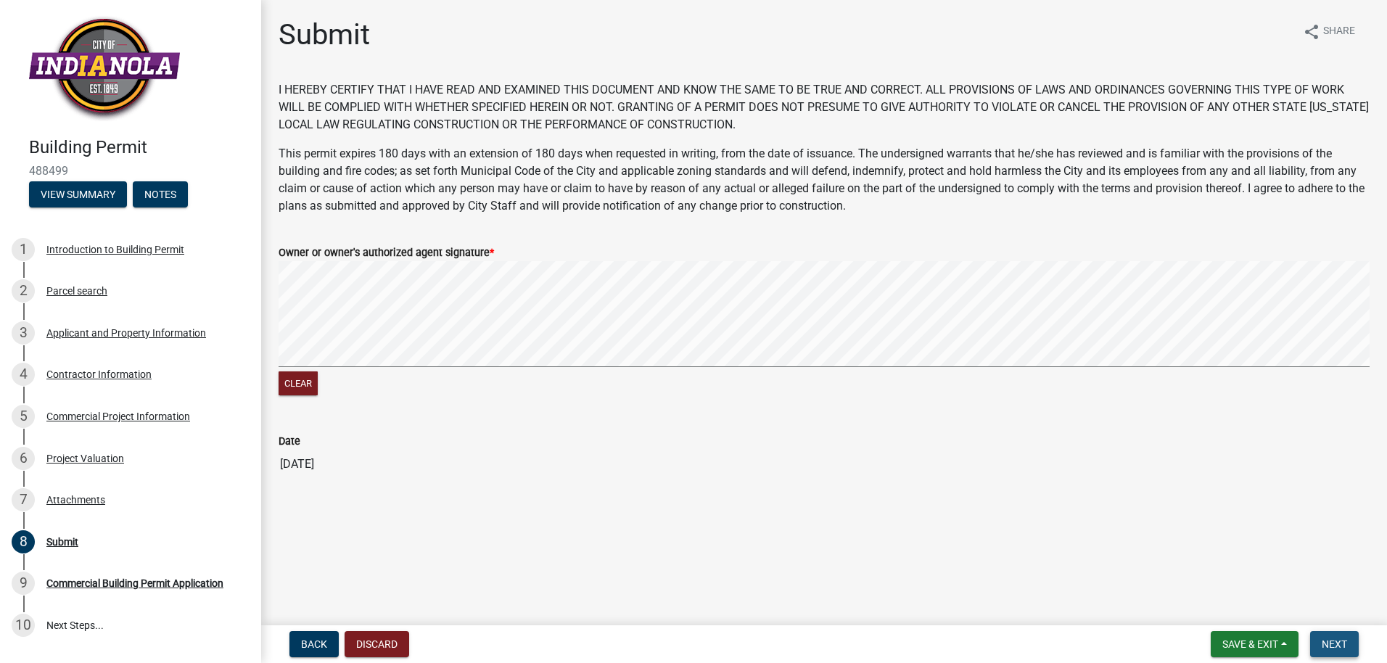
click at [1334, 639] on span "Next" at bounding box center [1334, 645] width 25 height 12
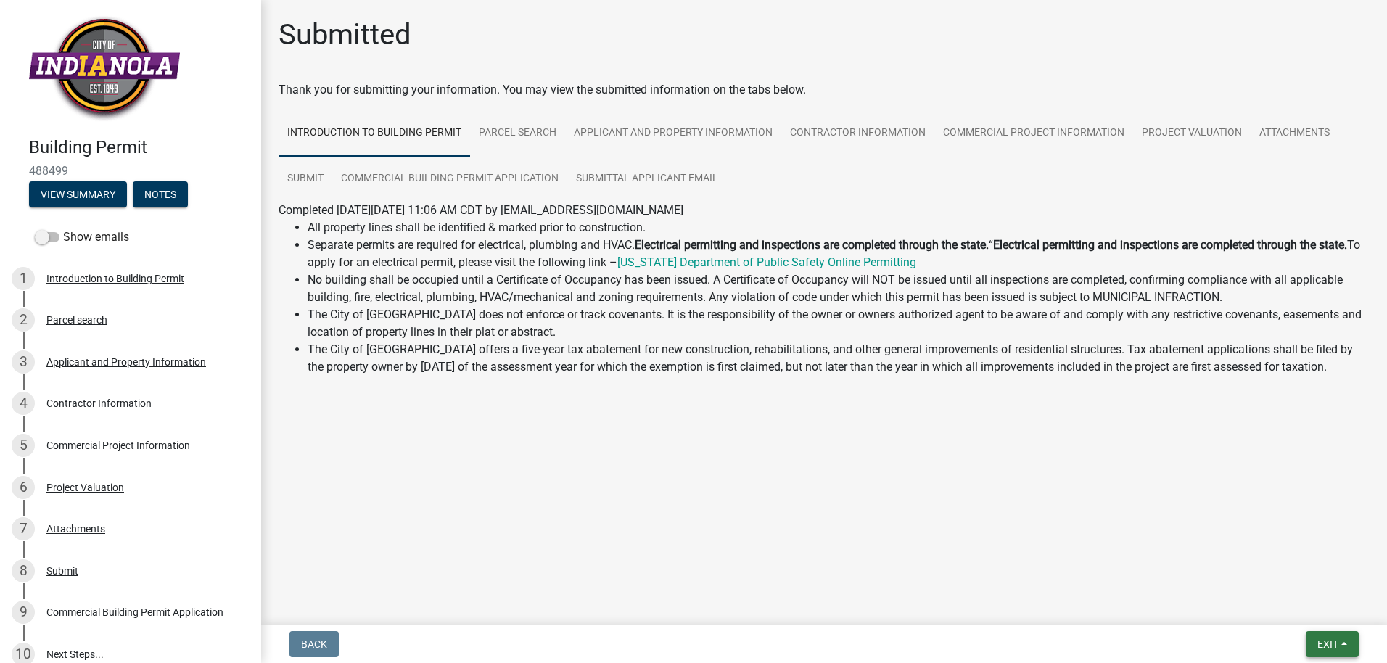
click at [1332, 644] on span "Exit" at bounding box center [1328, 645] width 21 height 12
click at [1312, 610] on button "Save & Exit" at bounding box center [1301, 606] width 116 height 35
